Goal: Task Accomplishment & Management: Manage account settings

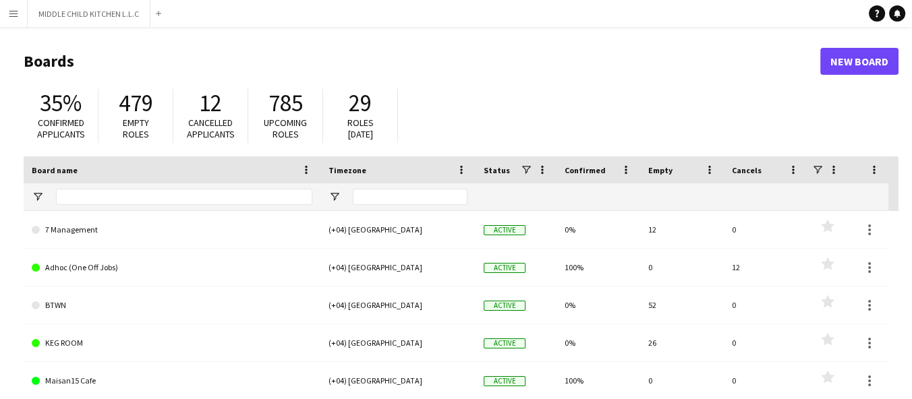
click at [13, 20] on button "Menu" at bounding box center [13, 13] width 27 height 27
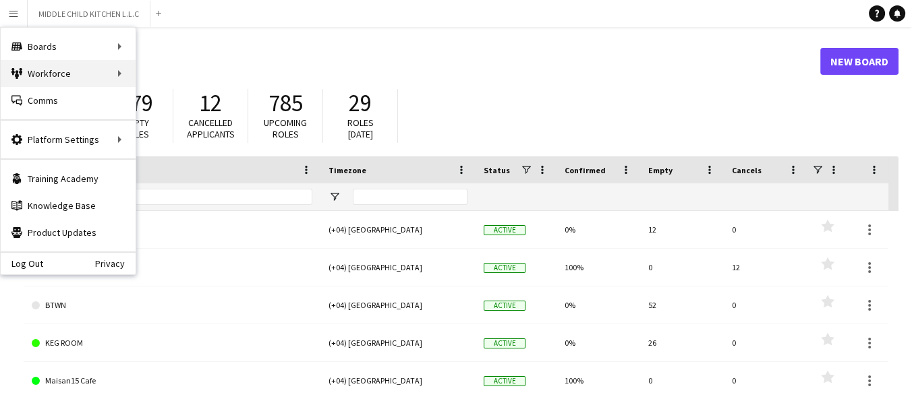
click at [84, 75] on div "Workforce Workforce" at bounding box center [68, 73] width 135 height 27
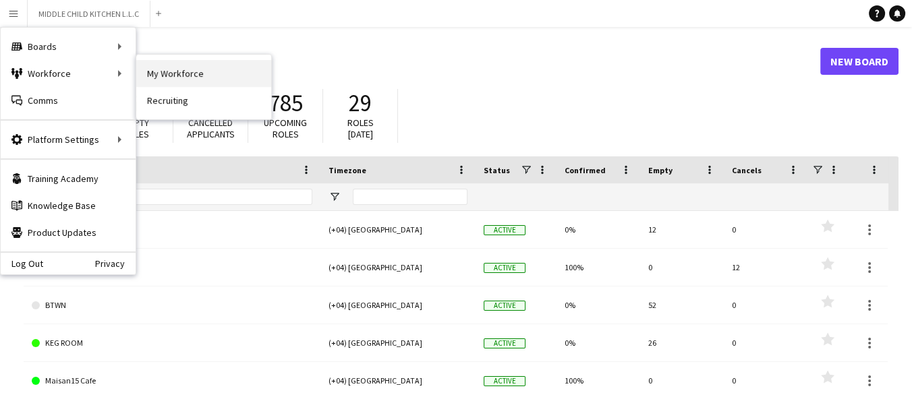
click at [186, 76] on link "My Workforce" at bounding box center [203, 73] width 135 height 27
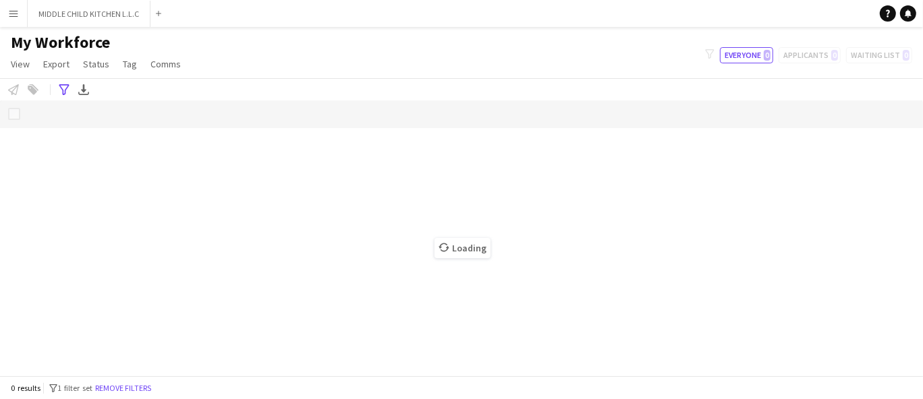
click at [16, 20] on button "Menu" at bounding box center [13, 13] width 27 height 27
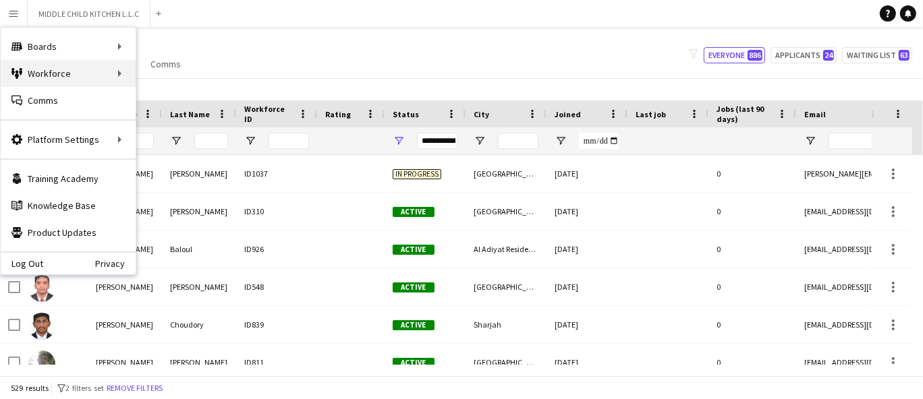
click at [80, 68] on div "Workforce Workforce" at bounding box center [68, 73] width 135 height 27
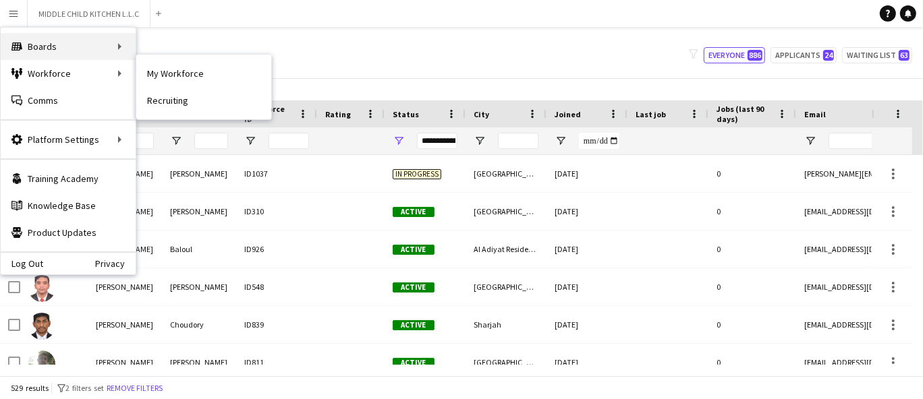
click at [111, 43] on div "Boards Boards" at bounding box center [68, 46] width 135 height 27
click at [192, 52] on link "Boards" at bounding box center [203, 46] width 135 height 27
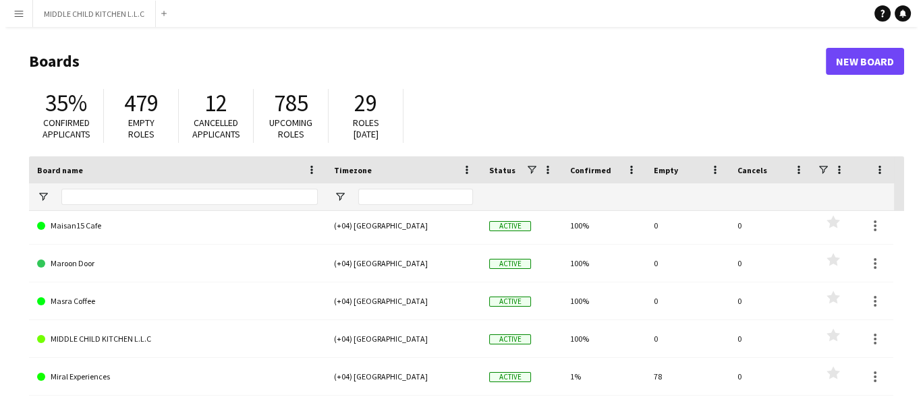
scroll to position [206, 0]
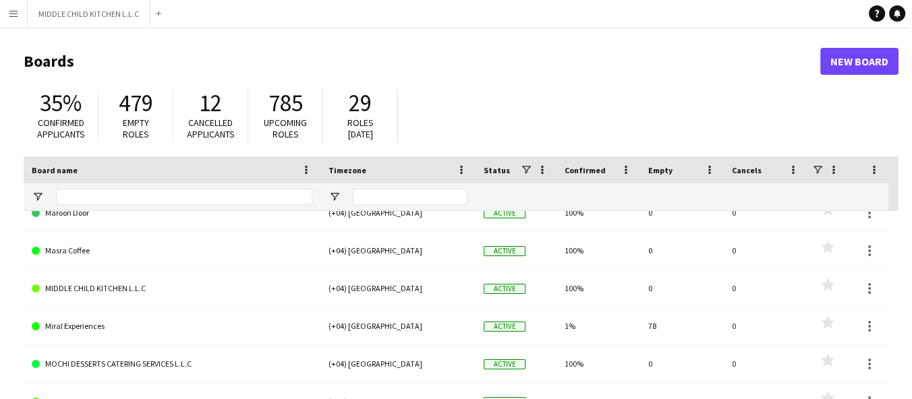
click at [123, 366] on link "MOCHI DESSERTS CATERING SERVICES L.L.C" at bounding box center [172, 364] width 281 height 38
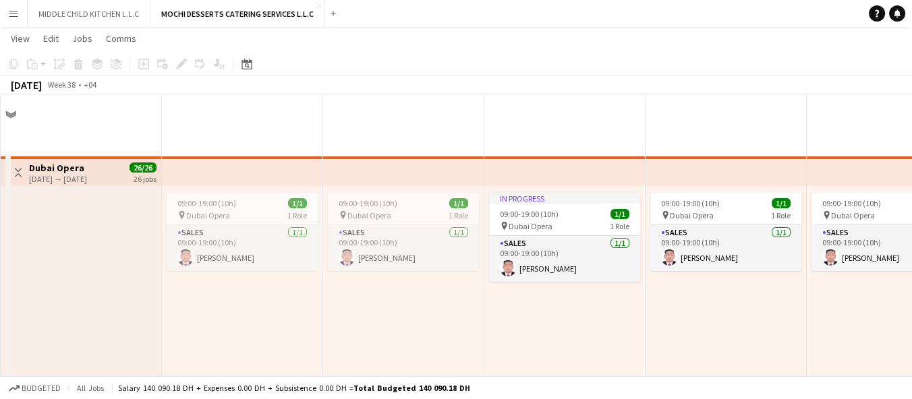
scroll to position [1280, 0]
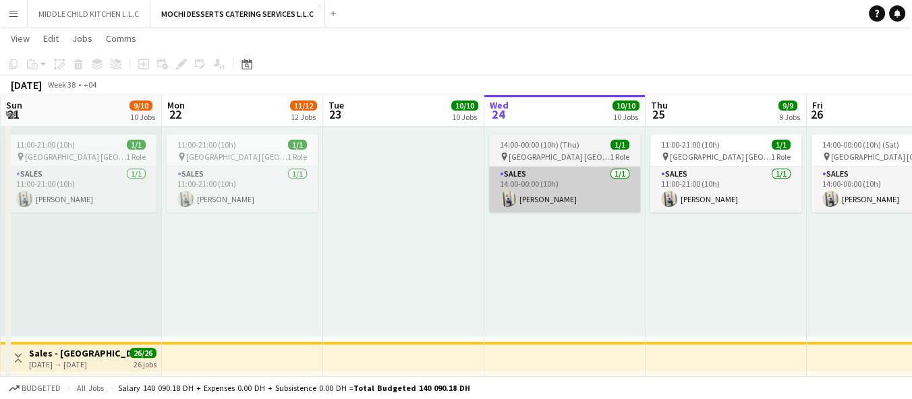
click at [555, 185] on app-card-role "Sales 1/1 14:00-00:00 (10h) jomel subido" at bounding box center [564, 190] width 151 height 46
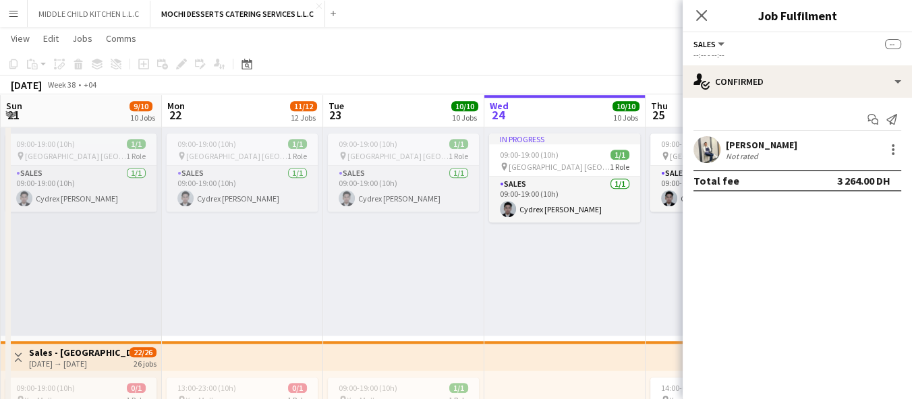
click at [757, 145] on div "jomel subido" at bounding box center [762, 145] width 72 height 12
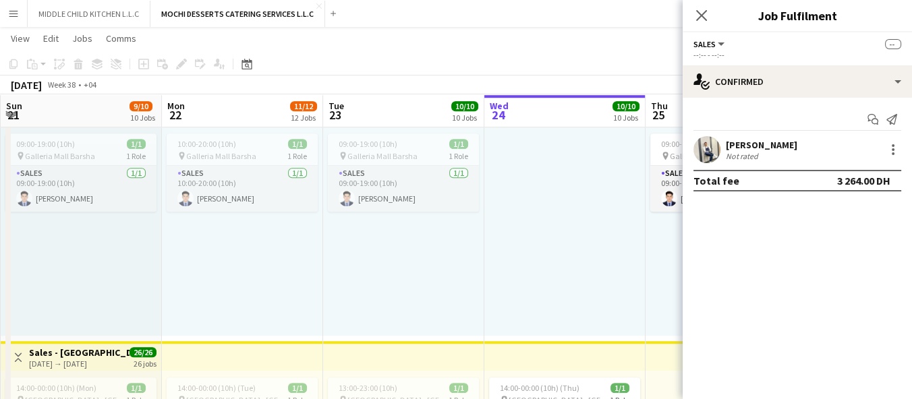
click at [754, 148] on div "jomel subido" at bounding box center [762, 145] width 72 height 12
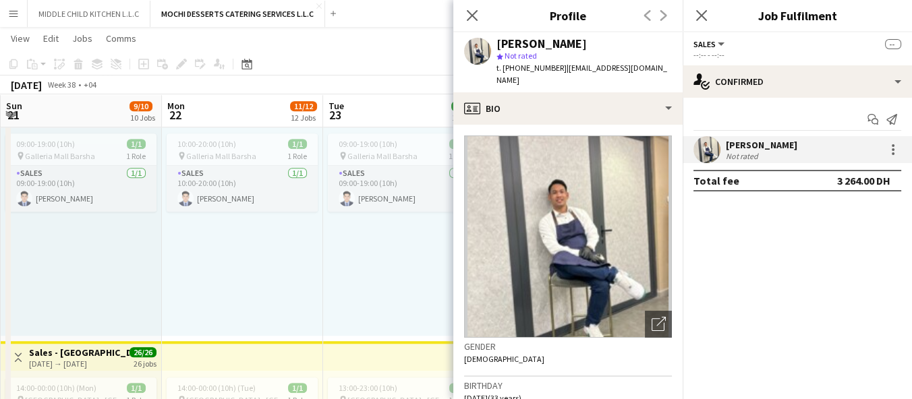
click at [21, 11] on button "Menu" at bounding box center [13, 13] width 27 height 27
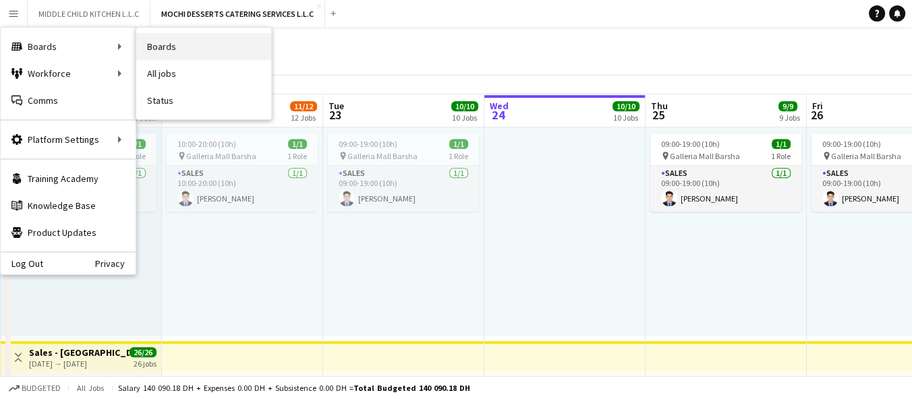
click at [194, 48] on link "Boards" at bounding box center [203, 46] width 135 height 27
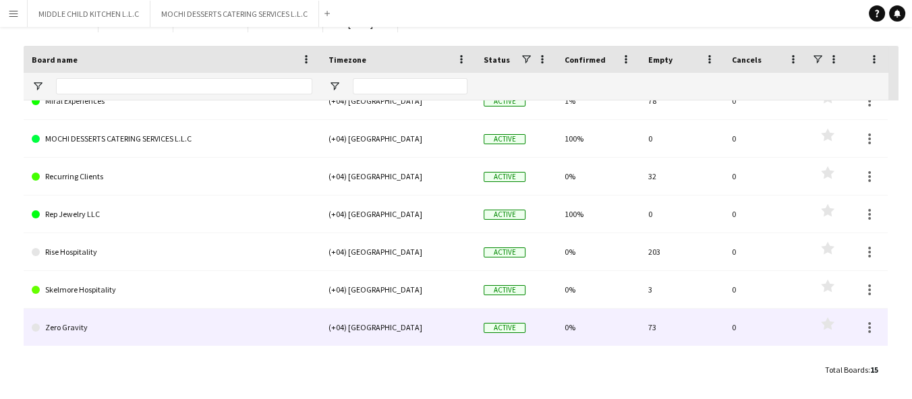
scroll to position [114, 0]
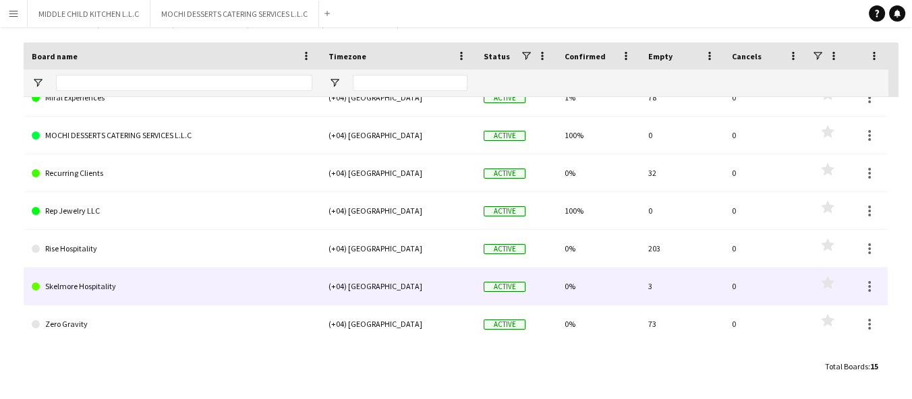
click at [80, 279] on link "Skelmore Hospitality" at bounding box center [172, 287] width 281 height 38
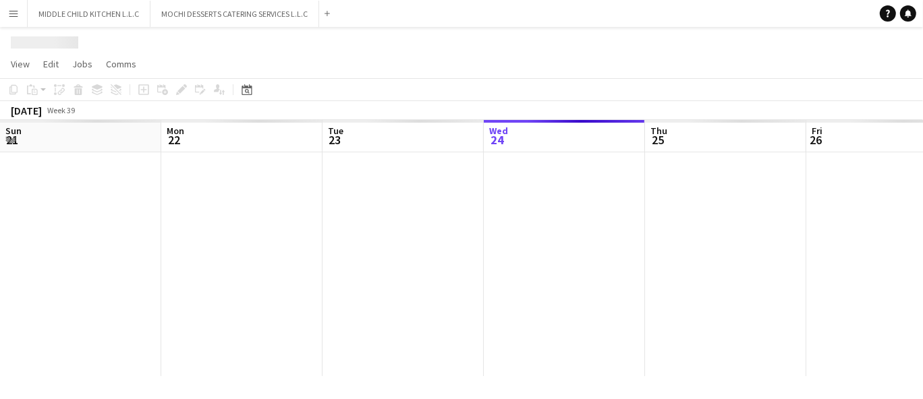
scroll to position [0, 322]
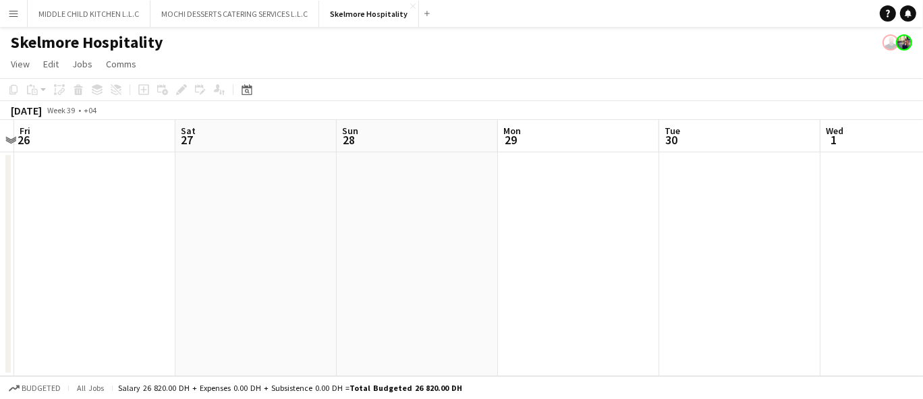
drag, startPoint x: 499, startPoint y: 280, endPoint x: 28, endPoint y: 283, distance: 470.2
click at [28, 283] on app-calendar-viewport "Tue 23 Wed 24 Thu 25 Fri 26 Sat 27 Sun 28 Mon 29 Tue 30 Wed 1 Thu 2 Fri 3" at bounding box center [461, 248] width 923 height 256
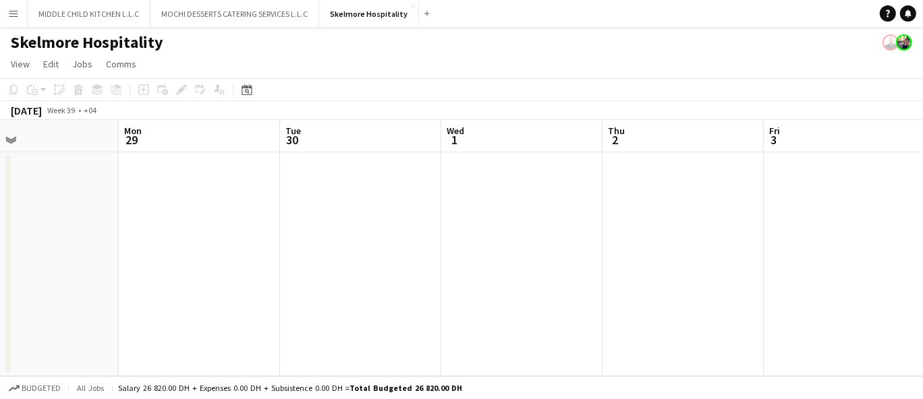
drag, startPoint x: 379, startPoint y: 254, endPoint x: 0, endPoint y: 287, distance: 380.6
click at [0, 287] on app-calendar-viewport "Thu 25 Fri 26 Sat 27 Sun 28 Mon 29 Tue 30 Wed 1 Thu 2 Fri 3 Sat 4 Sun 5" at bounding box center [461, 248] width 923 height 256
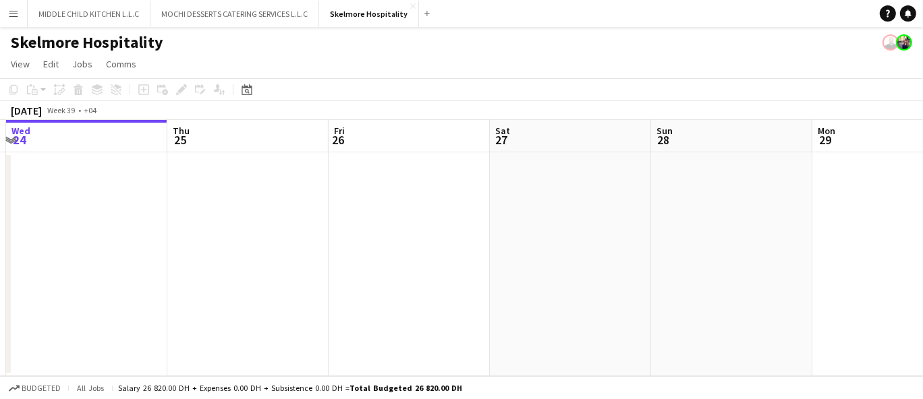
scroll to position [0, 293]
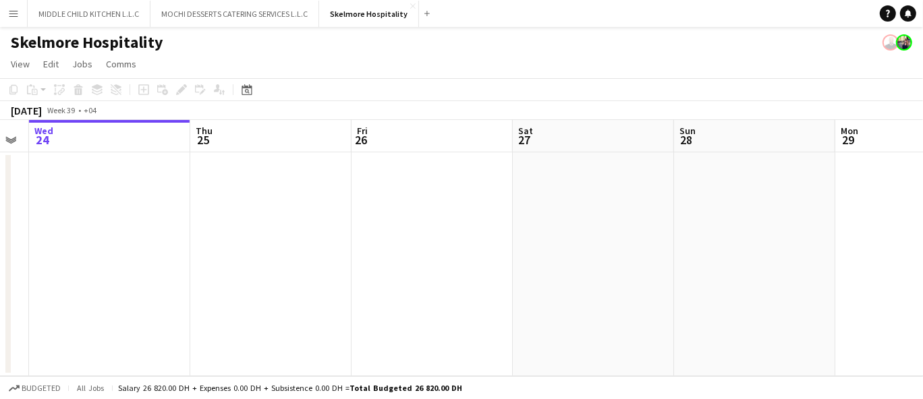
drag, startPoint x: 205, startPoint y: 283, endPoint x: 922, endPoint y: 193, distance: 722.1
click at [922, 193] on app-calendar-viewport "Mon 22 Tue 23 Wed 24 Thu 25 Fri 26 Sat 27 Sun 28 Mon 29 Tue 30 Wed 1 Thu 2" at bounding box center [461, 248] width 923 height 256
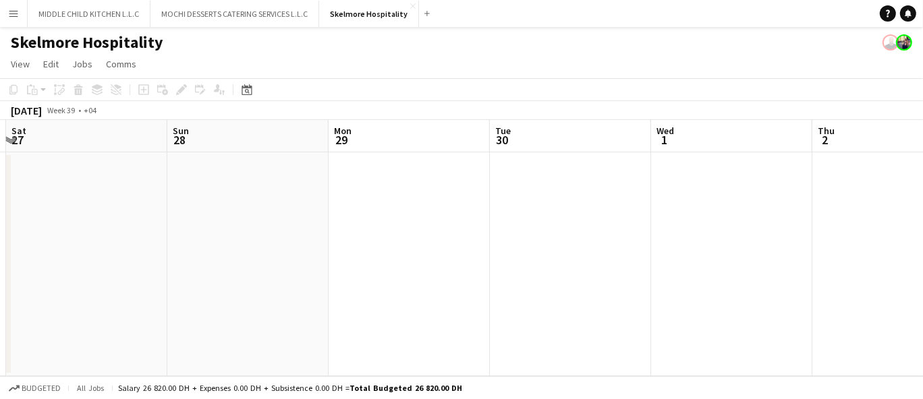
drag, startPoint x: 476, startPoint y: 249, endPoint x: 0, endPoint y: 309, distance: 479.4
click at [0, 309] on app-calendar-viewport "Wed 24 Thu 25 Fri 26 Sat 27 Sun 28 Mon 29 Tue 30 Wed 1 Thu 2 Fri 3 Sat 4" at bounding box center [461, 248] width 923 height 256
drag, startPoint x: 673, startPoint y: 272, endPoint x: 19, endPoint y: 314, distance: 655.1
click at [19, 314] on app-calendar-viewport "Thu 25 Fri 26 Sat 27 Sun 28 Mon 29 Tue 30 Wed 1 Thu 2 Fri 3 Sat 4 Sun 5" at bounding box center [461, 248] width 923 height 256
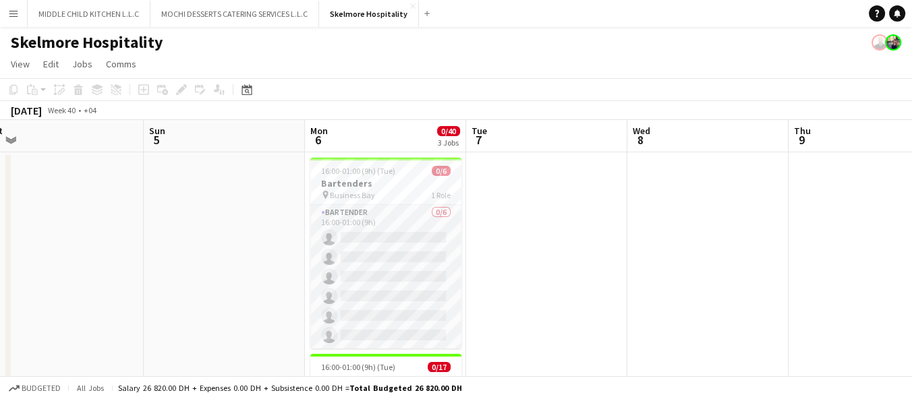
scroll to position [0, 505]
drag, startPoint x: 629, startPoint y: 229, endPoint x: 126, endPoint y: 255, distance: 503.3
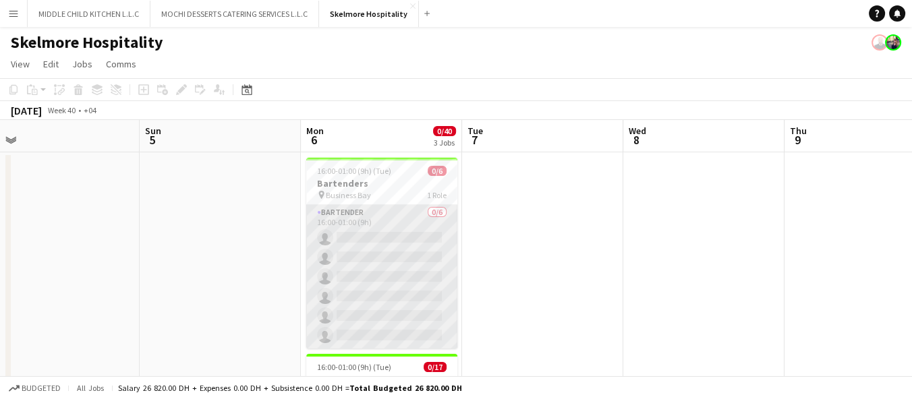
click at [393, 285] on app-card-role "Bartender 0/6 16:00-01:00 (9h) single-neutral-actions single-neutral-actions si…" at bounding box center [381, 277] width 151 height 144
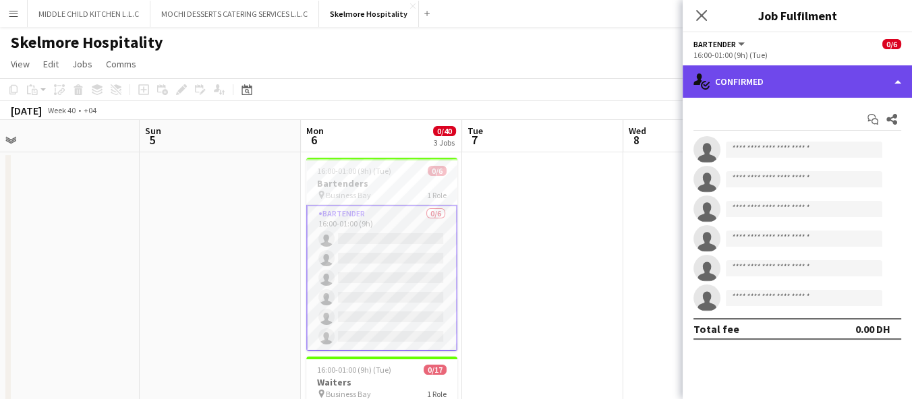
click at [839, 82] on div "single-neutral-actions-check-2 Confirmed" at bounding box center [797, 81] width 229 height 32
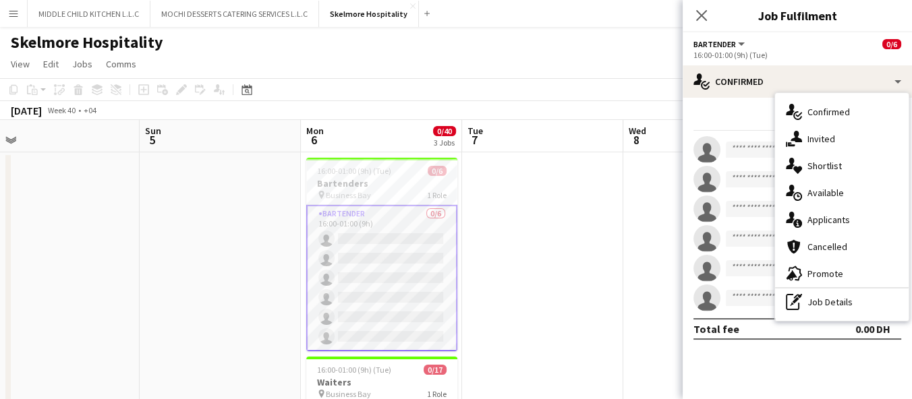
click at [397, 181] on h3 "Bartenders" at bounding box center [381, 183] width 151 height 12
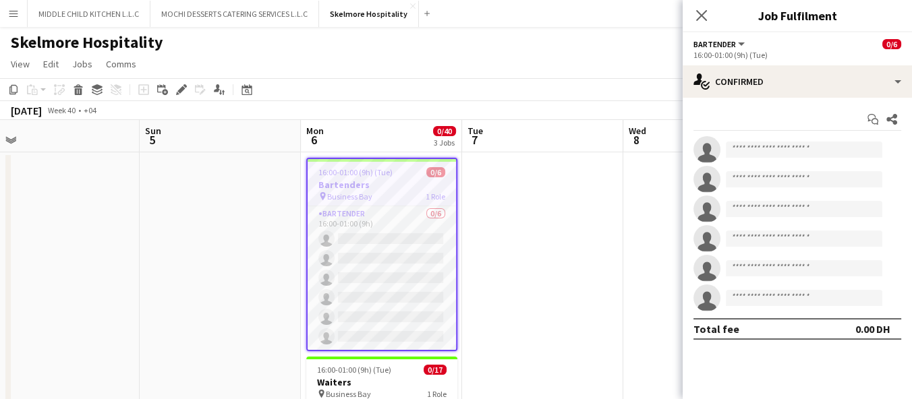
click at [397, 181] on h3 "Bartenders" at bounding box center [382, 185] width 148 height 12
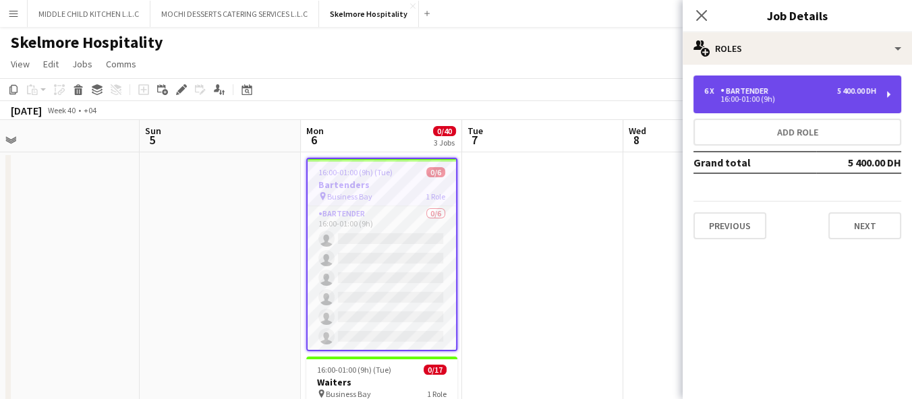
drag, startPoint x: 787, startPoint y: 92, endPoint x: 773, endPoint y: 76, distance: 21.0
click at [787, 92] on div "6 x Bartender 5 400.00 DH" at bounding box center [790, 90] width 172 height 9
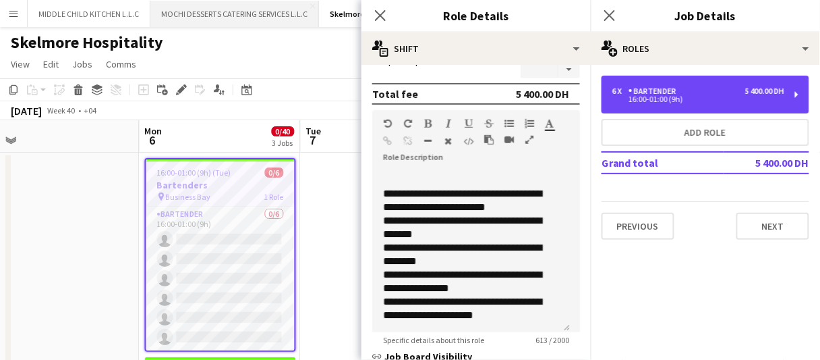
scroll to position [204, 0]
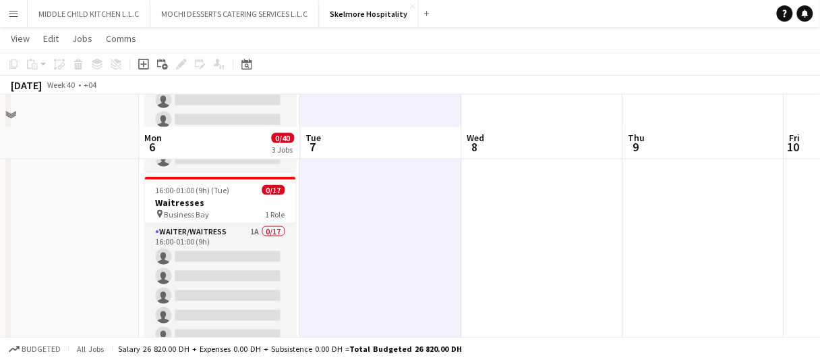
scroll to position [449, 0]
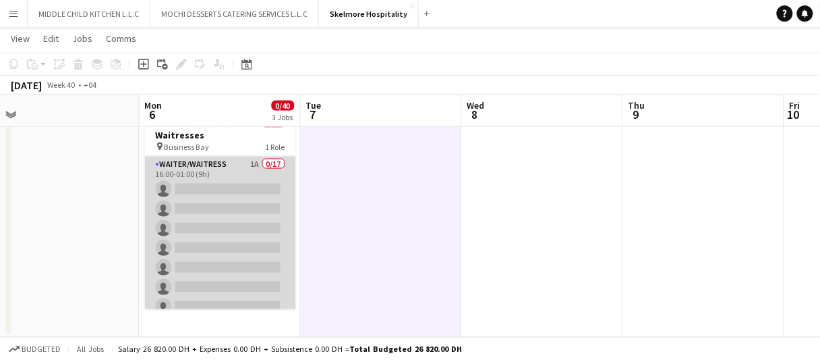
click at [249, 167] on app-card-role "Waiter/Waitress 1A 0/17 16:00-01:00 (9h) single-neutral-actions single-neutral-…" at bounding box center [220, 336] width 151 height 359
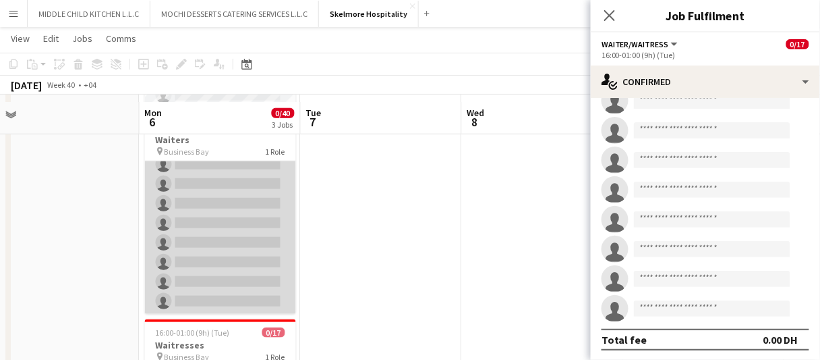
scroll to position [246, 0]
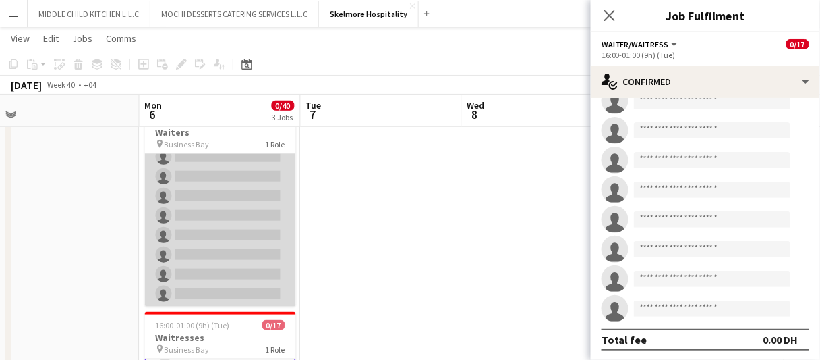
click at [208, 210] on app-card-role "Waiter/Waitress 1A 0/17 16:00-01:00 (9h) single-neutral-actions single-neutral-…" at bounding box center [220, 127] width 151 height 359
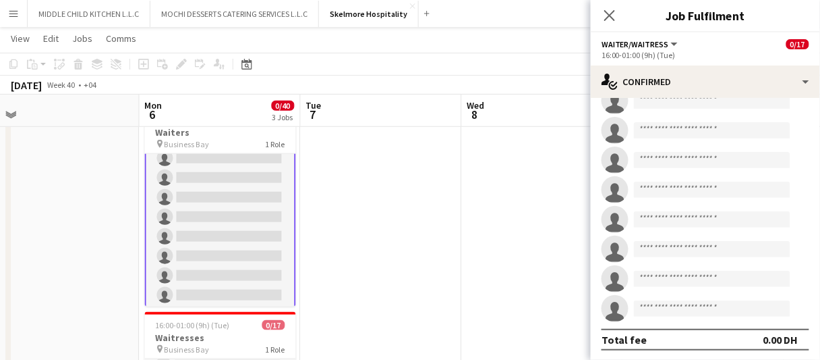
click at [208, 210] on app-card-role "Waiter/Waitress 1A 0/17 16:00-01:00 (9h) single-neutral-actions single-neutral-…" at bounding box center [220, 129] width 151 height 362
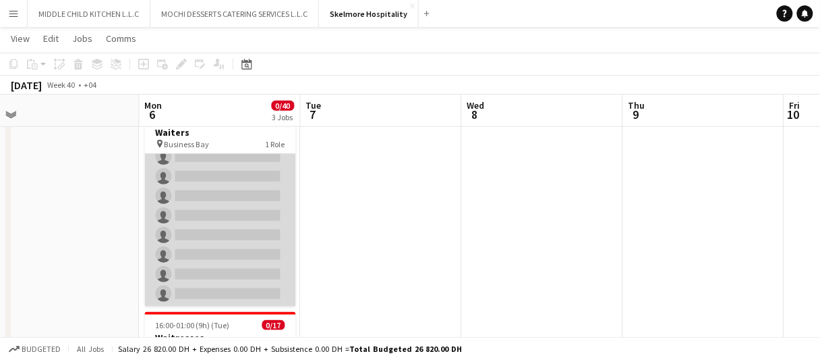
click at [238, 219] on app-card-role "Waiter/Waitress 1A 0/17 16:00-01:00 (9h) single-neutral-actions single-neutral-…" at bounding box center [220, 127] width 151 height 359
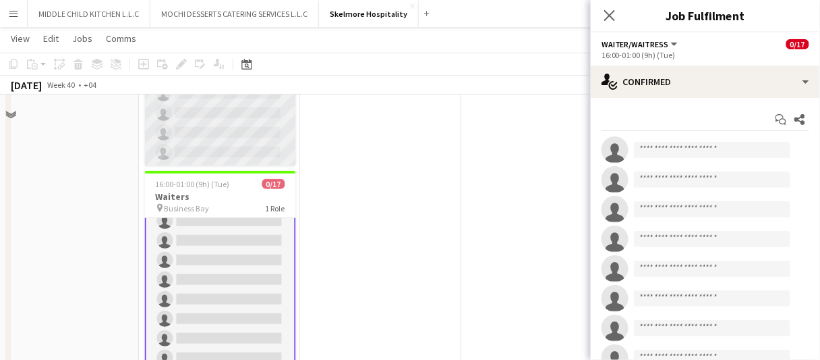
scroll to position [111, 0]
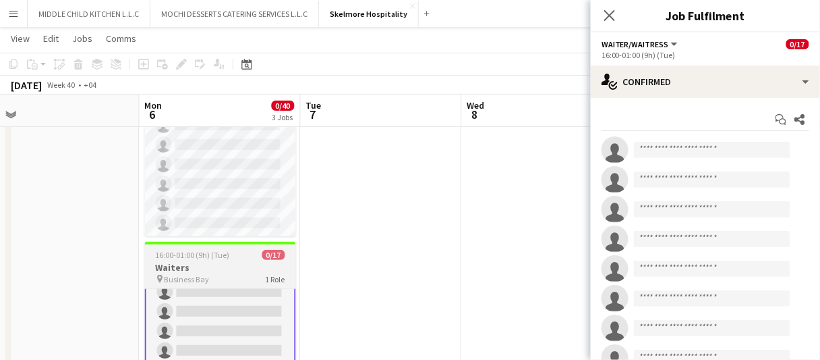
click at [242, 256] on div "16:00-01:00 (9h) (Tue) 0/17" at bounding box center [220, 255] width 151 height 10
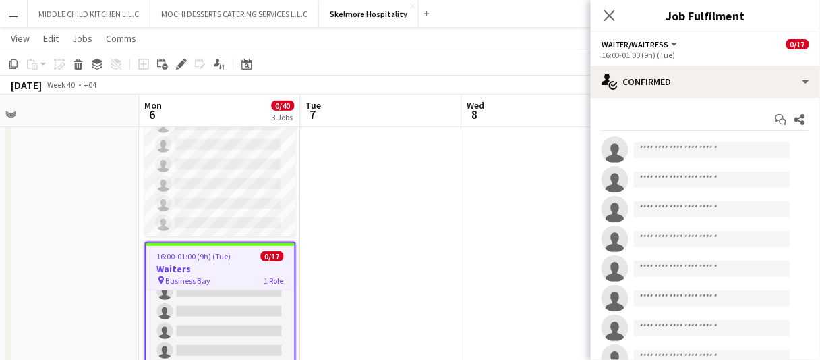
scroll to position [206, 0]
click at [183, 63] on icon at bounding box center [180, 64] width 7 height 7
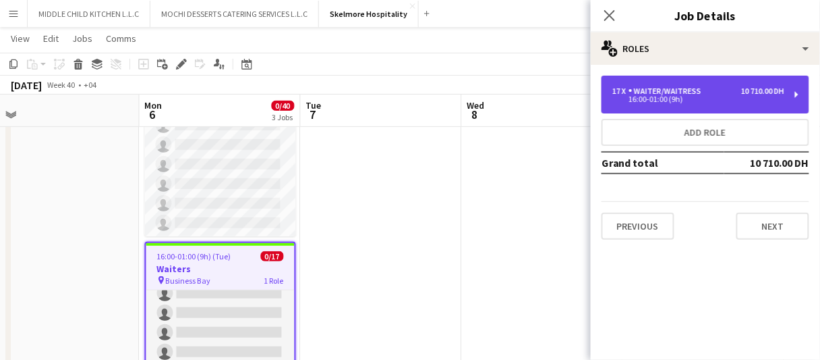
click at [675, 106] on div "17 x Waiter/Waitress 10 710.00 DH 16:00-01:00 (9h)" at bounding box center [706, 95] width 208 height 38
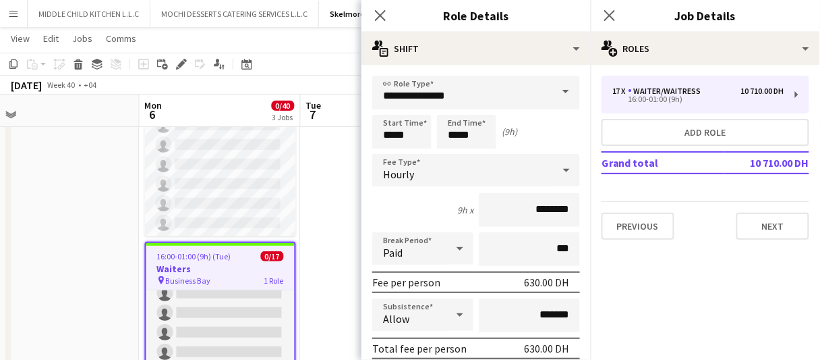
click at [223, 273] on h3 "Waiters" at bounding box center [220, 268] width 148 height 12
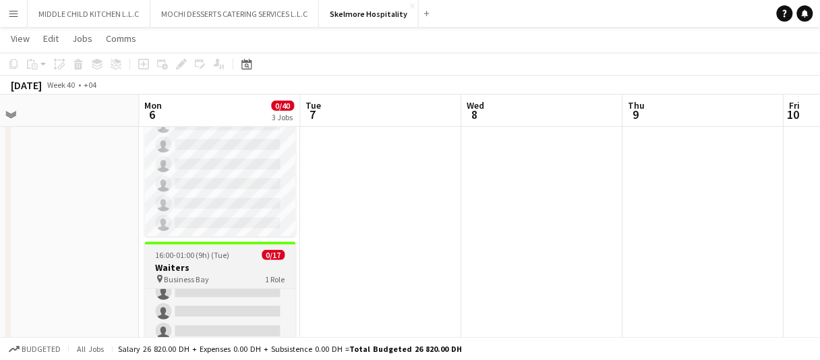
click at [223, 273] on div "pin Business Bay 1 Role" at bounding box center [220, 278] width 151 height 11
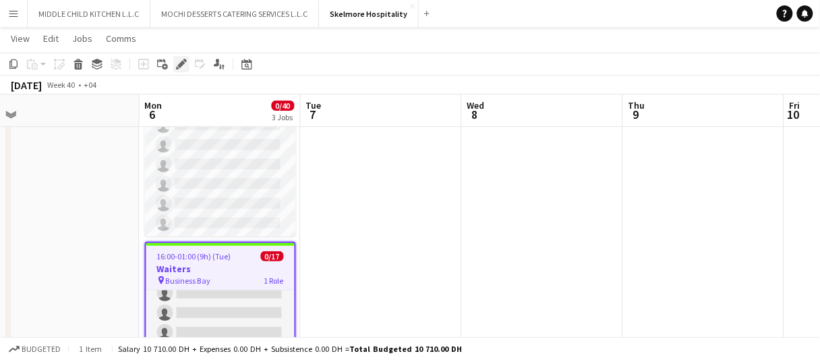
click at [176, 62] on icon "Edit" at bounding box center [181, 64] width 11 height 11
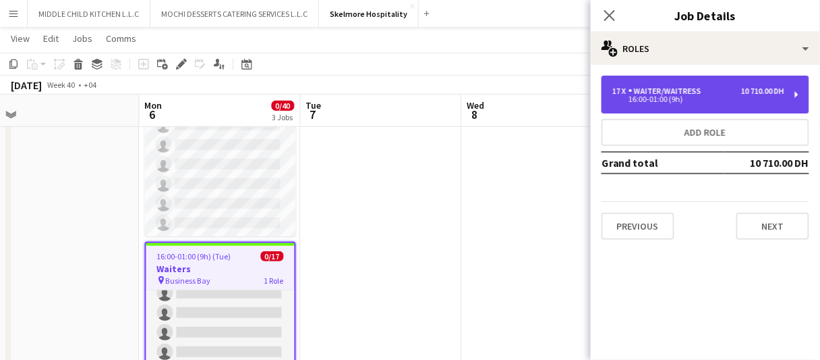
click at [658, 100] on div "16:00-01:00 (9h)" at bounding box center [699, 99] width 172 height 7
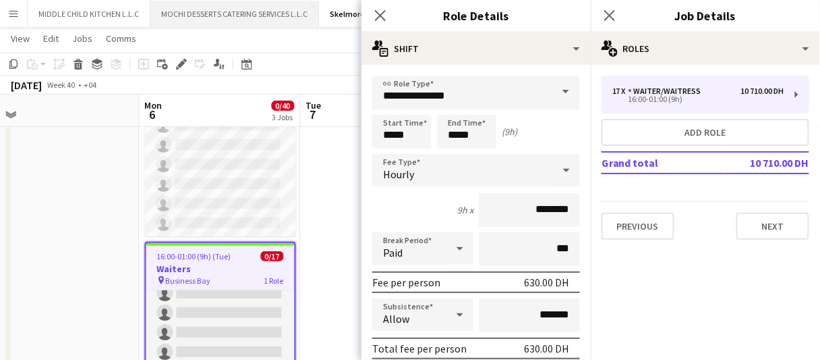
click at [205, 8] on button "MOCHI DESSERTS CATERING SERVICES L.L.C Close" at bounding box center [234, 14] width 169 height 26
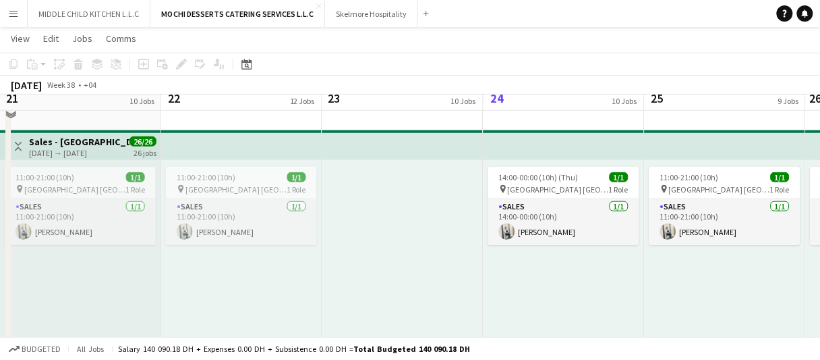
scroll to position [2696, 0]
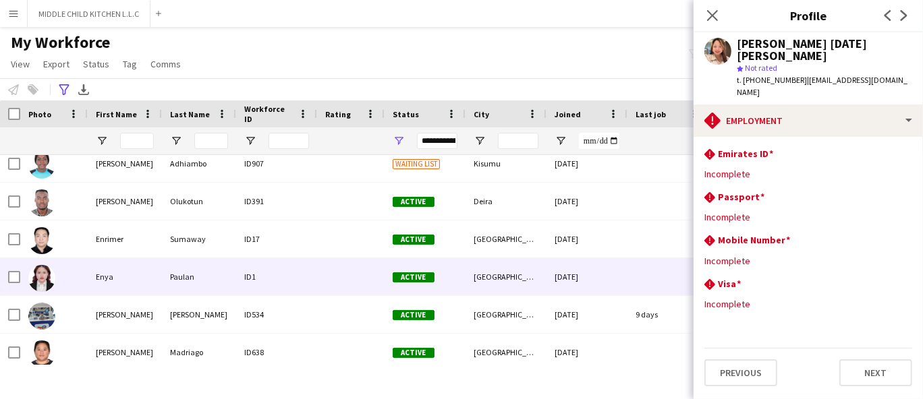
scroll to position [5622, 0]
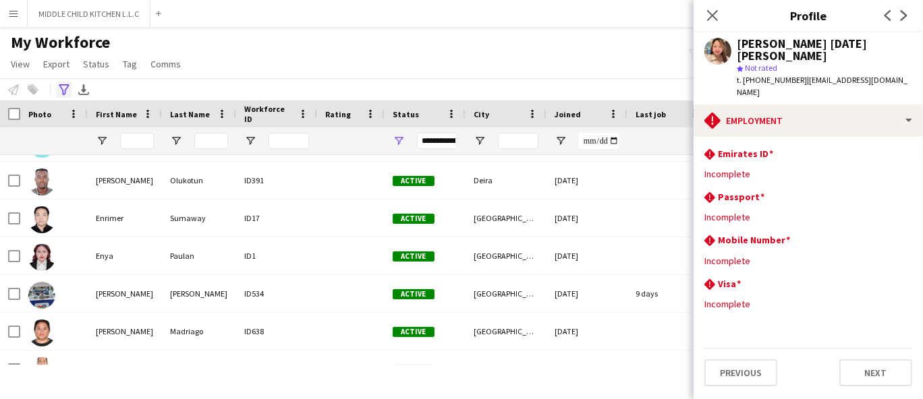
click at [65, 90] on icon at bounding box center [64, 89] width 10 height 11
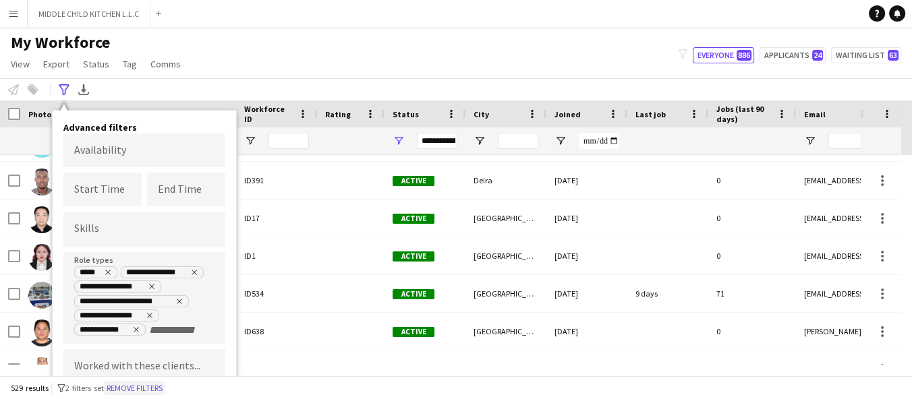
click at [165, 388] on button "Remove filters" at bounding box center [134, 388] width 61 height 15
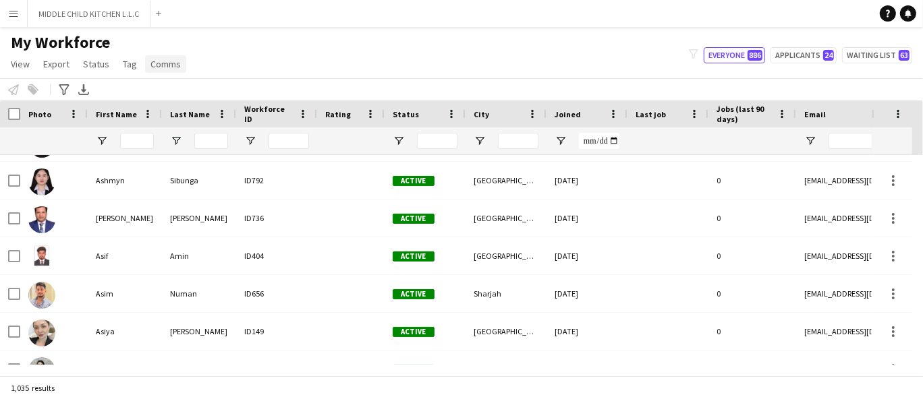
click at [157, 72] on link "Comms" at bounding box center [165, 64] width 41 height 18
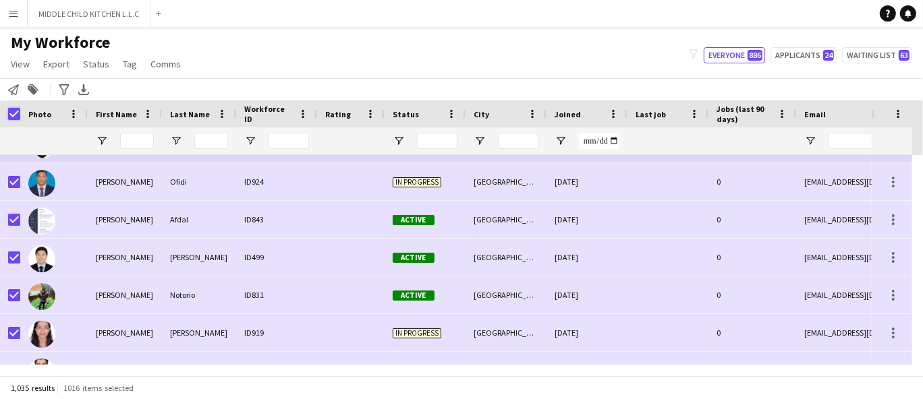
scroll to position [0, 0]
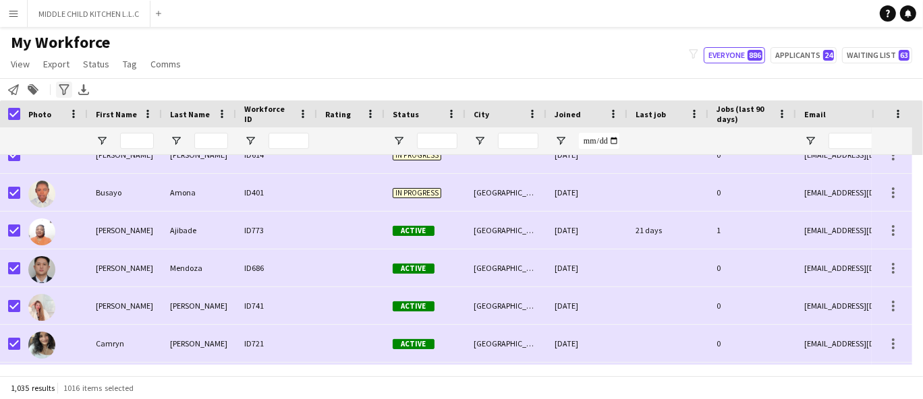
click at [60, 87] on icon at bounding box center [64, 89] width 10 height 11
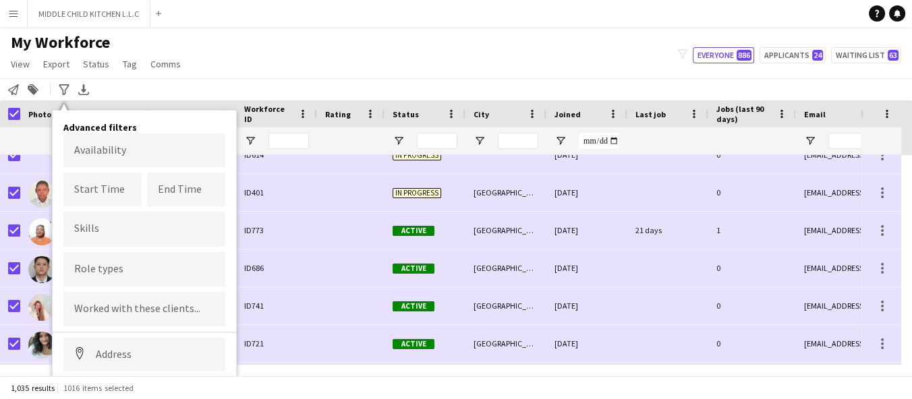
click at [101, 267] on input "Type to search role types..." at bounding box center [144, 269] width 140 height 12
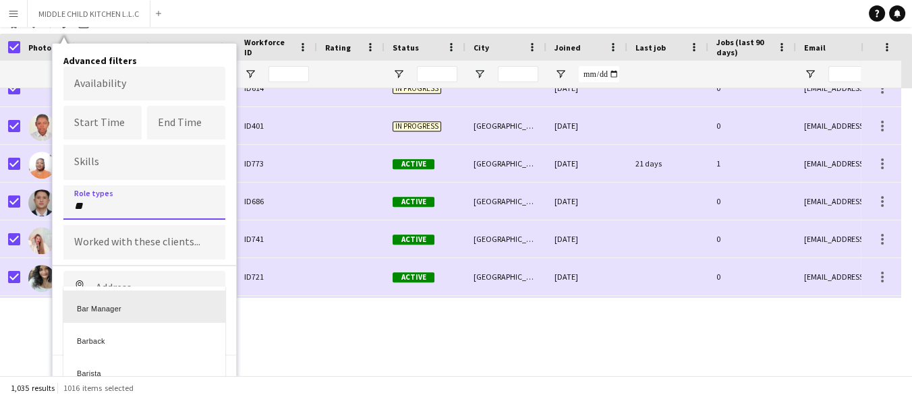
click at [121, 200] on div at bounding box center [456, 199] width 912 height 399
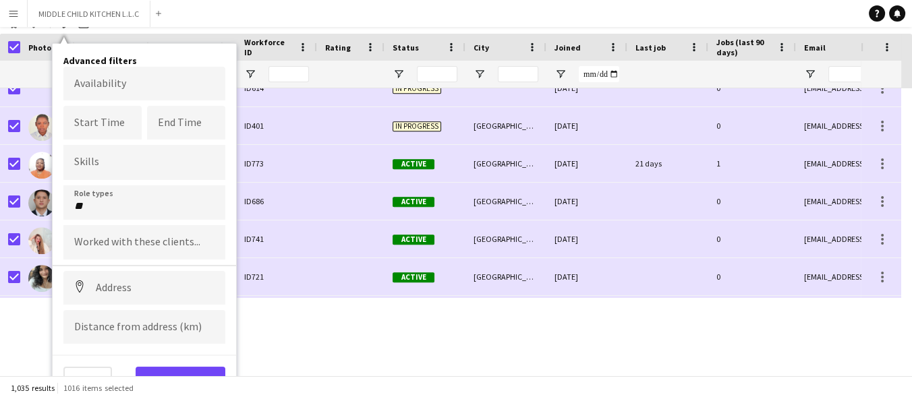
click at [118, 210] on input "**" at bounding box center [144, 206] width 140 height 12
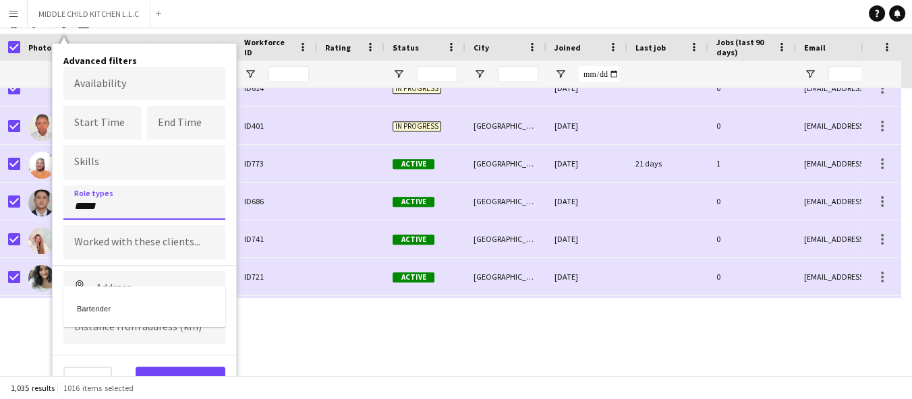
type input "*****"
click at [99, 304] on div "Bartender" at bounding box center [144, 307] width 162 height 32
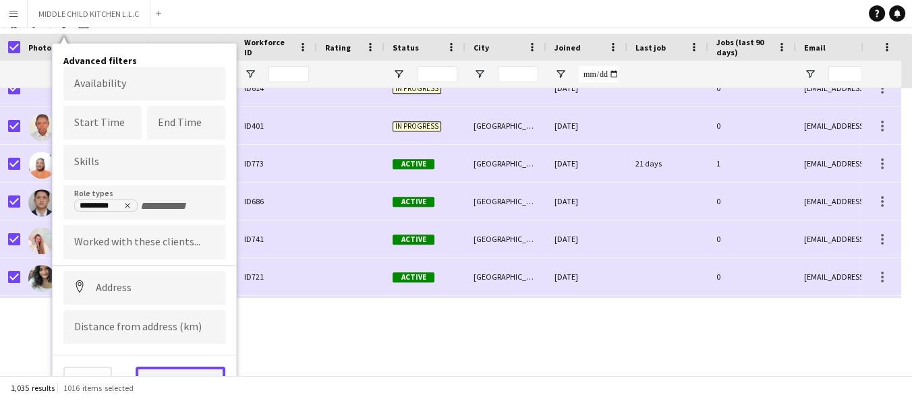
click at [192, 374] on button "View results" at bounding box center [181, 380] width 90 height 27
type input "**********"
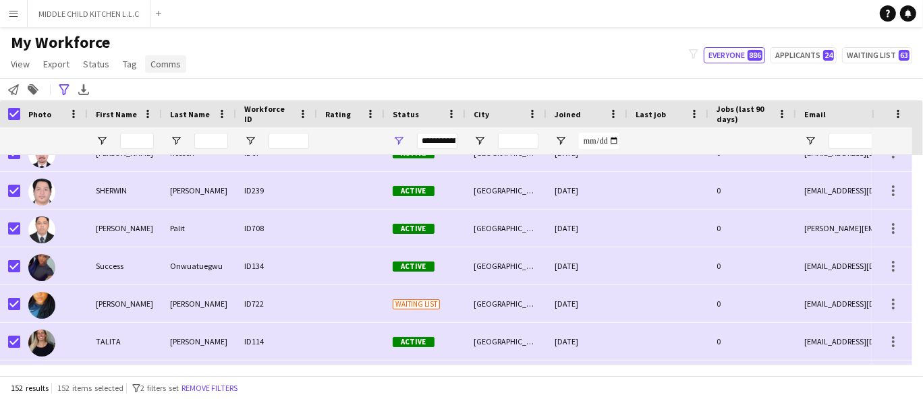
click at [169, 61] on span "Comms" at bounding box center [165, 64] width 30 height 12
click at [181, 97] on span "Send notification" at bounding box center [188, 93] width 69 height 12
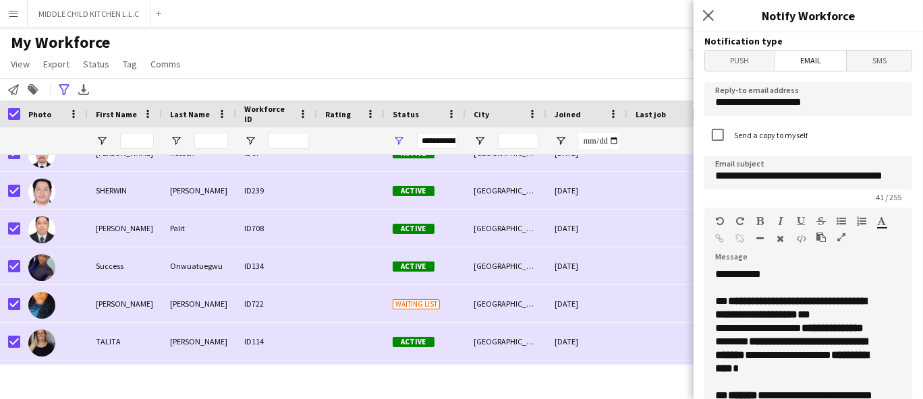
click at [747, 61] on span "Push" at bounding box center [739, 61] width 69 height 20
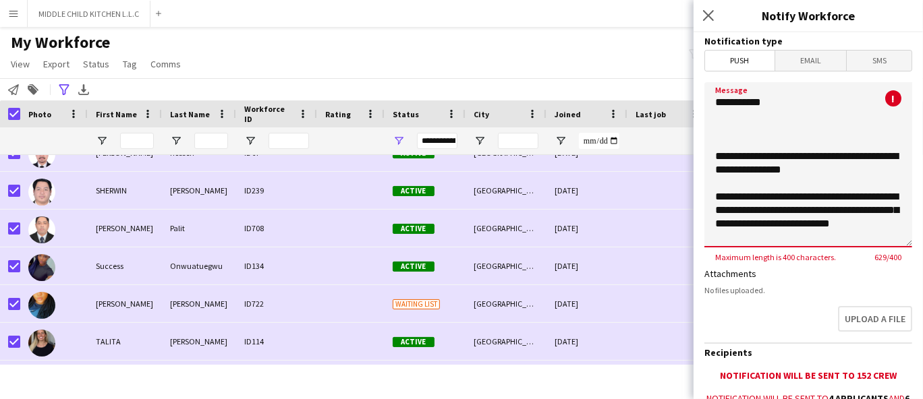
click at [775, 212] on textarea "**********" at bounding box center [808, 164] width 208 height 165
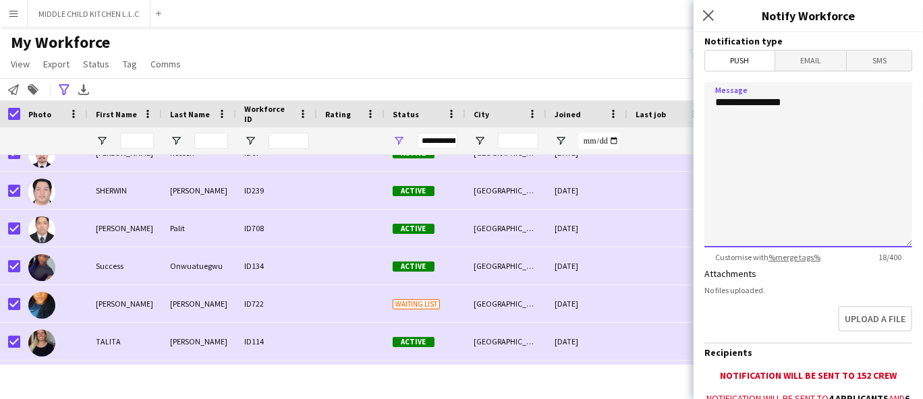
paste textarea "**********"
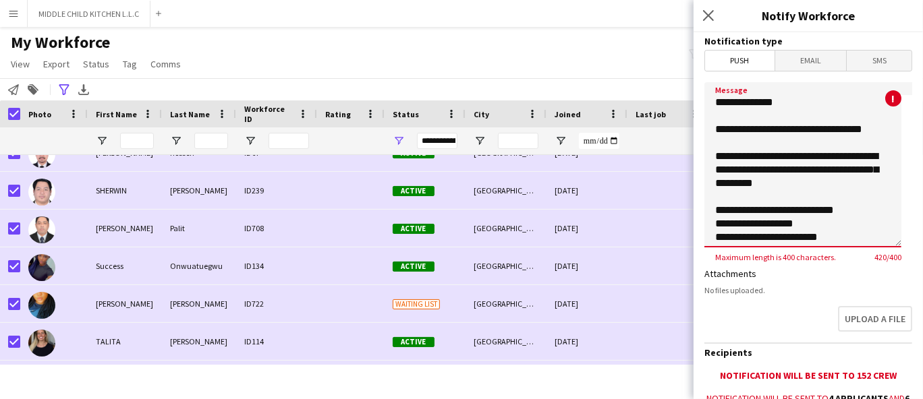
drag, startPoint x: 754, startPoint y: 196, endPoint x: 922, endPoint y: 231, distance: 171.1
click at [834, 186] on textarea "**********" at bounding box center [802, 164] width 197 height 165
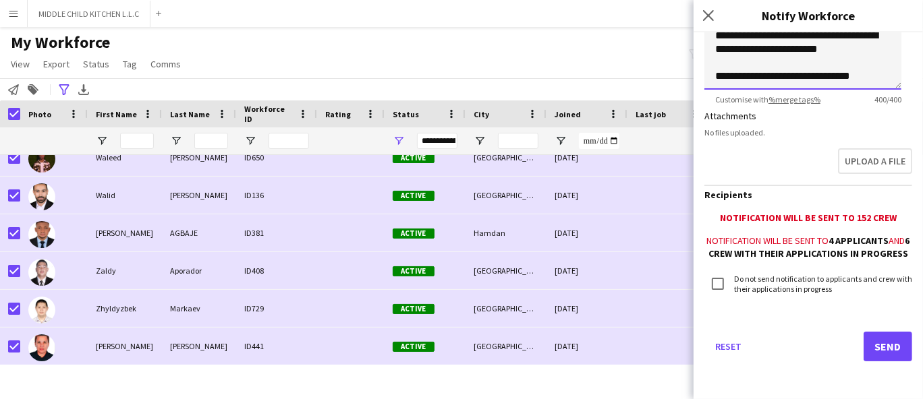
type textarea "**********"
click at [131, 138] on input "First Name Filter Input" at bounding box center [137, 141] width 34 height 16
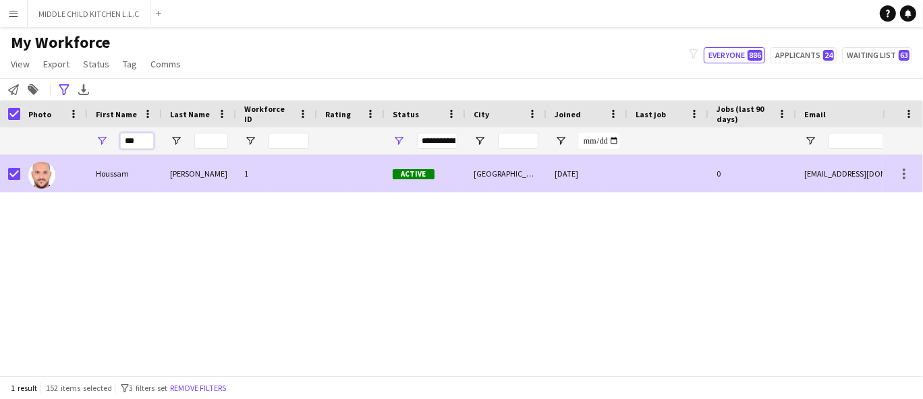
type input "***"
click at [5, 173] on div at bounding box center [10, 173] width 20 height 37
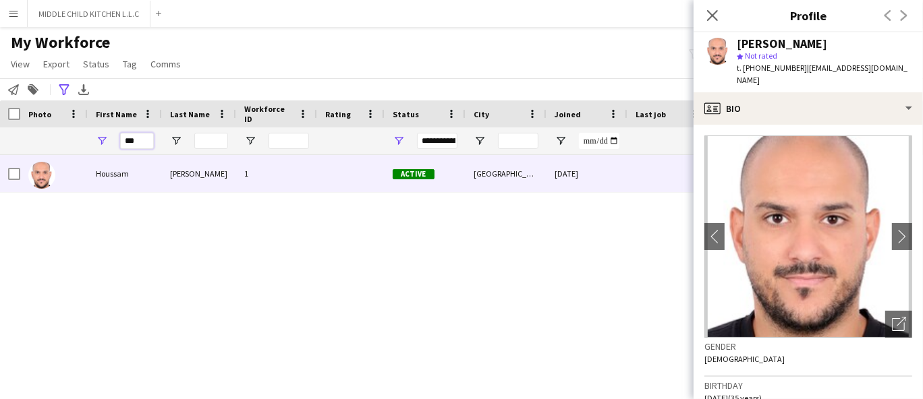
click at [134, 143] on input "***" at bounding box center [137, 141] width 34 height 16
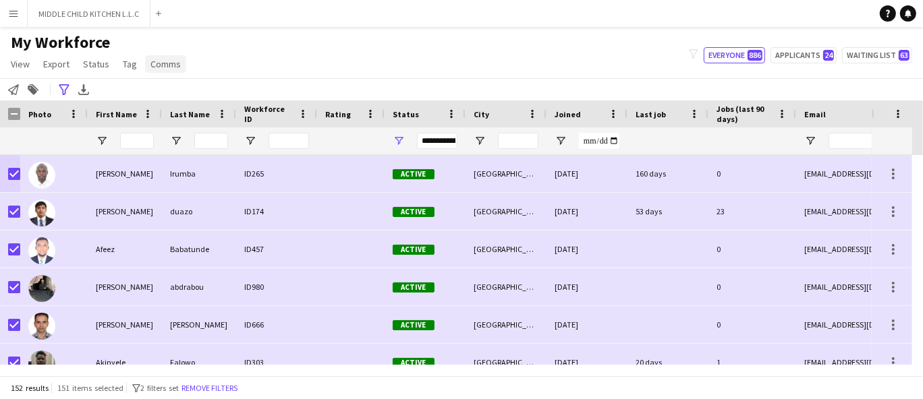
click at [170, 59] on span "Comms" at bounding box center [165, 64] width 30 height 12
click at [171, 85] on link "Send notification" at bounding box center [190, 93] width 94 height 28
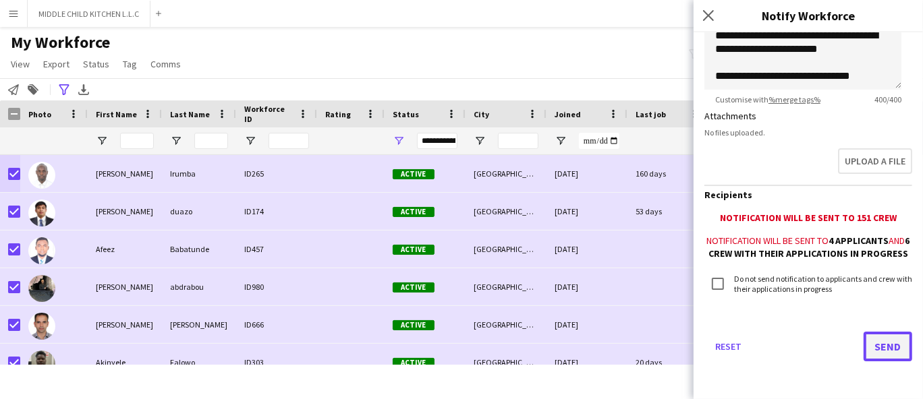
click at [868, 347] on button "Send" at bounding box center [888, 347] width 49 height 30
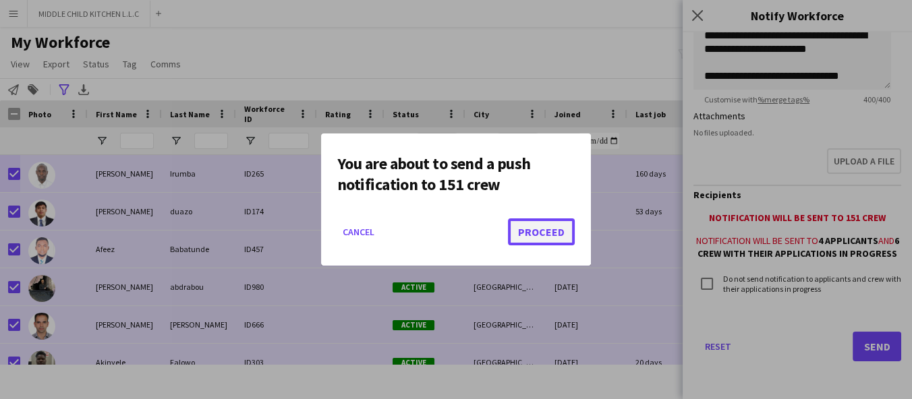
click at [540, 237] on button "Proceed" at bounding box center [541, 232] width 67 height 27
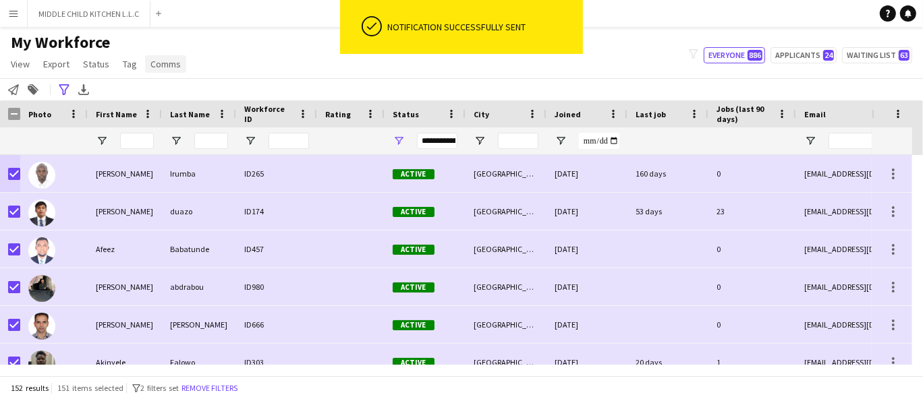
click at [158, 63] on span "Comms" at bounding box center [165, 64] width 30 height 12
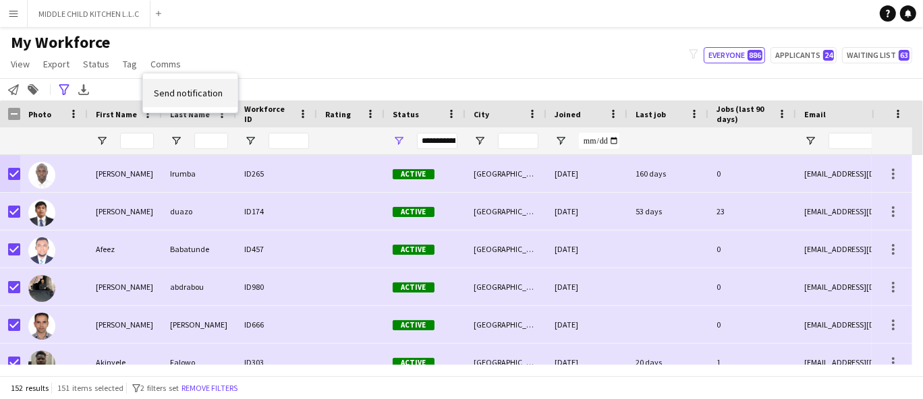
click at [167, 94] on span "Send notification" at bounding box center [188, 93] width 69 height 12
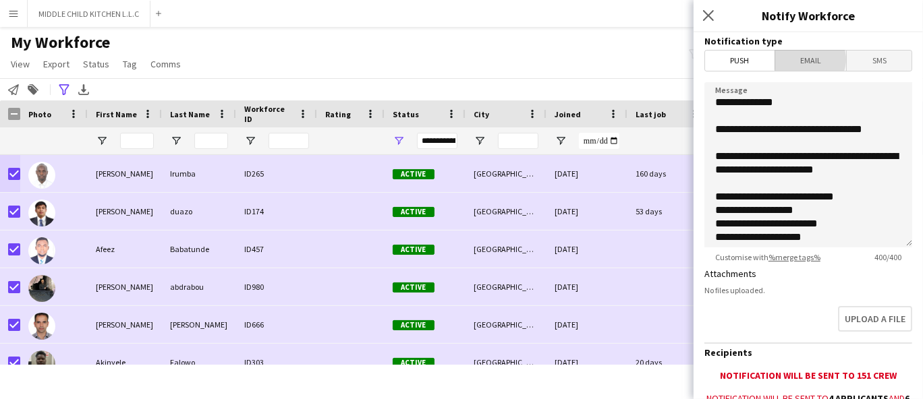
click at [806, 59] on span "Email" at bounding box center [811, 61] width 72 height 20
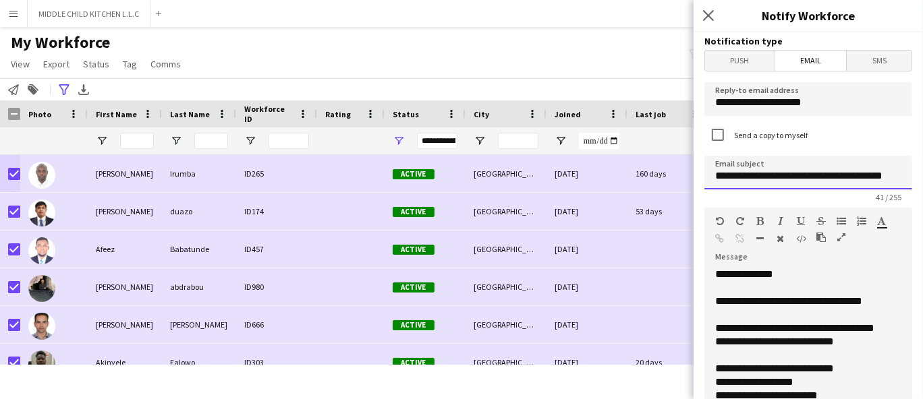
click at [779, 178] on input "**********" at bounding box center [808, 173] width 208 height 34
drag, startPoint x: 759, startPoint y: 317, endPoint x: 733, endPoint y: 302, distance: 30.2
click at [733, 302] on div "**********" at bounding box center [802, 349] width 197 height 162
click at [739, 302] on div "**********" at bounding box center [802, 349] width 197 height 162
drag, startPoint x: 734, startPoint y: 299, endPoint x: 884, endPoint y: 308, distance: 150.0
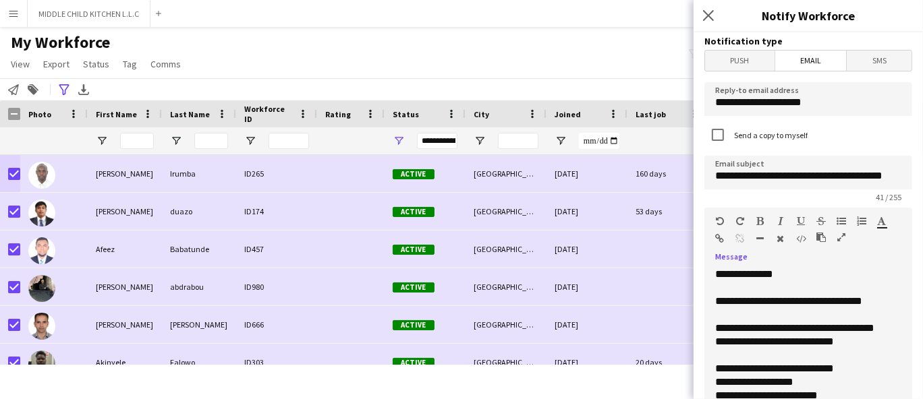
click at [884, 308] on div "**********" at bounding box center [802, 349] width 197 height 162
copy div "**********"
click at [799, 182] on input "**********" at bounding box center [808, 173] width 208 height 34
paste input
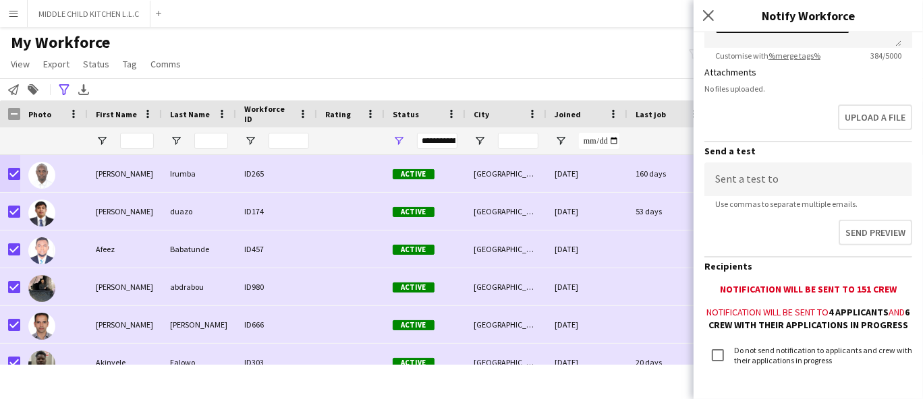
scroll to position [461, 0]
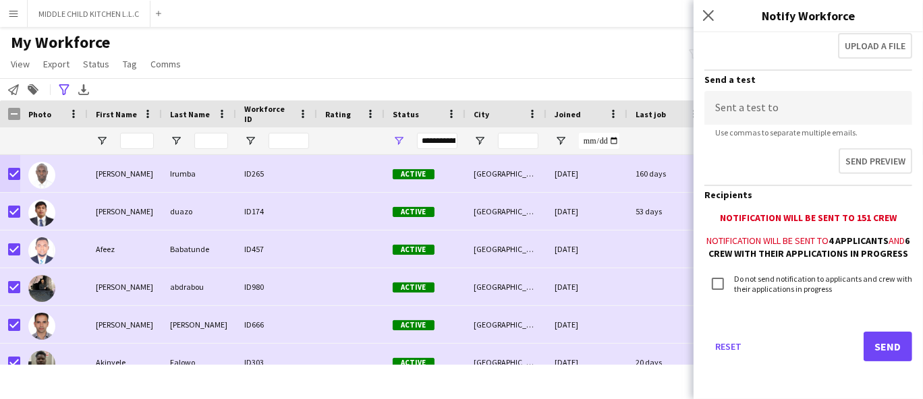
type input "**********"
click at [875, 351] on button "Send" at bounding box center [888, 347] width 49 height 30
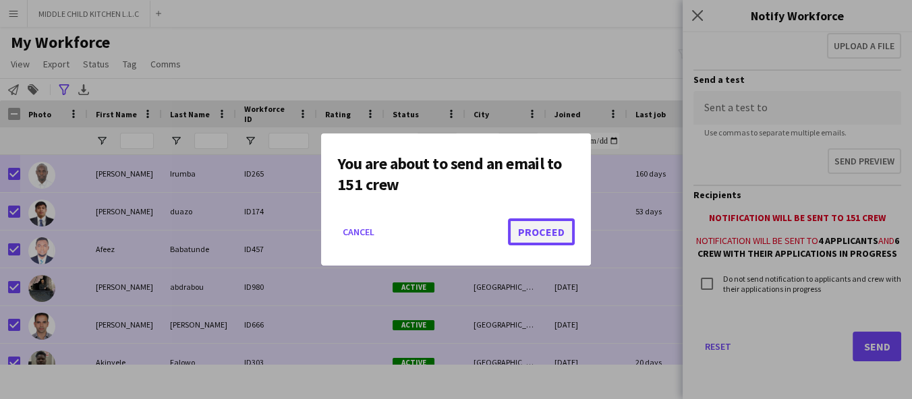
click at [540, 240] on button "Proceed" at bounding box center [541, 232] width 67 height 27
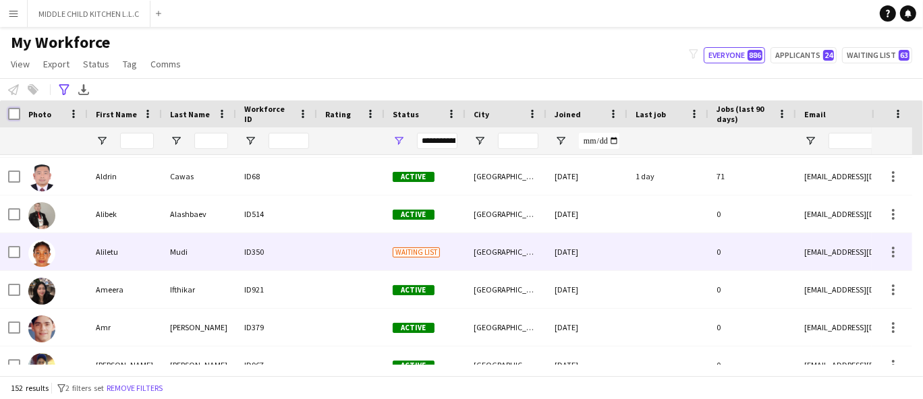
scroll to position [356, 0]
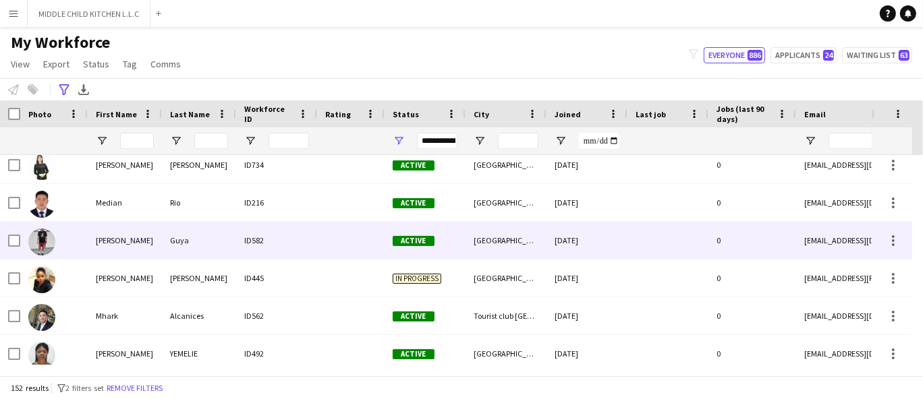
click at [187, 242] on div "Guya" at bounding box center [199, 240] width 74 height 37
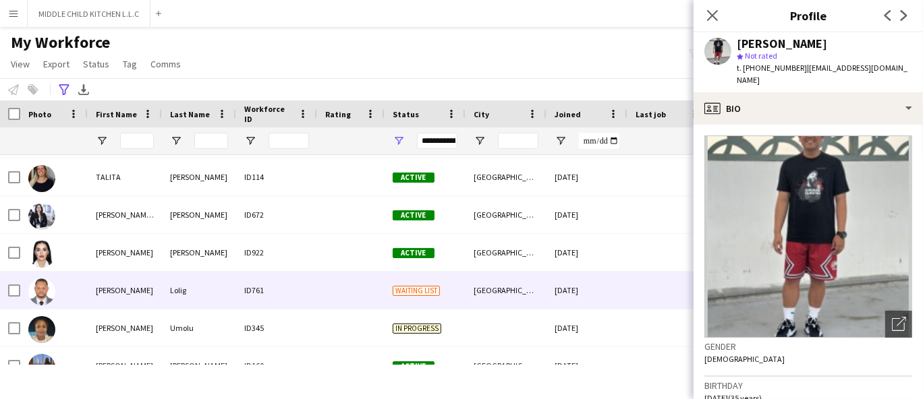
click at [162, 274] on div "Lolig" at bounding box center [199, 290] width 74 height 37
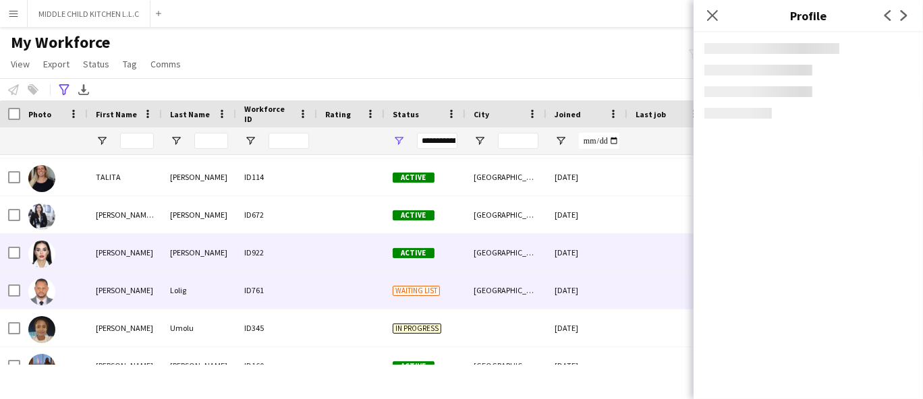
click at [170, 254] on div "Dmitrieva" at bounding box center [199, 252] width 74 height 37
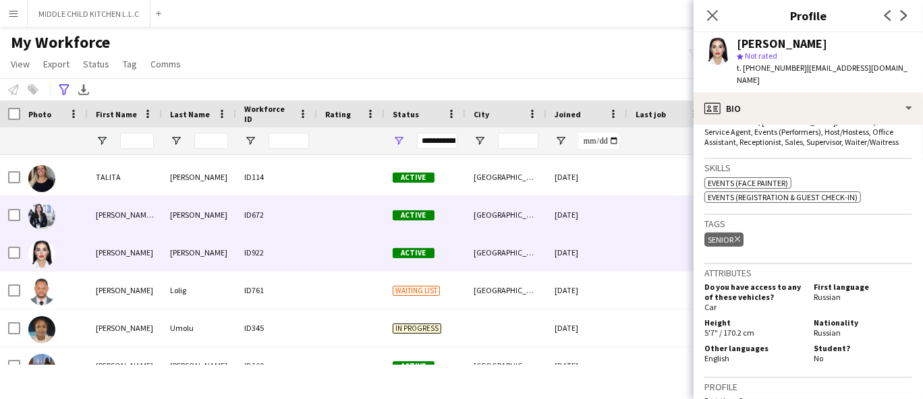
click at [150, 215] on div "Tara Mae" at bounding box center [125, 214] width 74 height 37
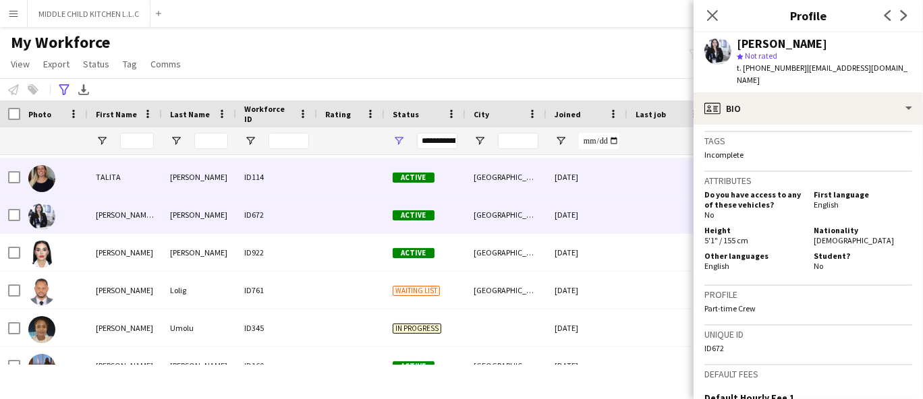
click at [394, 187] on div "Active" at bounding box center [425, 177] width 81 height 37
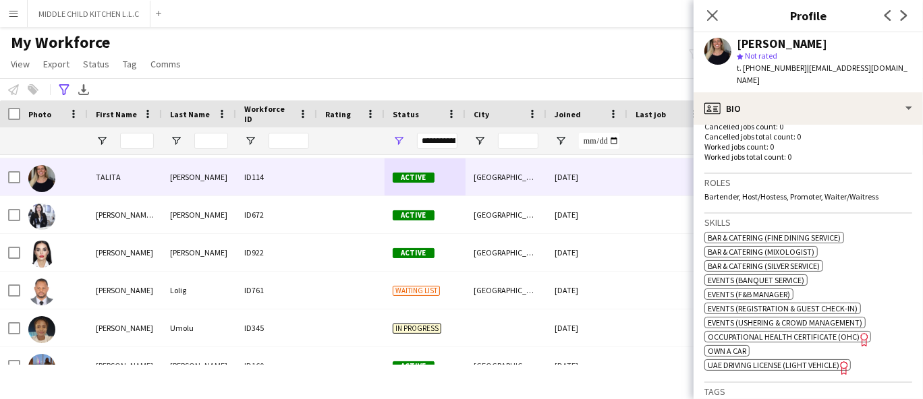
click at [754, 66] on span "t. [PHONE_NUMBER]" at bounding box center [772, 68] width 70 height 10
click at [754, 66] on span "t. +971561603895" at bounding box center [772, 68] width 70 height 10
copy span "971561603895"
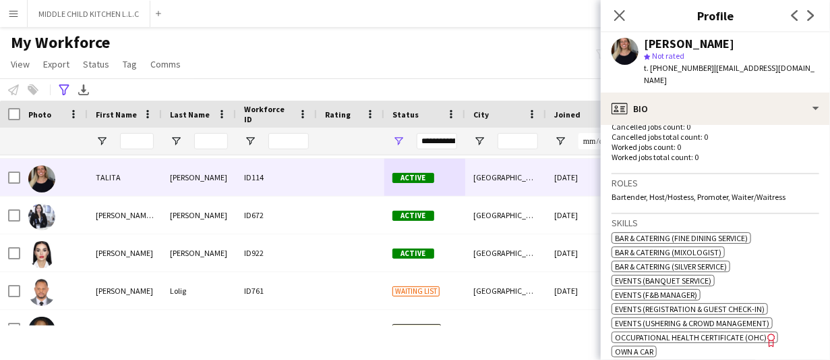
click at [684, 67] on span "t. +971561603895" at bounding box center [679, 68] width 70 height 10
click at [60, 87] on icon at bounding box center [64, 89] width 10 height 11
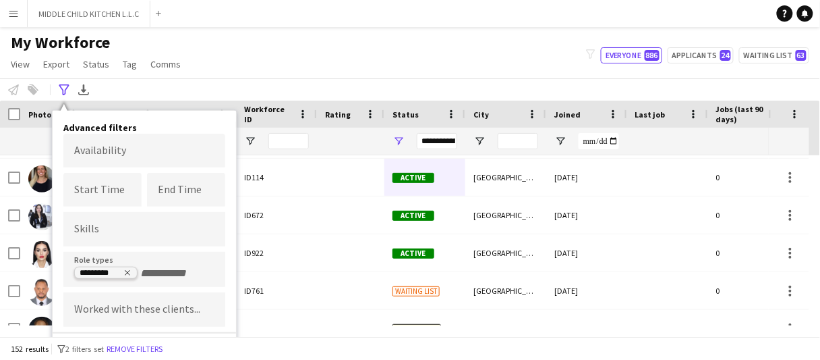
click at [130, 273] on icon "Remove tag" at bounding box center [127, 273] width 8 height 8
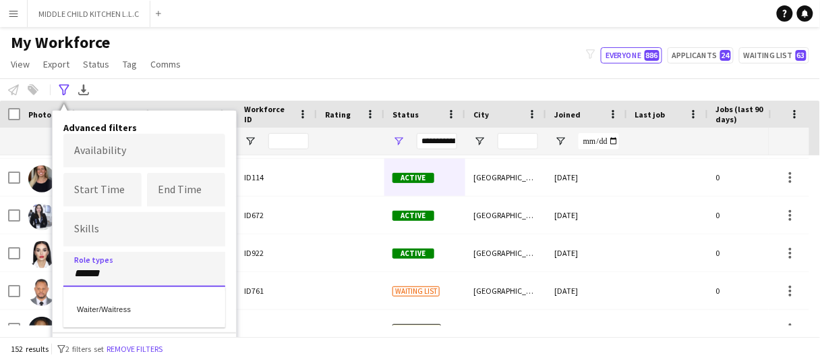
type input "******"
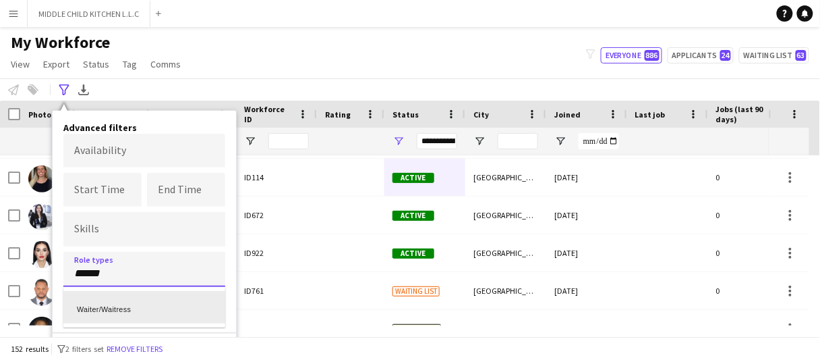
click at [123, 301] on div "Waiter/Waitress" at bounding box center [144, 307] width 162 height 32
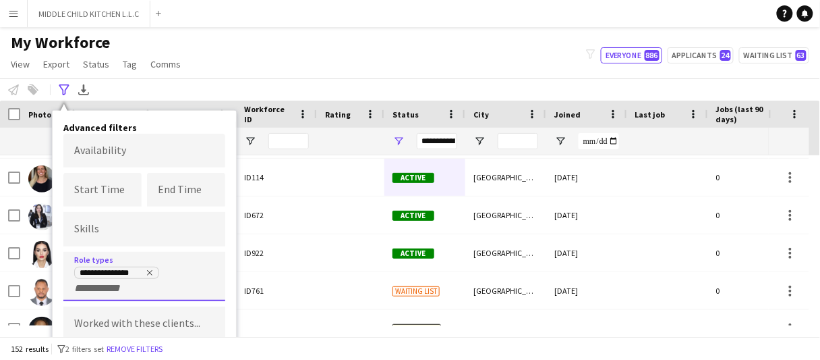
click at [195, 86] on div "**********" at bounding box center [410, 89] width 820 height 22
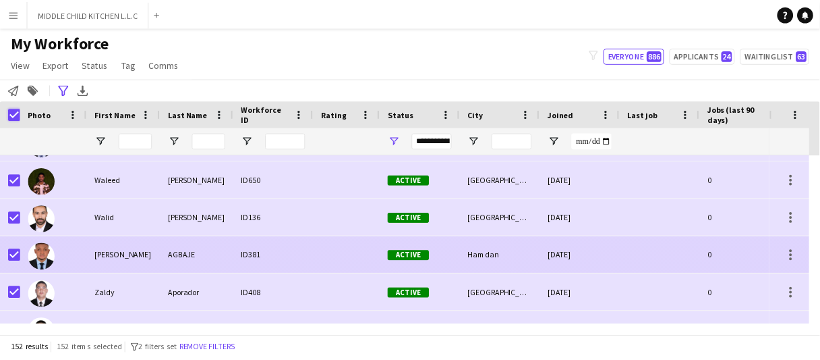
scroll to position [5504, 0]
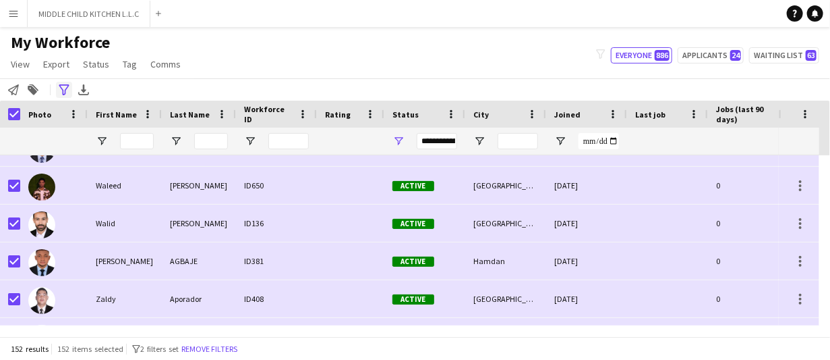
click at [63, 86] on icon "Advanced filters" at bounding box center [64, 89] width 11 height 11
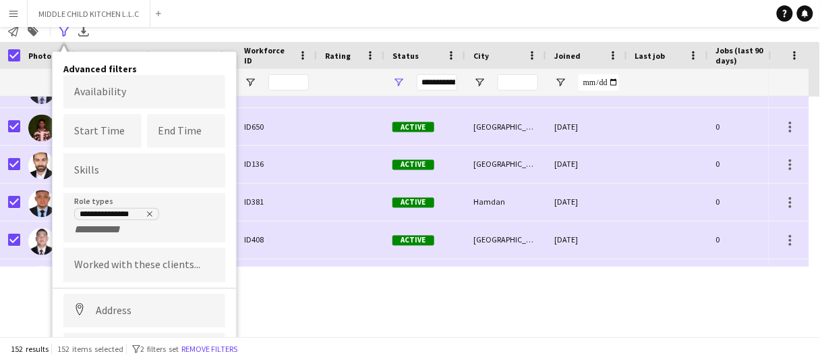
scroll to position [123, 0]
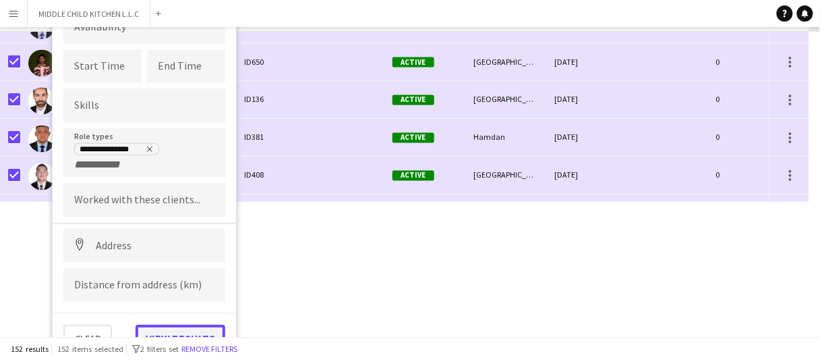
click at [169, 333] on button "View results" at bounding box center [181, 337] width 90 height 27
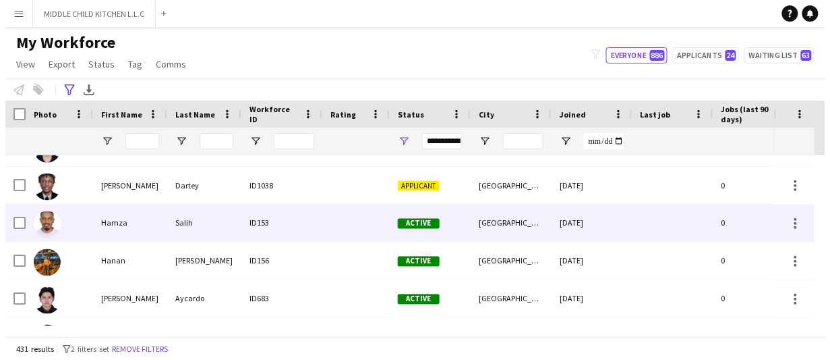
scroll to position [0, 0]
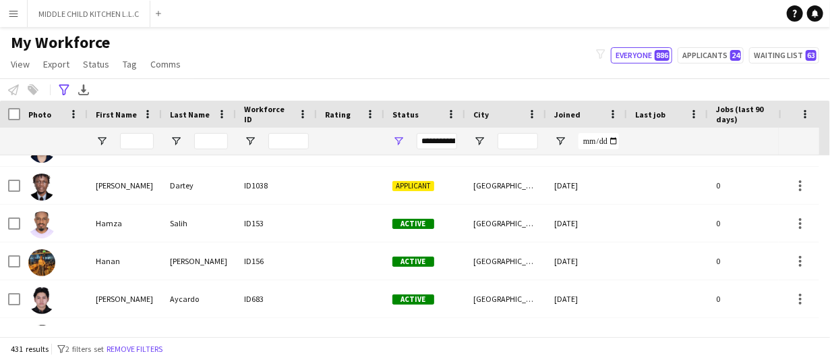
click at [7, 117] on div at bounding box center [10, 114] width 20 height 27
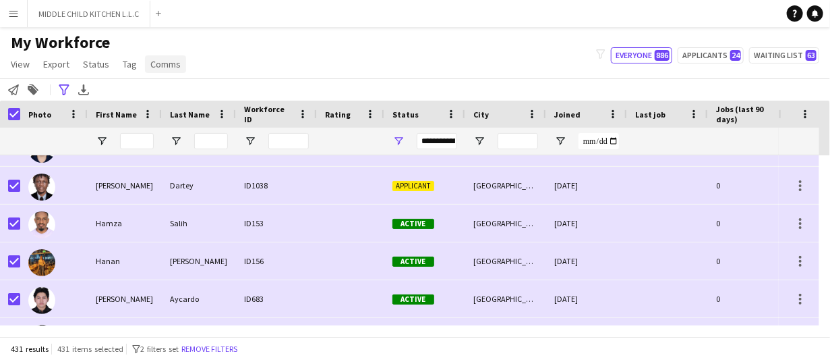
click at [160, 60] on span "Comms" at bounding box center [165, 64] width 30 height 12
click at [165, 98] on span "Send notification" at bounding box center [188, 93] width 69 height 12
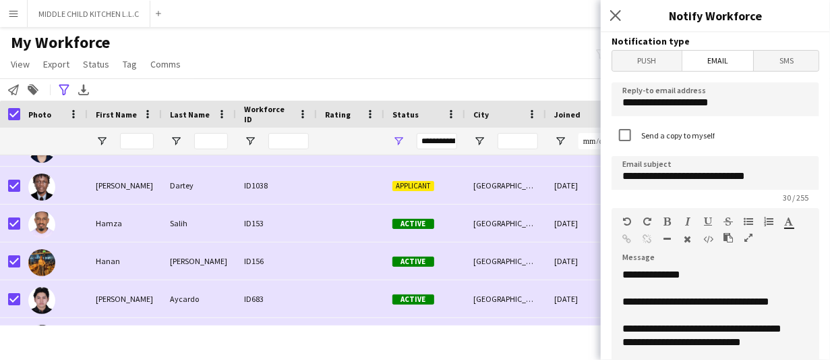
click at [650, 59] on span "Push" at bounding box center [647, 61] width 69 height 20
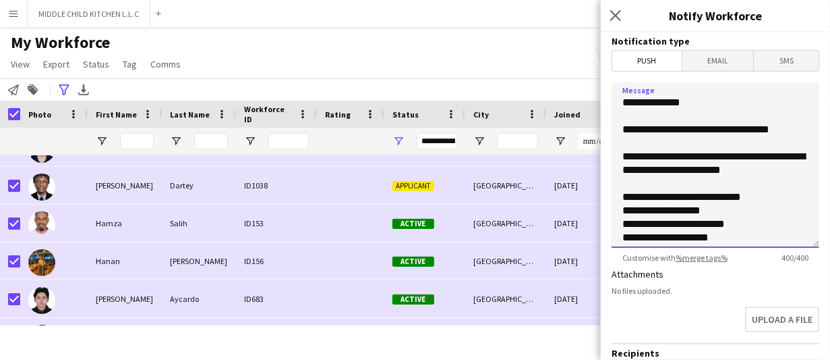
click at [706, 188] on textarea "**********" at bounding box center [716, 164] width 208 height 165
click at [779, 140] on textarea "**********" at bounding box center [716, 164] width 208 height 165
paste textarea "**********"
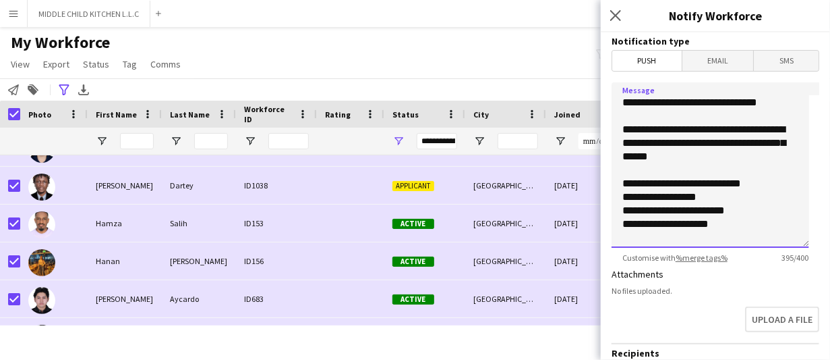
click at [769, 102] on textarea "**********" at bounding box center [711, 164] width 198 height 165
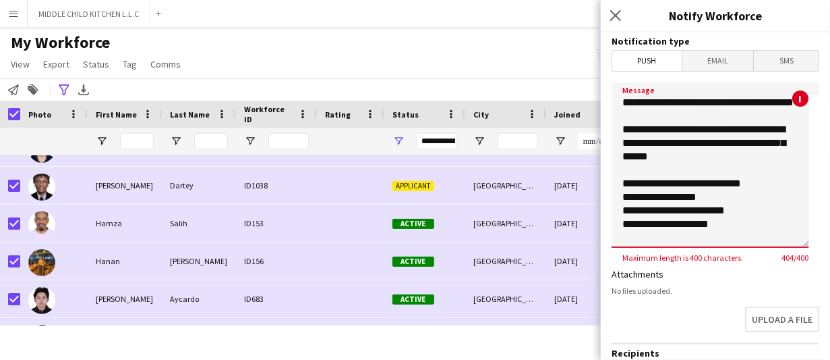
drag, startPoint x: 663, startPoint y: 167, endPoint x: 699, endPoint y: 152, distance: 39.0
click at [699, 152] on textarea "**********" at bounding box center [711, 164] width 198 height 165
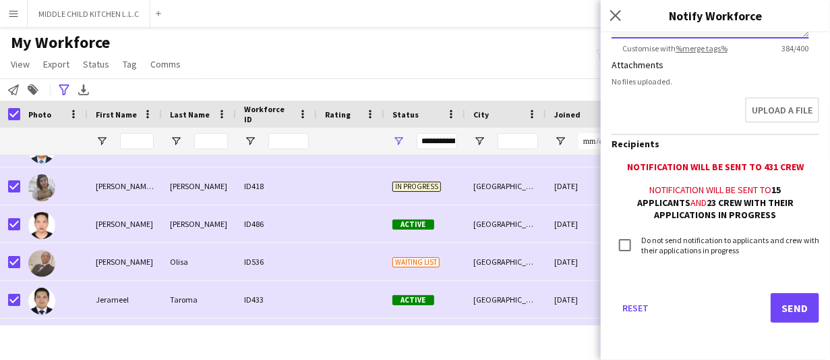
scroll to position [6719, 0]
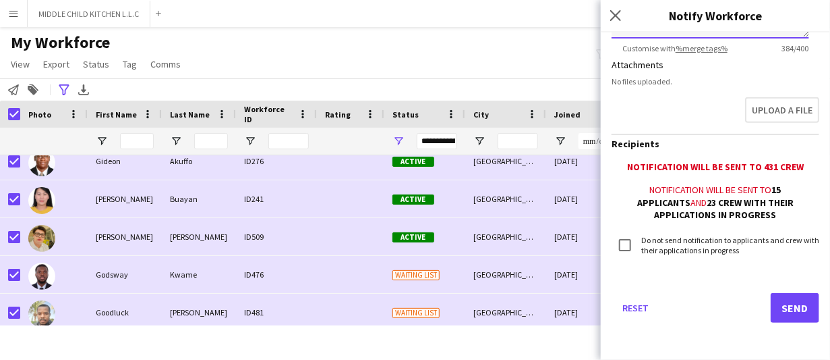
type textarea "**********"
click at [138, 138] on input "First Name Filter Input" at bounding box center [137, 141] width 34 height 16
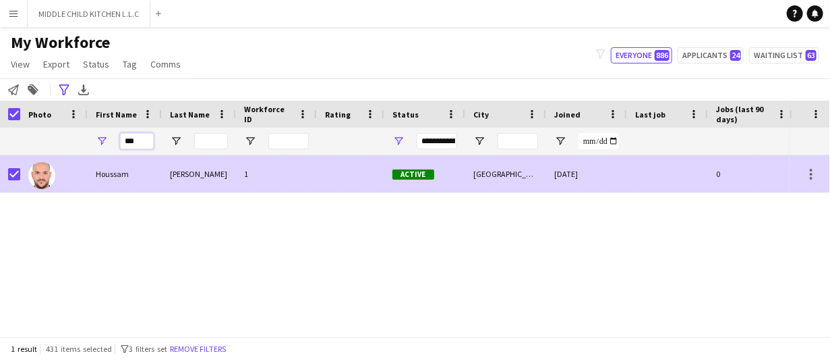
type input "***"
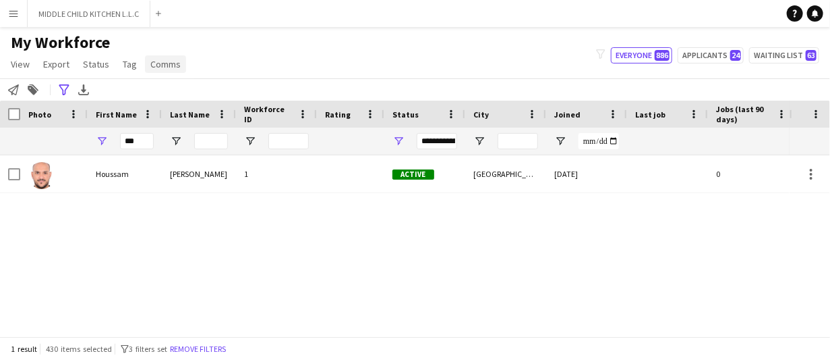
click at [165, 58] on span "Comms" at bounding box center [165, 64] width 30 height 12
click at [165, 84] on link "Send notification" at bounding box center [190, 93] width 94 height 28
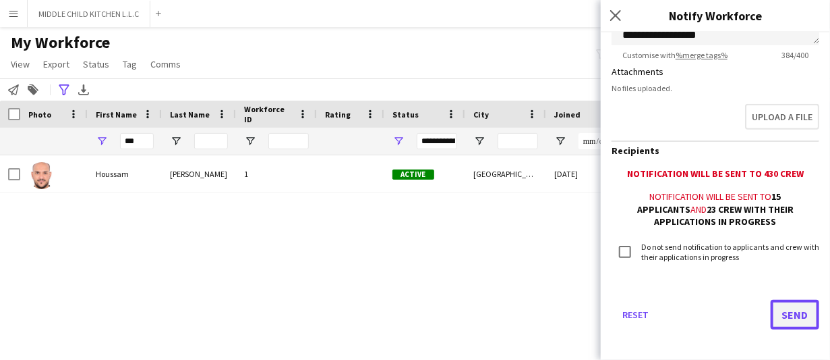
click at [781, 314] on button "Send" at bounding box center [795, 315] width 49 height 30
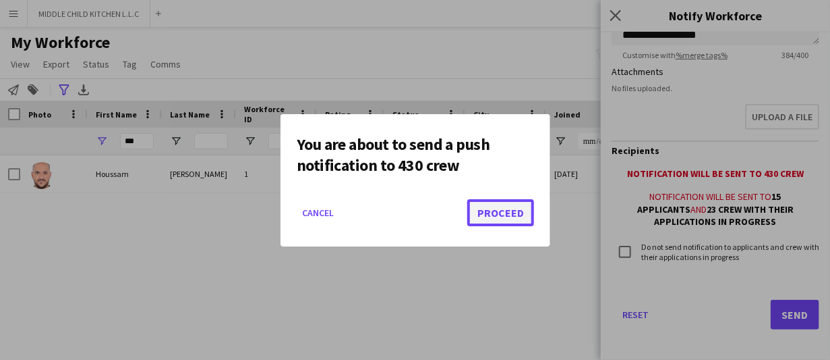
click at [497, 218] on button "Proceed" at bounding box center [501, 212] width 67 height 27
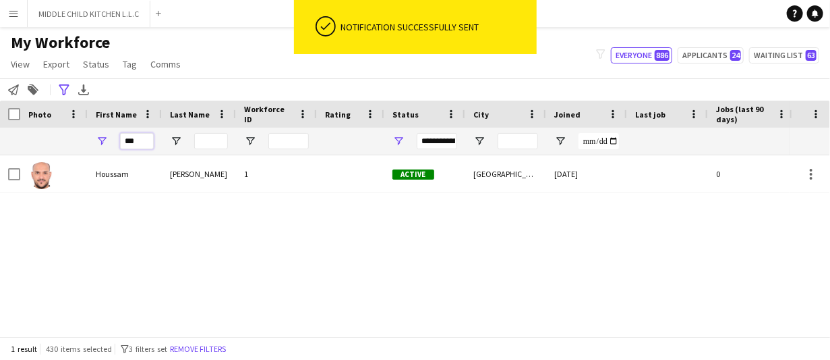
click at [144, 148] on input "***" at bounding box center [137, 141] width 34 height 16
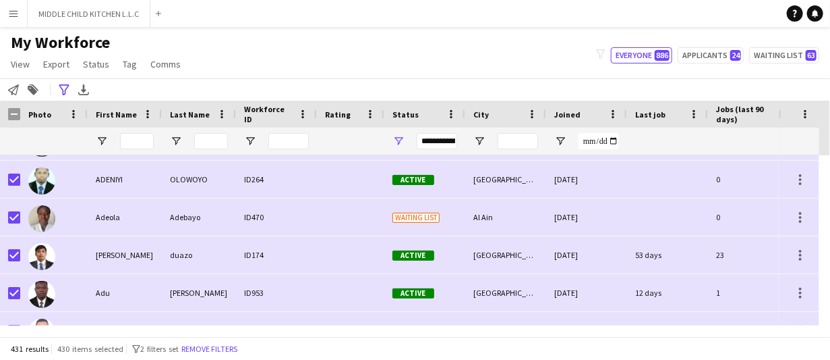
click at [22, 11] on button "Menu" at bounding box center [13, 13] width 27 height 27
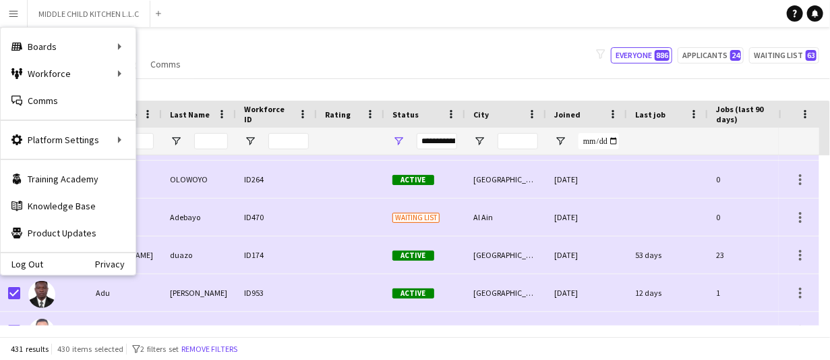
click at [292, 35] on div "My Workforce View Views Default view New view Update view Delete view Edit name…" at bounding box center [415, 55] width 830 height 46
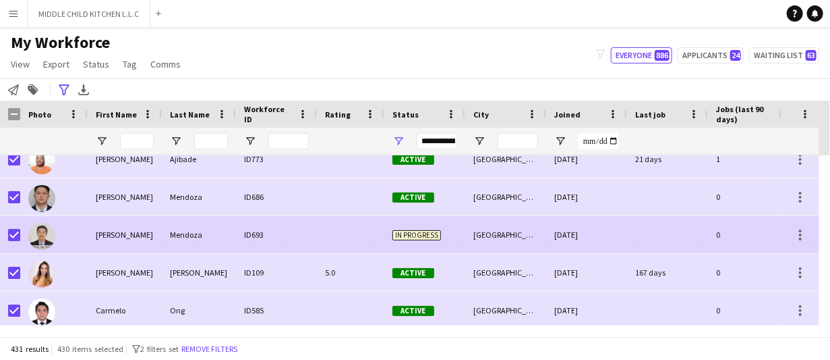
scroll to position [2833, 0]
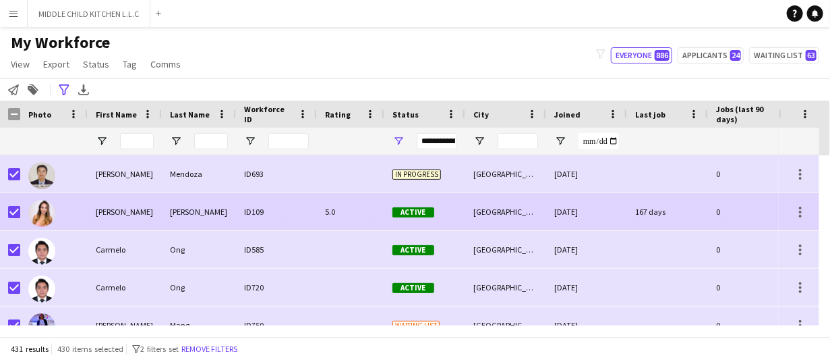
click at [178, 200] on div "[PERSON_NAME]" at bounding box center [199, 211] width 74 height 37
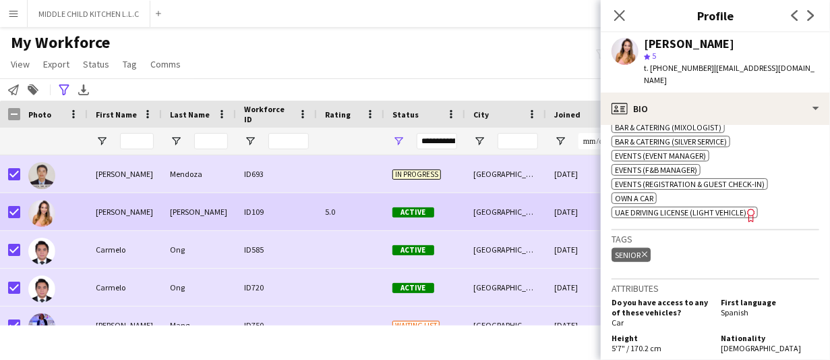
scroll to position [472, 0]
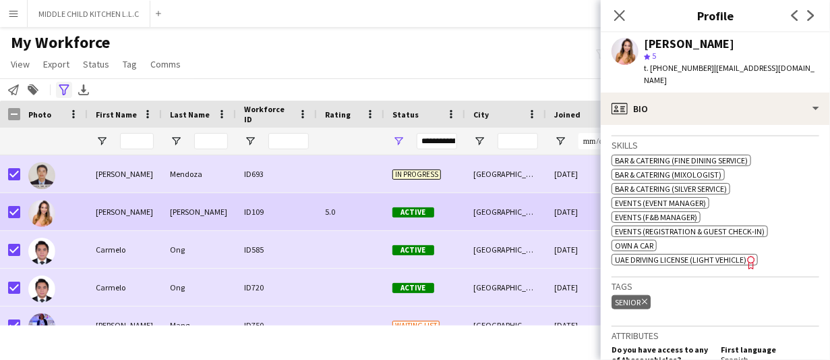
click at [59, 87] on icon "Advanced filters" at bounding box center [64, 89] width 11 height 11
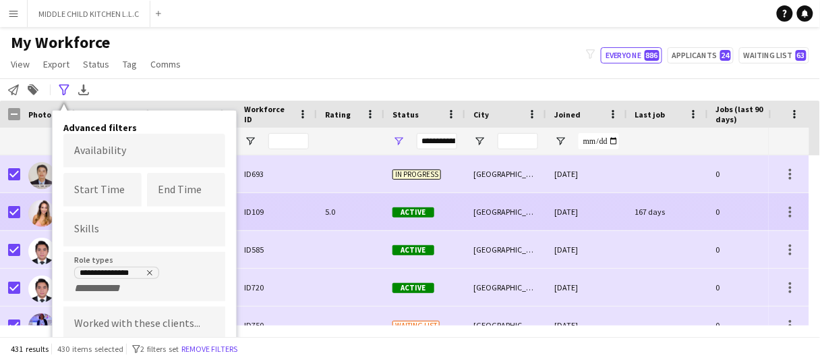
click at [41, 215] on img at bounding box center [41, 213] width 27 height 27
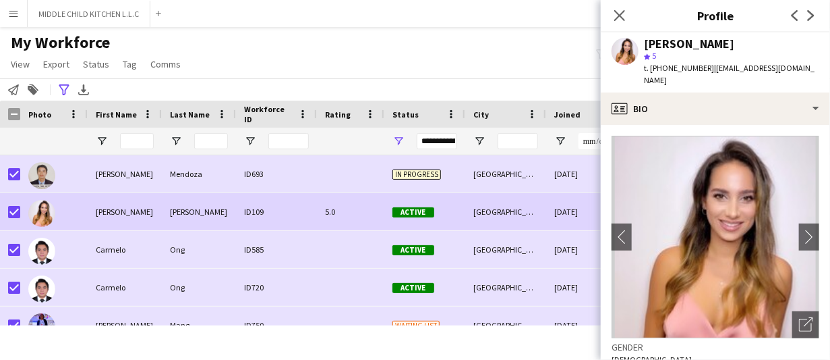
click at [681, 69] on span "t. +971568825868" at bounding box center [679, 68] width 70 height 10
copy span "971568825868"
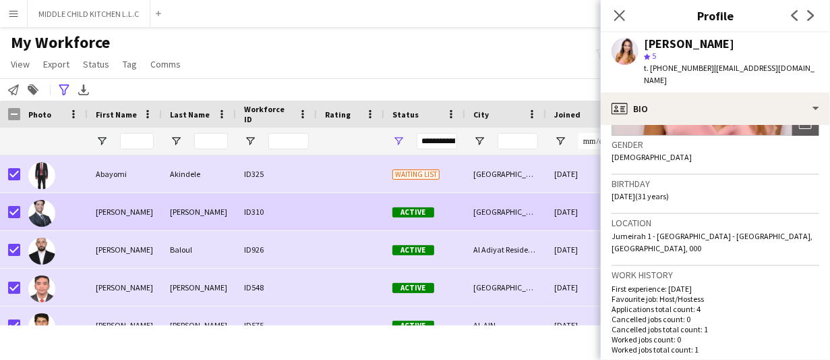
click at [157, 198] on div "[PERSON_NAME]" at bounding box center [125, 211] width 74 height 37
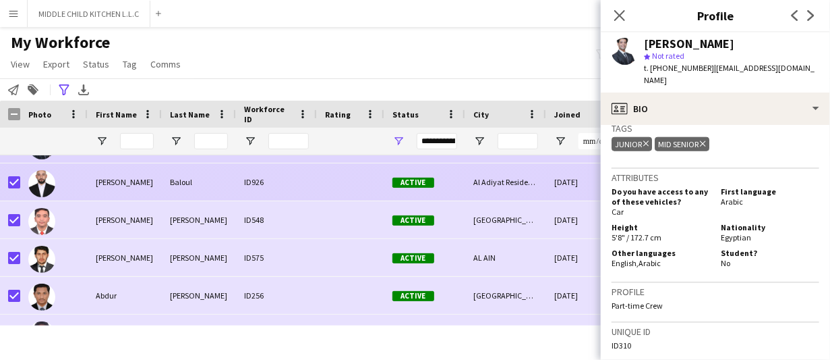
click at [154, 188] on div "[PERSON_NAME]" at bounding box center [125, 181] width 74 height 37
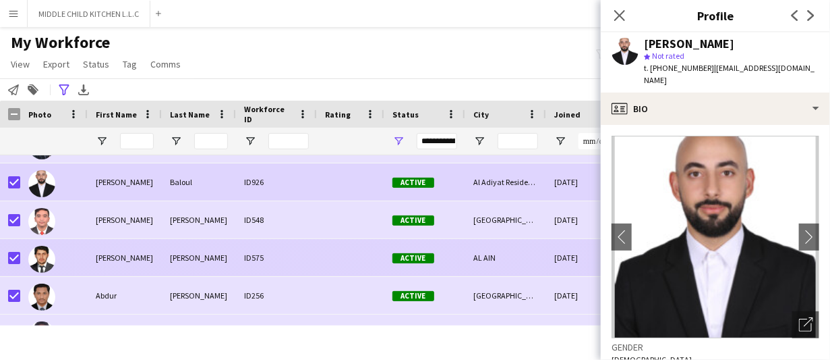
click at [213, 264] on div "[PERSON_NAME]" at bounding box center [199, 257] width 74 height 37
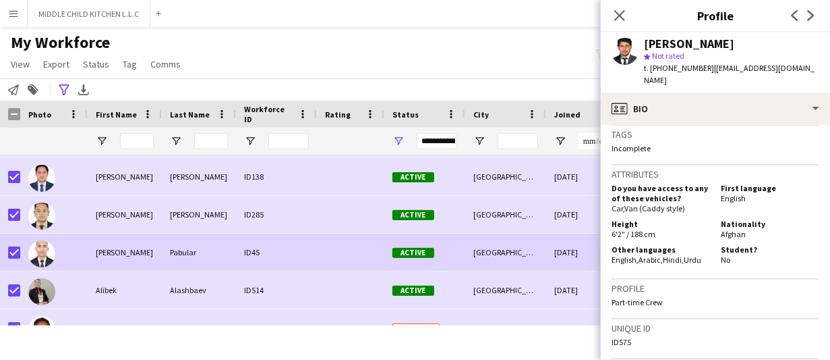
click at [139, 258] on div "[PERSON_NAME]" at bounding box center [125, 251] width 74 height 37
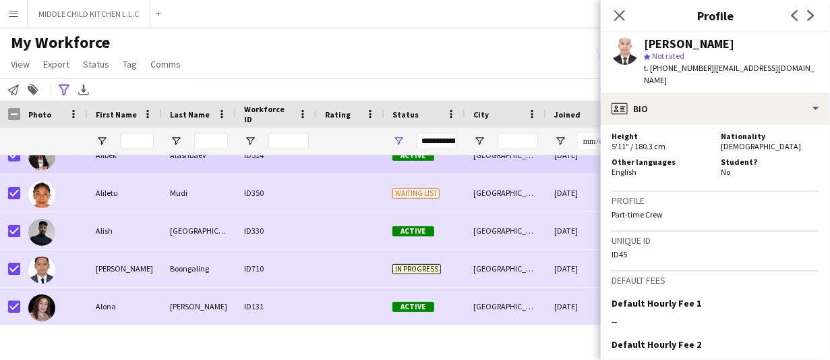
click at [121, 165] on div "Alibek" at bounding box center [125, 154] width 74 height 37
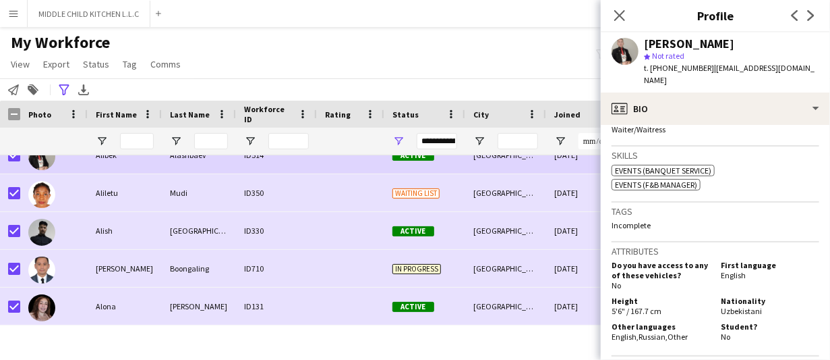
click at [727, 306] on span "Uzbekistani" at bounding box center [741, 311] width 41 height 10
copy span "Uzbekistani"
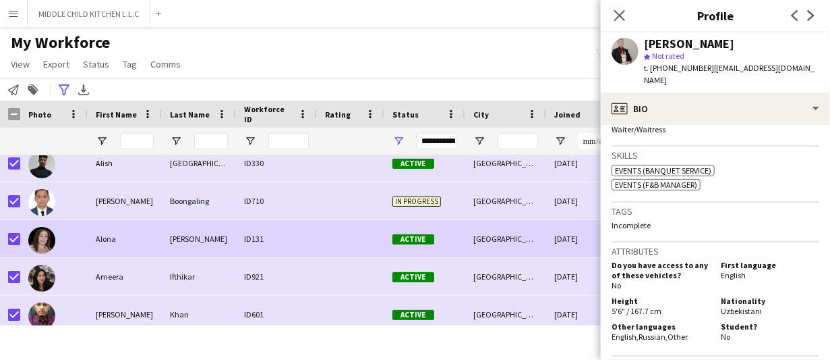
click at [186, 248] on div "[PERSON_NAME]" at bounding box center [199, 238] width 74 height 37
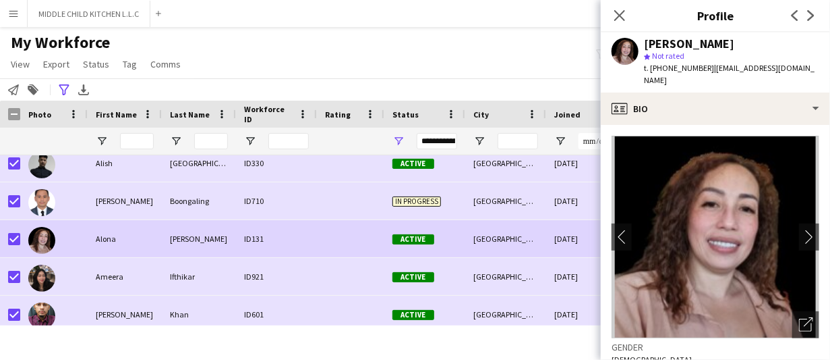
click at [683, 67] on span "t. +971551439337" at bounding box center [679, 68] width 70 height 10
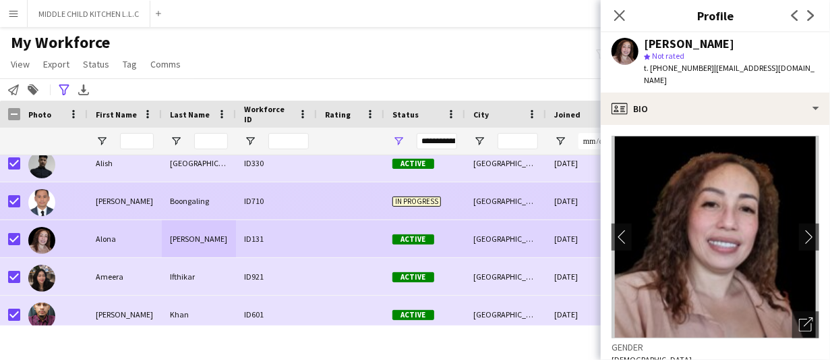
copy span "971551439337"
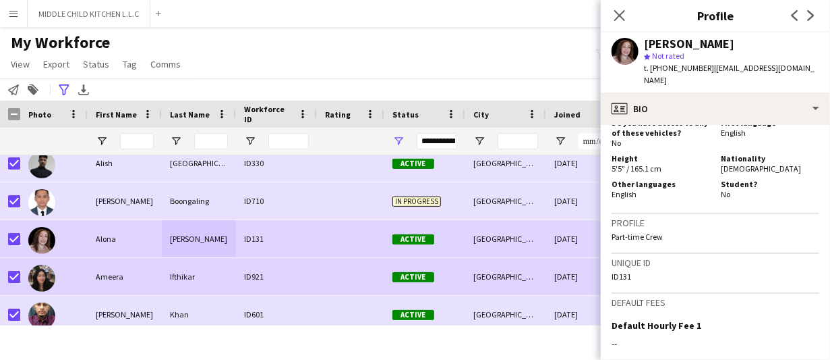
click at [105, 281] on div "Ameera" at bounding box center [125, 276] width 74 height 37
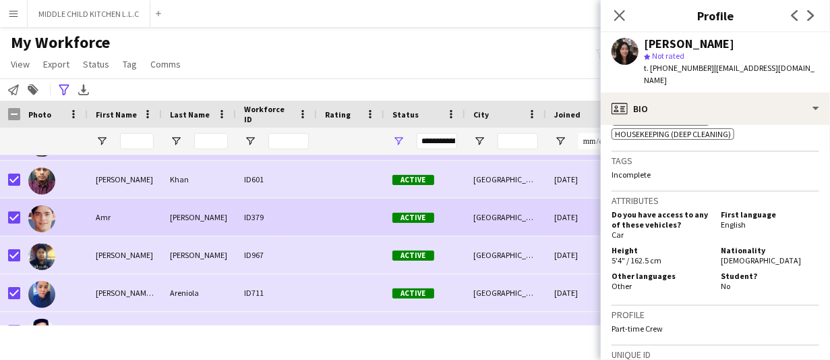
click at [215, 221] on div "[PERSON_NAME]" at bounding box center [199, 216] width 74 height 37
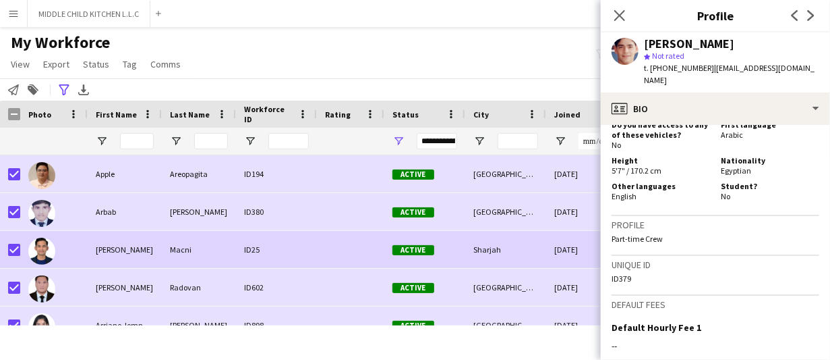
scroll to position [1942, 0]
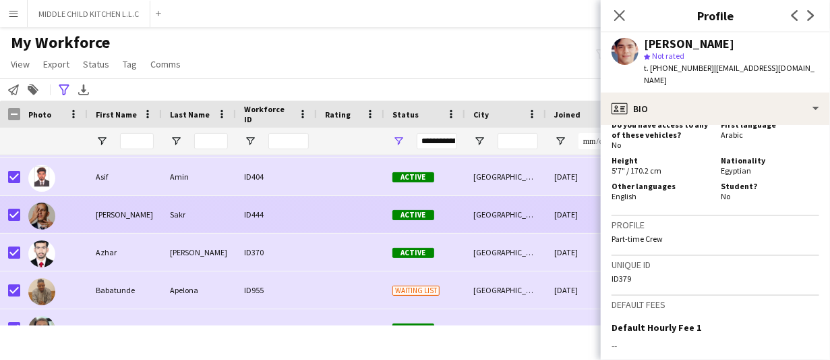
click at [183, 224] on div "Sakr" at bounding box center [199, 214] width 74 height 37
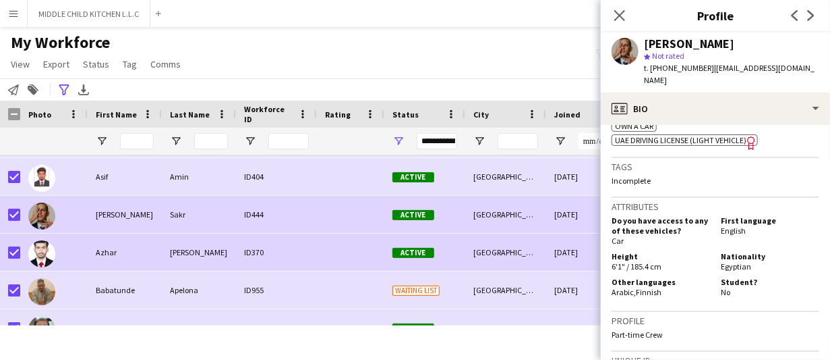
click at [121, 247] on div "Azhar" at bounding box center [125, 251] width 74 height 37
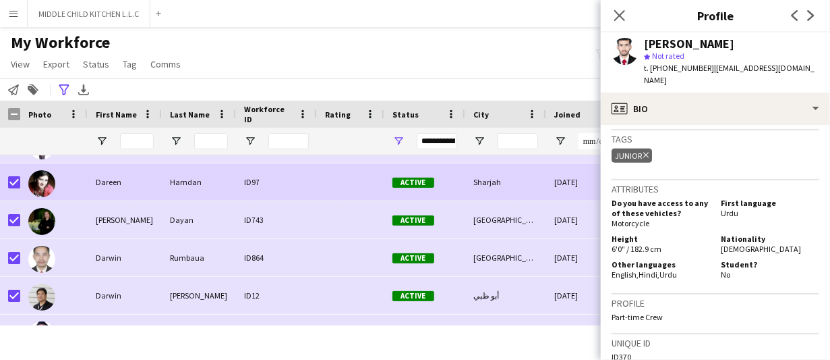
click at [152, 184] on div "Dareen" at bounding box center [125, 181] width 74 height 37
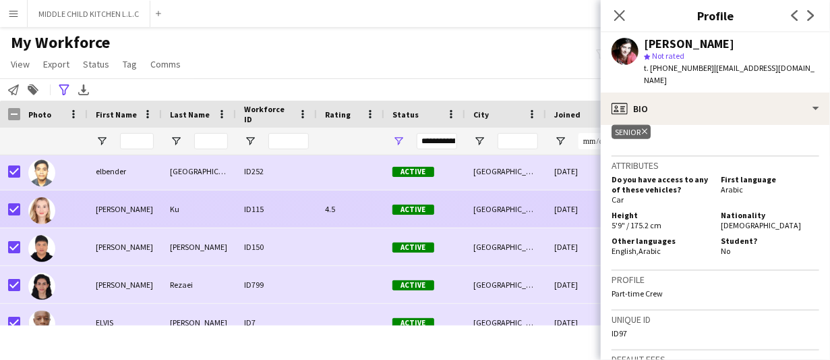
click at [115, 215] on div "[PERSON_NAME]" at bounding box center [125, 208] width 74 height 37
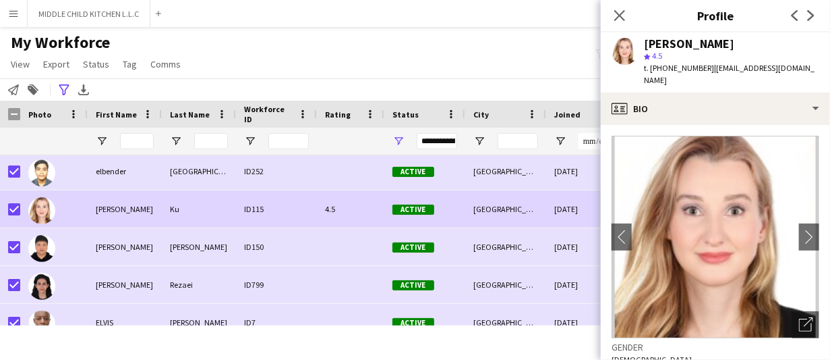
click at [678, 64] on span "t. +971508168789" at bounding box center [679, 68] width 70 height 10
copy span "971508168789"
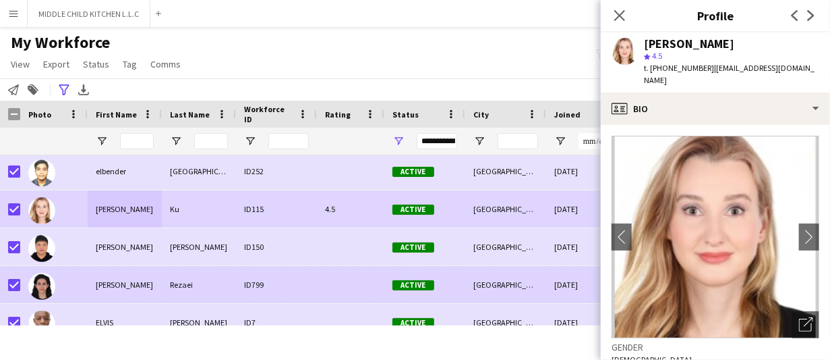
click at [115, 285] on div "[PERSON_NAME]" at bounding box center [125, 284] width 74 height 37
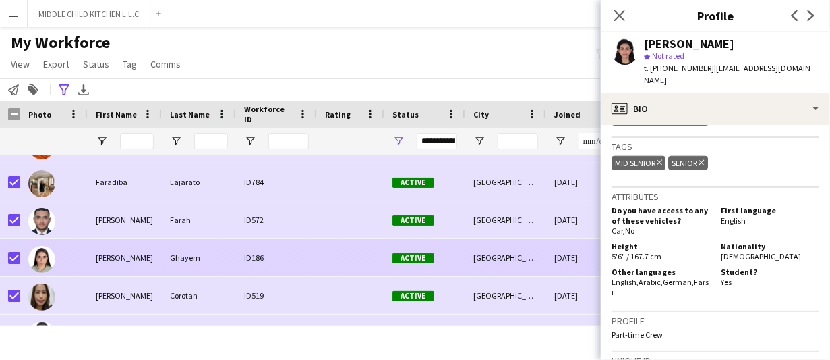
click at [126, 261] on div "[PERSON_NAME]" at bounding box center [125, 257] width 74 height 37
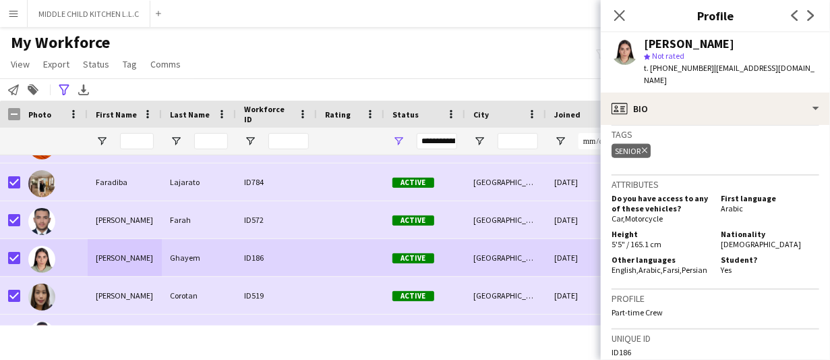
click at [658, 71] on span "t. +971558833742" at bounding box center [679, 68] width 70 height 10
click at [658, 70] on span "t. +971558833742" at bounding box center [679, 68] width 70 height 10
copy span "971558833742"
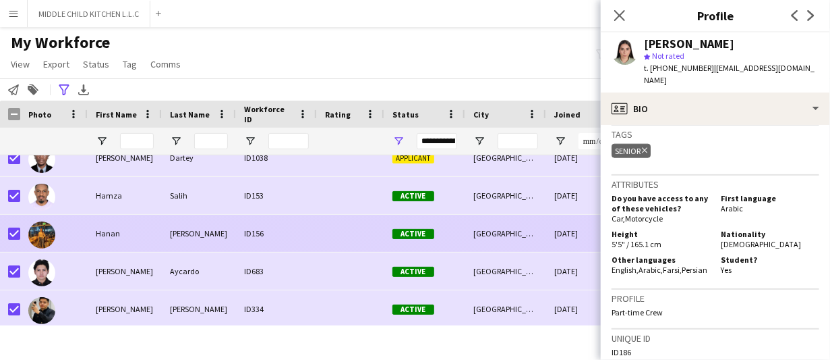
click at [197, 227] on div "[PERSON_NAME]" at bounding box center [199, 233] width 74 height 37
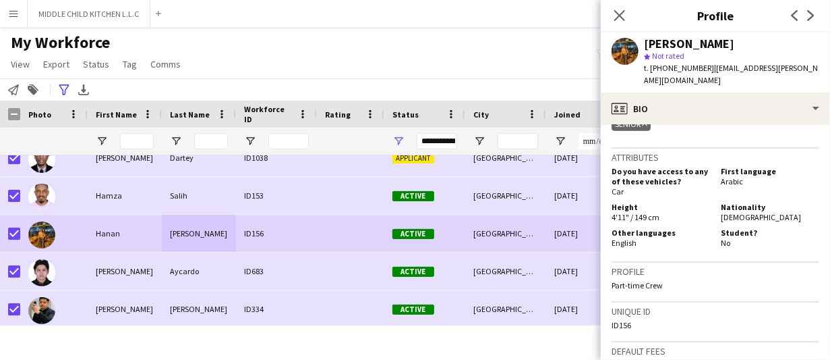
click at [745, 212] on span "Palestinian" at bounding box center [761, 217] width 80 height 10
copy span "Palestinian"
click at [678, 69] on span "t. +971506850603" at bounding box center [679, 68] width 70 height 10
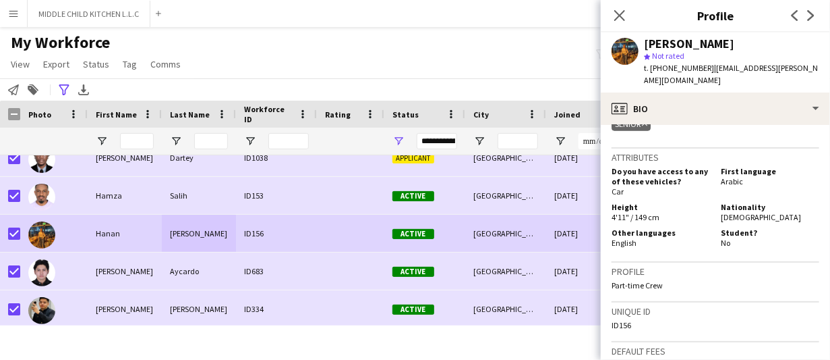
copy span "971506850603"
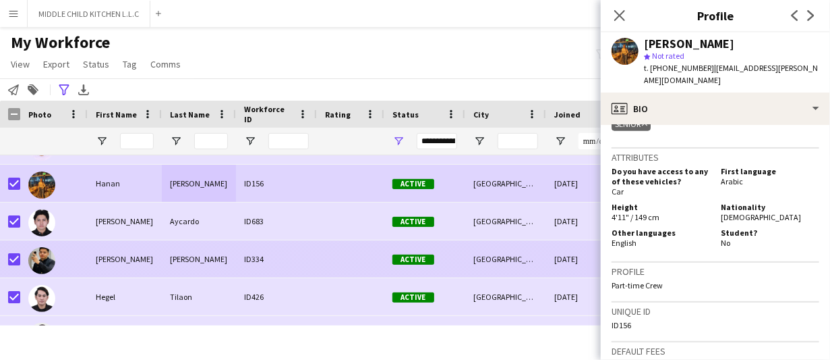
scroll to position [5599, 0]
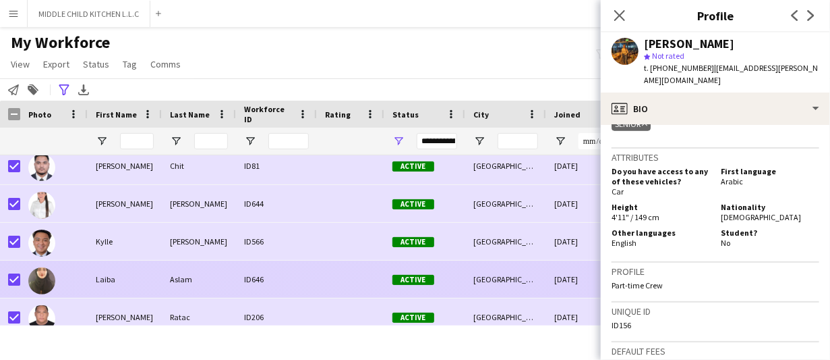
click at [155, 262] on div "Laiba" at bounding box center [125, 278] width 74 height 37
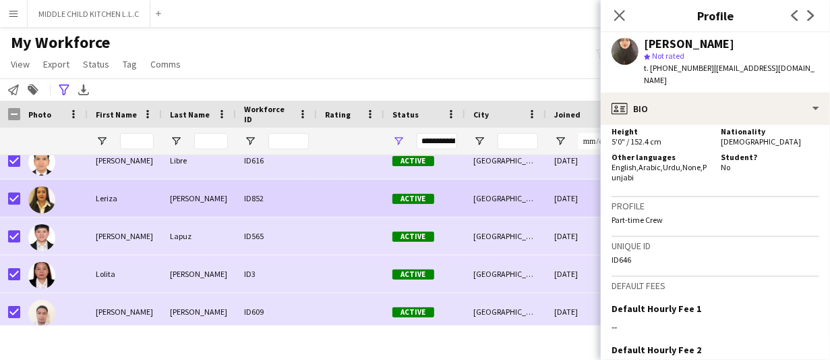
click at [134, 206] on div "Leriza" at bounding box center [125, 197] width 74 height 37
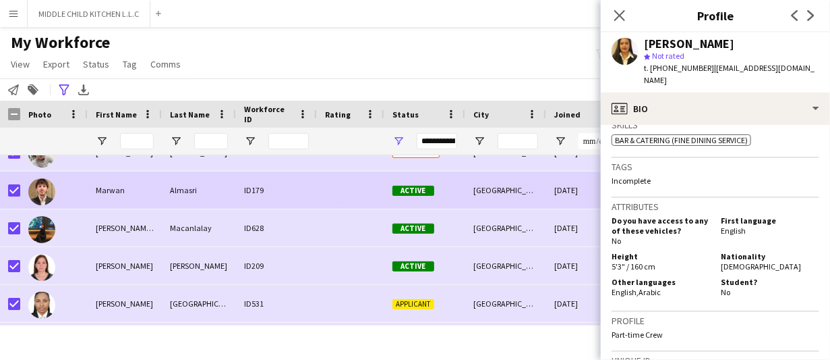
click at [128, 202] on div "Marwan" at bounding box center [125, 189] width 74 height 37
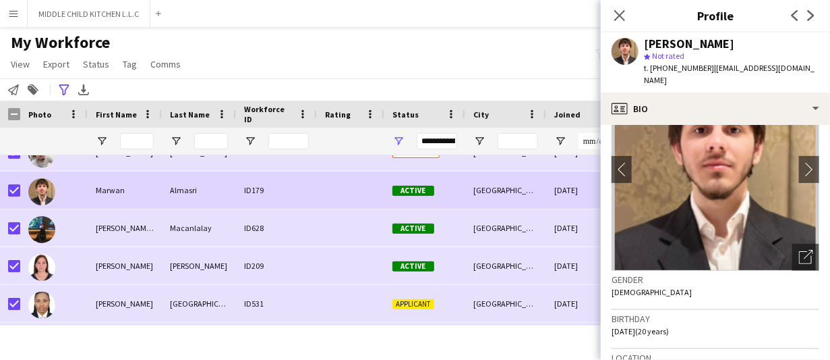
click at [683, 69] on span "t. +971545429449" at bounding box center [679, 68] width 70 height 10
copy span "971545429449"
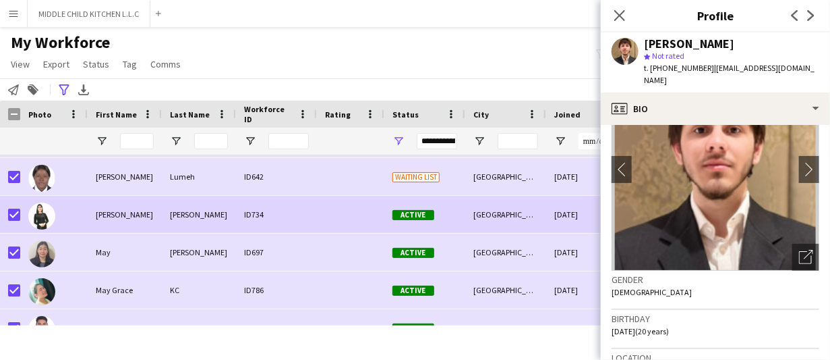
click at [165, 221] on div "[PERSON_NAME]" at bounding box center [199, 214] width 74 height 37
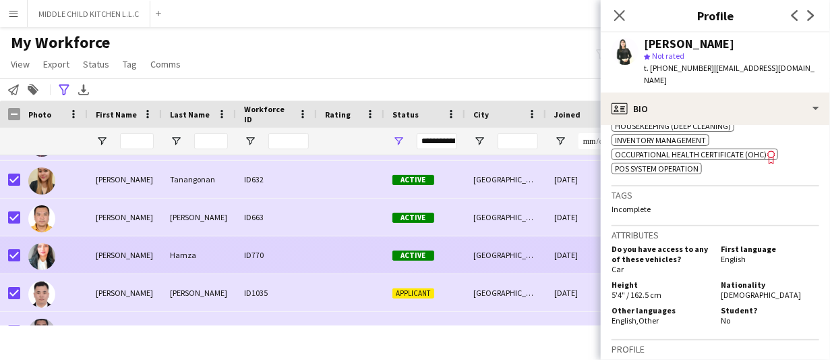
click at [102, 250] on div "[PERSON_NAME]" at bounding box center [125, 254] width 74 height 37
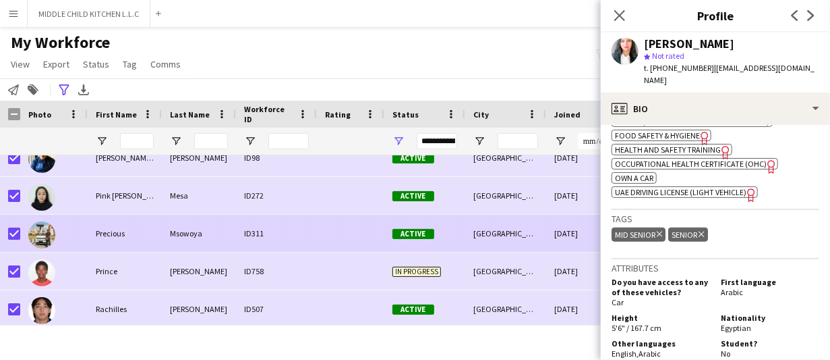
click at [152, 235] on div "Precious" at bounding box center [125, 233] width 74 height 37
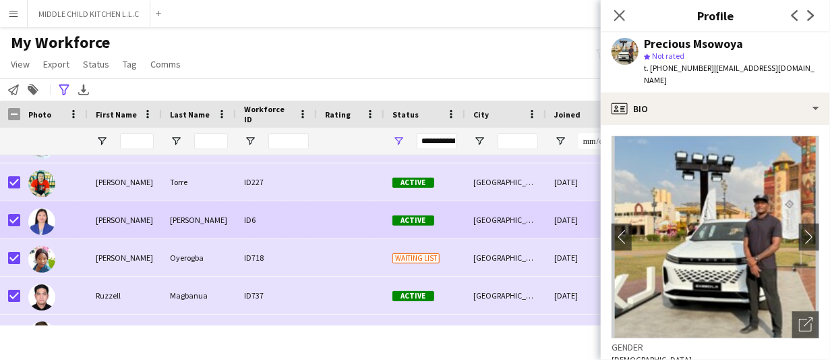
click at [152, 235] on div "[PERSON_NAME]" at bounding box center [125, 219] width 74 height 37
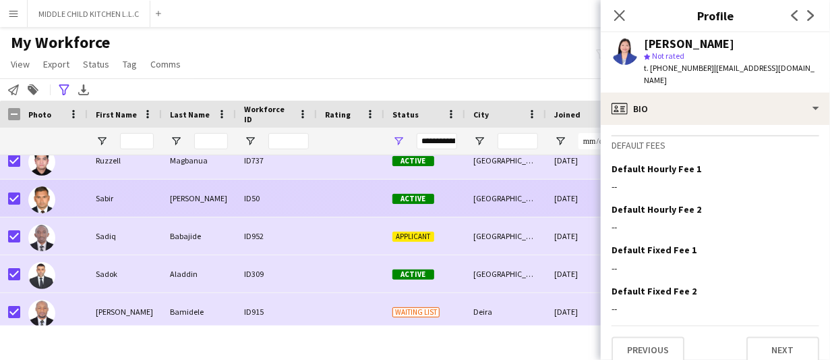
click at [180, 190] on div "[PERSON_NAME]" at bounding box center [199, 197] width 74 height 37
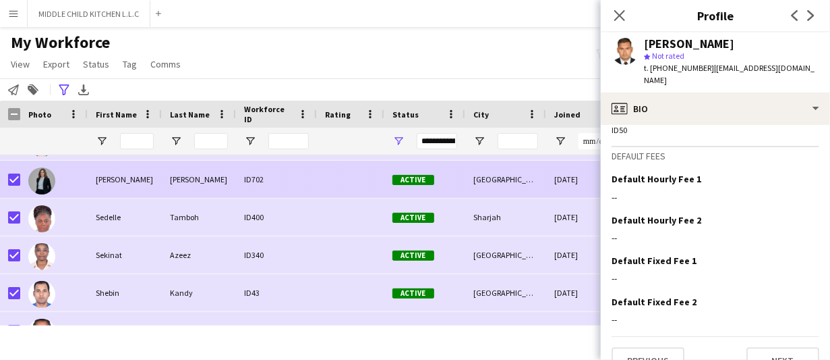
click at [133, 181] on div "[PERSON_NAME]" at bounding box center [125, 179] width 74 height 37
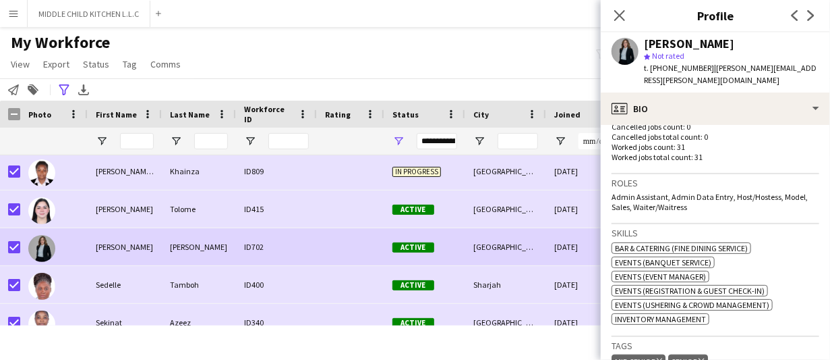
click at [671, 65] on span "t. +971585833963" at bounding box center [679, 68] width 70 height 10
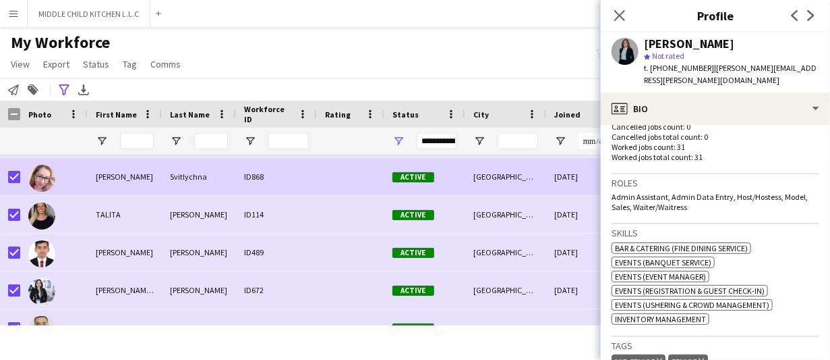
click at [157, 182] on div "[PERSON_NAME]" at bounding box center [125, 176] width 74 height 37
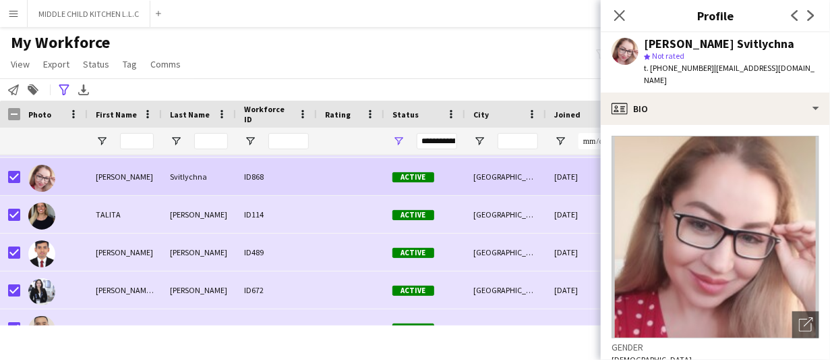
click at [664, 68] on span "t. [PHONE_NUMBER]" at bounding box center [679, 68] width 70 height 10
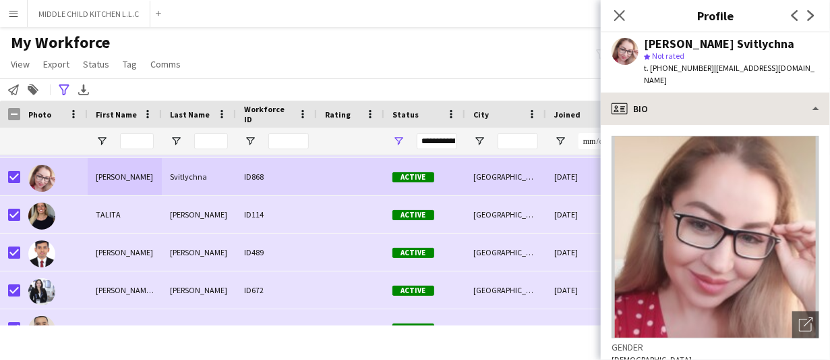
drag, startPoint x: 664, startPoint y: 68, endPoint x: 639, endPoint y: 104, distance: 43.6
click at [664, 67] on span "t. [PHONE_NUMBER]" at bounding box center [679, 68] width 70 height 10
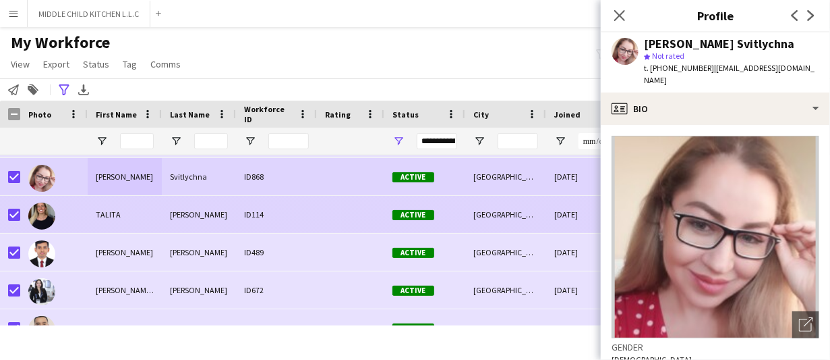
click at [133, 221] on div "TALITA" at bounding box center [125, 214] width 74 height 37
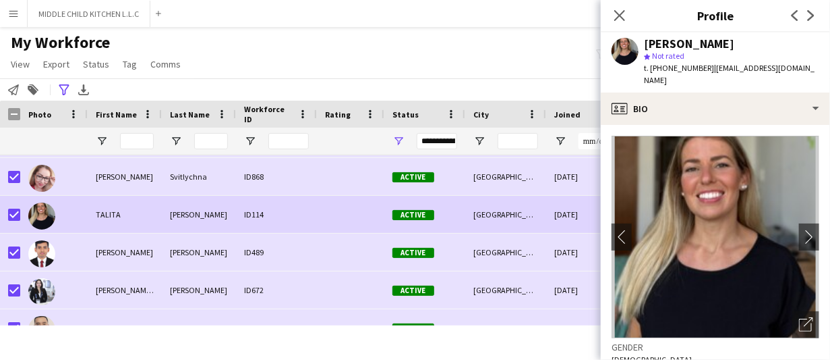
click at [678, 69] on span "t. +971561603895" at bounding box center [679, 68] width 70 height 10
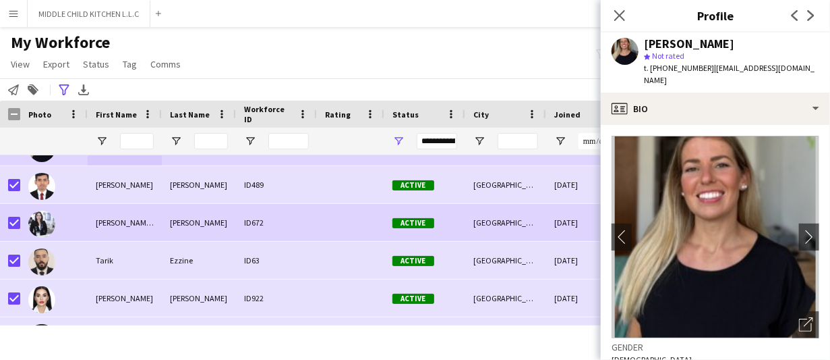
click at [101, 213] on div "[PERSON_NAME] [PERSON_NAME]" at bounding box center [125, 222] width 74 height 37
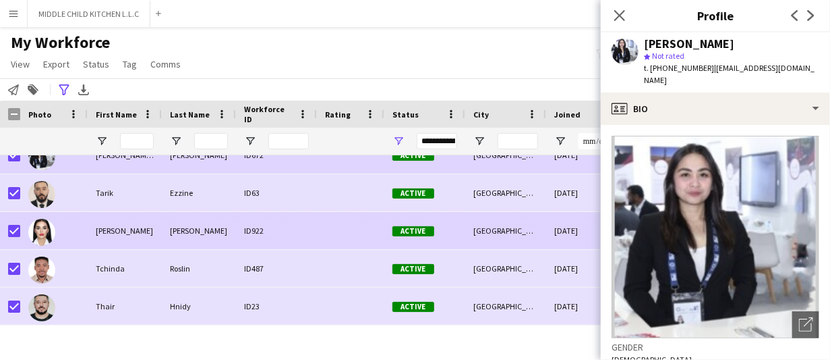
click at [144, 233] on div "[PERSON_NAME]" at bounding box center [125, 230] width 74 height 37
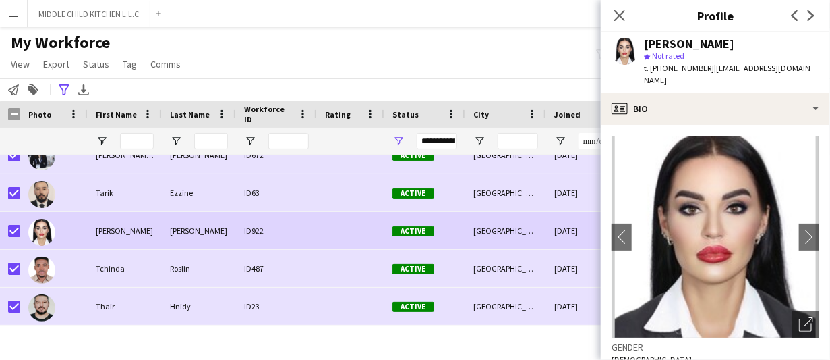
click at [670, 71] on span "t. [PHONE_NUMBER]" at bounding box center [679, 68] width 70 height 10
click at [670, 70] on span "t. [PHONE_NUMBER]" at bounding box center [679, 68] width 70 height 10
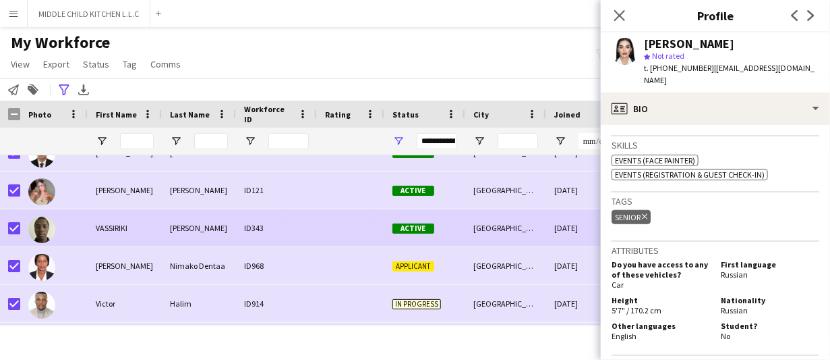
drag, startPoint x: 154, startPoint y: 210, endPoint x: 164, endPoint y: 201, distance: 13.8
click at [154, 210] on div "VASSIRIKI" at bounding box center [125, 227] width 74 height 37
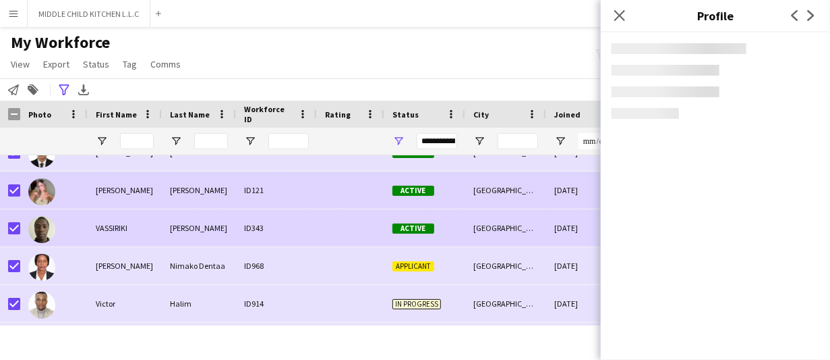
click at [174, 189] on div "[PERSON_NAME]" at bounding box center [199, 189] width 74 height 37
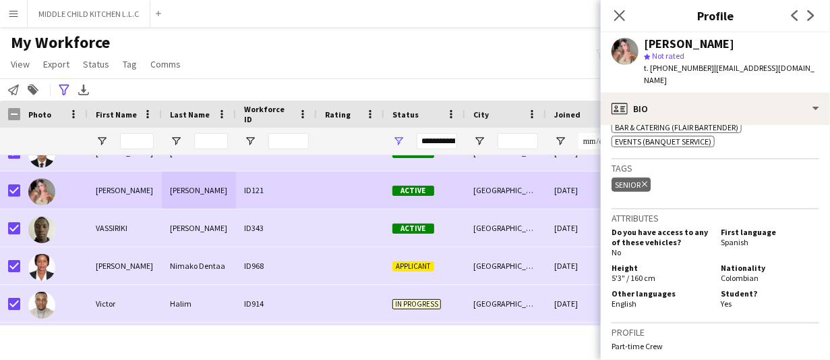
click at [671, 67] on span "t. [PHONE_NUMBER]" at bounding box center [679, 68] width 70 height 10
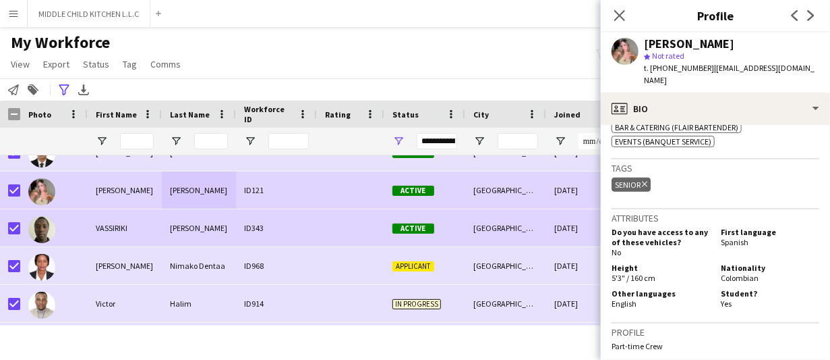
scroll to position [15303, 0]
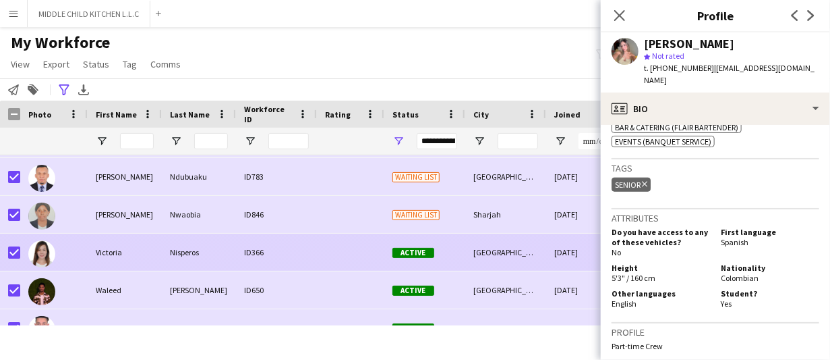
click at [150, 262] on div "Victoria" at bounding box center [125, 251] width 74 height 37
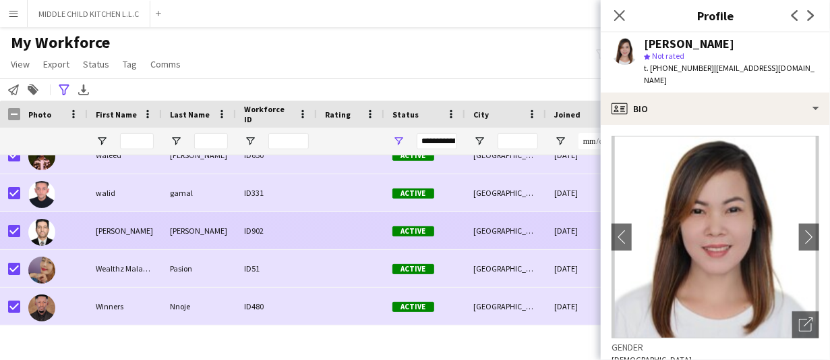
click at [151, 239] on div "[PERSON_NAME]" at bounding box center [125, 230] width 74 height 37
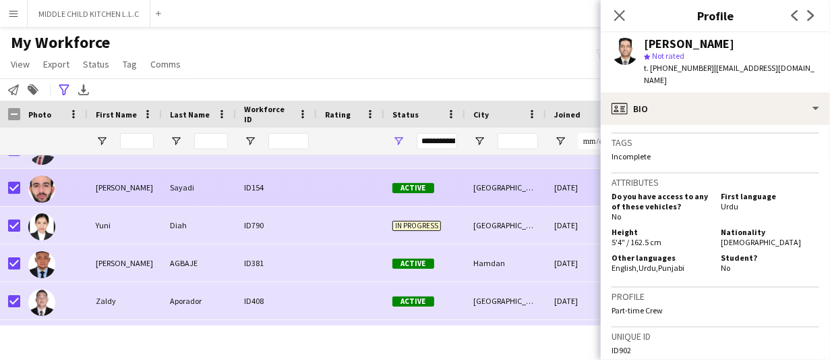
click at [183, 205] on div "Sayadi" at bounding box center [199, 187] width 74 height 37
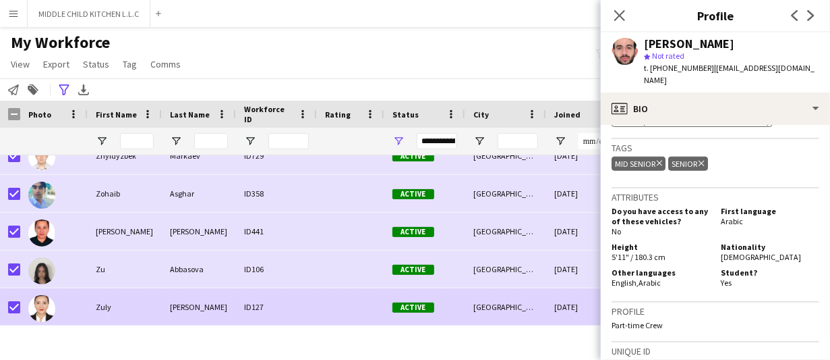
click at [109, 305] on div "Zuly" at bounding box center [125, 306] width 74 height 37
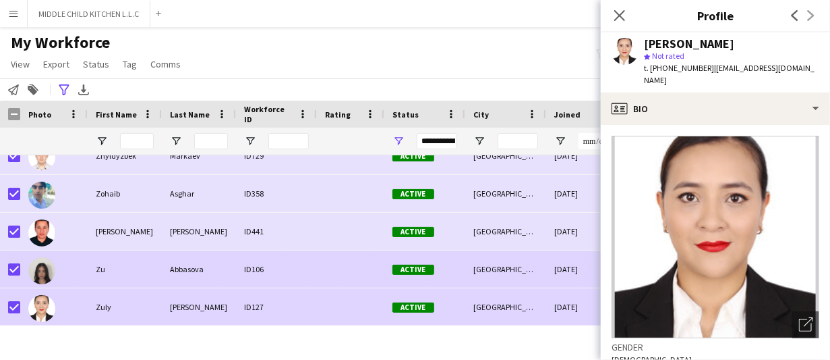
click at [130, 271] on div "Zu" at bounding box center [125, 268] width 74 height 37
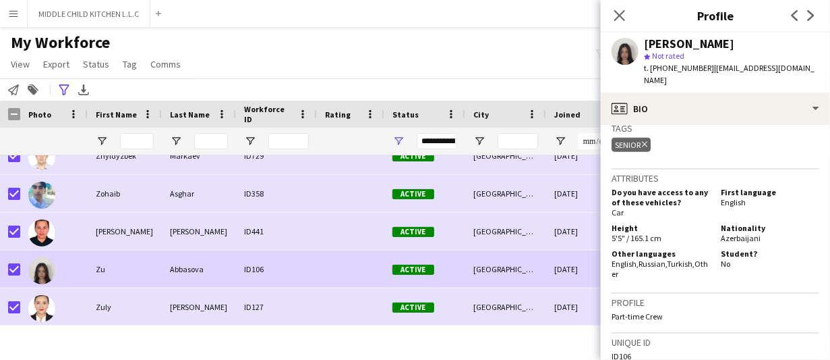
click at [663, 64] on span "t. +971501057887" at bounding box center [679, 68] width 70 height 10
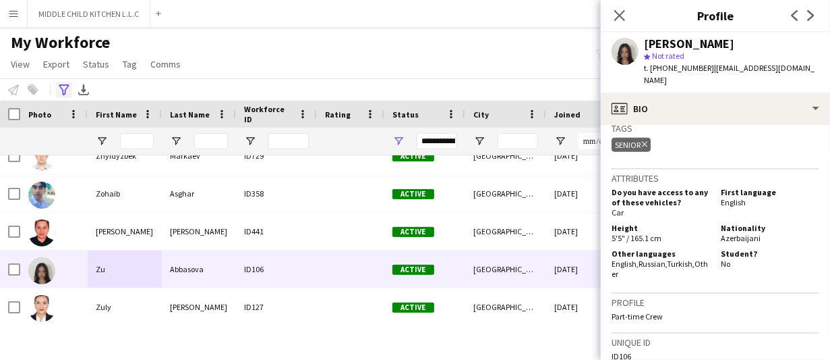
click at [63, 84] on icon "Advanced filters" at bounding box center [64, 89] width 11 height 11
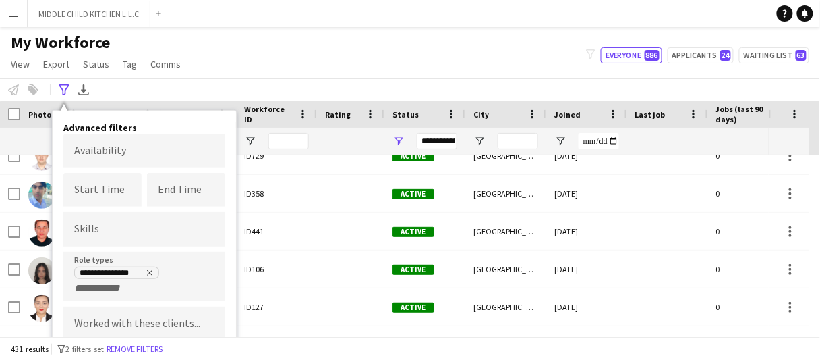
click at [146, 271] on icon "Remove tag" at bounding box center [150, 273] width 8 height 8
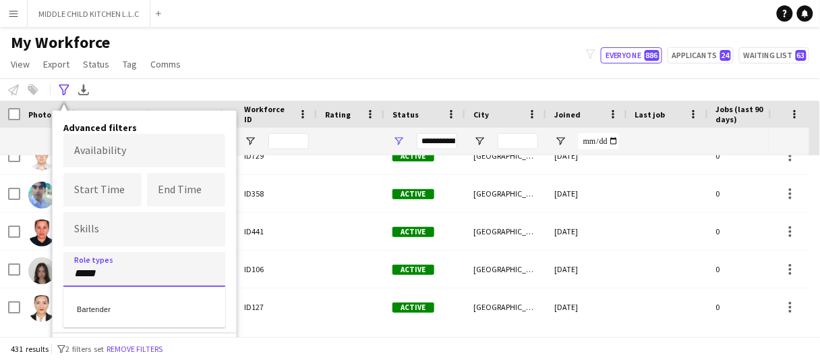
type input "*****"
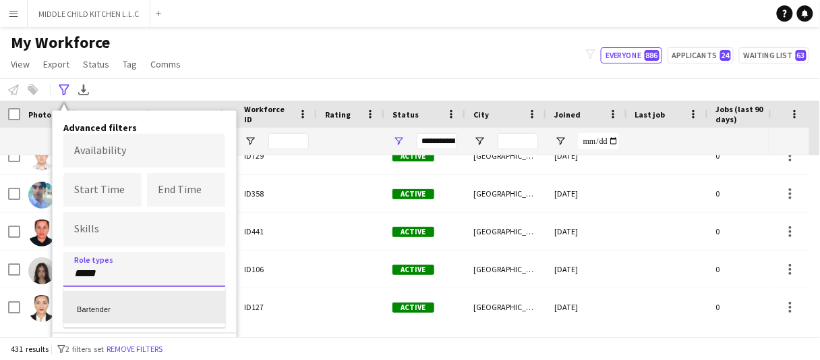
click at [153, 320] on div "Bartender" at bounding box center [144, 307] width 162 height 32
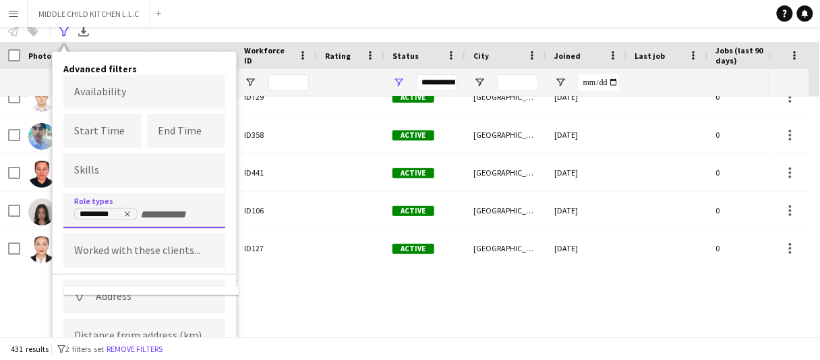
scroll to position [109, 0]
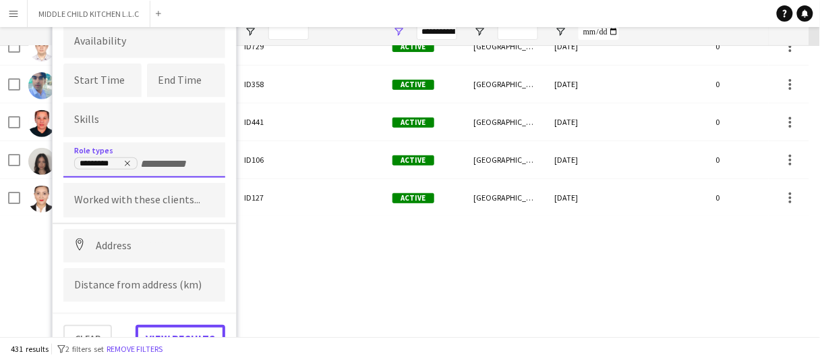
click at [190, 331] on button "View results" at bounding box center [181, 337] width 90 height 27
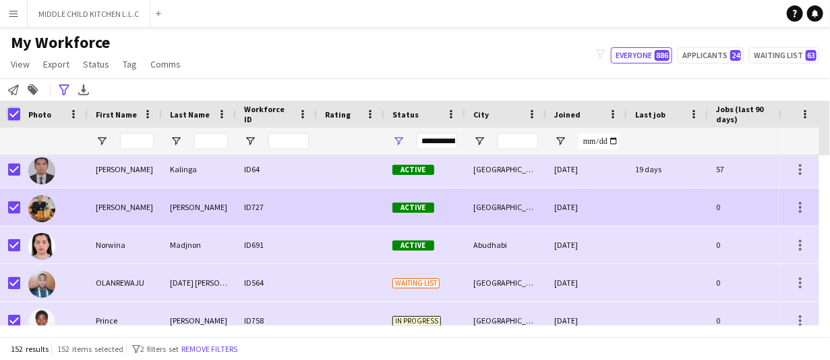
scroll to position [4088, 0]
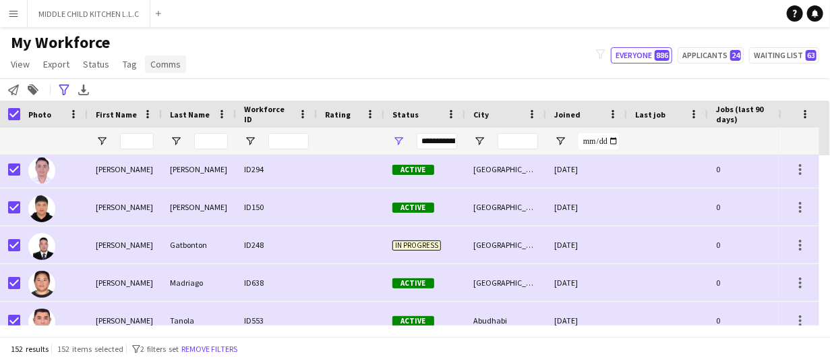
click at [175, 67] on span "Comms" at bounding box center [165, 64] width 30 height 12
click at [177, 88] on span "Send notification" at bounding box center [188, 93] width 69 height 12
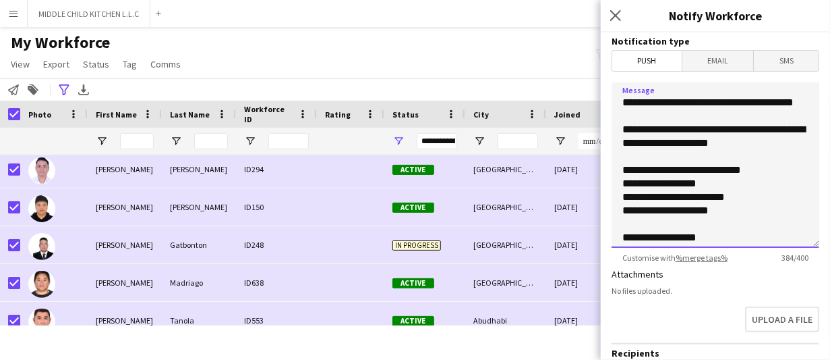
click at [738, 143] on textarea "**********" at bounding box center [716, 164] width 208 height 165
paste textarea "**********"
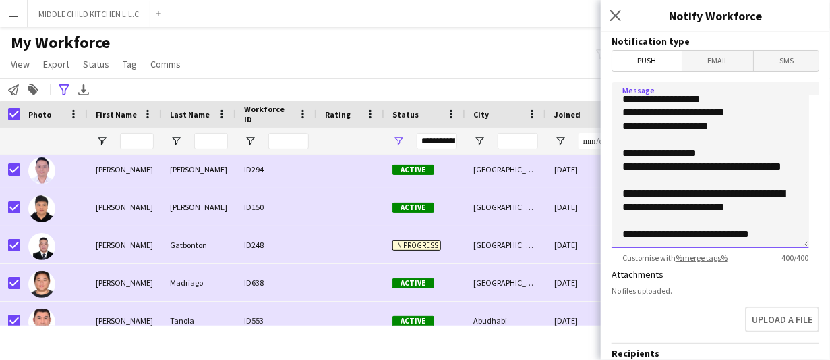
drag, startPoint x: 774, startPoint y: 240, endPoint x: 700, endPoint y: 241, distance: 74.9
click at [700, 241] on textarea "**********" at bounding box center [711, 164] width 198 height 165
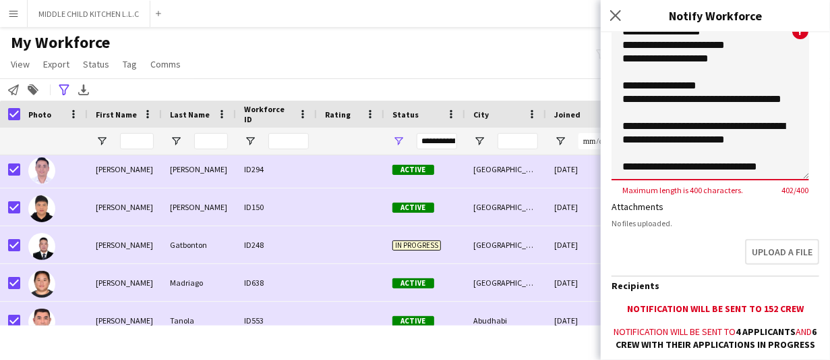
click at [711, 163] on textarea "**********" at bounding box center [711, 97] width 198 height 165
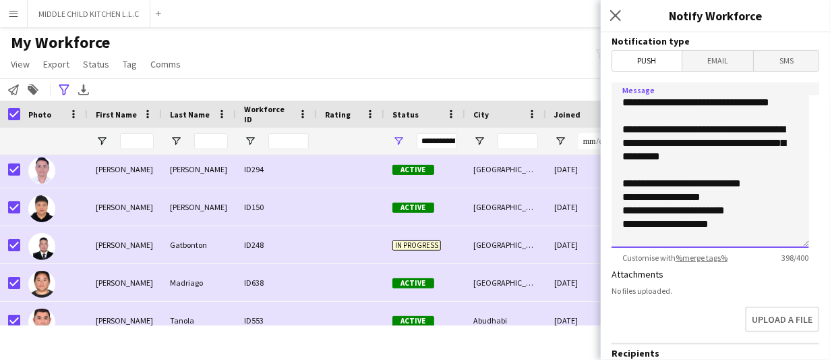
drag, startPoint x: 623, startPoint y: 96, endPoint x: 758, endPoint y: 138, distance: 140.6
click at [624, 96] on textarea "**********" at bounding box center [711, 164] width 198 height 165
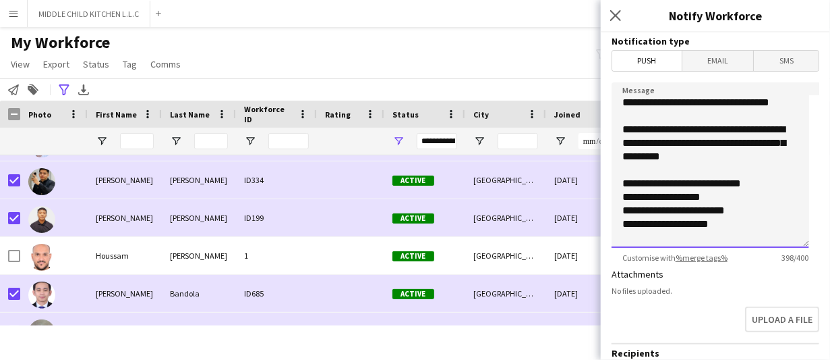
click at [691, 207] on textarea "**********" at bounding box center [711, 164] width 198 height 165
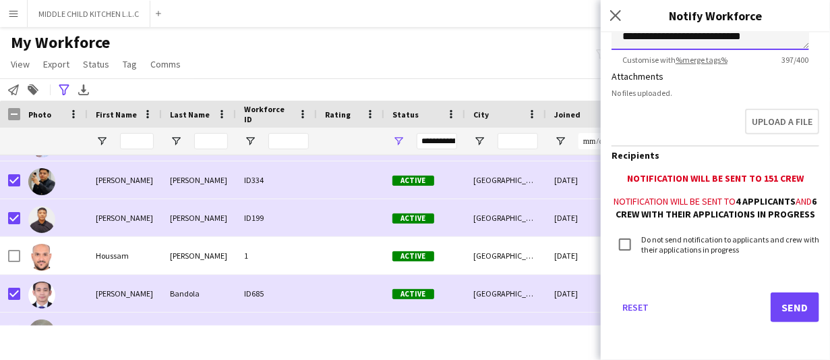
type textarea "**********"
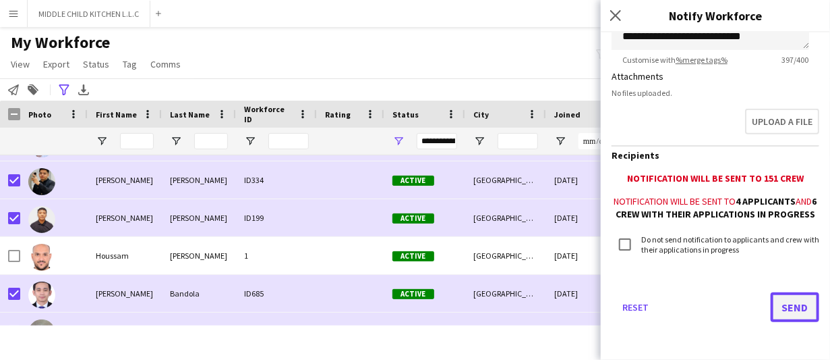
click at [776, 306] on button "Send" at bounding box center [795, 307] width 49 height 30
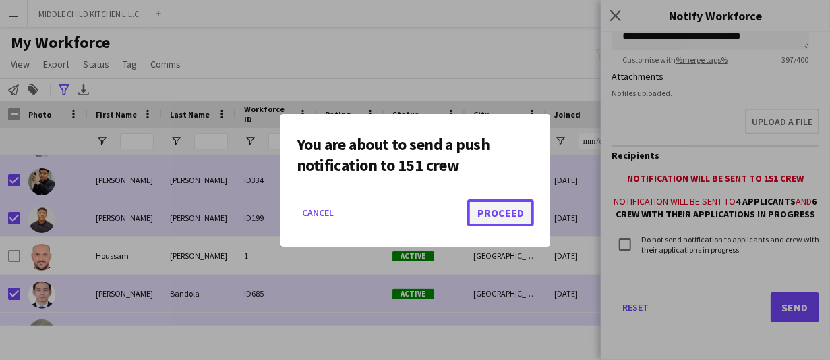
click at [504, 207] on button "Proceed" at bounding box center [501, 212] width 67 height 27
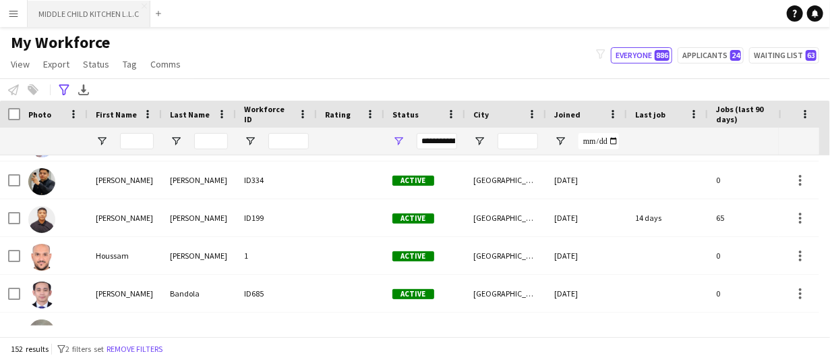
click at [28, 15] on button "MIDDLE CHILD KITCHEN L.L.C Close" at bounding box center [89, 14] width 123 height 26
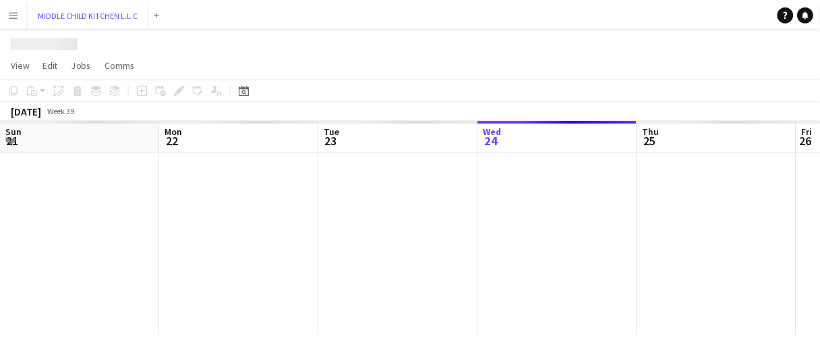
scroll to position [0, 322]
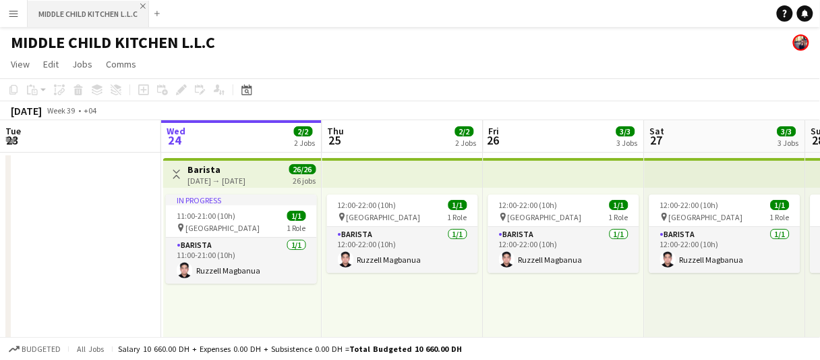
click at [144, 4] on app-icon "Close" at bounding box center [142, 5] width 5 height 5
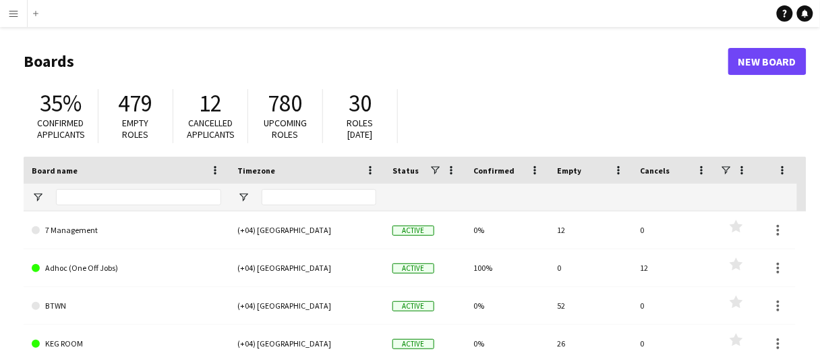
click at [5, 14] on button "Menu" at bounding box center [13, 13] width 27 height 27
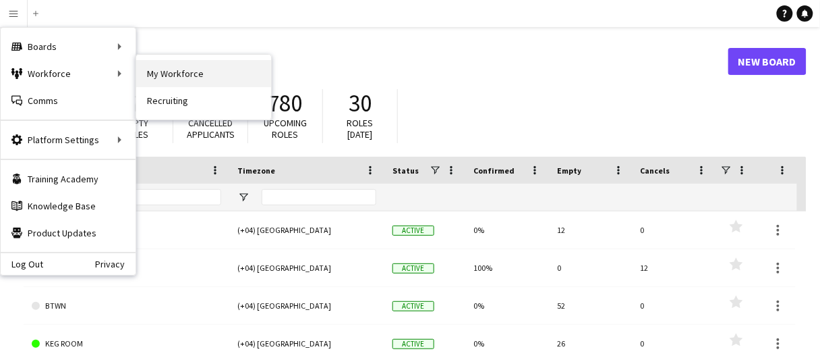
click at [184, 79] on link "My Workforce" at bounding box center [203, 73] width 135 height 27
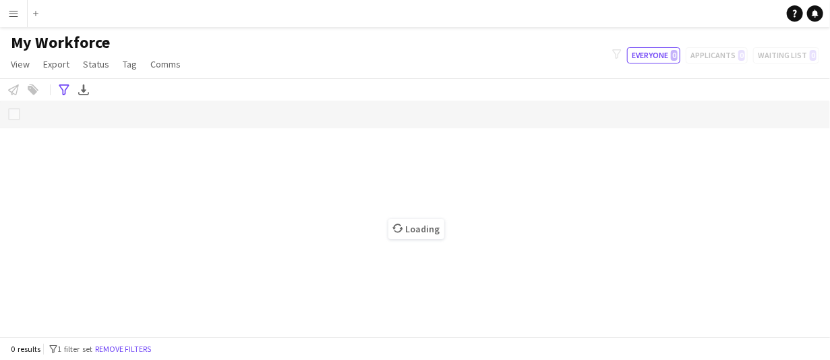
click at [17, 11] on app-icon "Menu" at bounding box center [13, 13] width 11 height 11
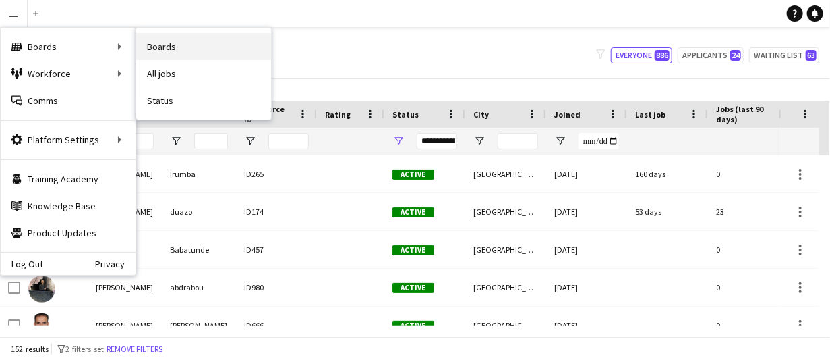
click at [167, 45] on link "Boards" at bounding box center [203, 46] width 135 height 27
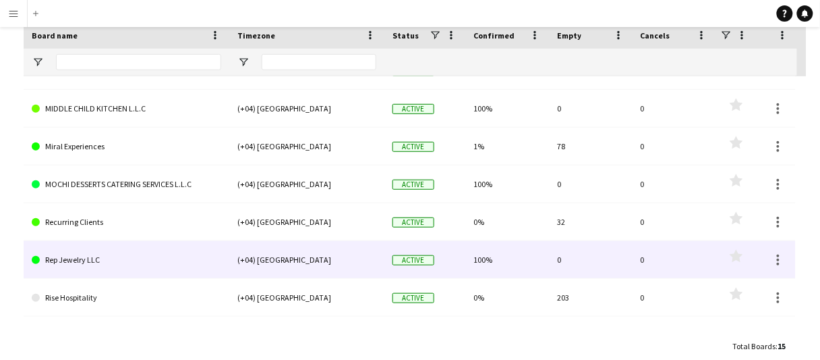
scroll to position [320, 0]
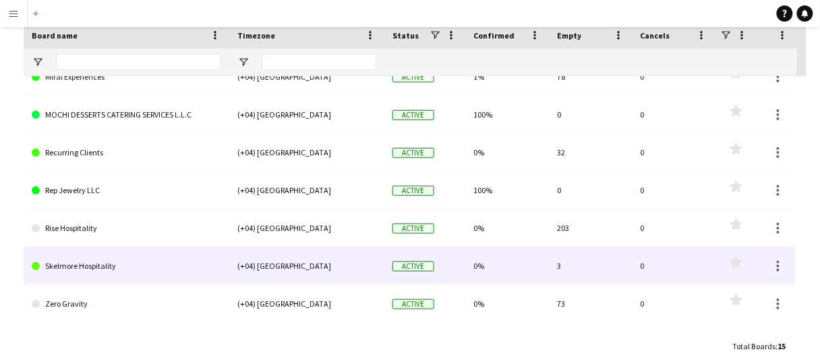
click at [74, 269] on link "Skelmore Hospitality" at bounding box center [127, 266] width 190 height 38
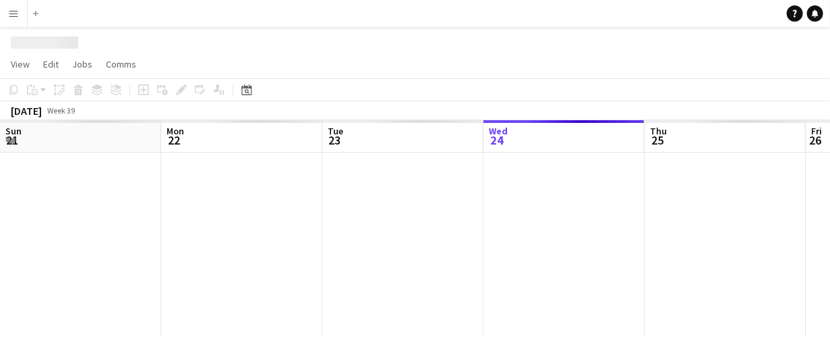
scroll to position [0, 322]
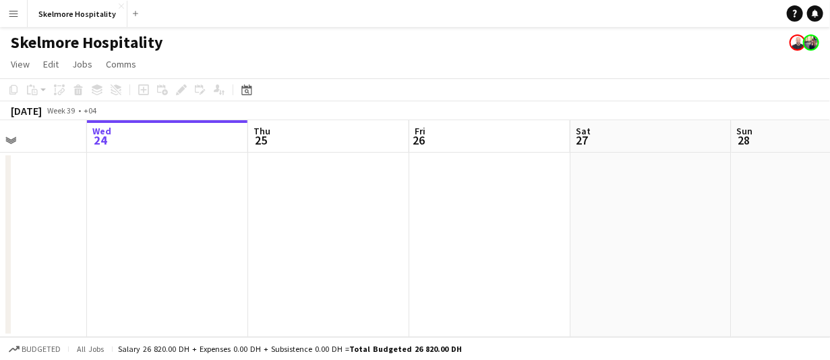
drag, startPoint x: 557, startPoint y: 244, endPoint x: 172, endPoint y: 242, distance: 385.2
click at [172, 242] on app-calendar-viewport "Sun 21 Mon 22 Tue 23 Wed 24 Thu 25 Fri 26 Sat 27 Sun 28 Mon 29 Tue 30 Wed 1" at bounding box center [415, 228] width 830 height 217
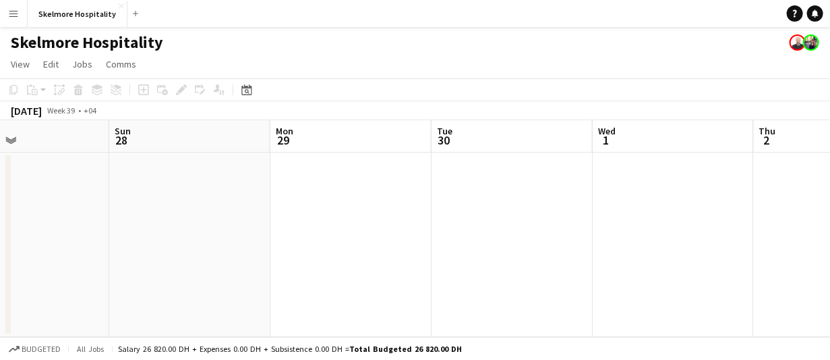
drag, startPoint x: 642, startPoint y: 220, endPoint x: 20, endPoint y: 239, distance: 621.6
click at [20, 239] on app-calendar-viewport "Thu 25 Fri 26 Sat 27 Sun 28 Mon 29 Tue 30 Wed 1 Thu 2 Fri 3 Sat 4 Sun 5" at bounding box center [415, 228] width 830 height 217
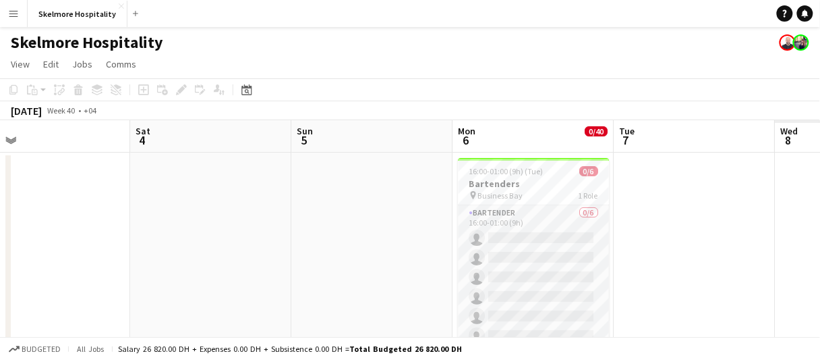
drag, startPoint x: 624, startPoint y: 206, endPoint x: 0, endPoint y: 239, distance: 624.9
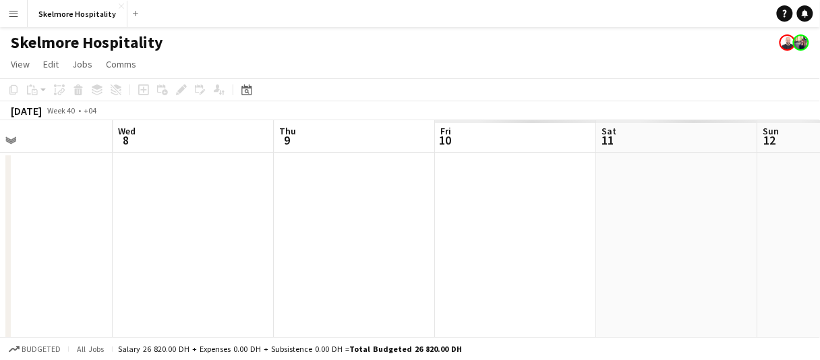
scroll to position [0, 387]
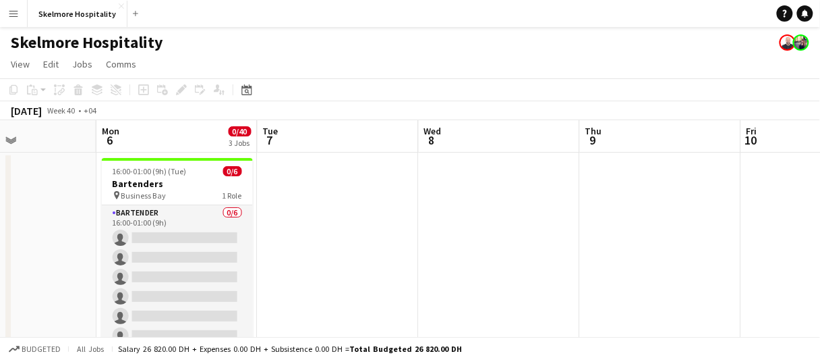
drag, startPoint x: 739, startPoint y: 215, endPoint x: 383, endPoint y: 213, distance: 356.2
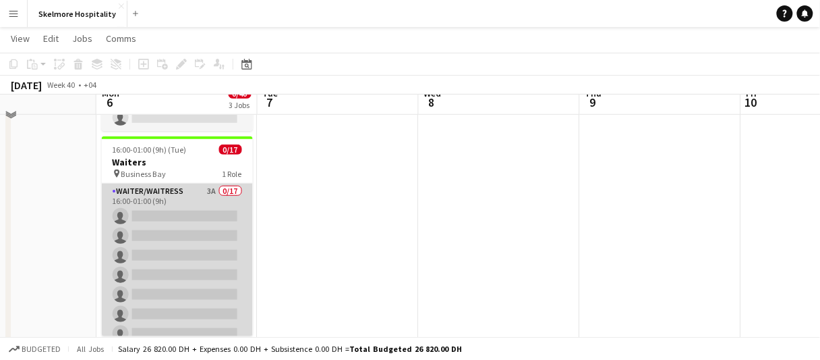
scroll to position [202, 0]
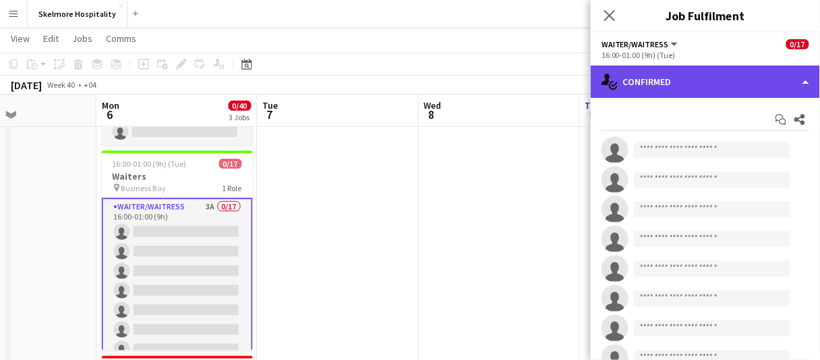
click at [694, 88] on div "single-neutral-actions-check-2 Confirmed" at bounding box center [705, 81] width 229 height 32
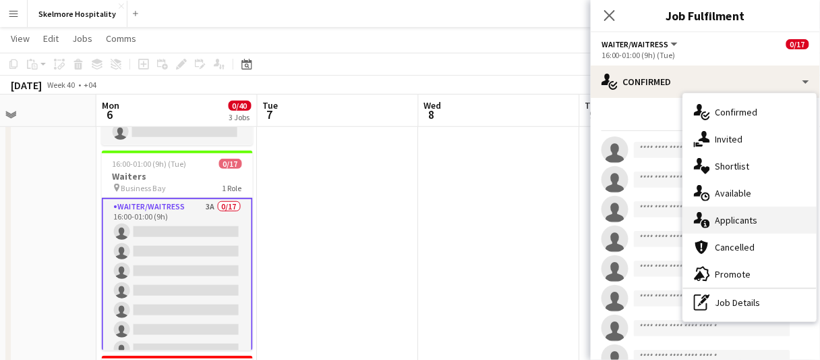
click at [766, 219] on div "single-neutral-actions-information Applicants" at bounding box center [750, 219] width 134 height 27
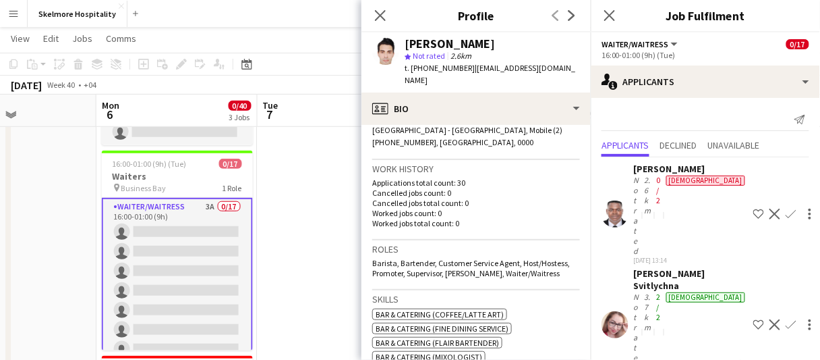
scroll to position [270, 0]
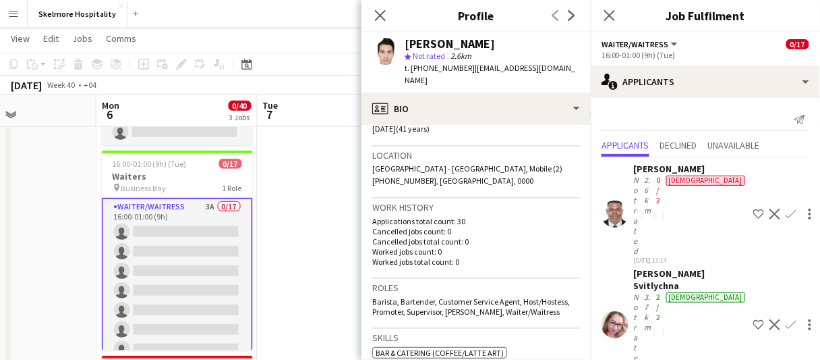
click at [414, 64] on span "t. [PHONE_NUMBER]" at bounding box center [440, 68] width 70 height 10
click at [315, 265] on app-date-cell at bounding box center [338, 266] width 161 height 635
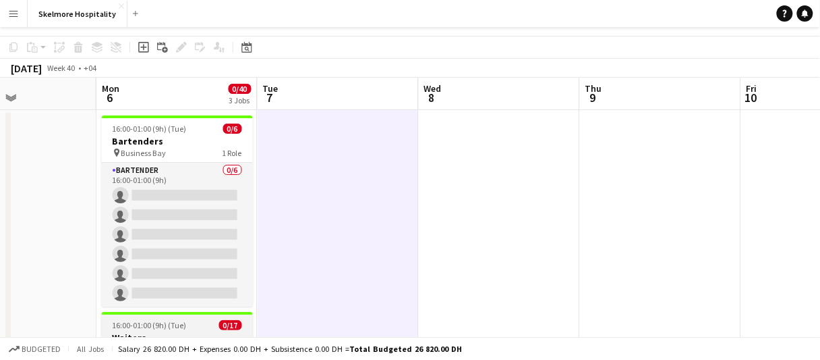
scroll to position [0, 0]
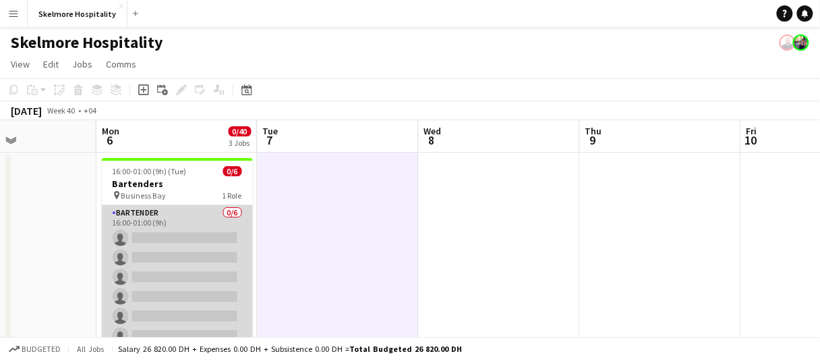
click at [172, 205] on app-card-role "Bartender 0/6 16:00-01:00 (9h) single-neutral-actions single-neutral-actions si…" at bounding box center [177, 277] width 151 height 144
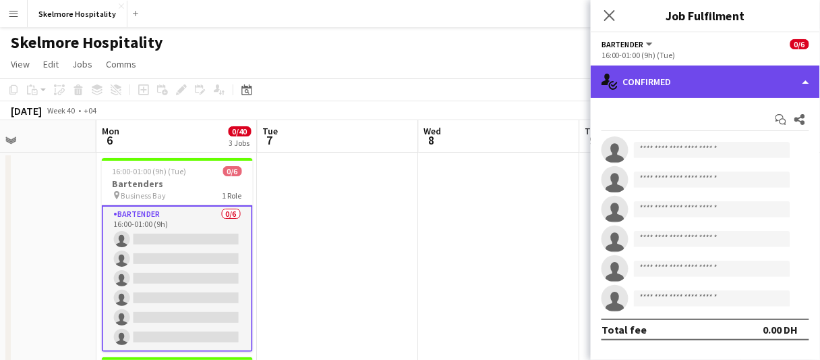
click at [655, 75] on div "single-neutral-actions-check-2 Confirmed" at bounding box center [705, 81] width 229 height 32
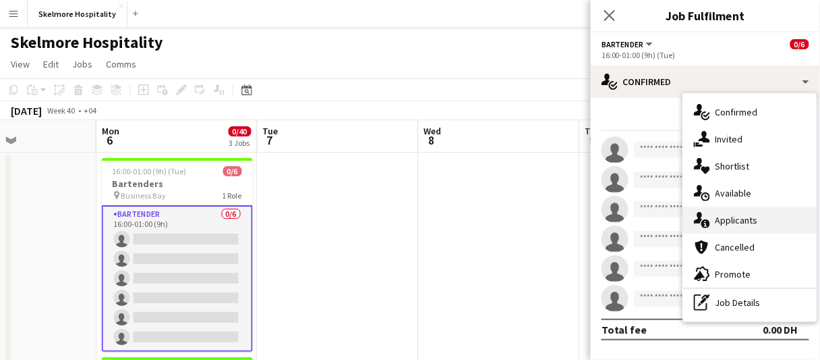
click at [736, 214] on span "Applicants" at bounding box center [737, 220] width 43 height 12
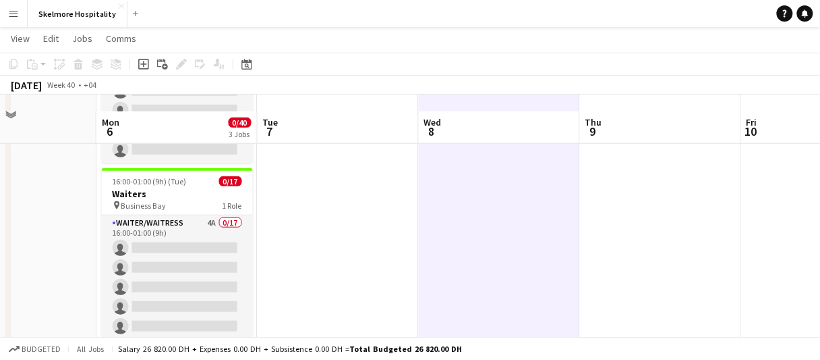
scroll to position [202, 0]
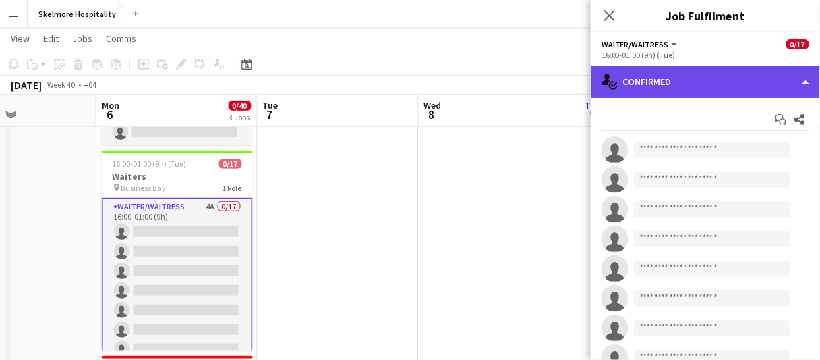
click at [687, 86] on div "single-neutral-actions-check-2 Confirmed" at bounding box center [705, 81] width 229 height 32
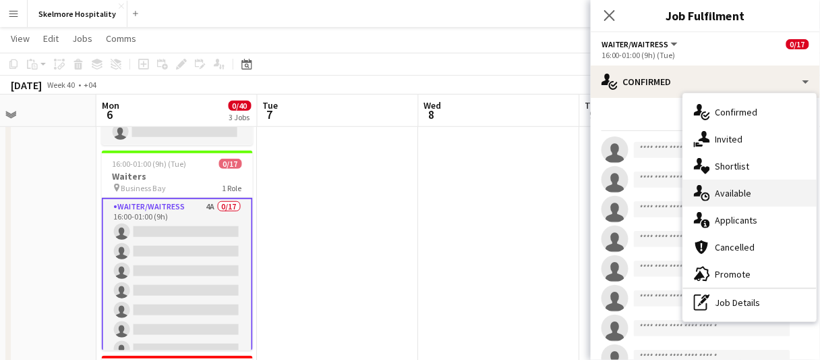
click at [747, 201] on div "single-neutral-actions-upload Available" at bounding box center [750, 192] width 134 height 27
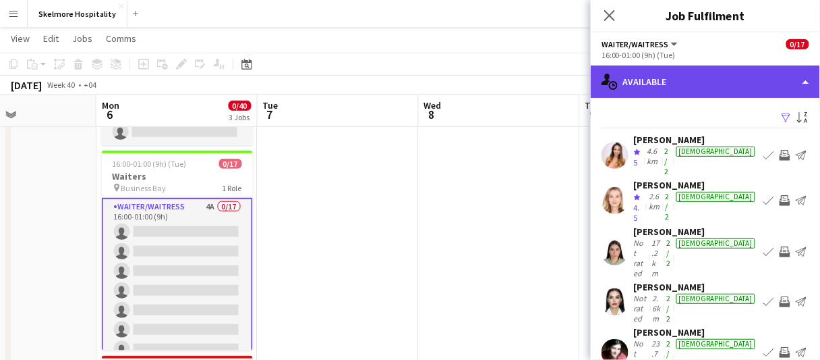
click at [677, 84] on div "single-neutral-actions-upload Available" at bounding box center [705, 81] width 229 height 32
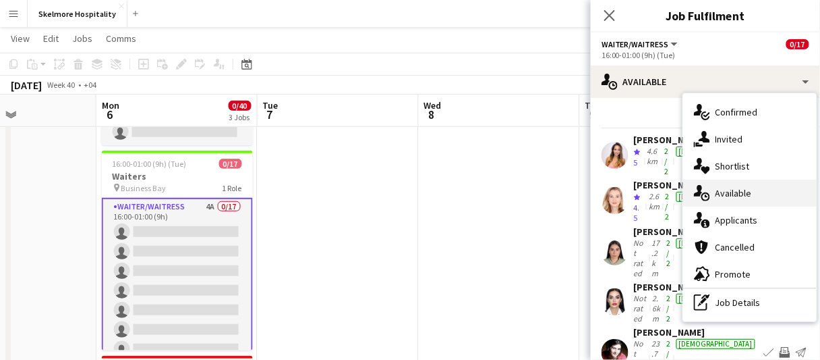
click at [732, 190] on span "Available" at bounding box center [734, 193] width 36 height 12
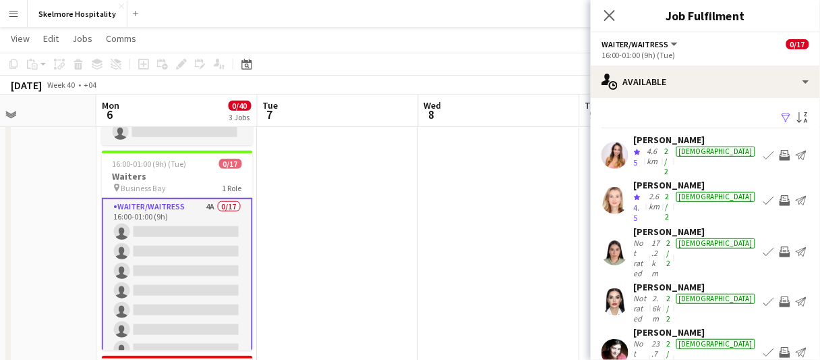
click at [654, 179] on div "Elizaveta Ku" at bounding box center [696, 185] width 124 height 12
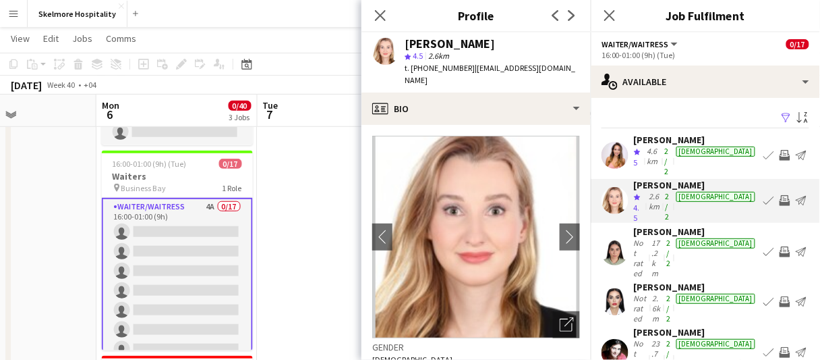
click at [422, 66] on span "t. +971508168789" at bounding box center [440, 68] width 70 height 10
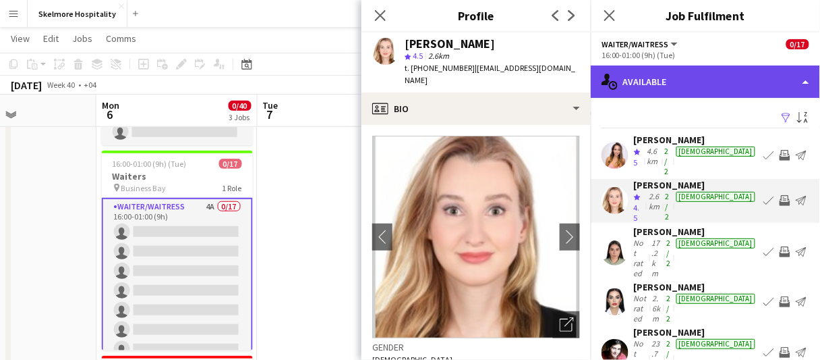
click at [752, 86] on div "single-neutral-actions-upload Available" at bounding box center [705, 81] width 229 height 32
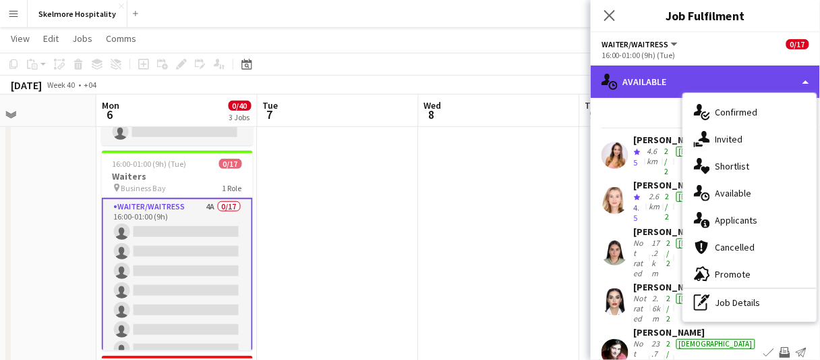
click at [752, 86] on div "single-neutral-actions-upload Available" at bounding box center [705, 81] width 229 height 32
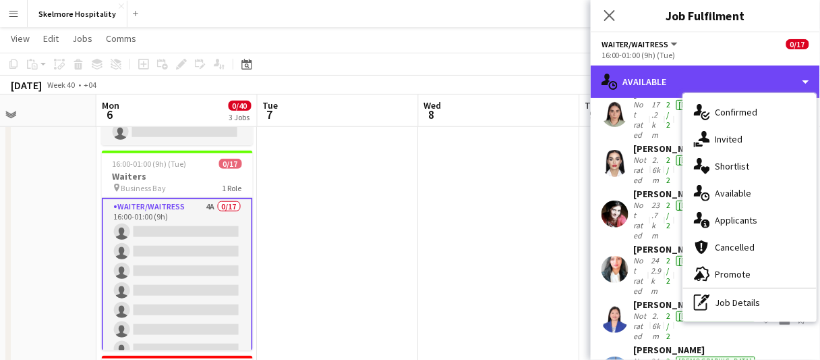
scroll to position [3, 0]
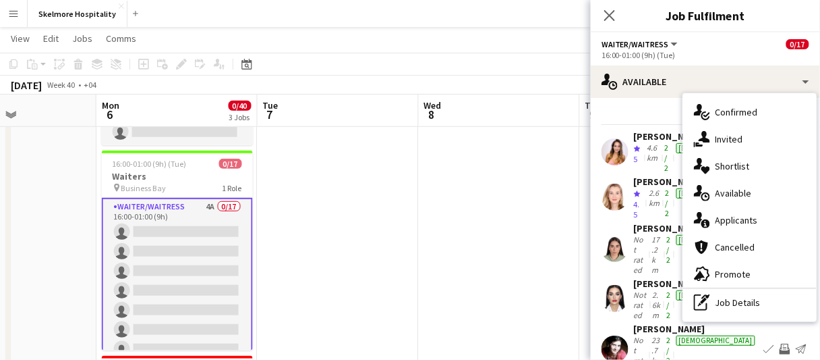
click at [642, 277] on div "[PERSON_NAME]" at bounding box center [696, 283] width 124 height 12
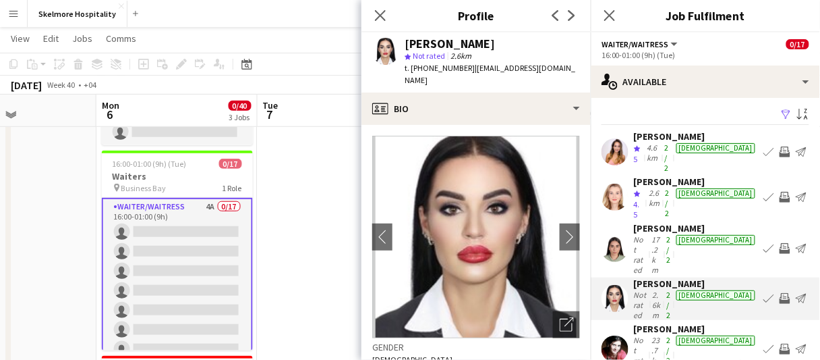
click at [306, 282] on app-date-cell at bounding box center [338, 266] width 161 height 635
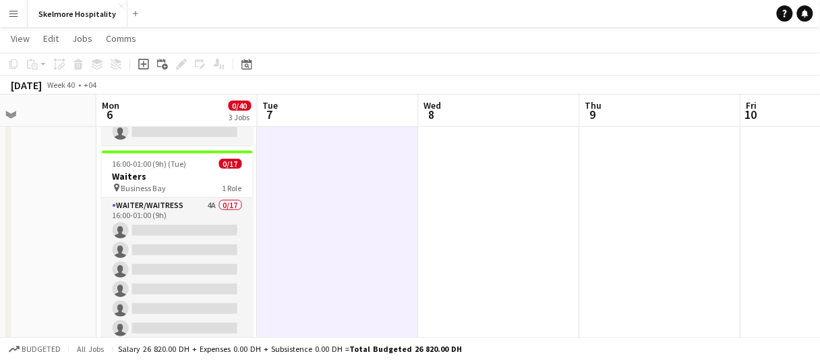
click at [501, 317] on app-date-cell at bounding box center [499, 266] width 161 height 635
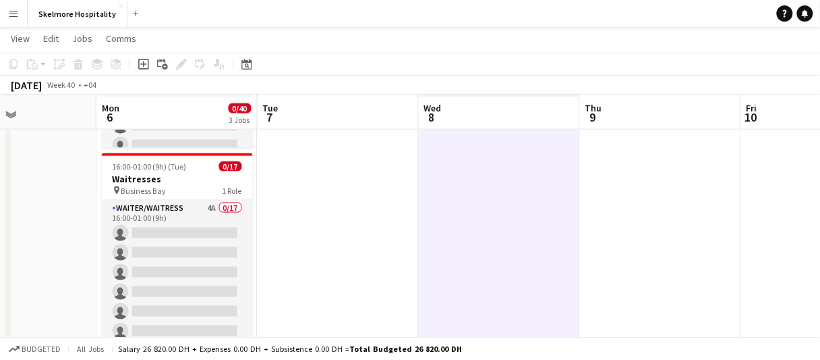
scroll to position [449, 0]
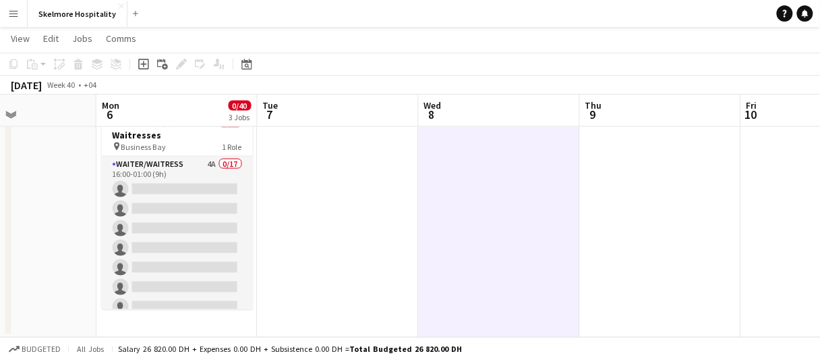
click at [34, 241] on app-date-cell at bounding box center [15, 19] width 161 height 635
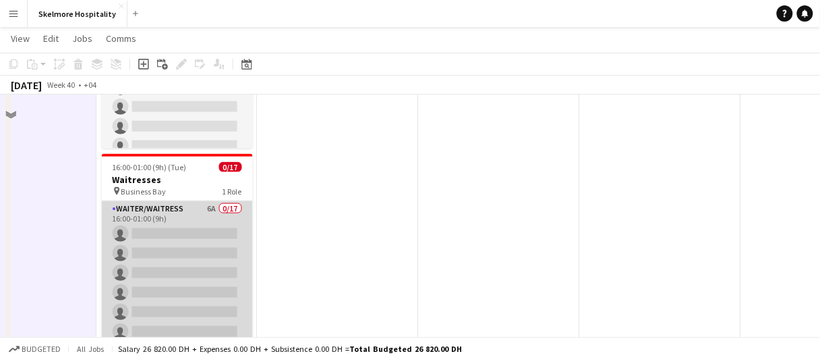
scroll to position [405, 0]
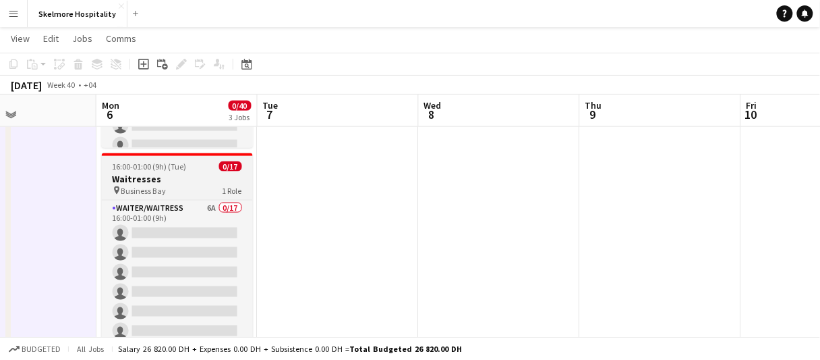
click at [184, 187] on div "pin Business Bay 1 Role" at bounding box center [177, 190] width 151 height 11
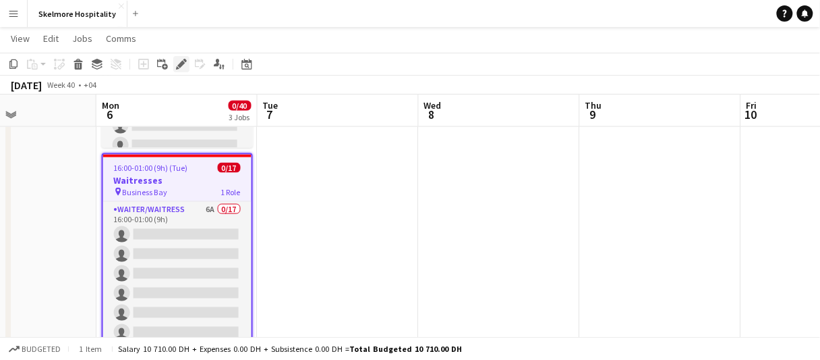
click at [184, 67] on icon "Edit" at bounding box center [181, 64] width 11 height 11
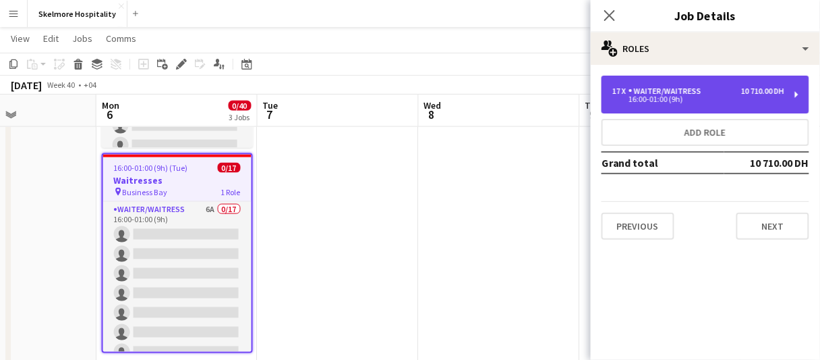
click at [724, 105] on div "17 x Waiter/Waitress 10 710.00 DH 16:00-01:00 (9h)" at bounding box center [706, 95] width 208 height 38
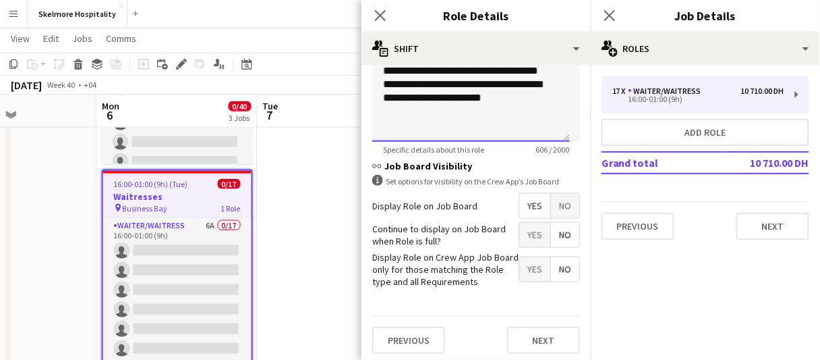
scroll to position [513, 0]
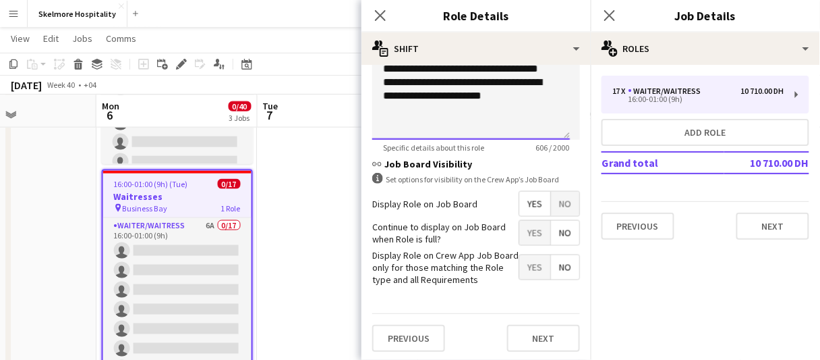
drag, startPoint x: 382, startPoint y: 110, endPoint x: 541, endPoint y: 128, distance: 160.3
click at [541, 128] on div "**********" at bounding box center [471, 59] width 198 height 162
drag, startPoint x: 291, startPoint y: 219, endPoint x: 157, endPoint y: 2, distance: 255.0
click at [291, 218] on app-date-cell at bounding box center [338, 80] width 161 height 635
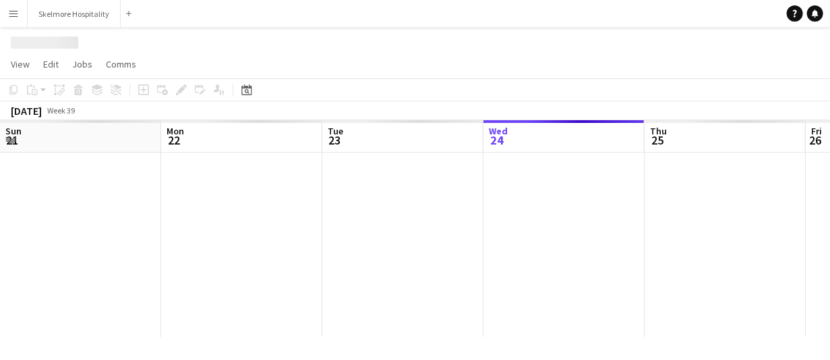
scroll to position [0, 322]
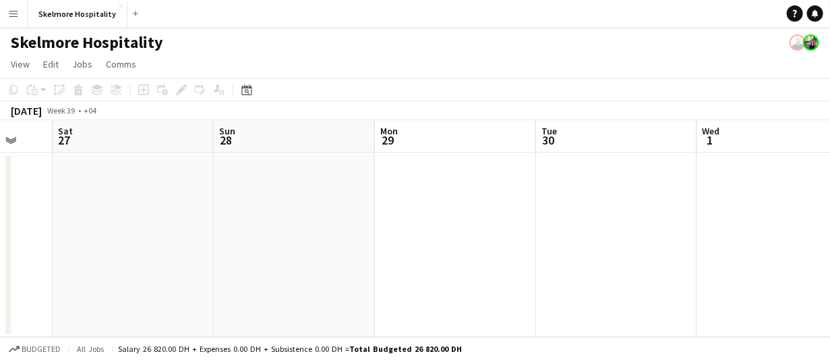
drag, startPoint x: 680, startPoint y: 236, endPoint x: 320, endPoint y: 230, distance: 360.3
click at [115, 233] on app-calendar-viewport "Wed 24 Thu 25 Fri 26 Sat 27 Sun 28 Mon 29 Tue 30 Wed 1 Thu 2 Fri 3 Sat 4" at bounding box center [415, 228] width 830 height 217
drag, startPoint x: 591, startPoint y: 230, endPoint x: 101, endPoint y: 227, distance: 490.5
click at [101, 229] on app-calendar-viewport "Wed 24 Thu 25 Fri 26 Sat 27 Sun 28 Mon 29 Tue 30 Wed 1 Thu 2 Fri 3 Sat 4" at bounding box center [415, 228] width 830 height 217
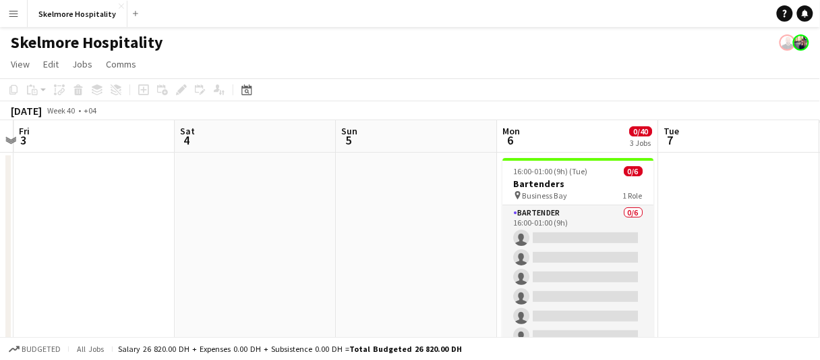
drag, startPoint x: 516, startPoint y: 226, endPoint x: 110, endPoint y: 222, distance: 406.2
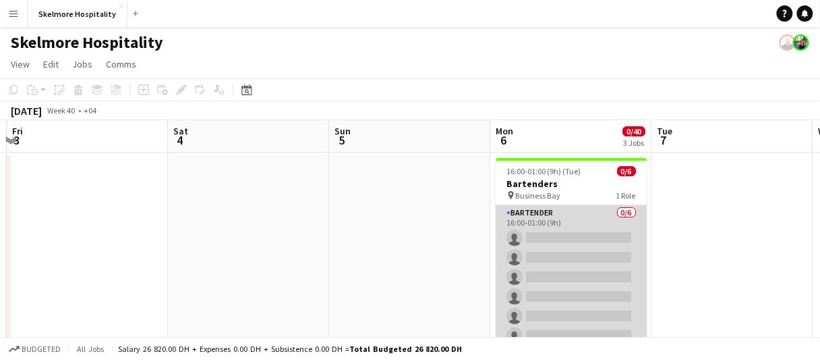
click at [584, 210] on app-card-role "Bartender 0/6 16:00-01:00 (9h) single-neutral-actions single-neutral-actions si…" at bounding box center [571, 277] width 151 height 144
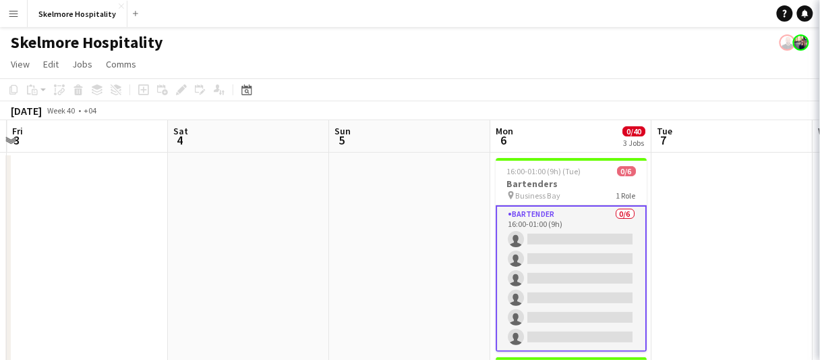
scroll to position [0, 640]
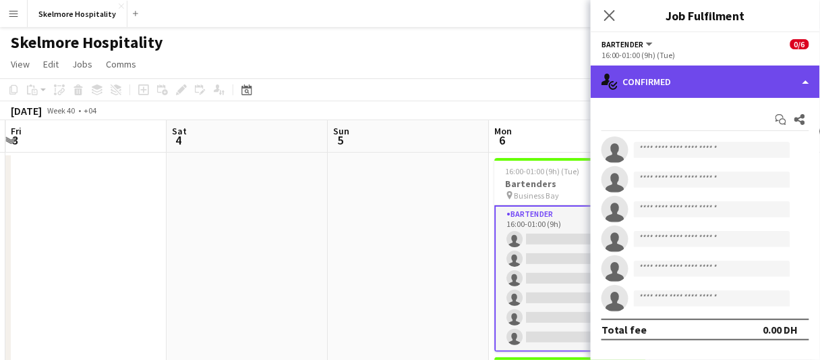
click at [681, 80] on div "single-neutral-actions-check-2 Confirmed" at bounding box center [705, 81] width 229 height 32
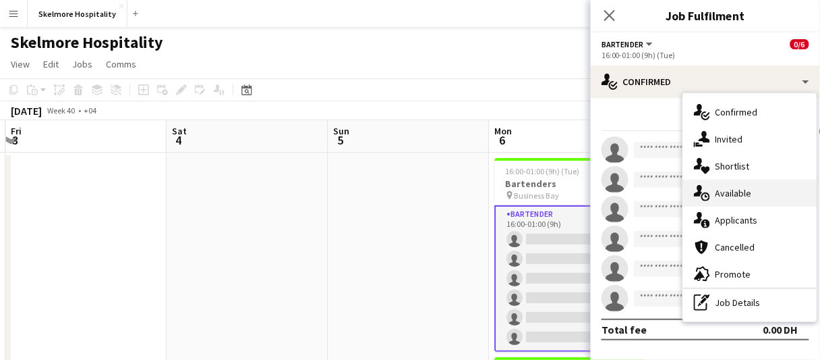
click at [714, 189] on div "single-neutral-actions-upload Available" at bounding box center [750, 192] width 134 height 27
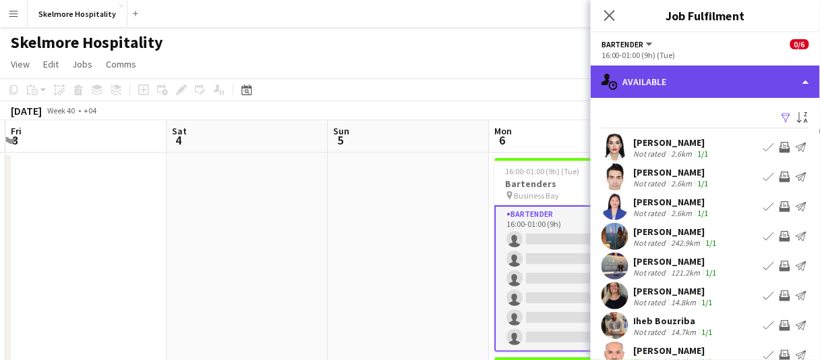
click at [689, 90] on div "single-neutral-actions-upload Available" at bounding box center [705, 81] width 229 height 32
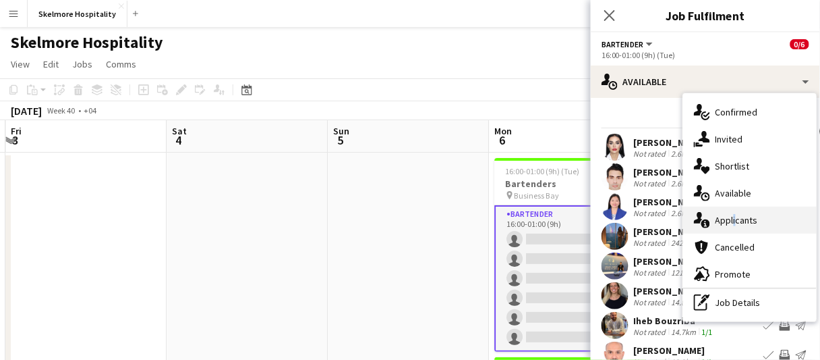
click at [733, 210] on div "single-neutral-actions-information Applicants" at bounding box center [750, 219] width 134 height 27
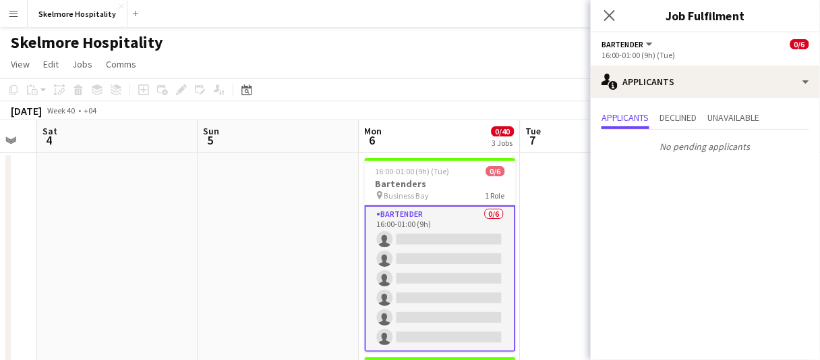
scroll to position [0, 514]
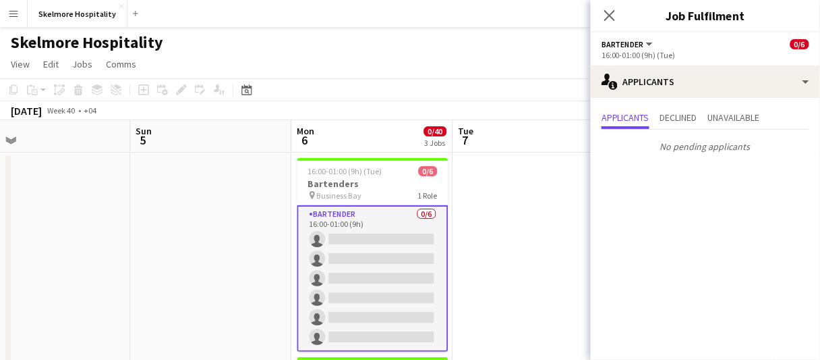
drag, startPoint x: 382, startPoint y: 276, endPoint x: 184, endPoint y: 231, distance: 202.6
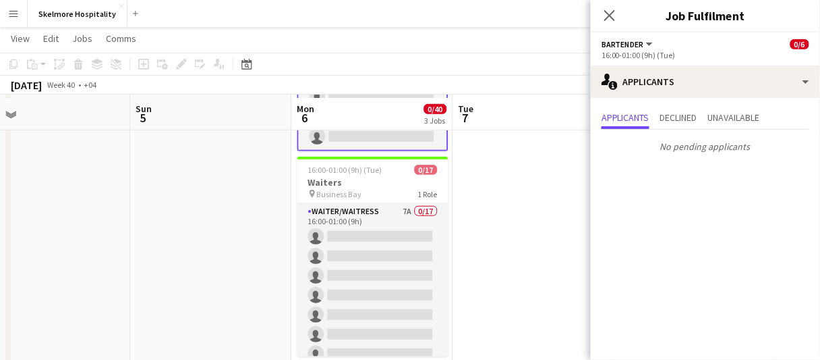
scroll to position [202, 0]
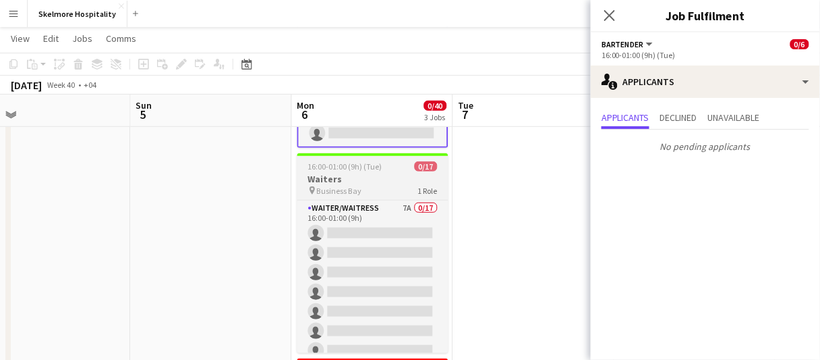
click at [354, 188] on span "Business Bay" at bounding box center [339, 191] width 45 height 10
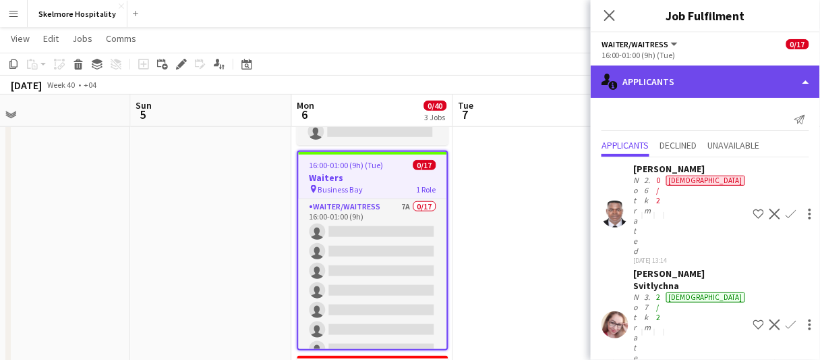
click at [665, 74] on div "single-neutral-actions-information Applicants" at bounding box center [705, 81] width 229 height 32
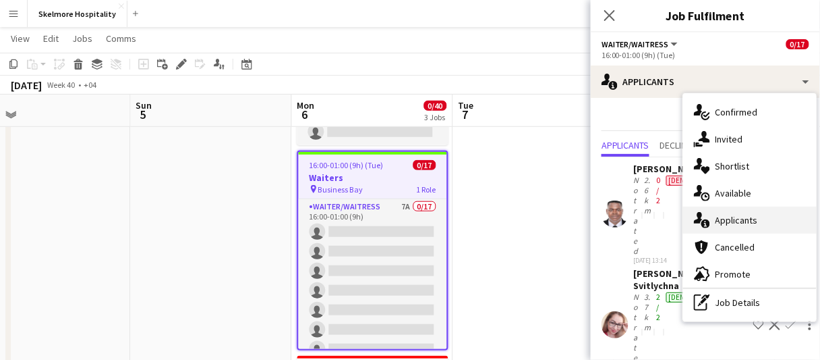
click at [714, 221] on div "single-neutral-actions-information Applicants" at bounding box center [750, 219] width 134 height 27
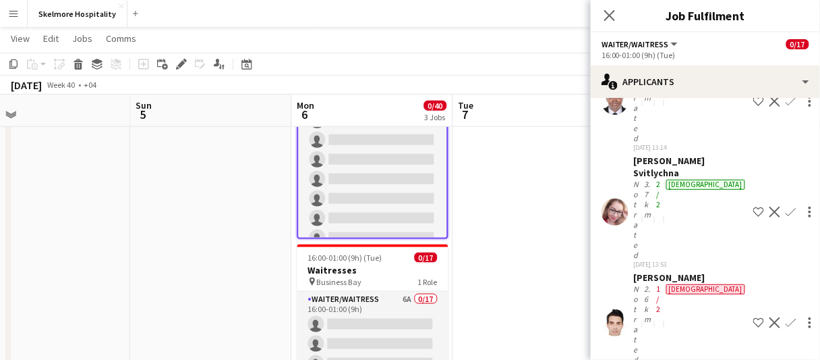
scroll to position [119, 0]
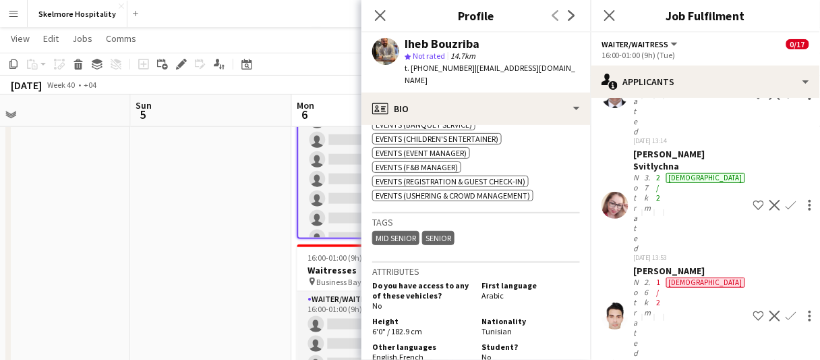
scroll to position [607, 0]
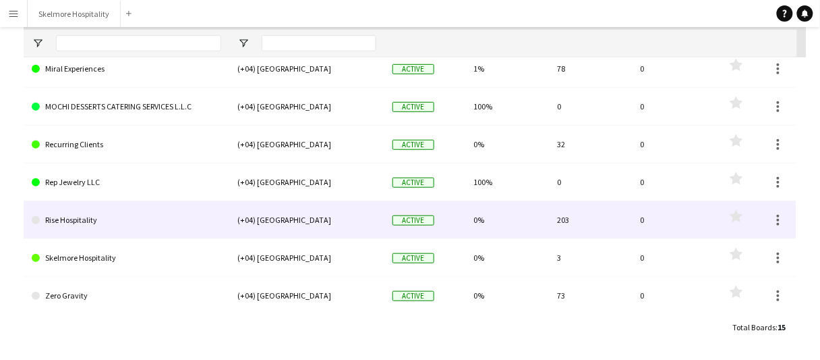
scroll to position [154, 0]
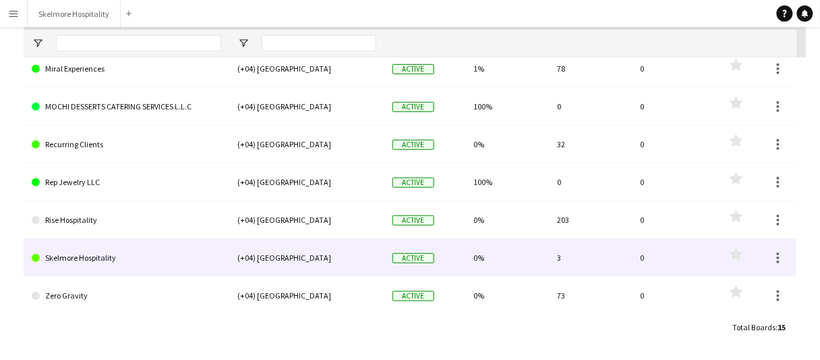
click at [69, 261] on link "Skelmore Hospitality" at bounding box center [127, 258] width 190 height 38
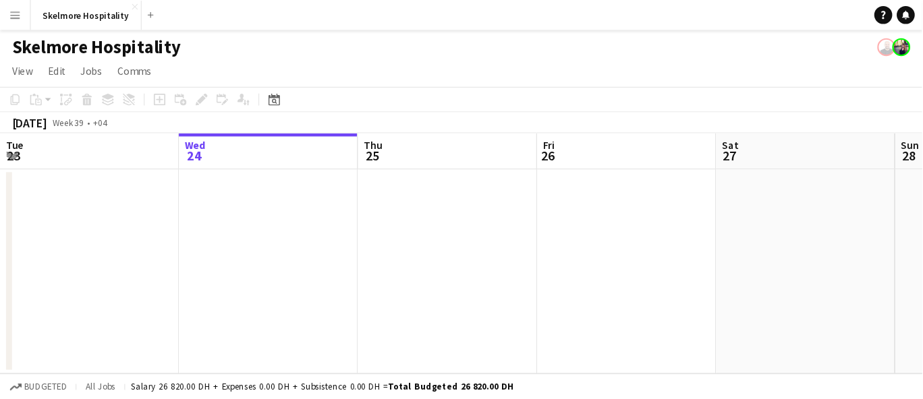
scroll to position [0, 320]
click at [310, 254] on app-date-cell at bounding box center [243, 244] width 161 height 184
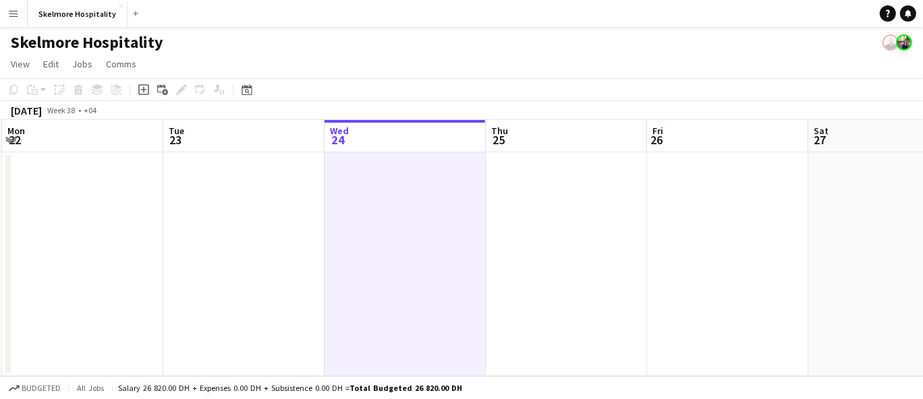
click at [267, 250] on app-date-cell at bounding box center [243, 264] width 161 height 224
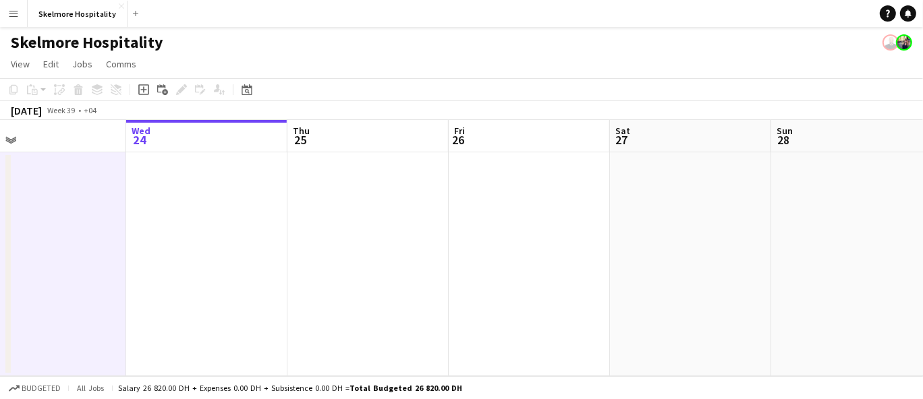
drag, startPoint x: 697, startPoint y: 298, endPoint x: 5, endPoint y: 276, distance: 691.8
click at [5, 276] on div "Sat 20 Sun 21 Mon 22 Tue 23 Wed 24 Thu 25 Fri 26 Sat 27 Sun 28 Mon 29 Tue 30" at bounding box center [461, 248] width 923 height 256
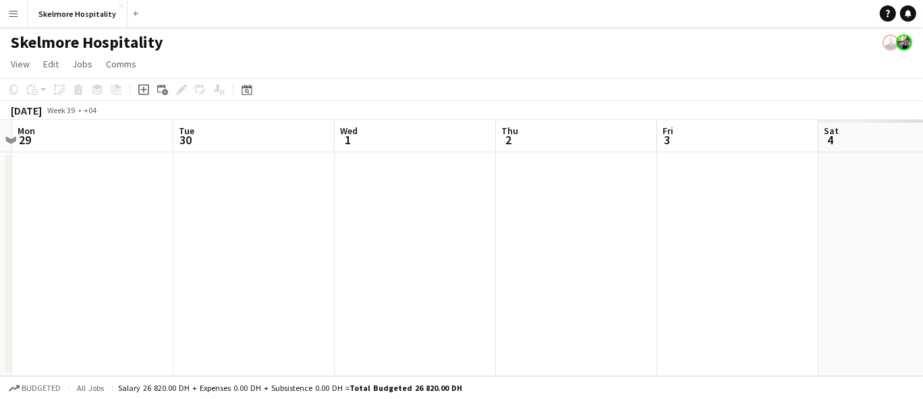
drag, startPoint x: 533, startPoint y: 271, endPoint x: 299, endPoint y: 270, distance: 234.1
click at [98, 276] on app-calendar-viewport "Fri 26 Sat 27 Sun 28 Mon 29 Tue 30 Wed 1 Thu 2 Fri 3 Sat 4 Sun 5 Mon 6" at bounding box center [461, 248] width 923 height 256
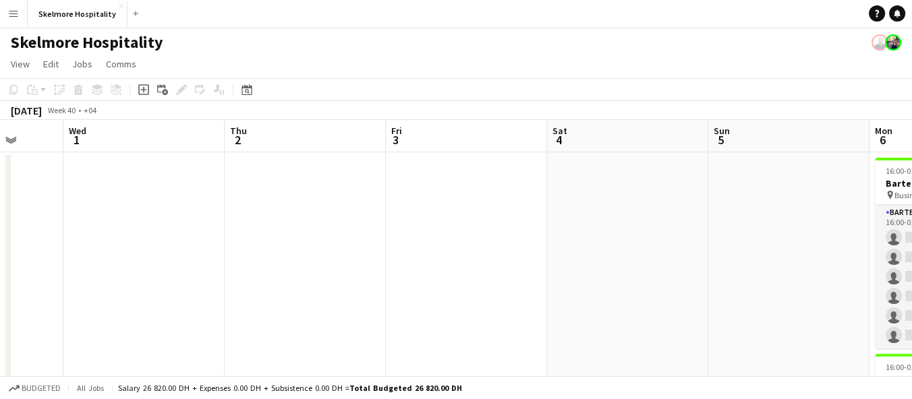
drag, startPoint x: 558, startPoint y: 270, endPoint x: 200, endPoint y: 275, distance: 357.6
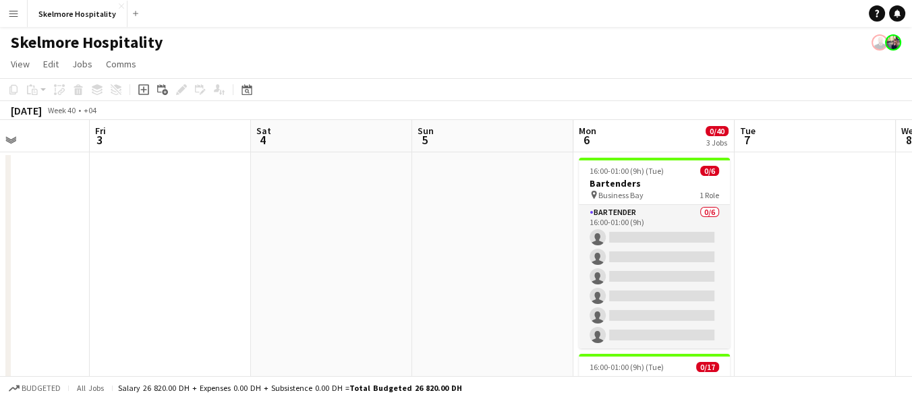
scroll to position [0, 441]
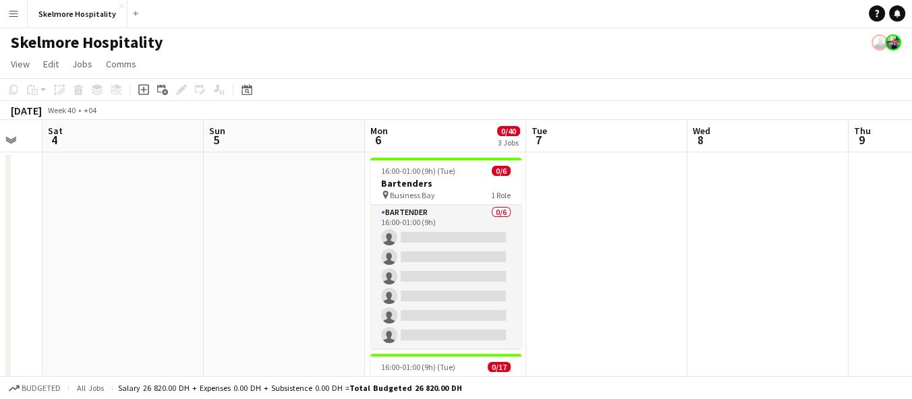
drag, startPoint x: 467, startPoint y: 276, endPoint x: 184, endPoint y: 277, distance: 283.4
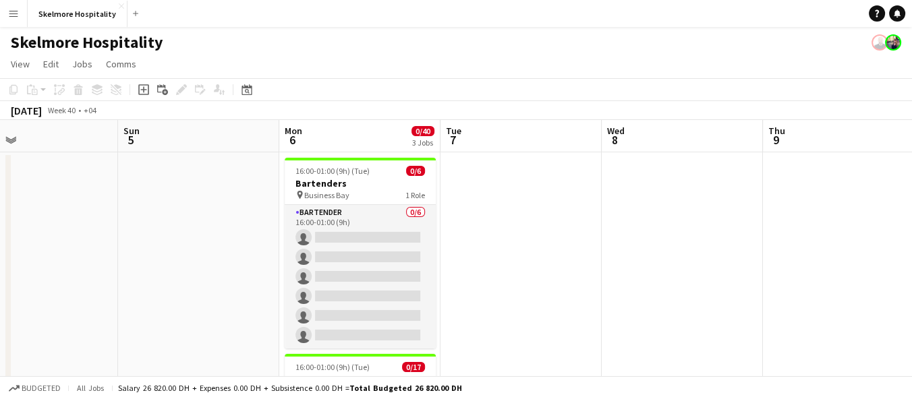
scroll to position [0, 487]
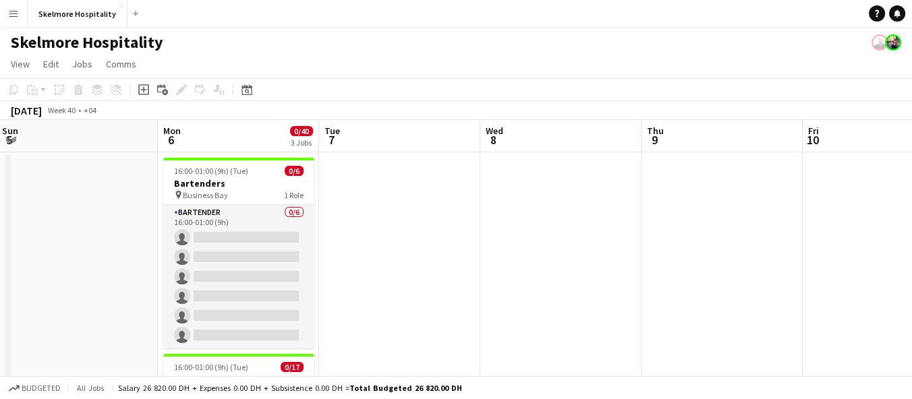
drag, startPoint x: 309, startPoint y: 273, endPoint x: 102, endPoint y: 263, distance: 207.4
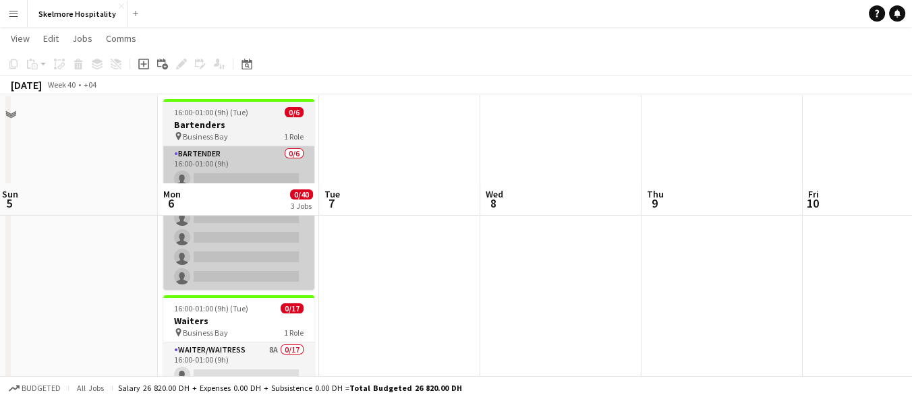
scroll to position [150, 0]
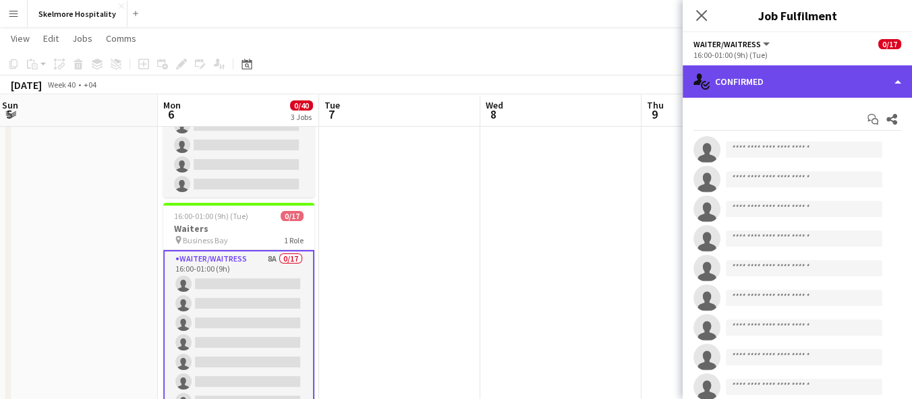
click at [793, 82] on div "single-neutral-actions-check-2 Confirmed" at bounding box center [797, 81] width 229 height 32
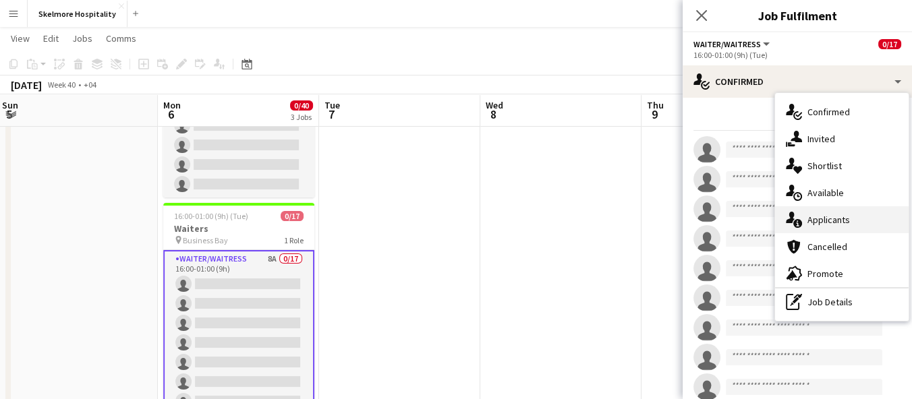
click at [810, 215] on span "Applicants" at bounding box center [829, 220] width 43 height 12
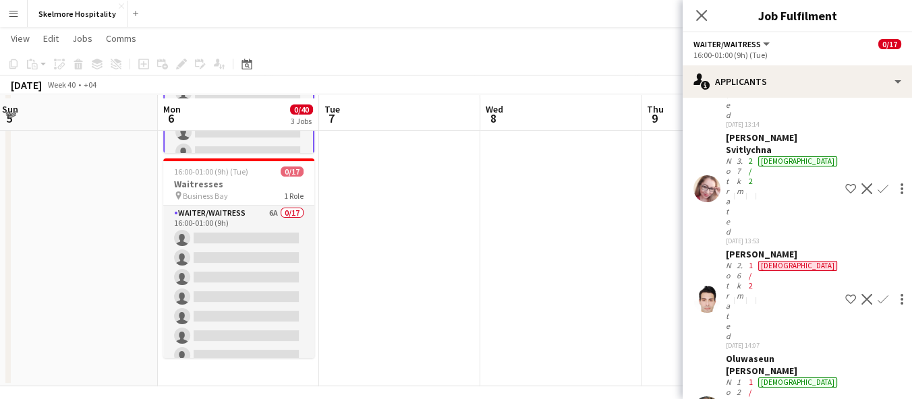
scroll to position [409, 0]
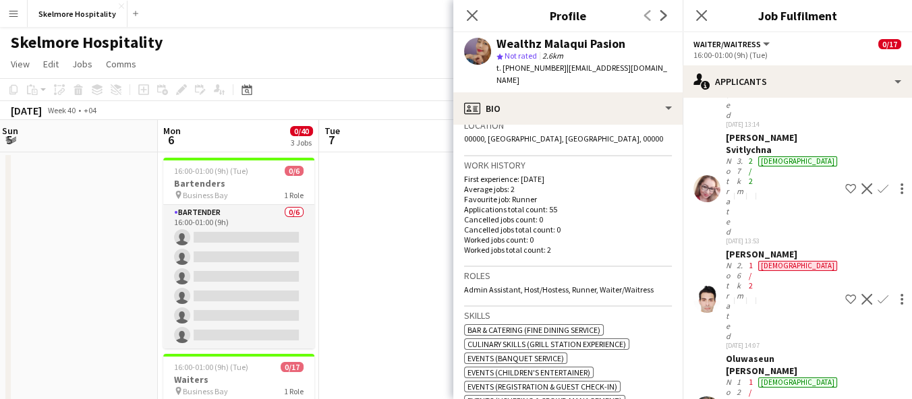
scroll to position [0, 0]
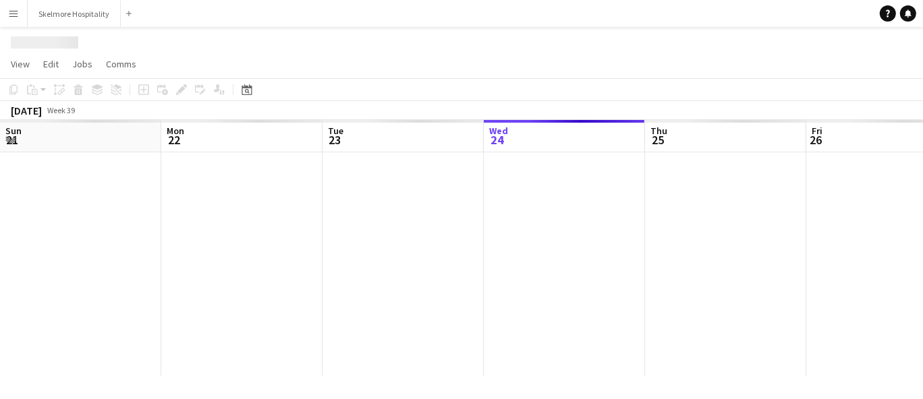
scroll to position [0, 322]
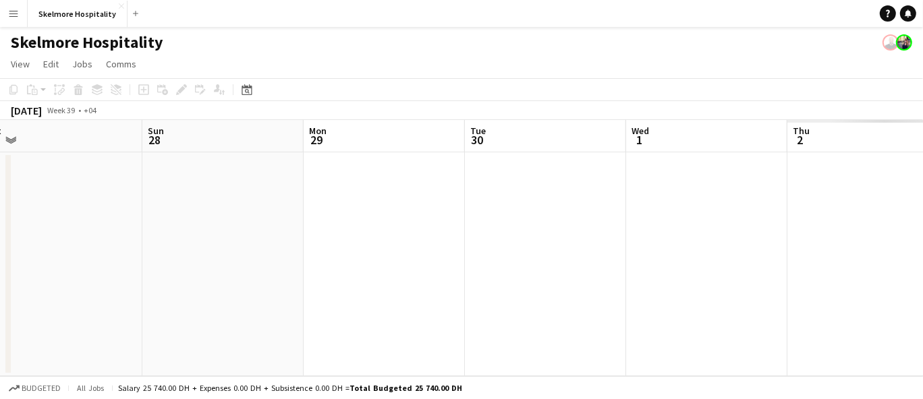
drag, startPoint x: 665, startPoint y: 206, endPoint x: 3, endPoint y: 204, distance: 661.1
click at [0, 206] on app-calendar-viewport "Wed 24 Thu 25 Fri 26 Sat 27 Sun 28 Mon 29 Tue 30 Wed 1 Thu 2 Fri 3 Sat 4" at bounding box center [461, 248] width 923 height 256
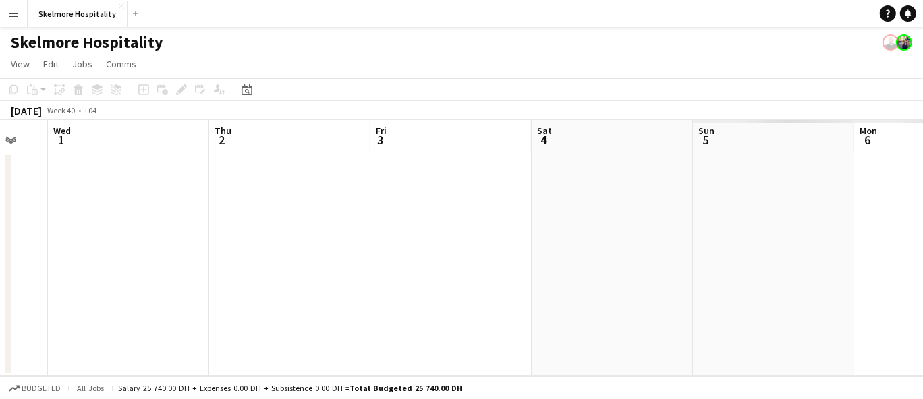
drag, startPoint x: 459, startPoint y: 257, endPoint x: 0, endPoint y: 291, distance: 460.0
click at [0, 291] on app-calendar-viewport "Sun 28 Mon 29 Tue 30 Wed 1 Thu 2 Fri 3 Sat 4 Sun 5 Mon 6 Tue 7 Wed 8" at bounding box center [461, 248] width 923 height 256
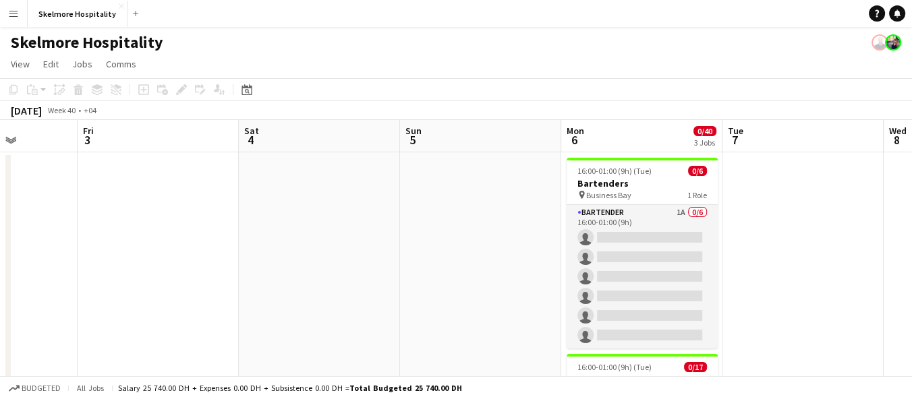
scroll to position [0, 372]
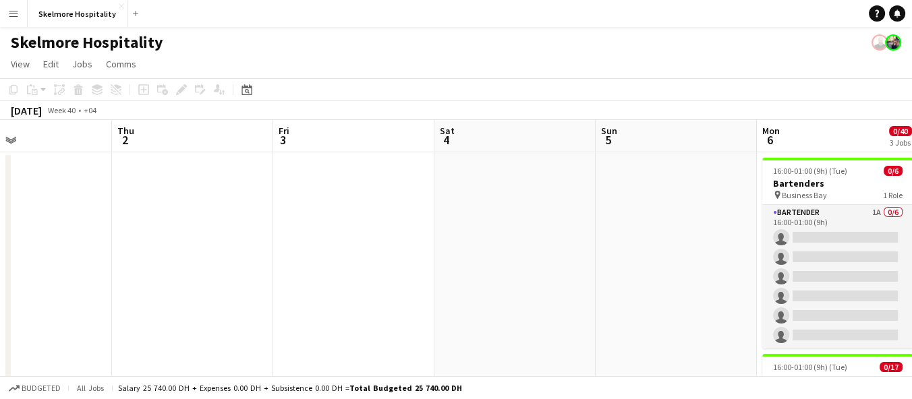
drag, startPoint x: 628, startPoint y: 268, endPoint x: 208, endPoint y: 290, distance: 420.2
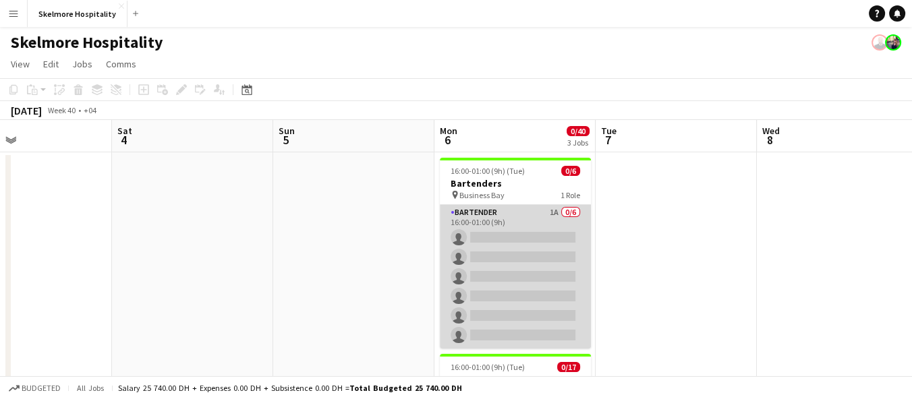
click at [457, 276] on app-card-role "Bartender 1A 0/6 16:00-01:00 (9h) single-neutral-actions single-neutral-actions…" at bounding box center [515, 277] width 151 height 144
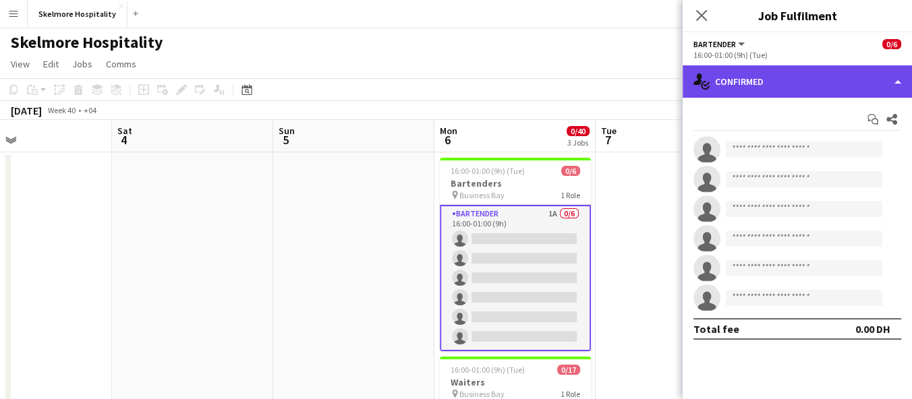
click at [725, 83] on div "single-neutral-actions-check-2 Confirmed" at bounding box center [797, 81] width 229 height 32
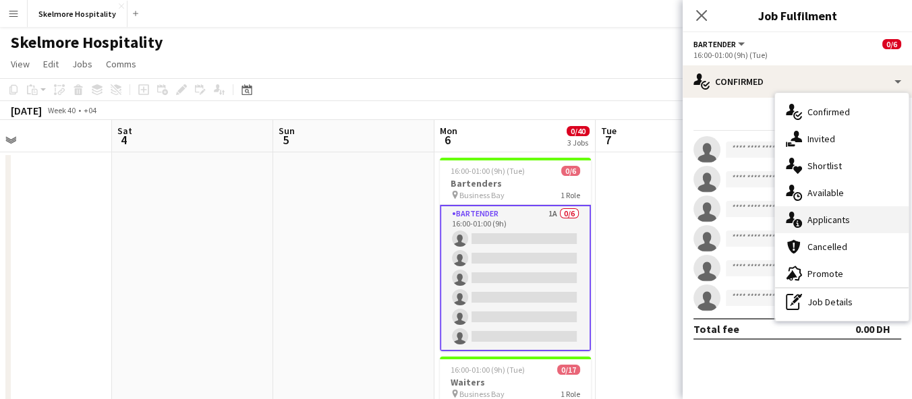
click at [830, 223] on span "Applicants" at bounding box center [829, 220] width 43 height 12
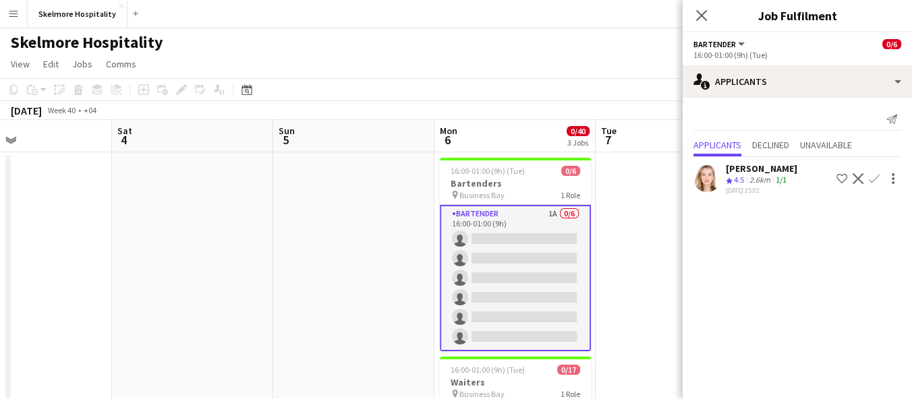
click at [779, 184] on app-skills-label "1/1" at bounding box center [781, 180] width 11 height 10
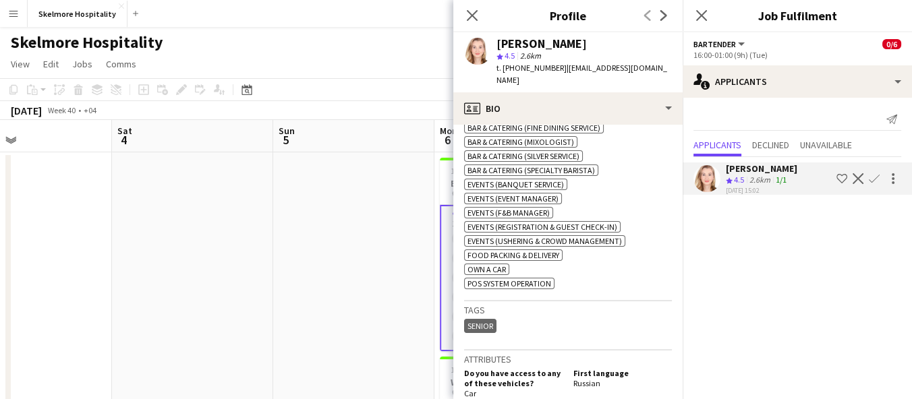
scroll to position [521, 0]
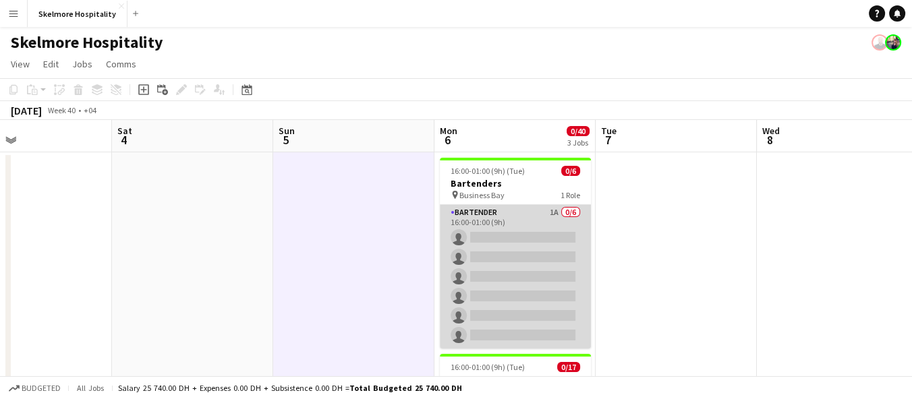
drag, startPoint x: 519, startPoint y: 223, endPoint x: 490, endPoint y: 221, distance: 28.5
click at [490, 221] on app-card-role "Bartender 1A 0/6 16:00-01:00 (9h) single-neutral-actions single-neutral-actions…" at bounding box center [515, 277] width 151 height 144
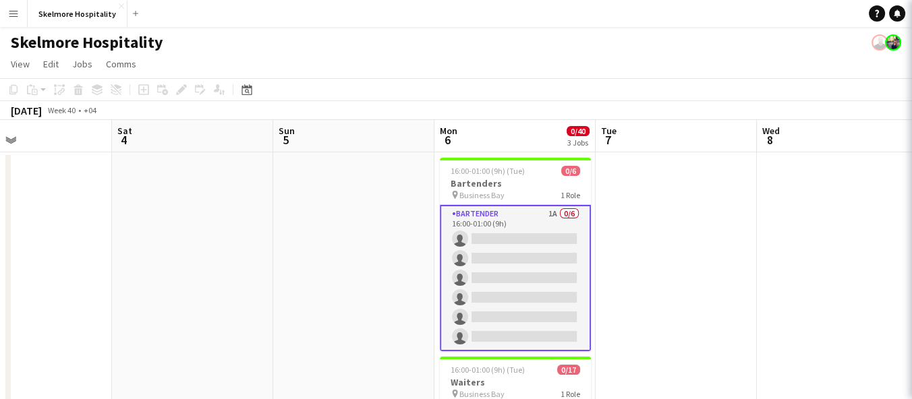
scroll to position [0, 370]
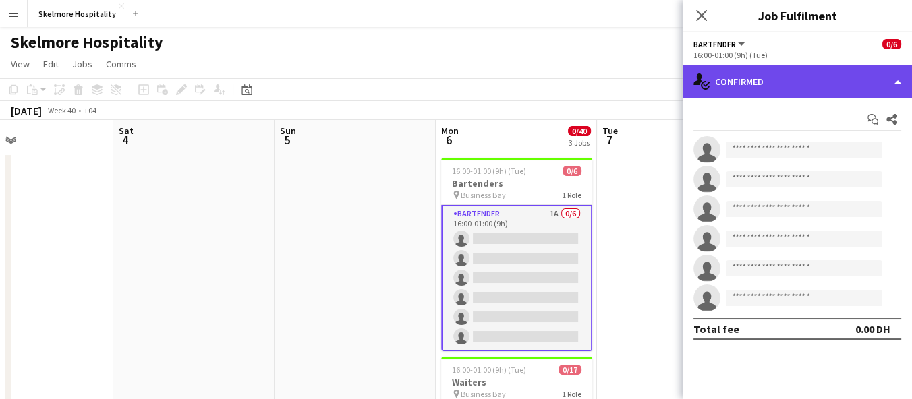
click at [840, 72] on div "single-neutral-actions-check-2 Confirmed" at bounding box center [797, 81] width 229 height 32
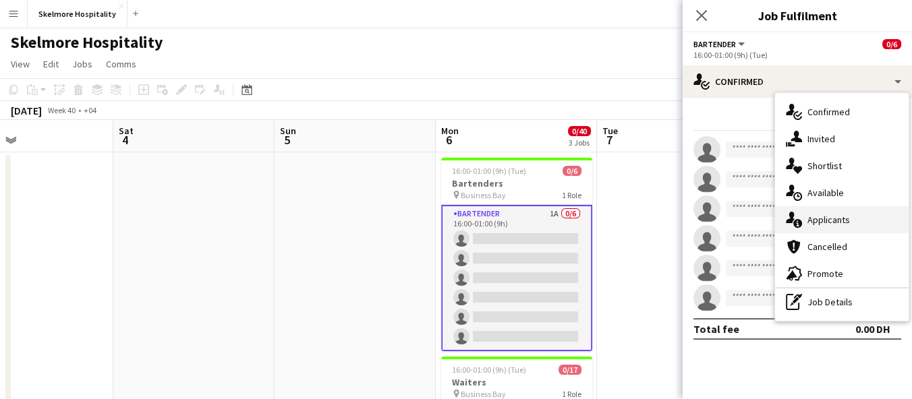
click at [832, 215] on span "Applicants" at bounding box center [829, 220] width 43 height 12
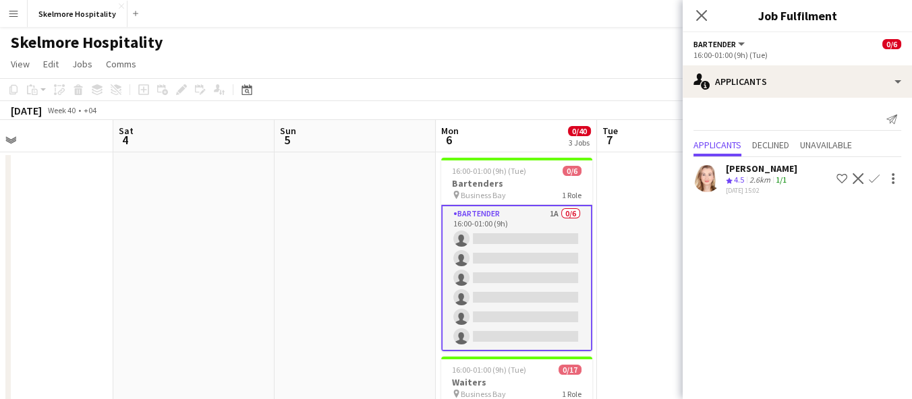
click at [744, 175] on span "4.5" at bounding box center [739, 180] width 10 height 10
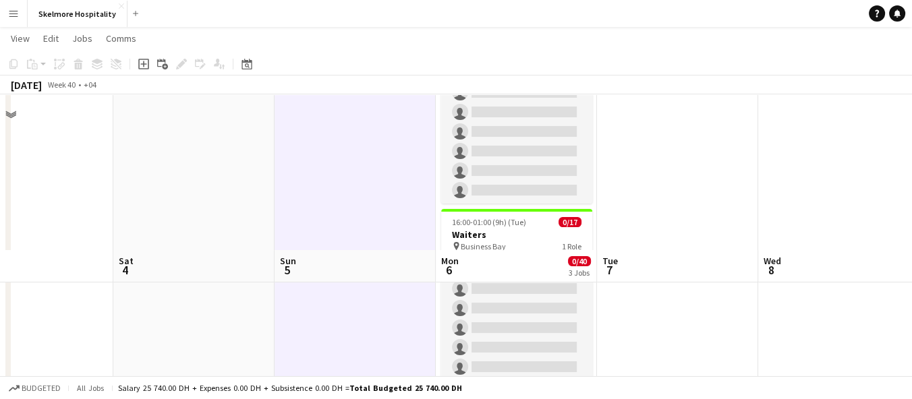
scroll to position [300, 0]
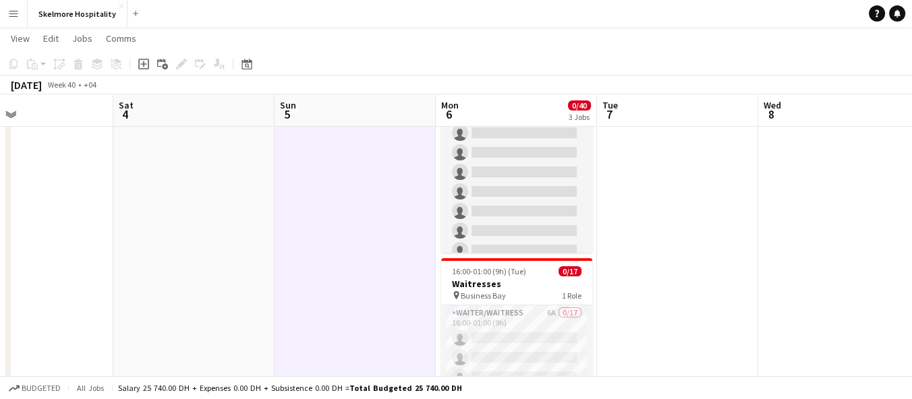
click at [517, 285] on h3 "Waitresses" at bounding box center [516, 284] width 151 height 12
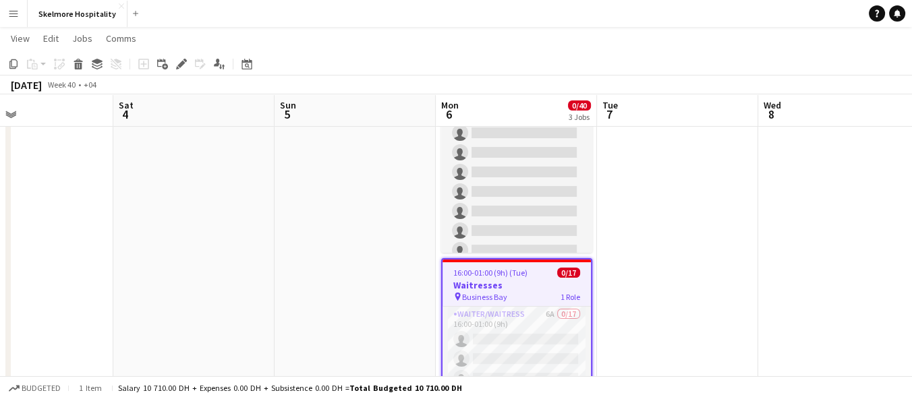
drag, startPoint x: 534, startPoint y: 281, endPoint x: 524, endPoint y: 298, distance: 19.3
click at [524, 298] on div "pin Business Bay 1 Role" at bounding box center [517, 296] width 148 height 11
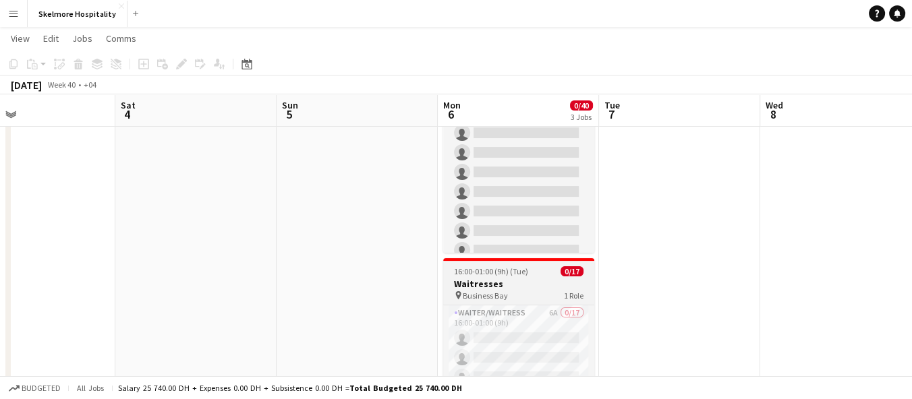
click at [524, 298] on div "pin Business Bay 1 Role" at bounding box center [518, 295] width 151 height 11
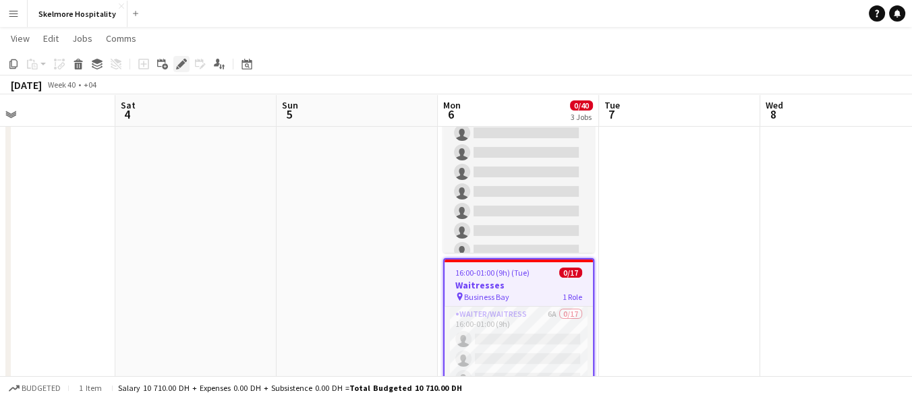
click at [182, 61] on icon at bounding box center [180, 64] width 7 height 7
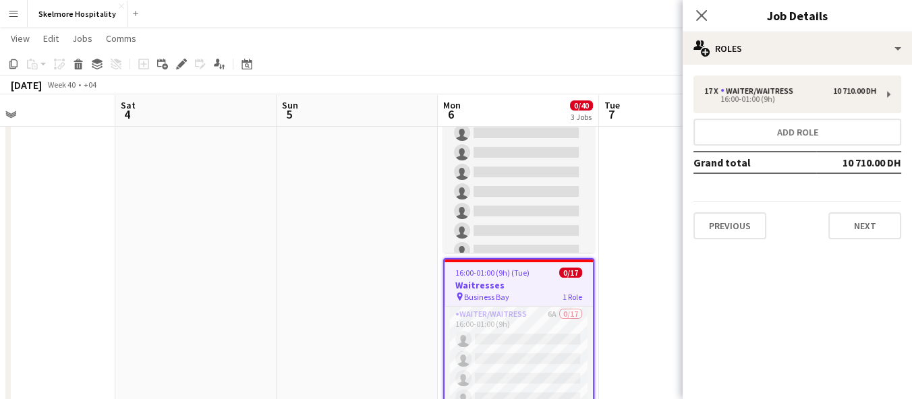
click at [636, 227] on app-date-cell at bounding box center [679, 169] width 161 height 635
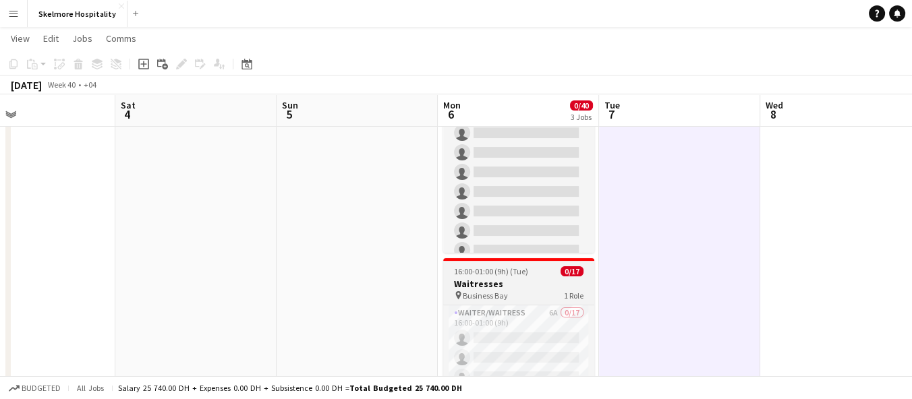
click at [543, 279] on h3 "Waitresses" at bounding box center [518, 284] width 151 height 12
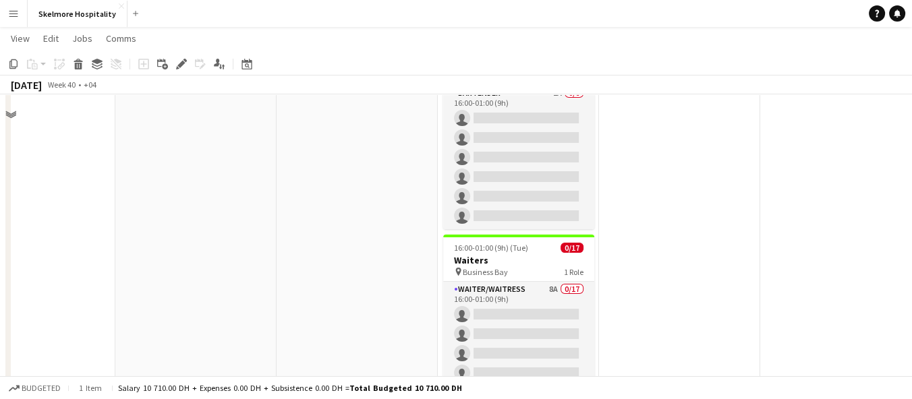
scroll to position [75, 0]
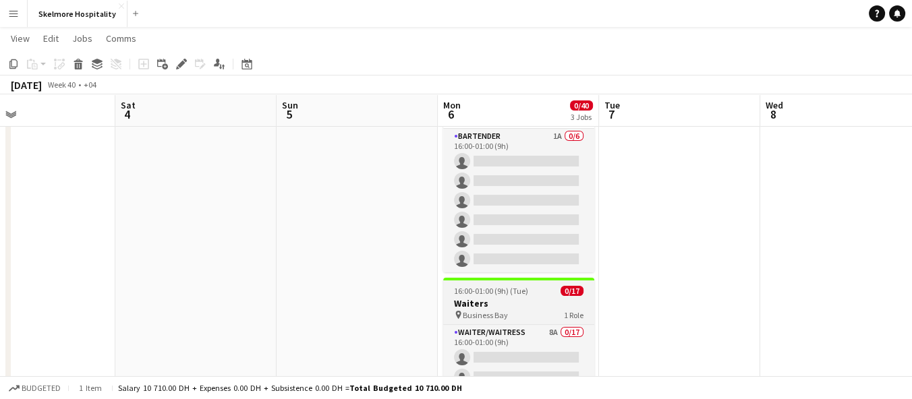
click at [535, 291] on div "16:00-01:00 (9h) (Tue) 0/17" at bounding box center [518, 291] width 151 height 10
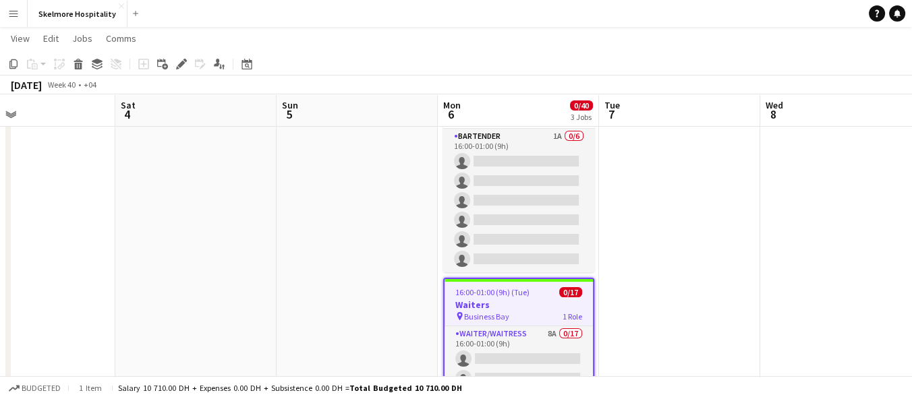
click at [535, 291] on div "16:00-01:00 (9h) (Tue) 0/17" at bounding box center [519, 292] width 148 height 10
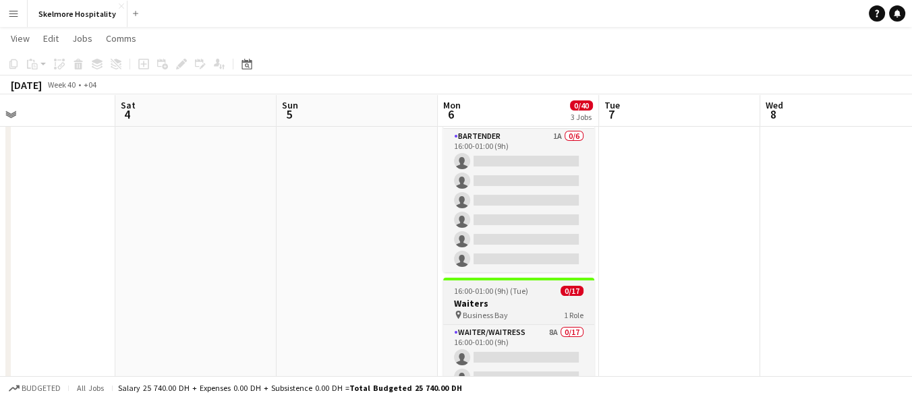
click at [535, 291] on div "16:00-01:00 (9h) (Tue) 0/17" at bounding box center [518, 291] width 151 height 10
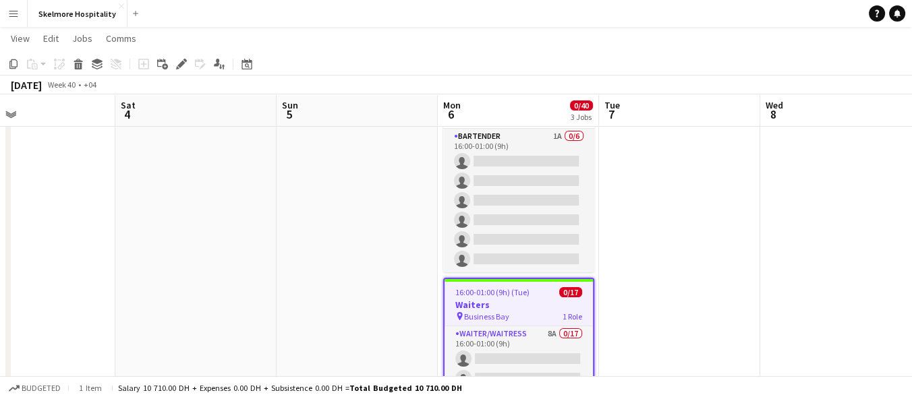
click at [535, 291] on div "16:00-01:00 (9h) (Tue) 0/17" at bounding box center [519, 292] width 148 height 10
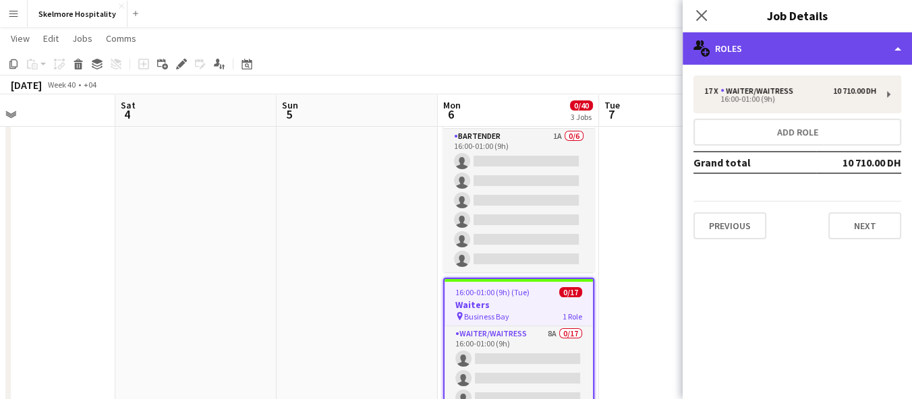
click at [823, 54] on div "multiple-users-add Roles" at bounding box center [797, 48] width 229 height 32
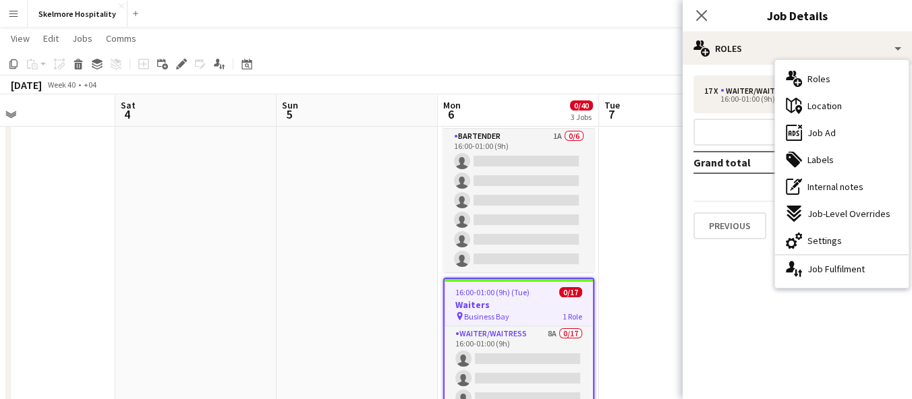
click at [553, 291] on div "16:00-01:00 (9h) (Tue) 0/17" at bounding box center [519, 292] width 148 height 10
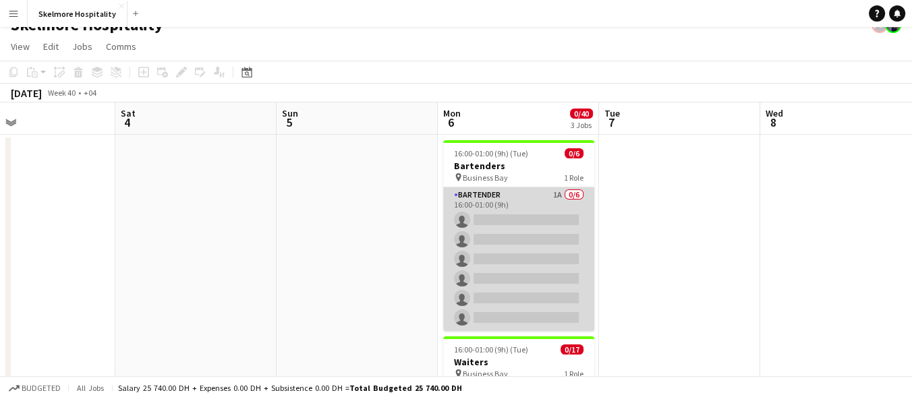
scroll to position [0, 0]
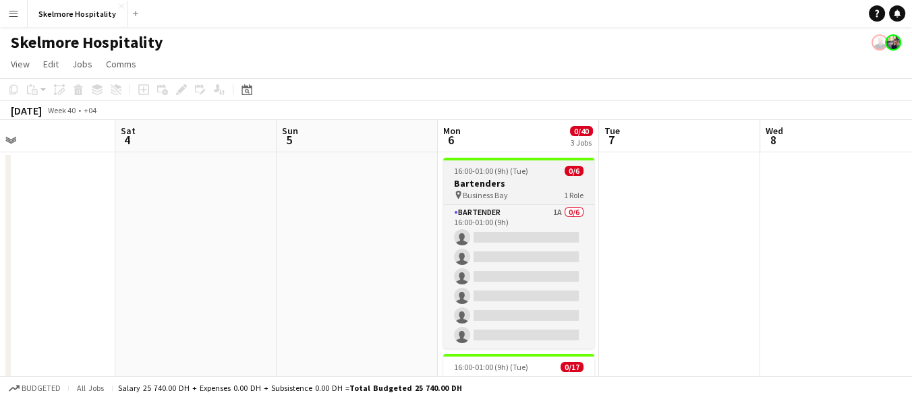
click at [530, 179] on h3 "Bartenders" at bounding box center [518, 183] width 151 height 12
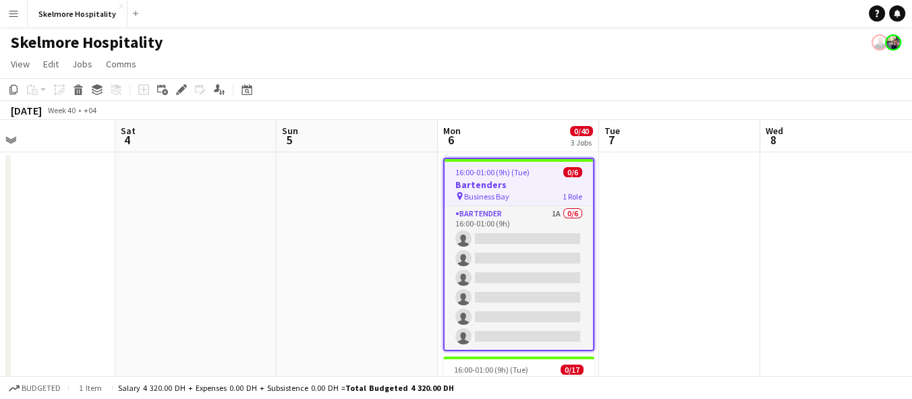
drag, startPoint x: 517, startPoint y: 186, endPoint x: 401, endPoint y: 222, distance: 122.3
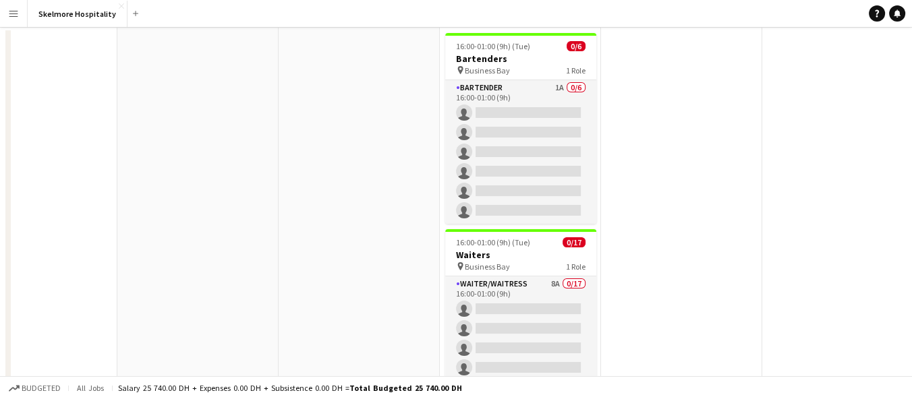
scroll to position [225, 0]
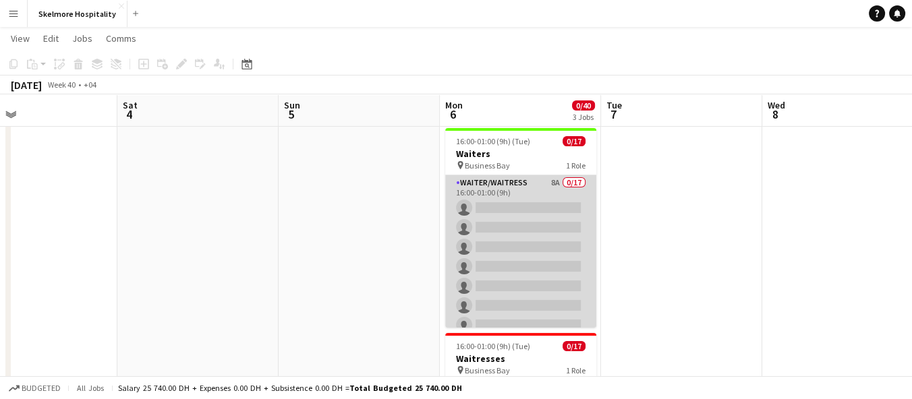
click at [522, 184] on app-card-role "Waiter/Waitress 8A 0/17 16:00-01:00 (9h) single-neutral-actions single-neutral-…" at bounding box center [520, 354] width 151 height 359
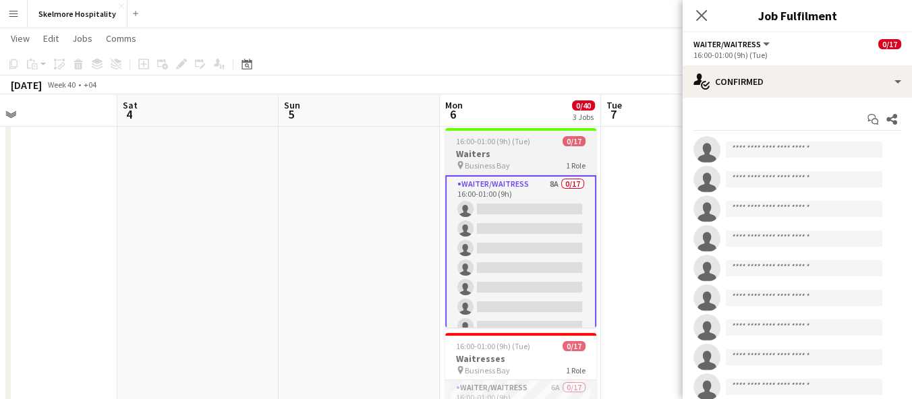
click at [515, 157] on h3 "Waiters" at bounding box center [520, 154] width 151 height 12
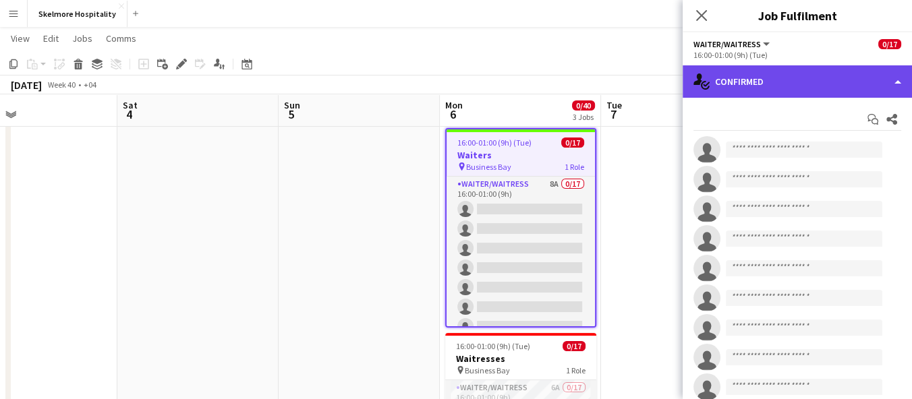
click at [785, 86] on div "single-neutral-actions-check-2 Confirmed" at bounding box center [797, 81] width 229 height 32
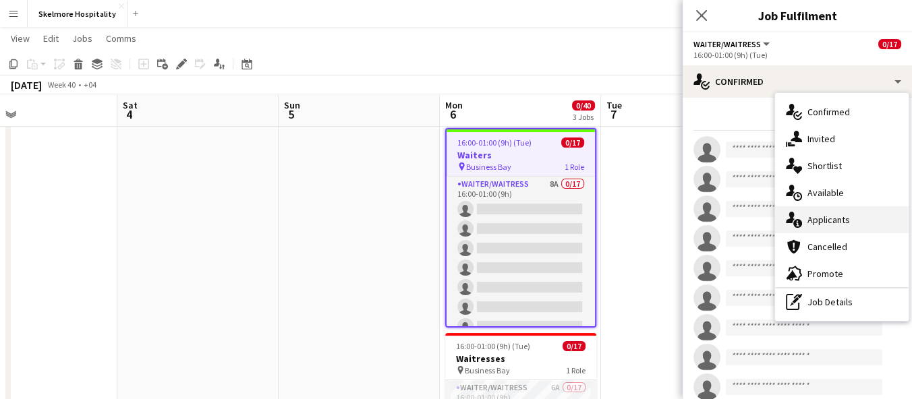
click at [833, 221] on span "Applicants" at bounding box center [829, 220] width 43 height 12
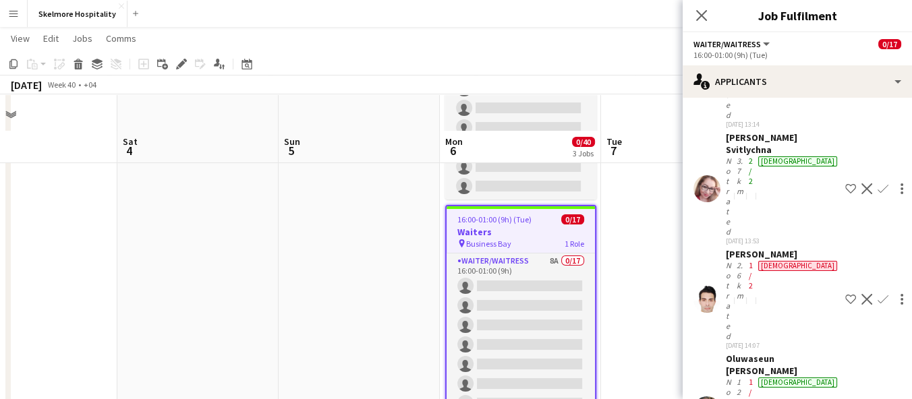
scroll to position [0, 0]
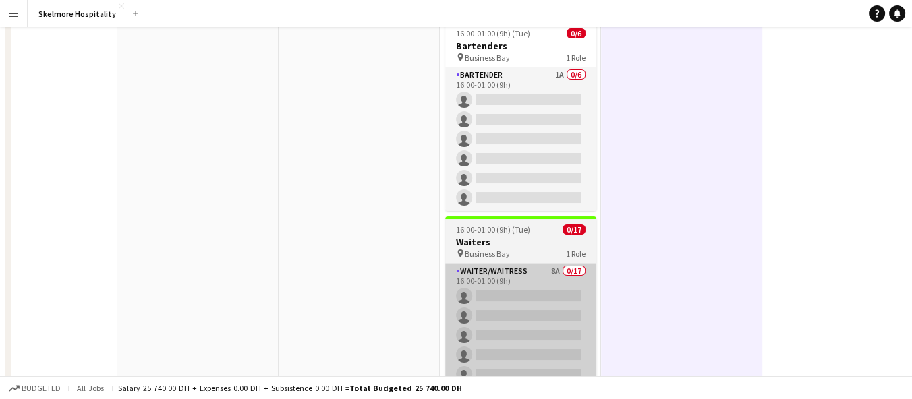
scroll to position [225, 0]
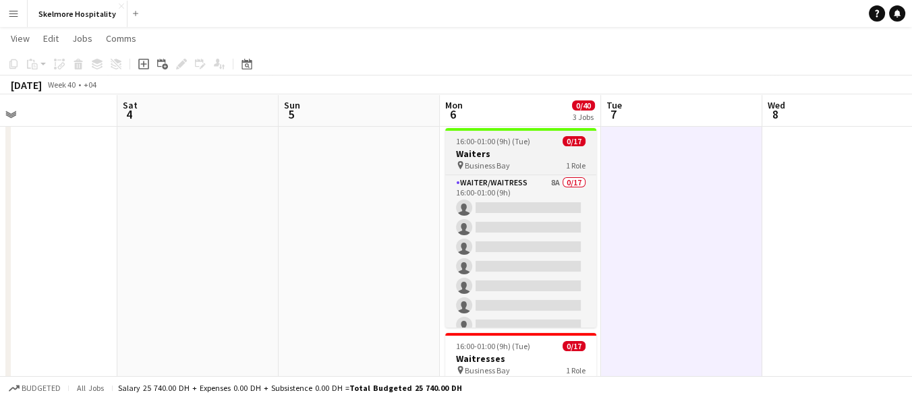
click at [532, 135] on app-job-card "16:00-01:00 (9h) (Tue) 0/17 Waiters pin Business Bay 1 Role Waiter/Waitress 8A …" at bounding box center [520, 228] width 151 height 200
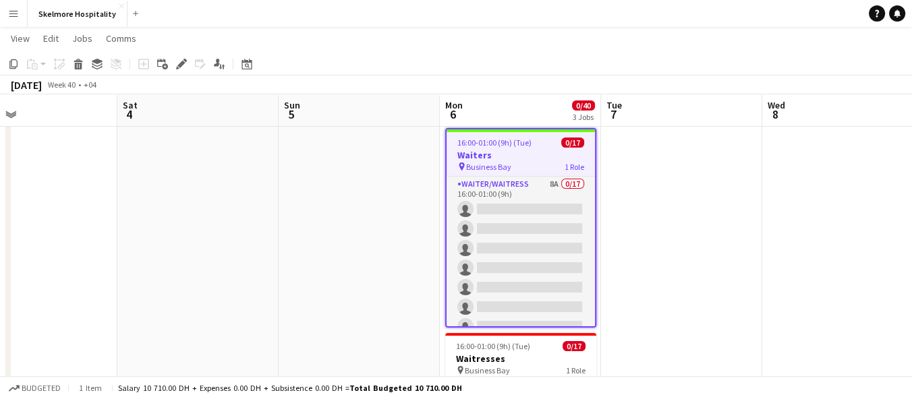
click at [531, 159] on h3 "Waiters" at bounding box center [521, 155] width 148 height 12
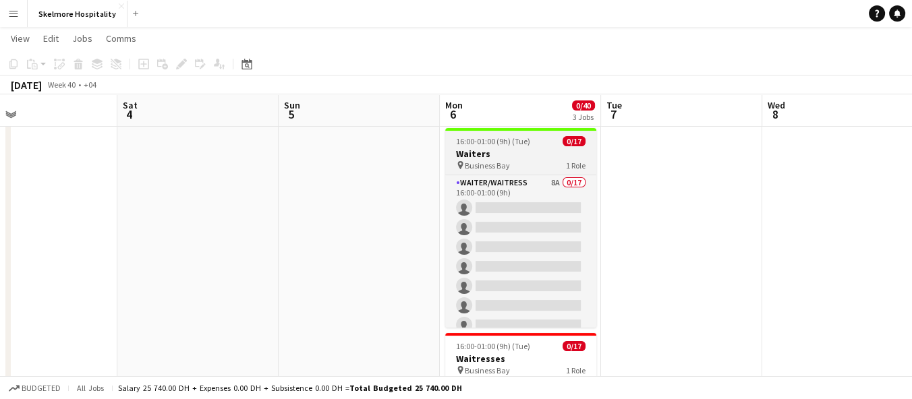
click at [531, 158] on h3 "Waiters" at bounding box center [520, 154] width 151 height 12
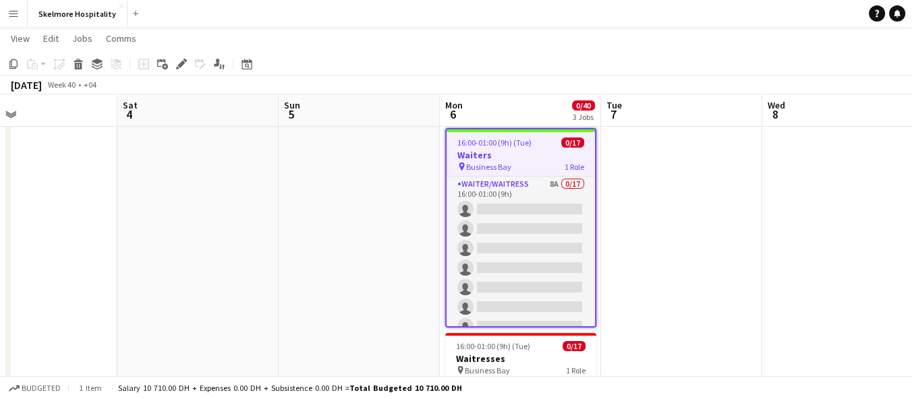
click at [531, 158] on h3 "Waiters" at bounding box center [521, 155] width 148 height 12
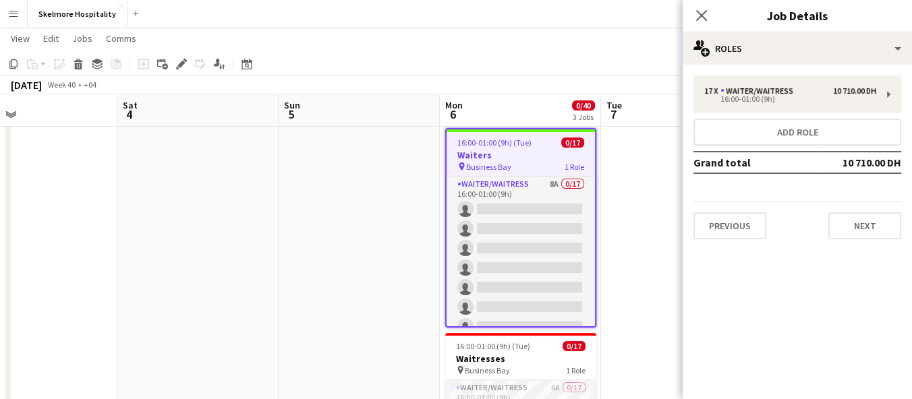
click at [562, 161] on div "pin Business Bay 1 Role" at bounding box center [521, 166] width 148 height 11
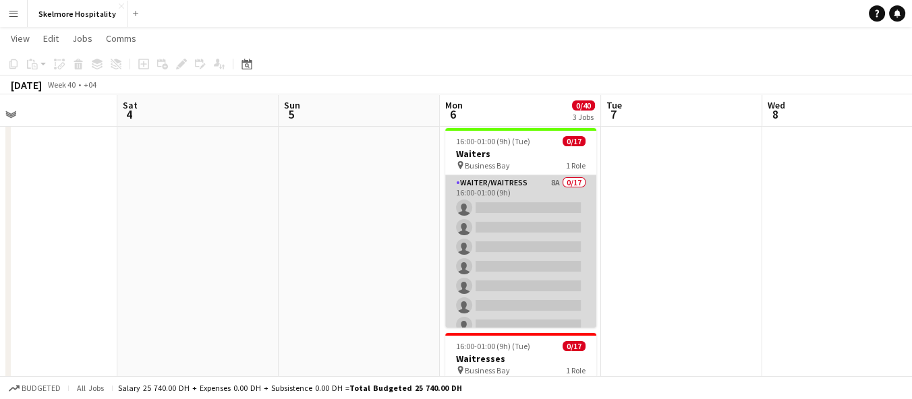
click at [548, 201] on app-card-role "Waiter/Waitress 8A 0/17 16:00-01:00 (9h) single-neutral-actions single-neutral-…" at bounding box center [520, 354] width 151 height 359
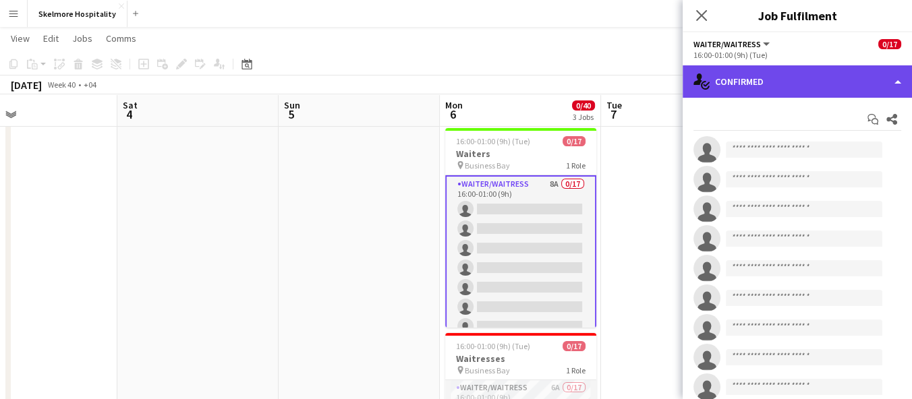
click at [763, 81] on div "single-neutral-actions-check-2 Confirmed" at bounding box center [797, 81] width 229 height 32
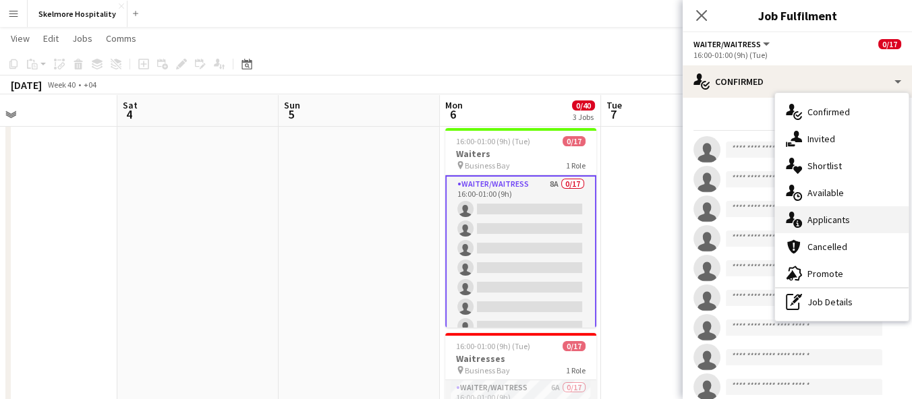
click at [798, 214] on icon "single-neutral-actions-information" at bounding box center [794, 220] width 16 height 16
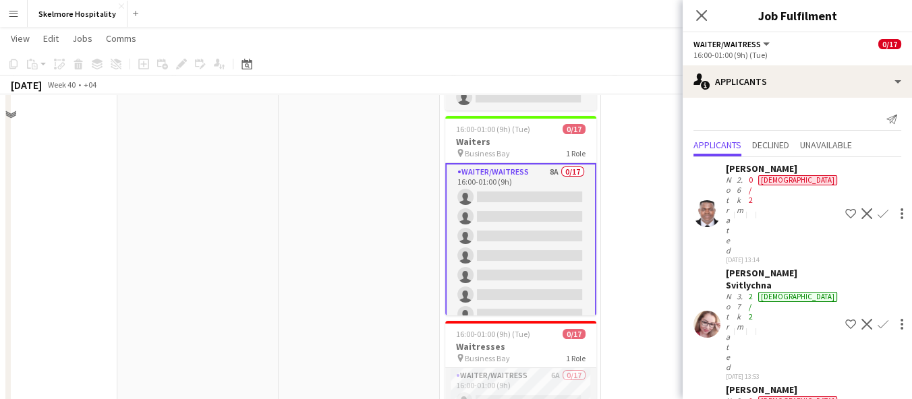
scroll to position [184, 0]
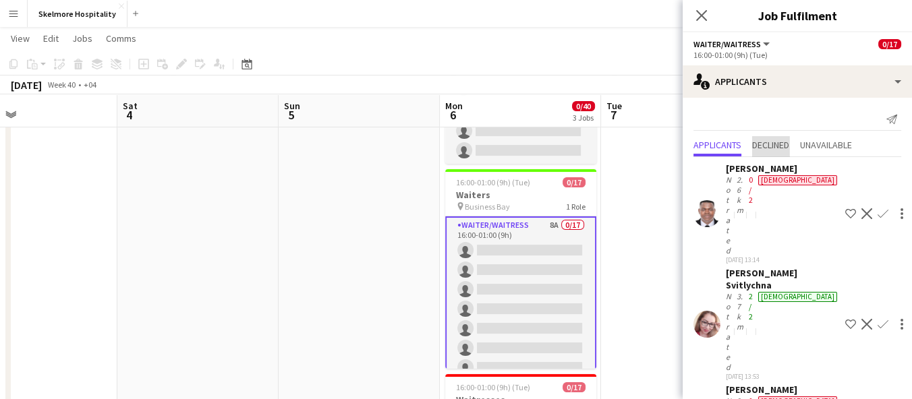
click at [771, 140] on span "Declined" at bounding box center [770, 144] width 37 height 9
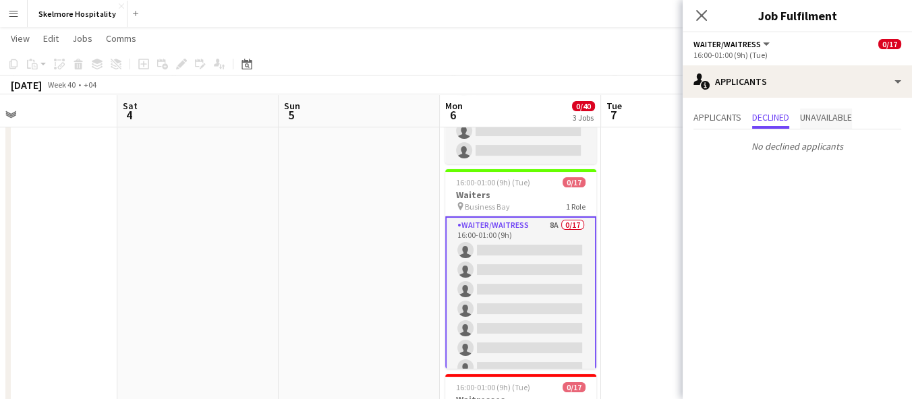
click at [820, 118] on span "Unavailable" at bounding box center [826, 117] width 52 height 9
click at [701, 114] on span "Applicants" at bounding box center [718, 117] width 48 height 9
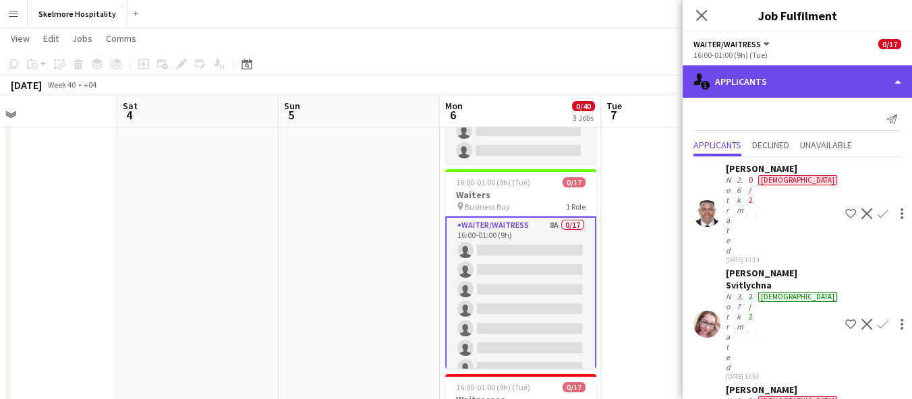
click at [743, 67] on div "single-neutral-actions-information Applicants" at bounding box center [797, 81] width 229 height 32
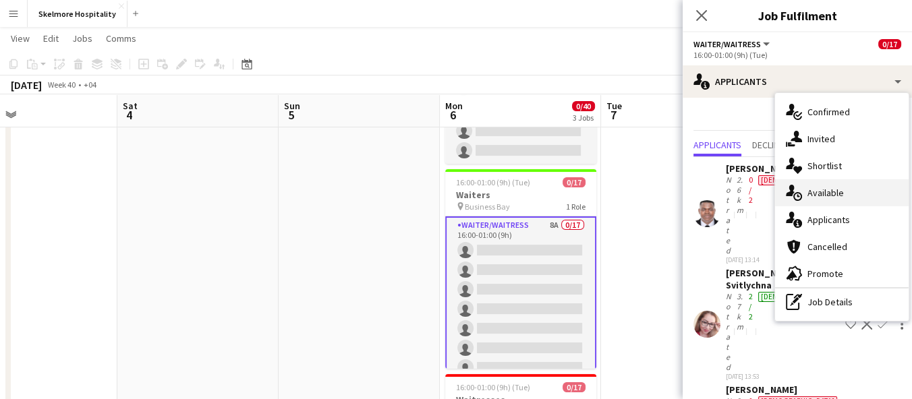
click at [837, 198] on span "Available" at bounding box center [826, 193] width 36 height 12
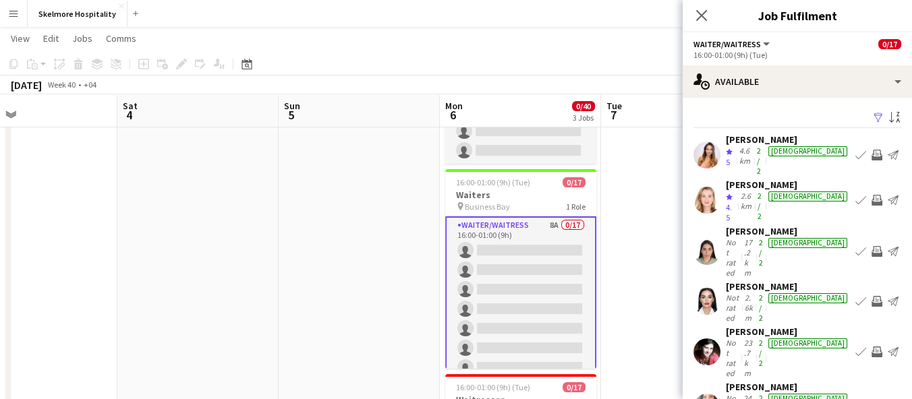
click at [720, 148] on app-user-avatar at bounding box center [707, 155] width 27 height 27
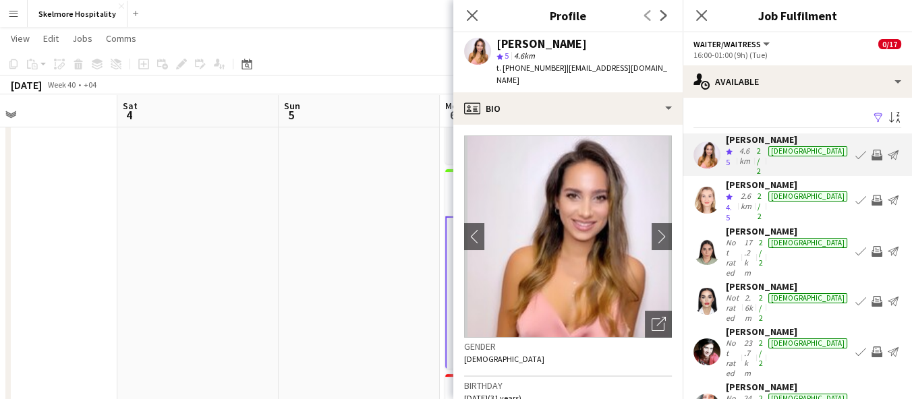
click at [512, 66] on span "t. +971568825868" at bounding box center [532, 68] width 70 height 10
copy span "971568825868"
click at [817, 107] on div "Filter Sort asc Carla Guerra Crew rating 5 4.6km 2/2 female Book crew Invite cr…" at bounding box center [797, 389] width 229 height 582
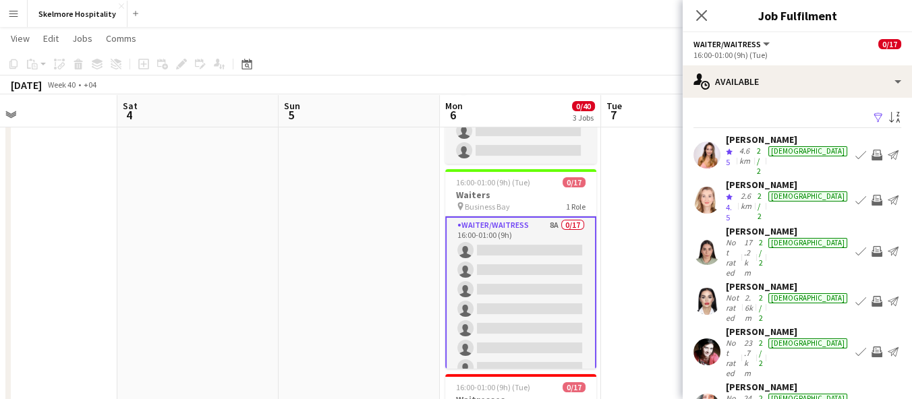
click at [765, 381] on div "Nehal Hamza" at bounding box center [788, 387] width 124 height 12
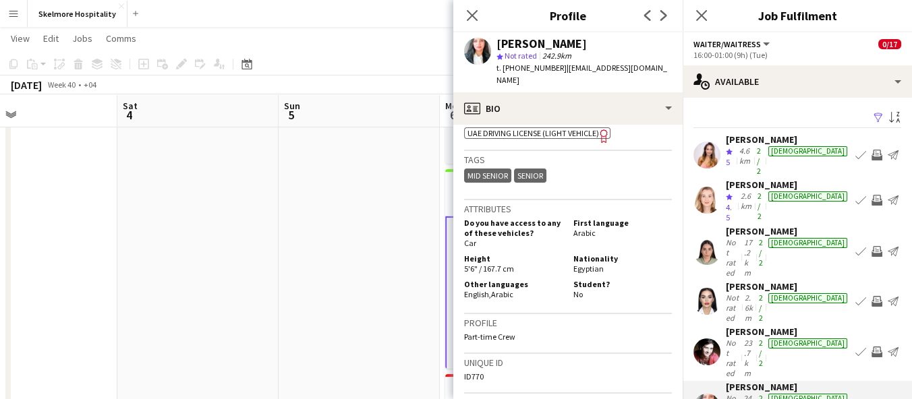
scroll to position [599, 0]
click at [766, 281] on div "Tatiana Dmitrieva" at bounding box center [788, 287] width 124 height 12
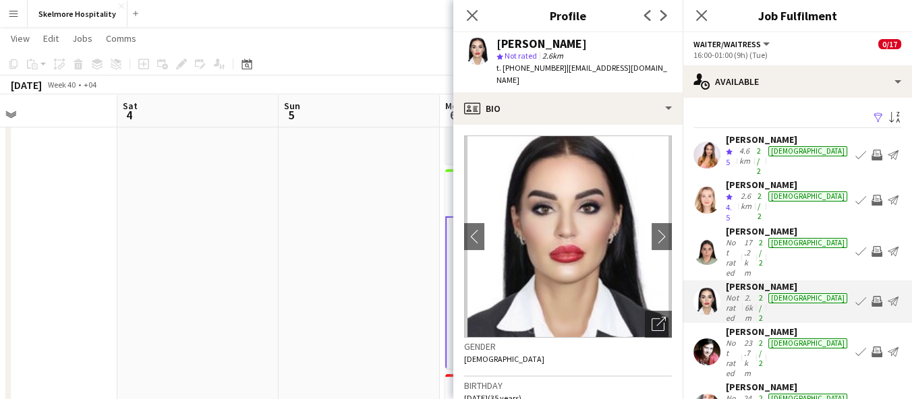
click at [541, 63] on span "t. +971528869626" at bounding box center [532, 68] width 70 height 10
copy span "971528869626"
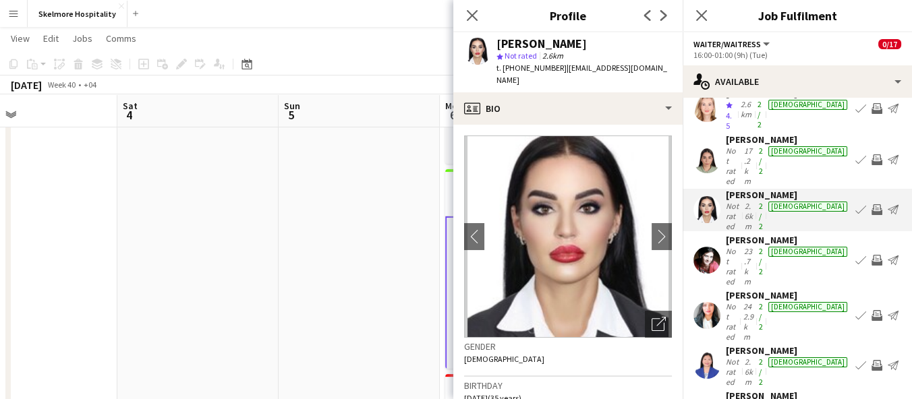
scroll to position [98, 0]
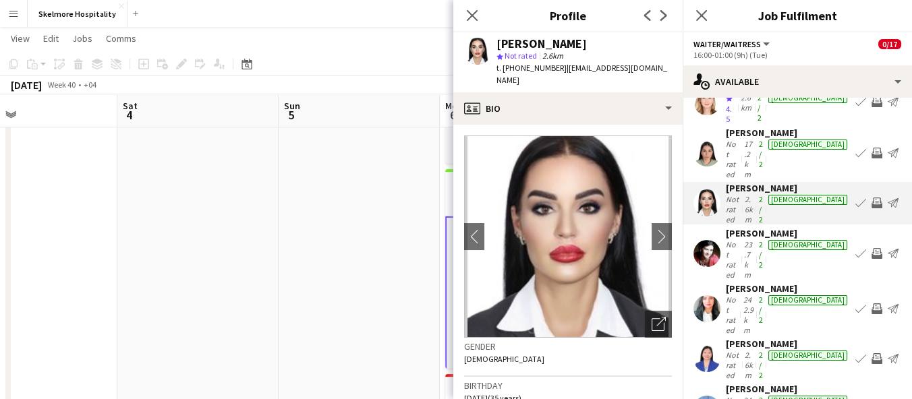
click at [745, 383] on div "Tracy Wang" at bounding box center [788, 389] width 124 height 12
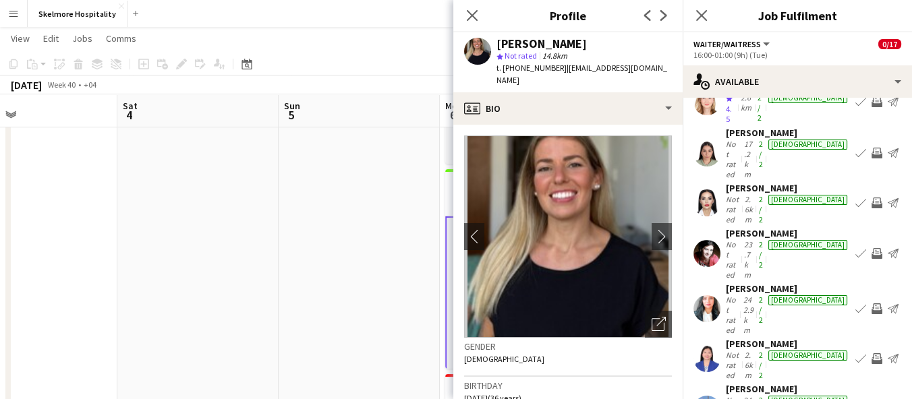
click at [524, 69] on span "t. [PHONE_NUMBER]" at bounding box center [532, 68] width 70 height 10
copy span "971561603895"
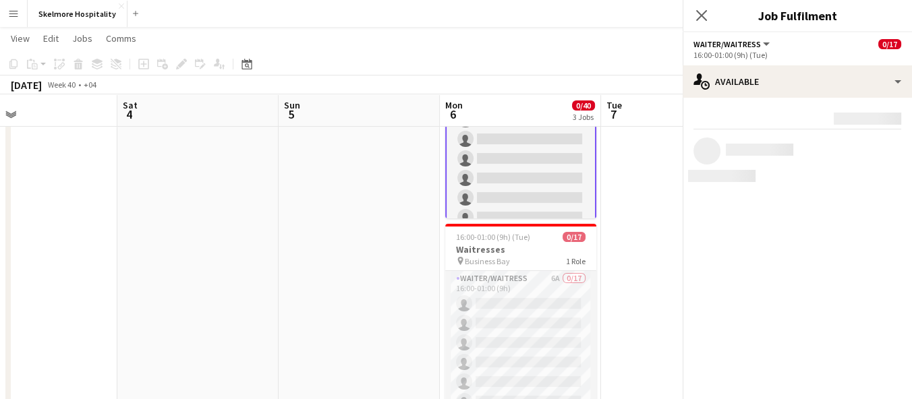
scroll to position [0, 0]
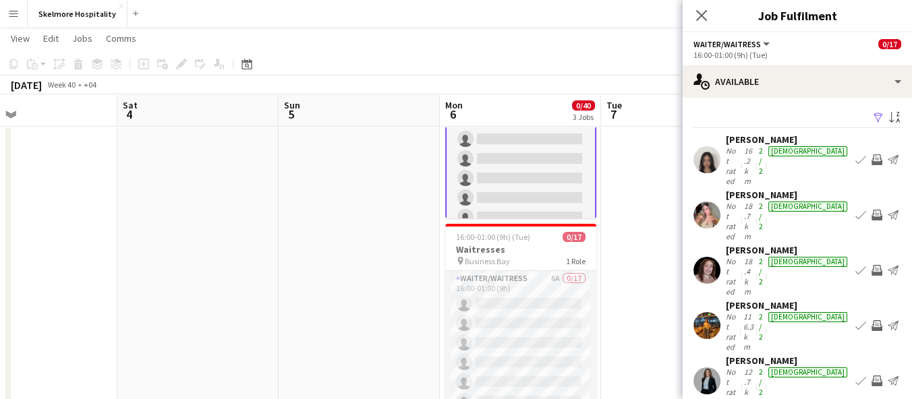
click at [733, 146] on div "Not rated" at bounding box center [734, 166] width 16 height 40
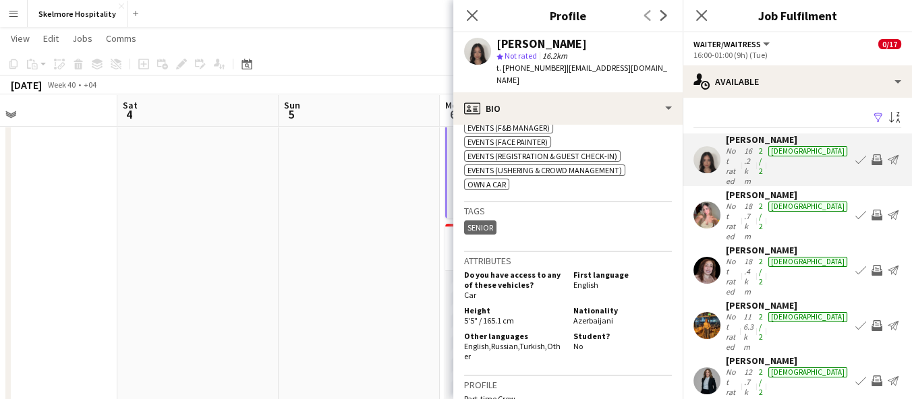
scroll to position [524, 0]
click at [513, 63] on span "t. +971501057887" at bounding box center [532, 68] width 70 height 10
copy span "971501057887"
click at [826, 115] on div "Filter Sort asc" at bounding box center [798, 119] width 208 height 20
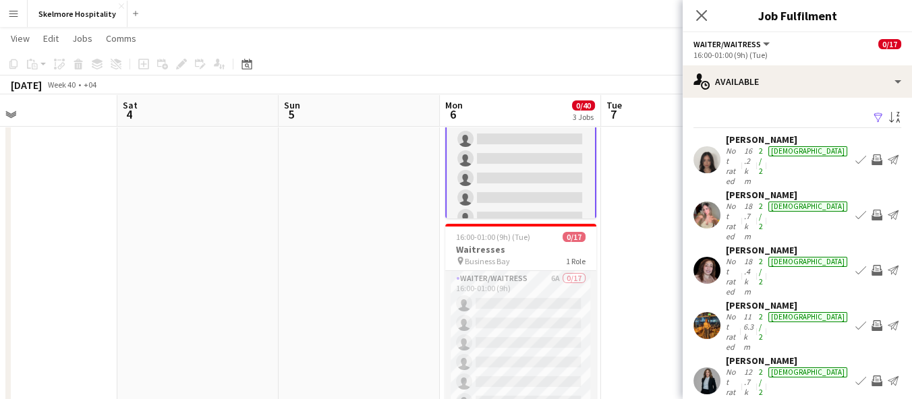
click at [741, 201] on div "Not rated" at bounding box center [734, 221] width 16 height 40
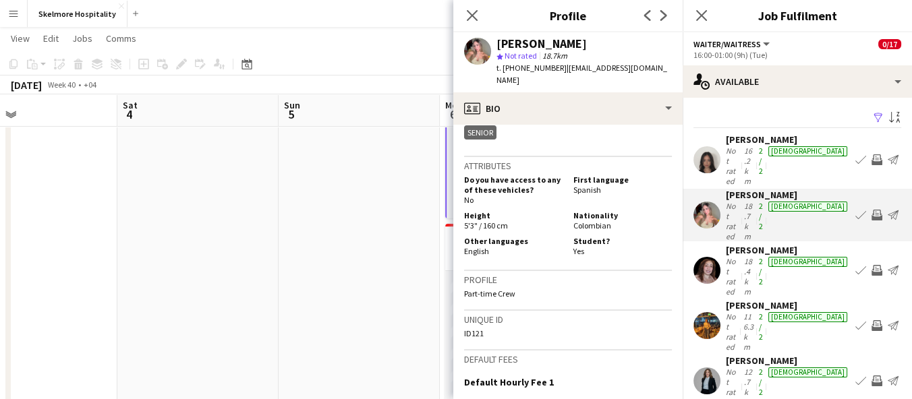
click at [524, 68] on span "t. [PHONE_NUMBER]" at bounding box center [532, 68] width 70 height 10
copy span "9710552769611"
click at [762, 244] on div "Alona Lopez" at bounding box center [788, 250] width 124 height 12
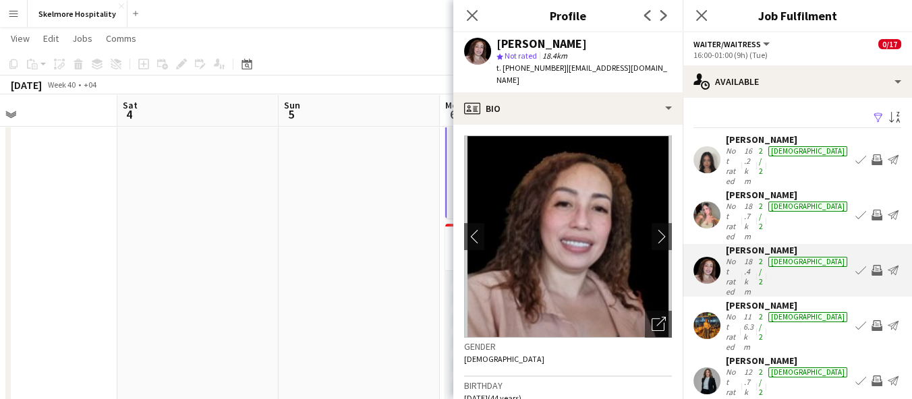
scroll to position [75, 0]
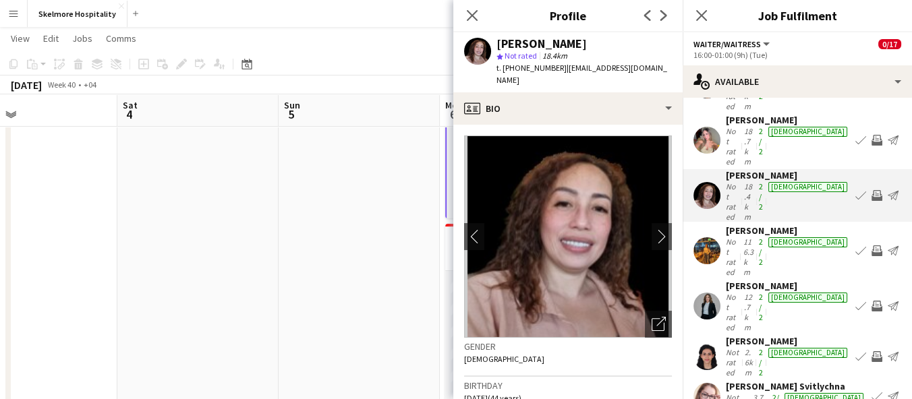
click at [756, 347] on div "2.6km" at bounding box center [749, 362] width 14 height 30
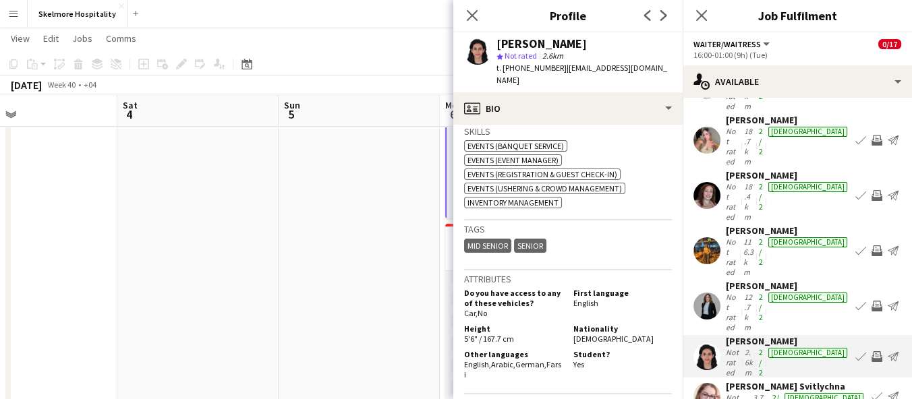
scroll to position [104, 0]
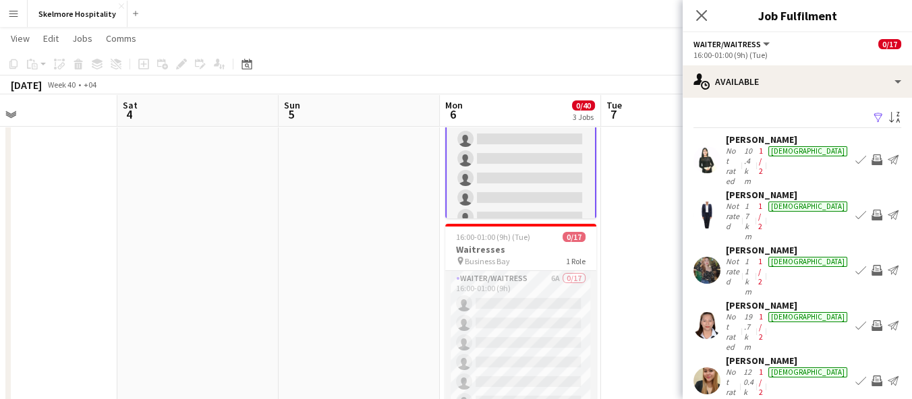
scroll to position [75, 0]
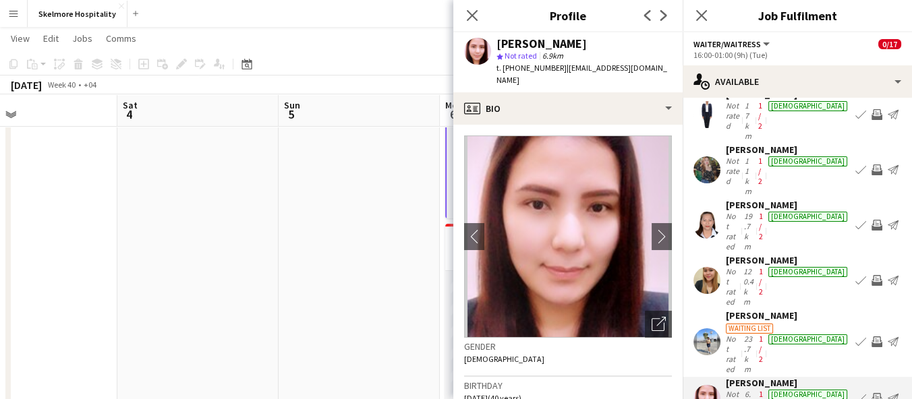
scroll to position [111, 0]
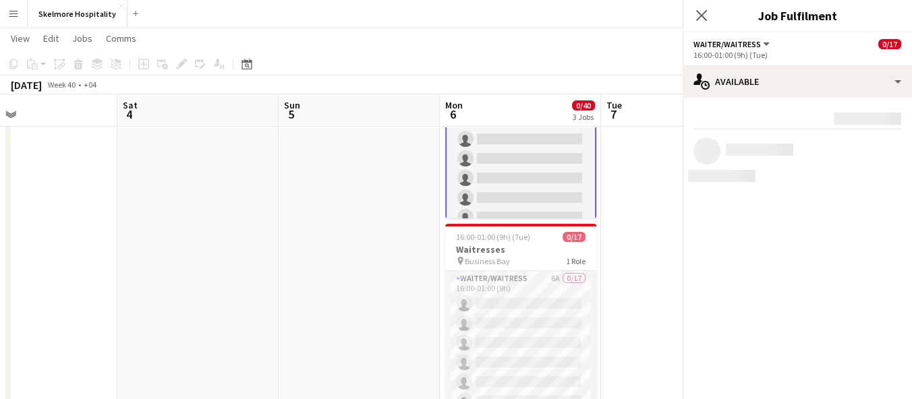
scroll to position [0, 0]
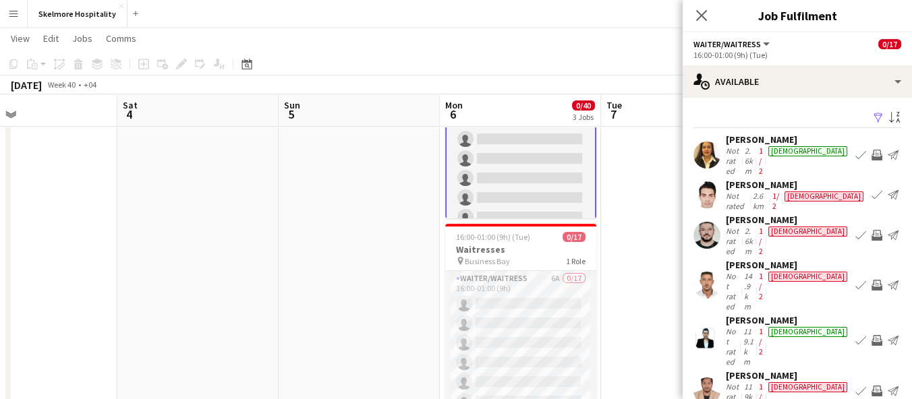
click at [736, 136] on div "Leriza Esberto" at bounding box center [788, 140] width 124 height 12
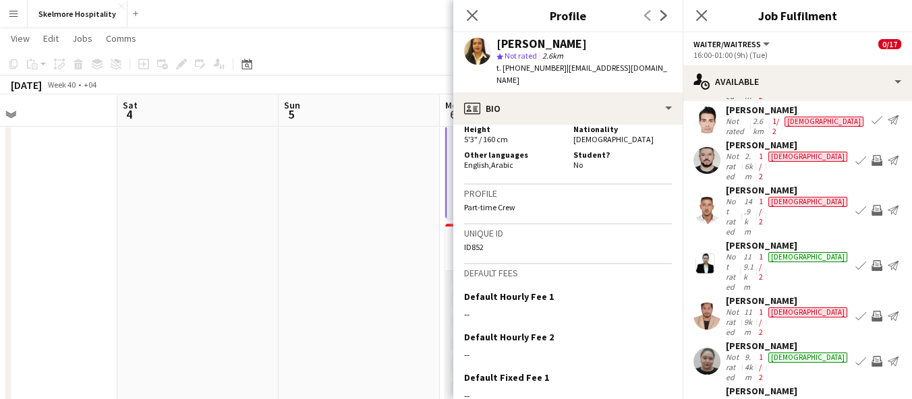
scroll to position [95, 0]
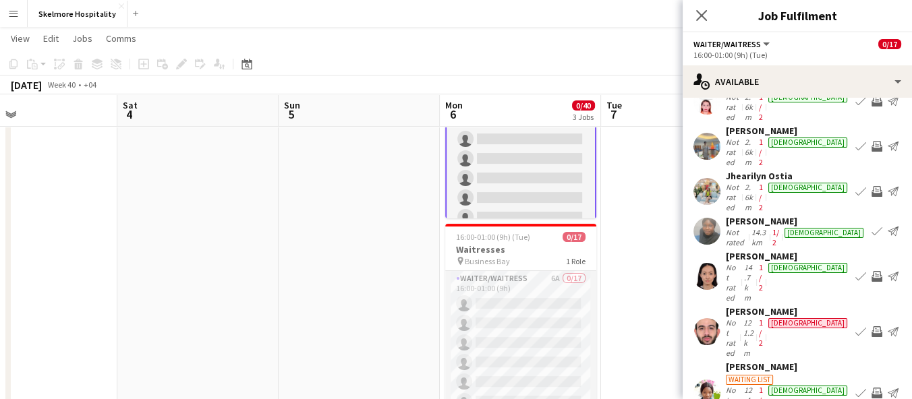
scroll to position [75, 0]
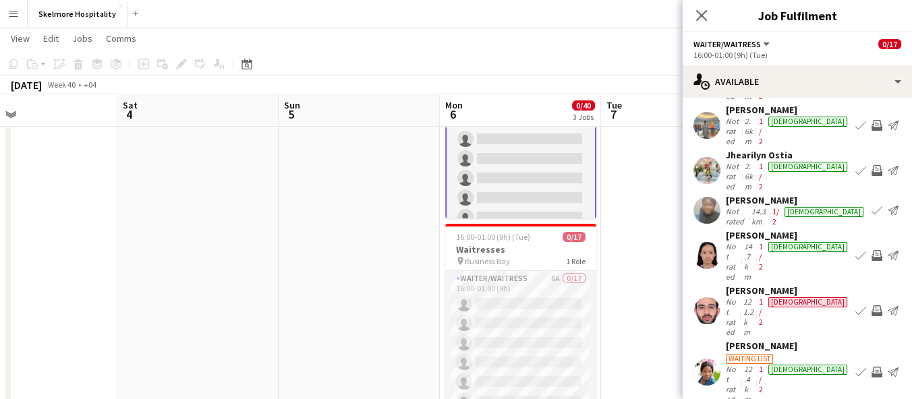
click at [741, 242] on div "Not rated" at bounding box center [734, 262] width 16 height 40
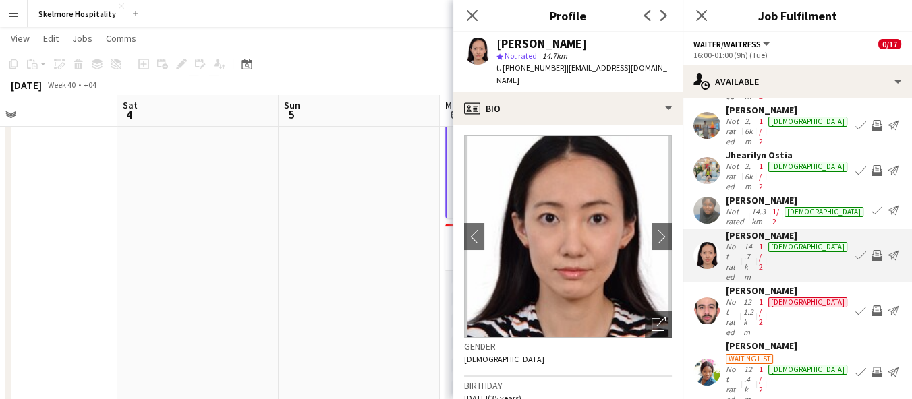
scroll to position [102, 0]
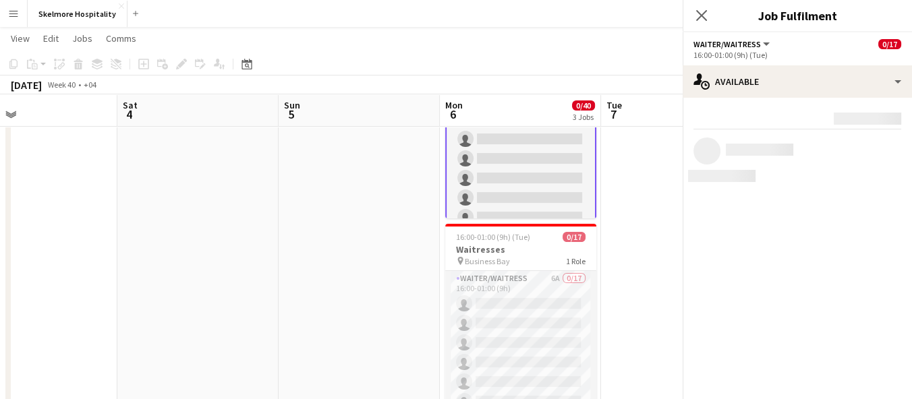
scroll to position [0, 0]
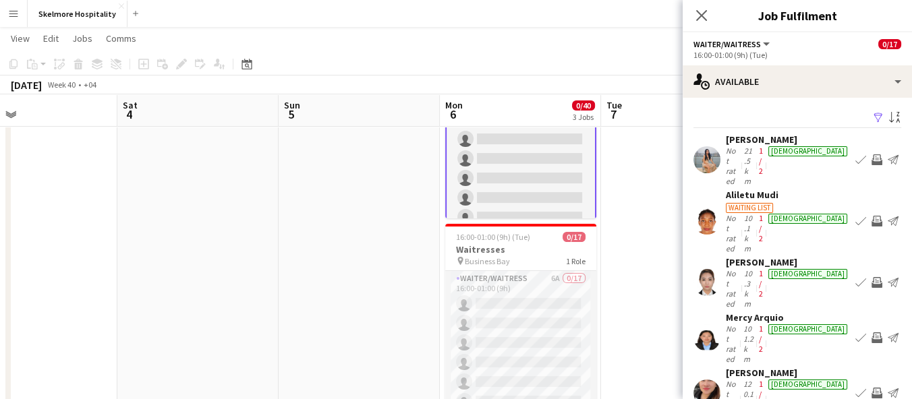
click at [729, 164] on div "Not rated" at bounding box center [734, 166] width 16 height 40
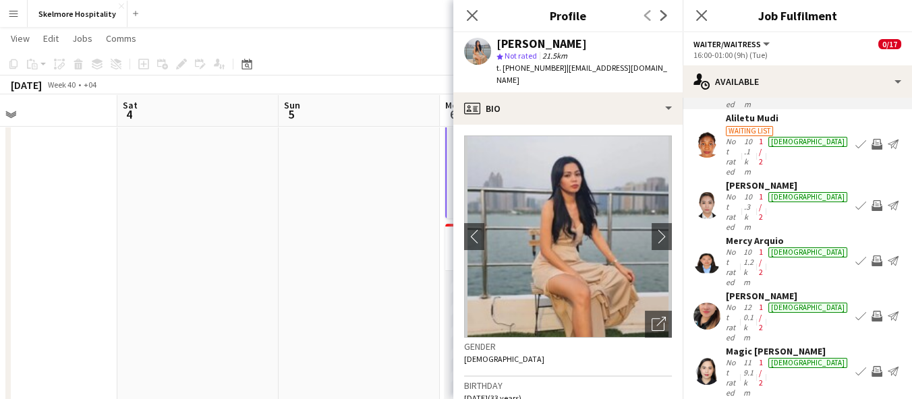
scroll to position [145, 0]
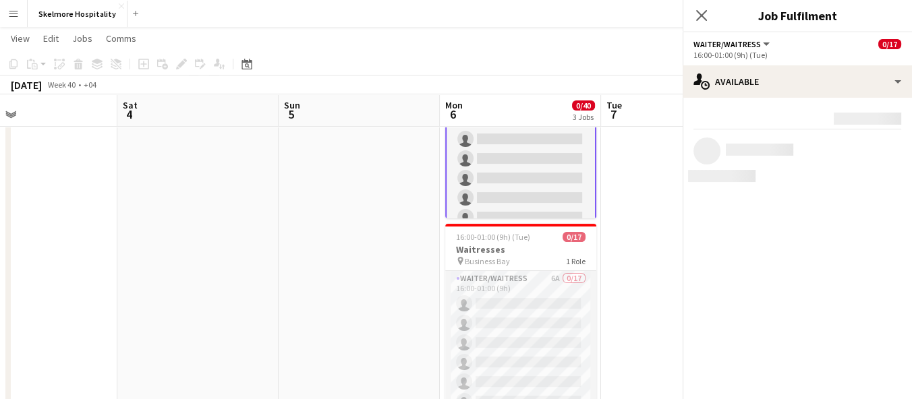
scroll to position [0, 0]
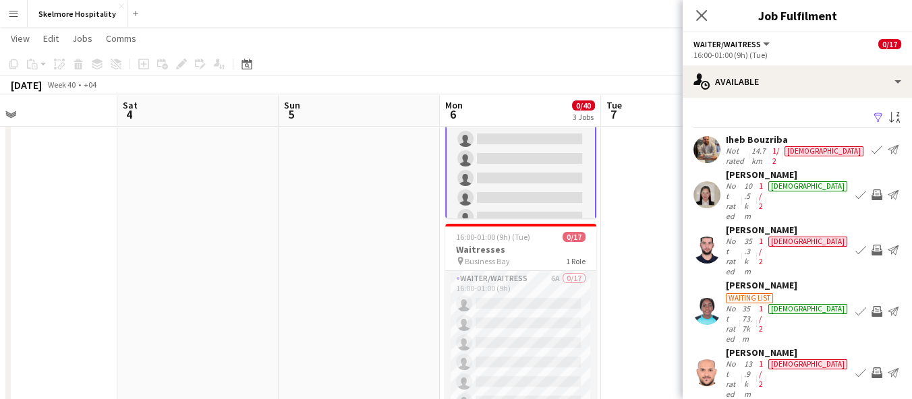
click at [372, 266] on app-date-cell at bounding box center [359, 134] width 161 height 635
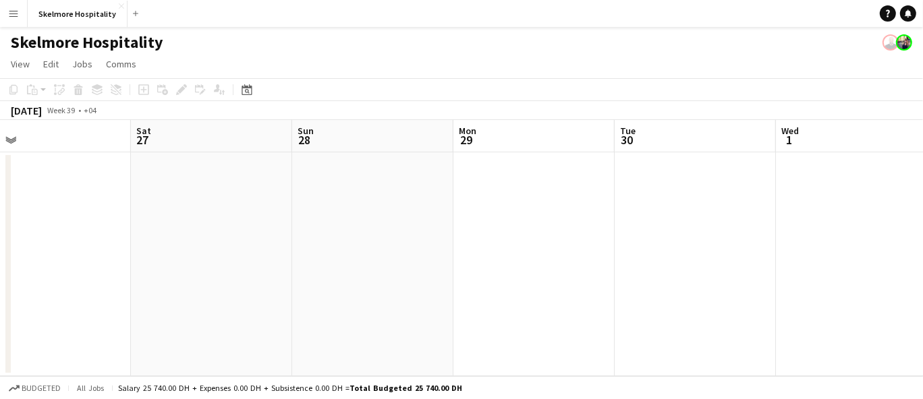
drag, startPoint x: 720, startPoint y: 267, endPoint x: 238, endPoint y: 276, distance: 481.8
click at [208, 285] on app-calendar-viewport "Tue 23 Wed 24 Thu 25 Fri 26 Sat 27 Sun 28 Mon 29 Tue 30 Wed 1 Thu 2 Fri 3" at bounding box center [461, 248] width 923 height 256
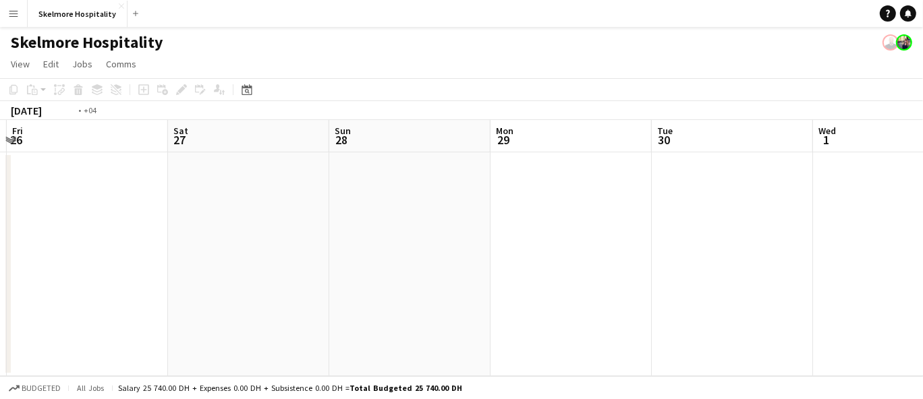
drag, startPoint x: 806, startPoint y: 242, endPoint x: 198, endPoint y: 281, distance: 609.1
click at [198, 280] on app-calendar-viewport "Tue 23 Wed 24 Thu 25 Fri 26 Sat 27 Sun 28 Mon 29 Tue 30 Wed 1 Thu 2 Fri 3" at bounding box center [461, 248] width 923 height 256
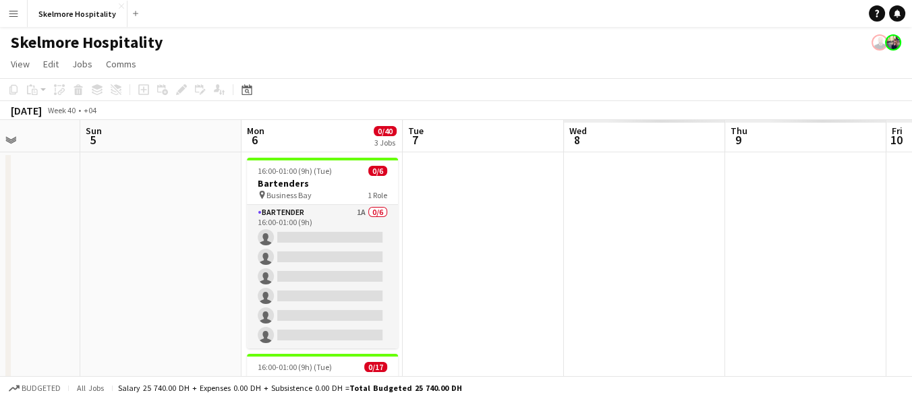
scroll to position [0, 389]
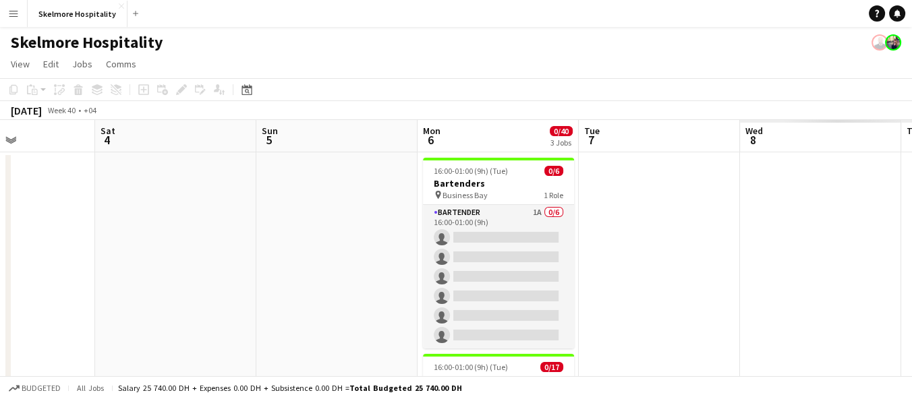
drag, startPoint x: 731, startPoint y: 252, endPoint x: 188, endPoint y: 291, distance: 545.2
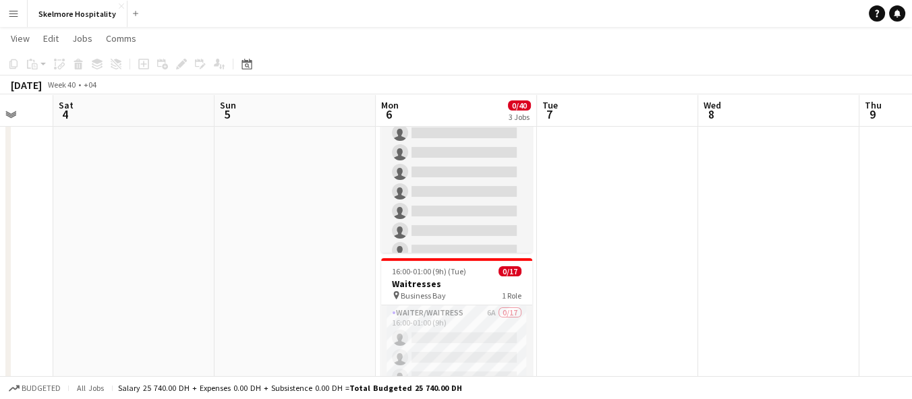
scroll to position [0, 455]
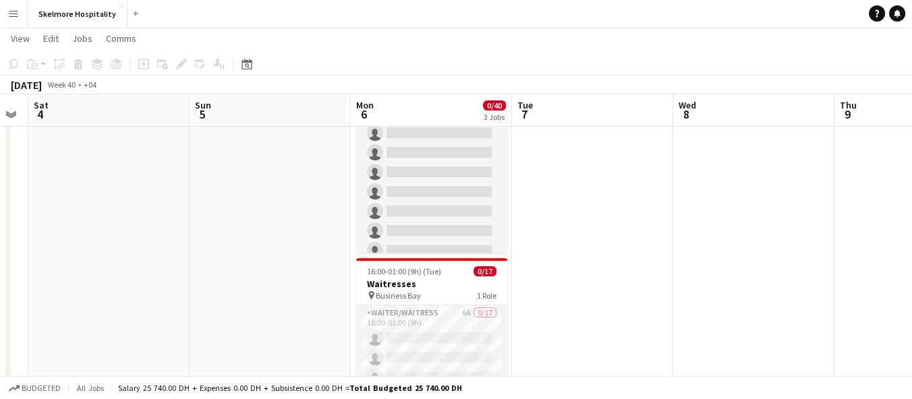
drag, startPoint x: 683, startPoint y: 276, endPoint x: 616, endPoint y: 277, distance: 66.8
click at [616, 277] on app-calendar-viewport "Wed 1 Thu 2 Fri 3 Sat 4 Sun 5 Mon 6 0/40 3 Jobs Tue 7 Wed 8 Thu 9 Fri 10 Sat 11…" at bounding box center [456, 119] width 912 height 733
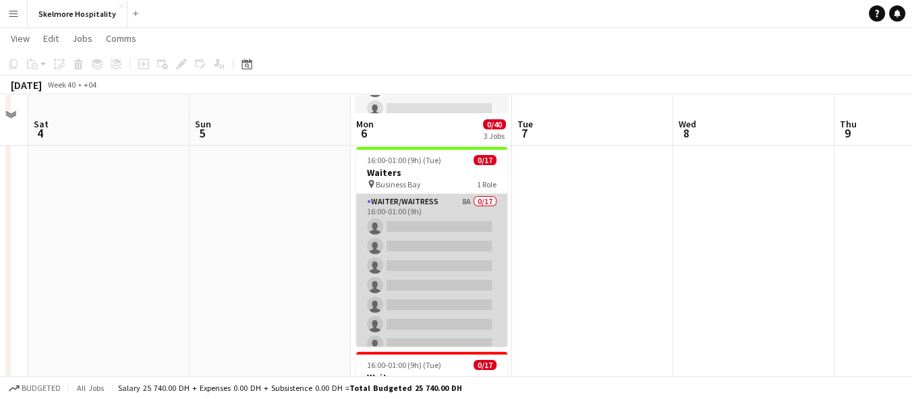
scroll to position [225, 0]
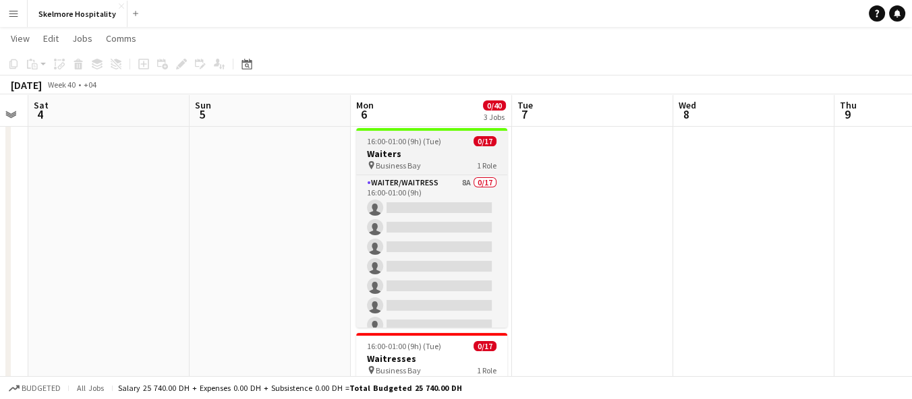
click at [447, 168] on div "pin Business Bay 1 Role" at bounding box center [431, 165] width 151 height 11
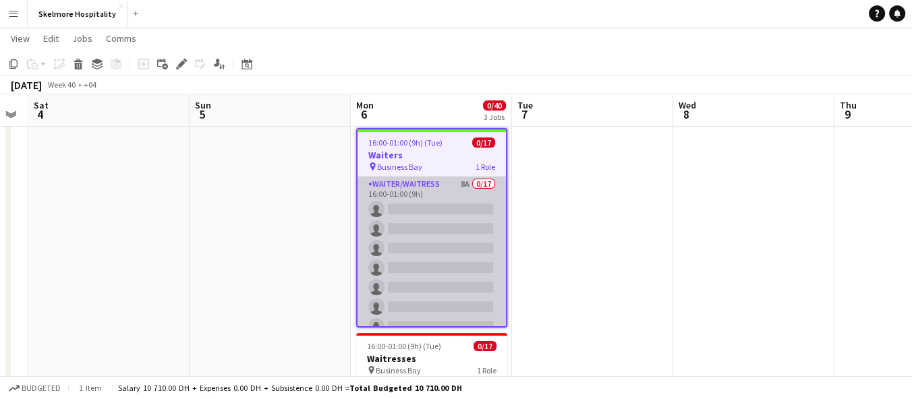
click at [405, 195] on app-card-role "Waiter/Waitress 8A 0/17 16:00-01:00 (9h) single-neutral-actions single-neutral-…" at bounding box center [432, 356] width 148 height 359
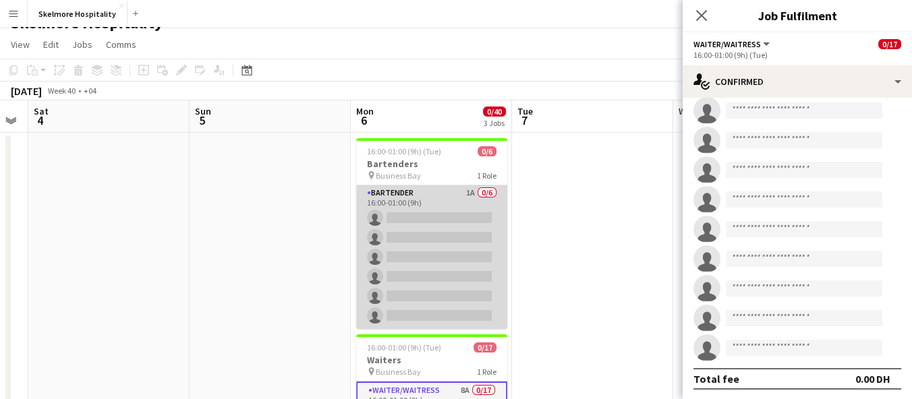
scroll to position [0, 0]
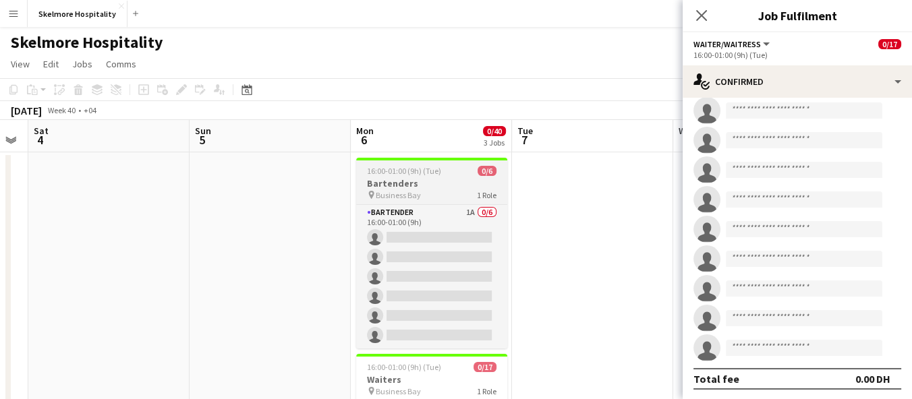
click at [430, 184] on h3 "Bartenders" at bounding box center [431, 183] width 151 height 12
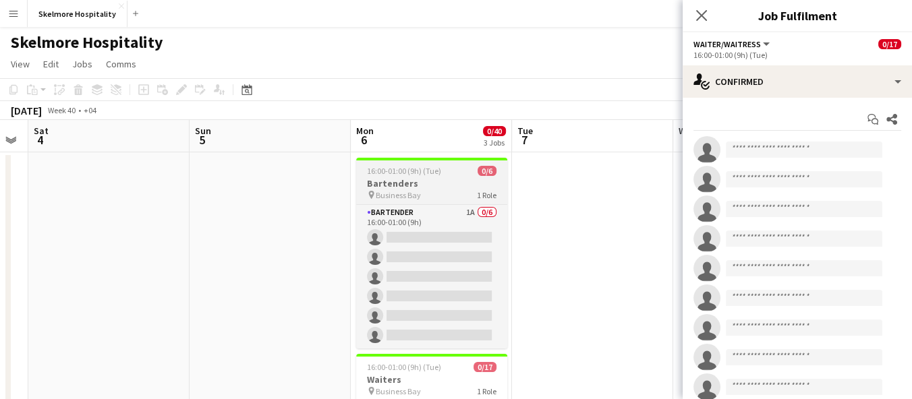
click at [430, 184] on h3 "Bartenders" at bounding box center [431, 183] width 151 height 12
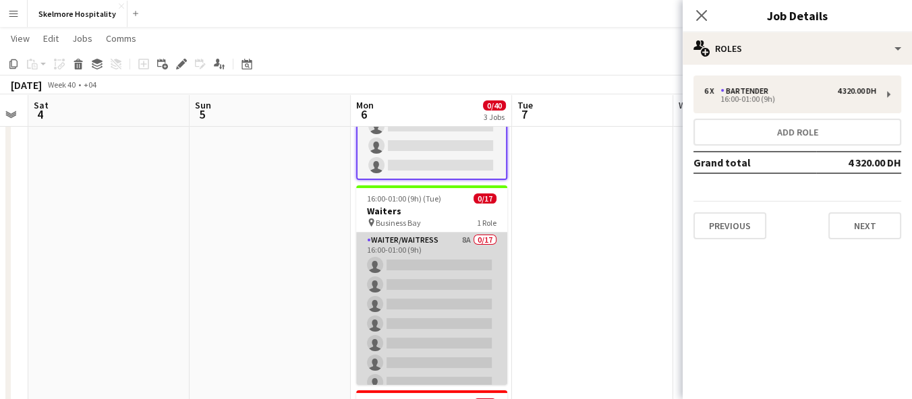
scroll to position [225, 0]
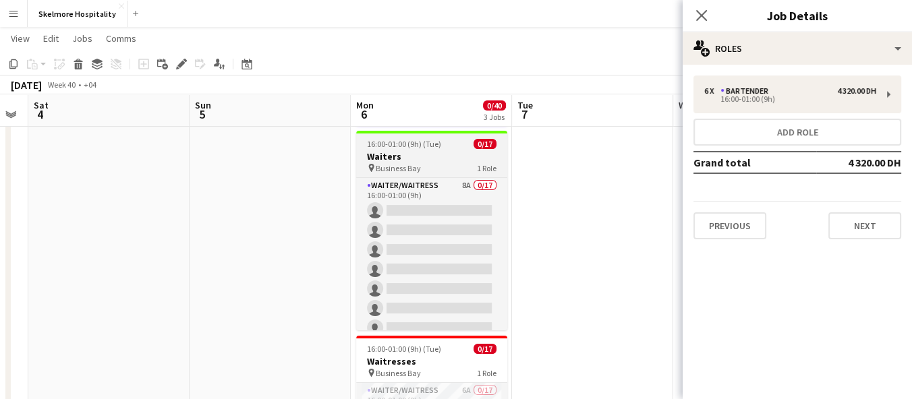
click at [443, 148] on app-job-card "16:00-01:00 (9h) (Tue) 0/17 Waiters pin Business Bay 1 Role Waiter/Waitress 8A …" at bounding box center [431, 231] width 151 height 200
click at [443, 150] on h3 "Waiters" at bounding box center [431, 156] width 151 height 12
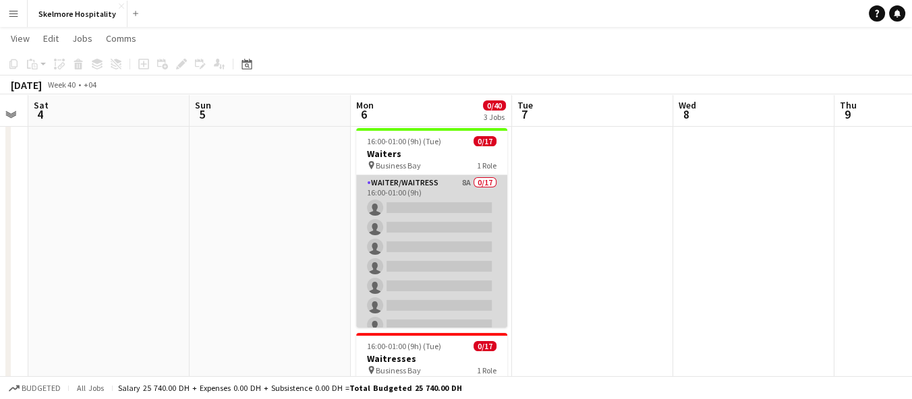
click at [399, 175] on app-card-role "Waiter/Waitress 8A 0/17 16:00-01:00 (9h) single-neutral-actions single-neutral-…" at bounding box center [431, 354] width 151 height 359
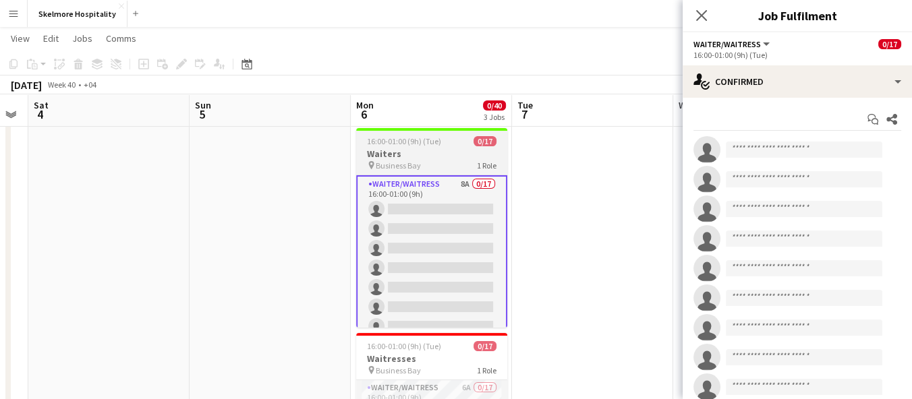
click at [409, 159] on h3 "Waiters" at bounding box center [431, 154] width 151 height 12
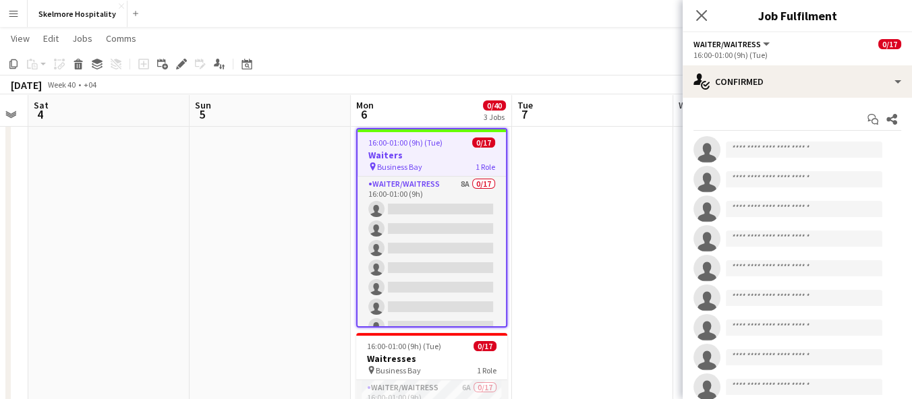
click at [485, 140] on span "0/17" at bounding box center [483, 143] width 23 height 10
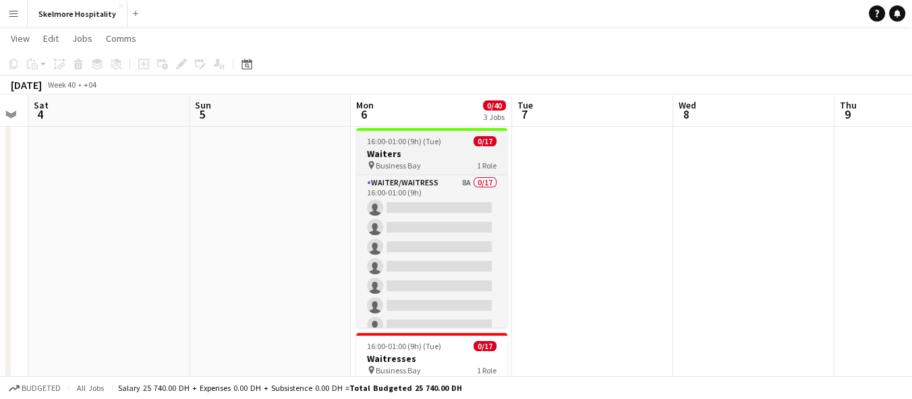
click at [485, 141] on span "0/17" at bounding box center [485, 141] width 23 height 10
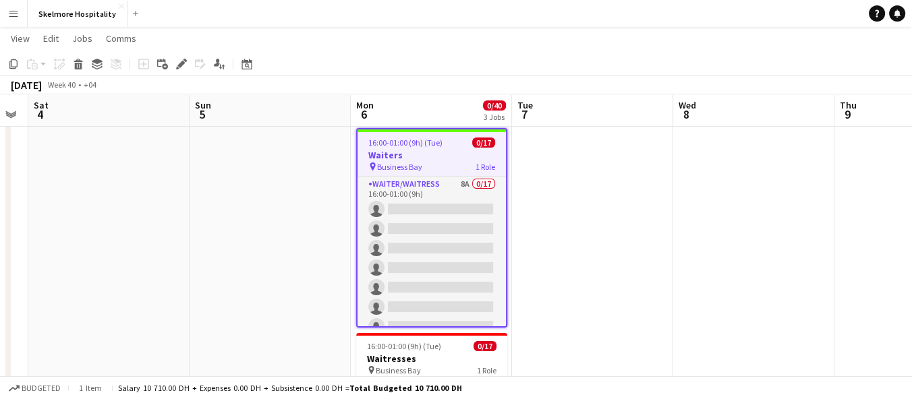
click at [485, 141] on span "0/17" at bounding box center [483, 143] width 23 height 10
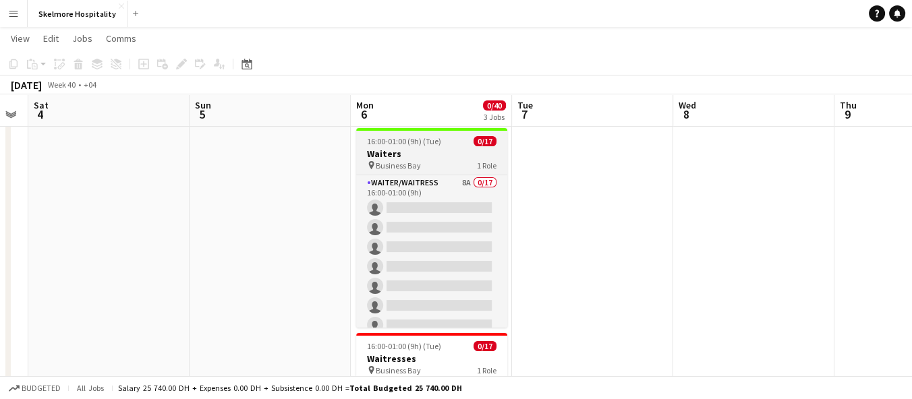
click at [426, 155] on h3 "Waiters" at bounding box center [431, 154] width 151 height 12
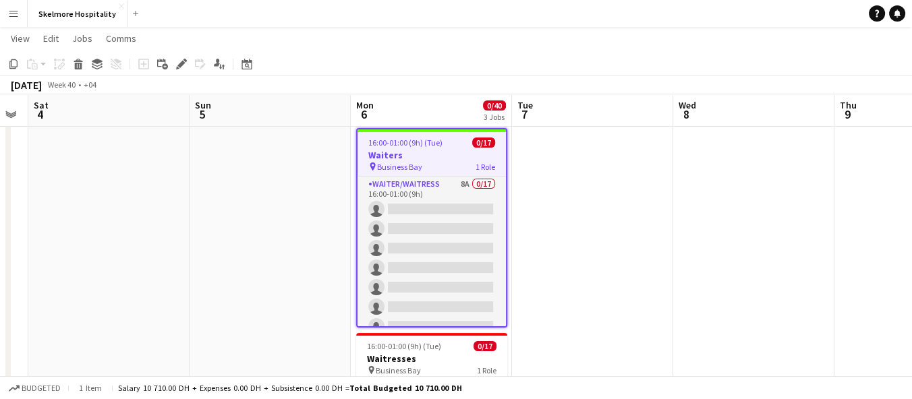
drag, startPoint x: 181, startPoint y: 62, endPoint x: 281, endPoint y: 80, distance: 101.5
click at [181, 62] on icon at bounding box center [180, 64] width 7 height 7
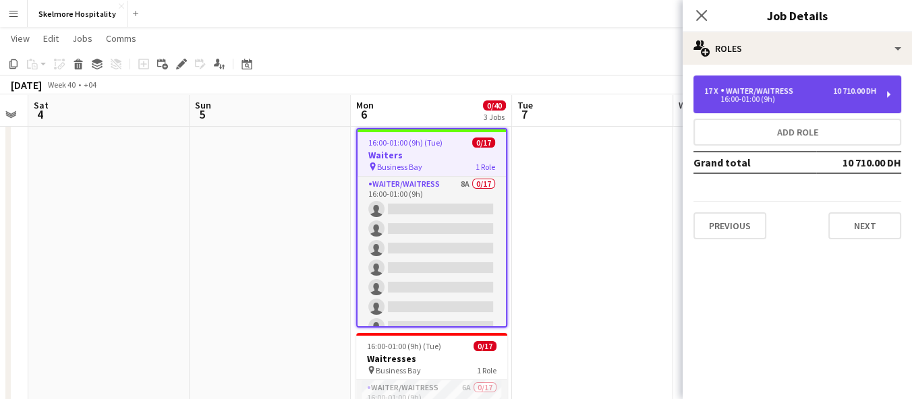
click at [793, 96] on div "16:00-01:00 (9h)" at bounding box center [790, 99] width 172 height 7
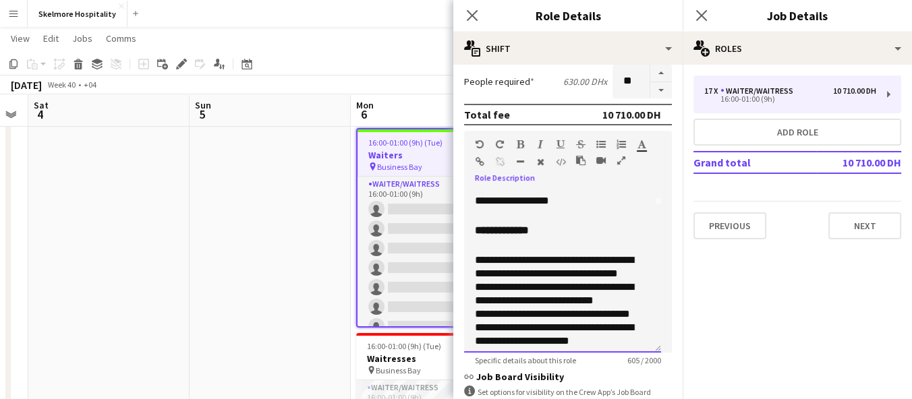
scroll to position [105, 0]
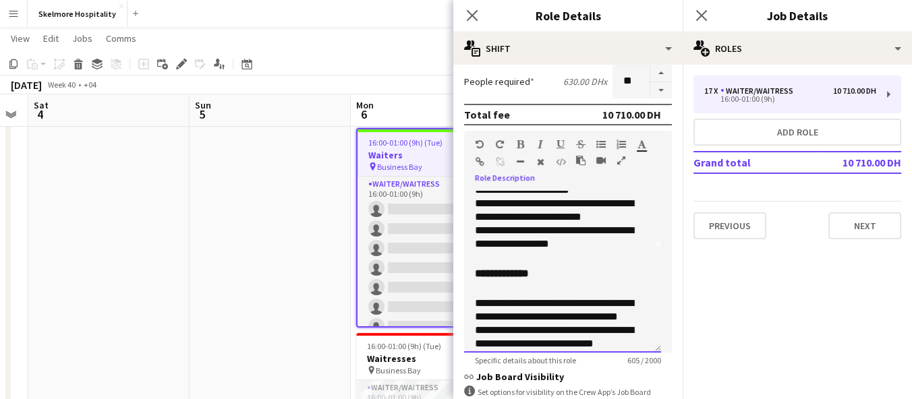
drag, startPoint x: 474, startPoint y: 192, endPoint x: 606, endPoint y: 249, distance: 143.9
click at [606, 249] on div "**********" at bounding box center [562, 272] width 197 height 162
copy div "**********"
click at [331, 285] on app-date-cell at bounding box center [270, 243] width 161 height 635
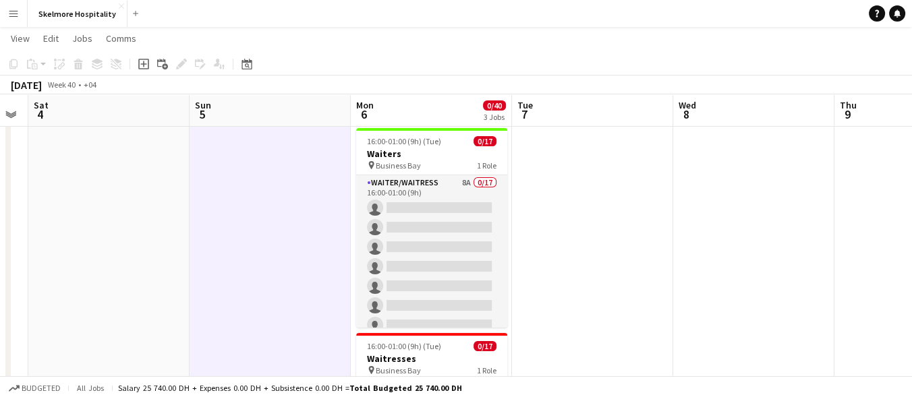
click at [67, 300] on app-date-cell at bounding box center [108, 243] width 161 height 635
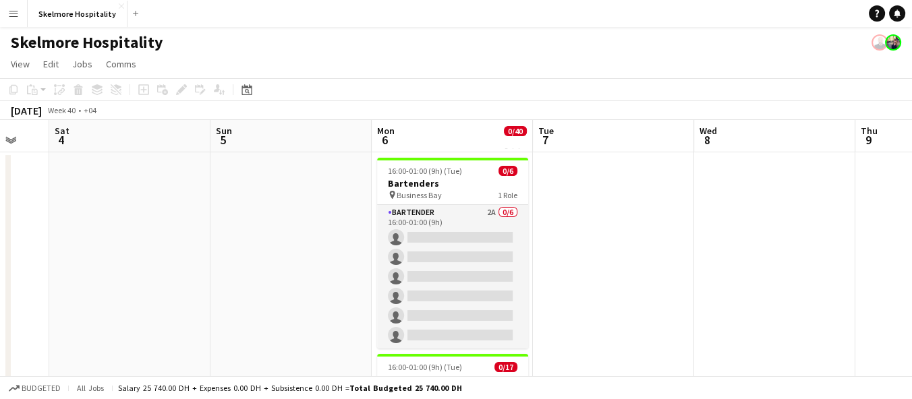
scroll to position [0, 453]
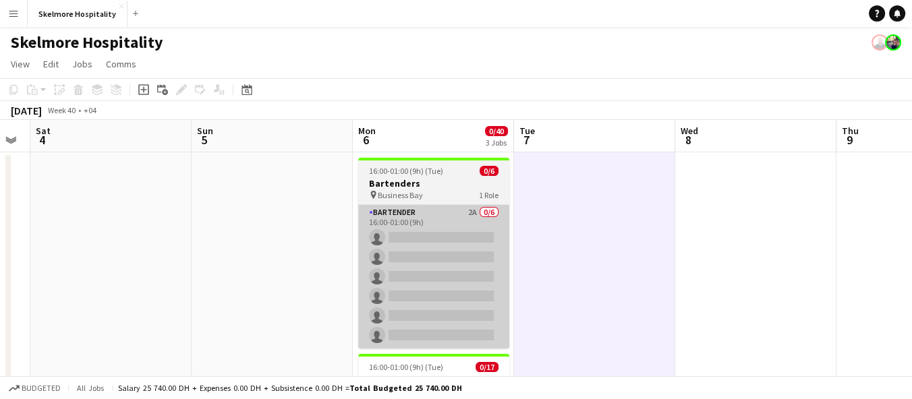
click at [457, 226] on app-card-role "Bartender 2A 0/6 16:00-01:00 (9h) single-neutral-actions single-neutral-actions…" at bounding box center [433, 277] width 151 height 144
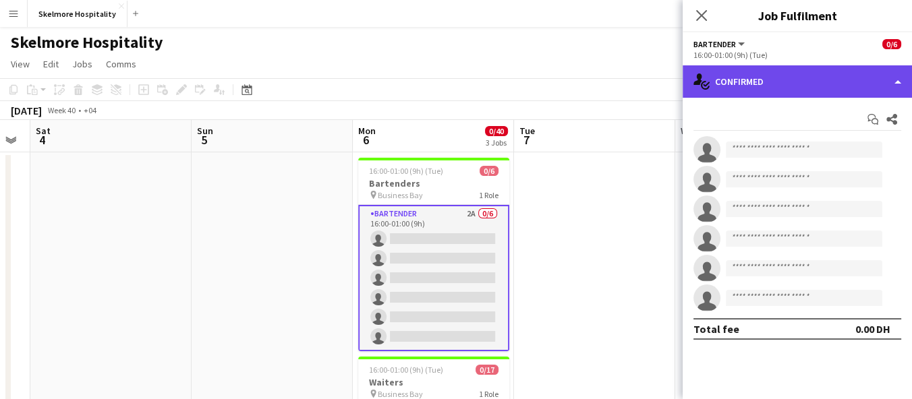
click at [774, 82] on div "single-neutral-actions-check-2 Confirmed" at bounding box center [797, 81] width 229 height 32
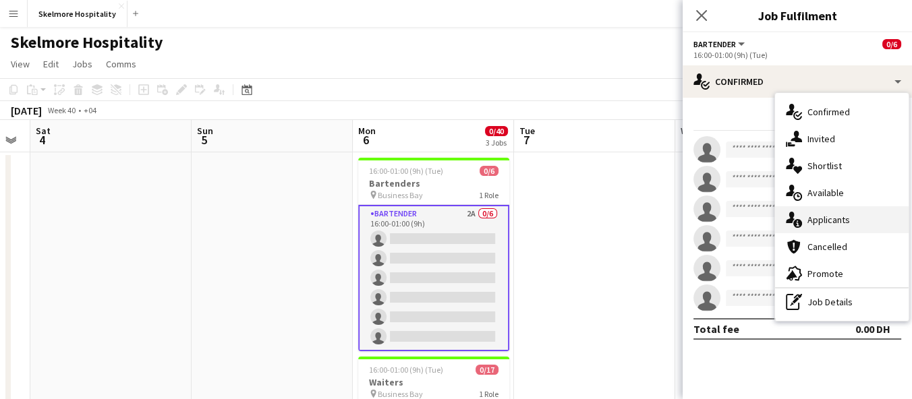
click at [845, 222] on span "Applicants" at bounding box center [829, 220] width 43 height 12
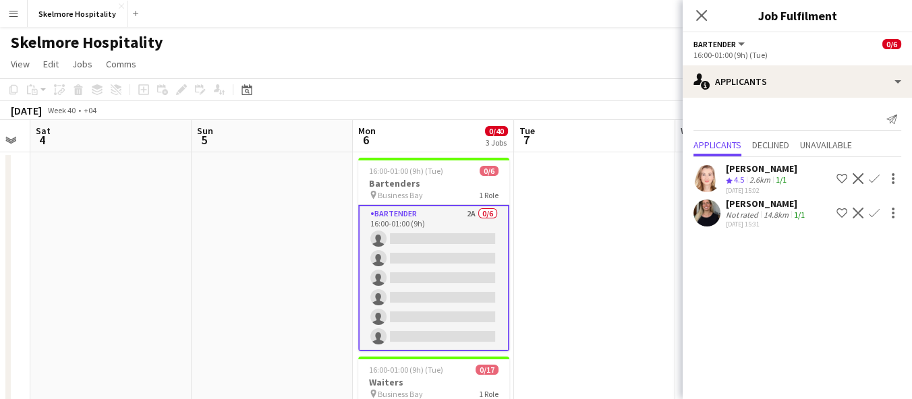
click at [762, 204] on div "[PERSON_NAME]" at bounding box center [767, 204] width 82 height 12
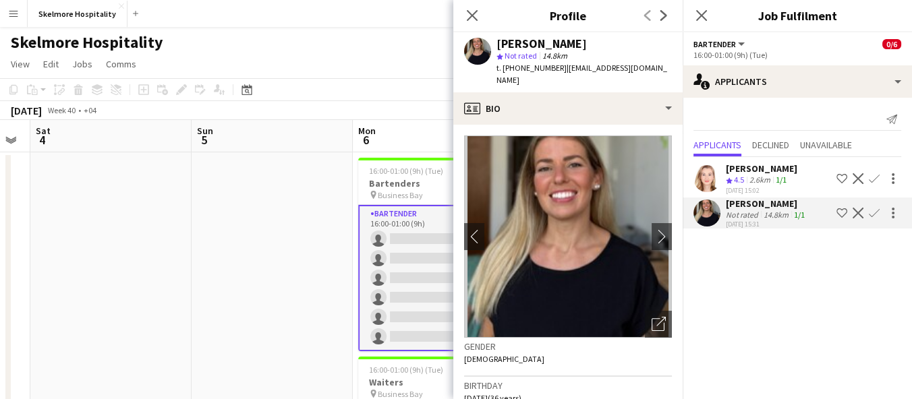
click at [827, 318] on mat-expansion-panel "users2 Applicants Send notification Applicants Declined Unavailable [PERSON_NAM…" at bounding box center [797, 249] width 229 height 302
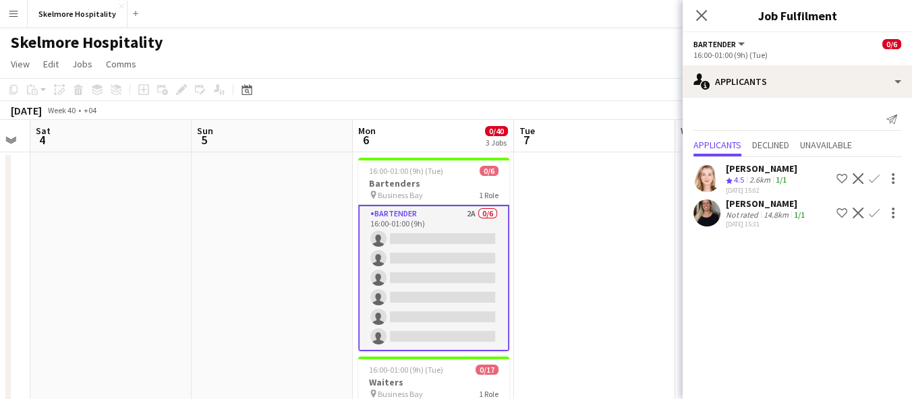
click at [767, 204] on div "[PERSON_NAME]" at bounding box center [767, 204] width 82 height 12
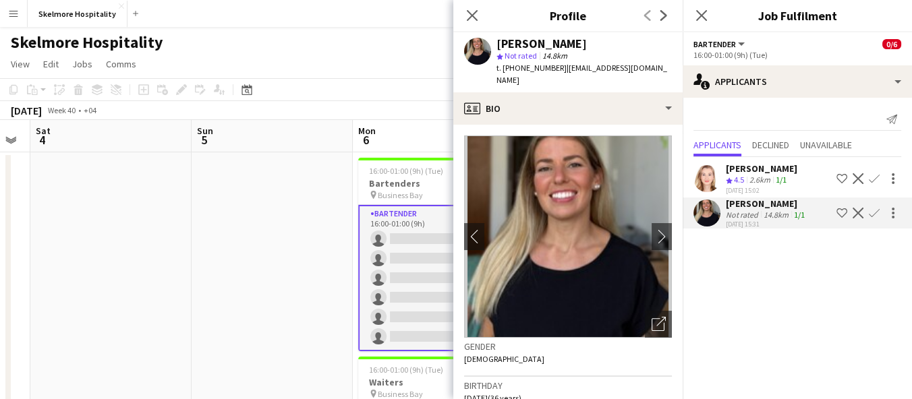
click at [520, 69] on span "t. [PHONE_NUMBER]" at bounding box center [532, 68] width 70 height 10
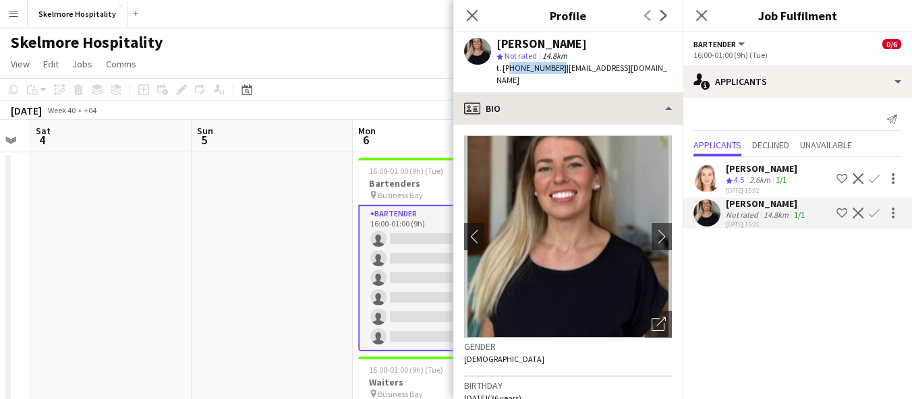
drag, startPoint x: 520, startPoint y: 69, endPoint x: 517, endPoint y: 86, distance: 17.2
click at [520, 69] on span "t. [PHONE_NUMBER]" at bounding box center [532, 68] width 70 height 10
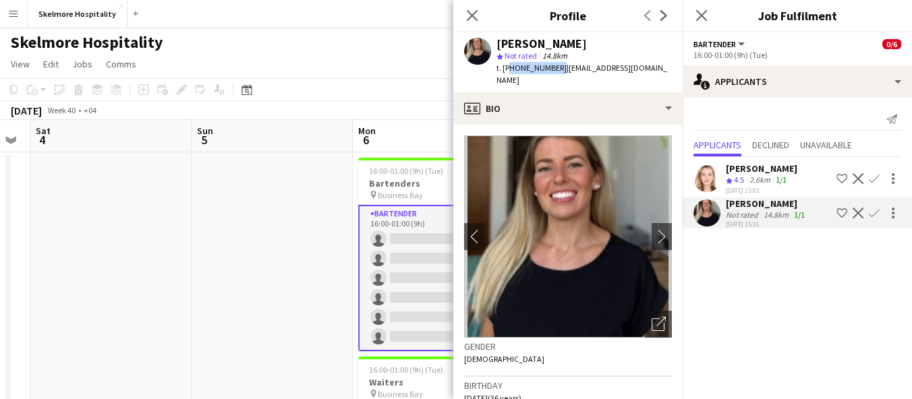
copy span "971561603895"
click at [786, 299] on mat-expansion-panel "users2 Applicants Send notification Applicants Declined Unavailable [PERSON_NAM…" at bounding box center [797, 249] width 229 height 302
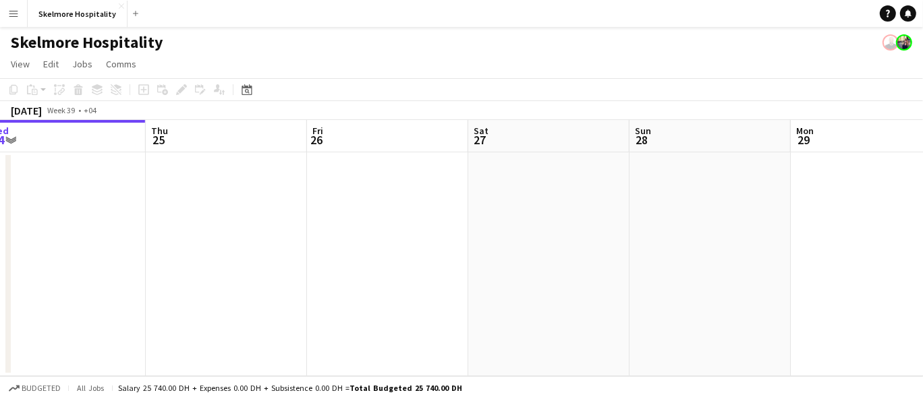
drag, startPoint x: 658, startPoint y: 218, endPoint x: 0, endPoint y: 167, distance: 659.7
click at [0, 167] on app-calendar-viewport "Sun 21 Mon 22 Tue 23 Wed 24 Thu 25 Fri 26 Sat 27 Sun 28 Mon 29 Tue 30 Wed 1" at bounding box center [461, 248] width 923 height 256
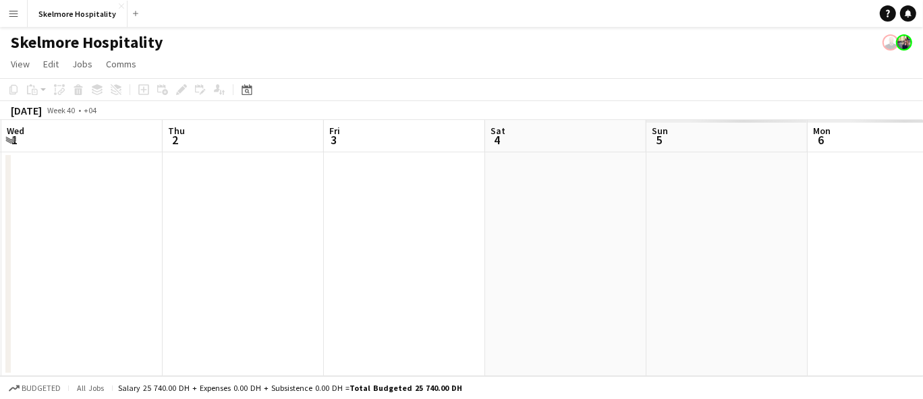
drag, startPoint x: 686, startPoint y: 237, endPoint x: 0, endPoint y: 221, distance: 686.3
click at [0, 221] on app-calendar-viewport "Sun 28 Mon 29 Tue 30 Wed 1 Thu 2 Fri 3 Sat 4 Sun 5 Mon 6 Tue 7 Wed 8" at bounding box center [461, 248] width 923 height 256
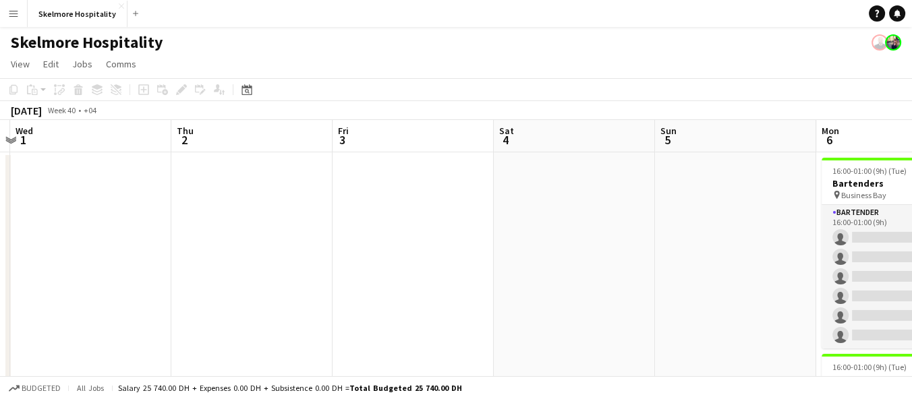
scroll to position [0, 492]
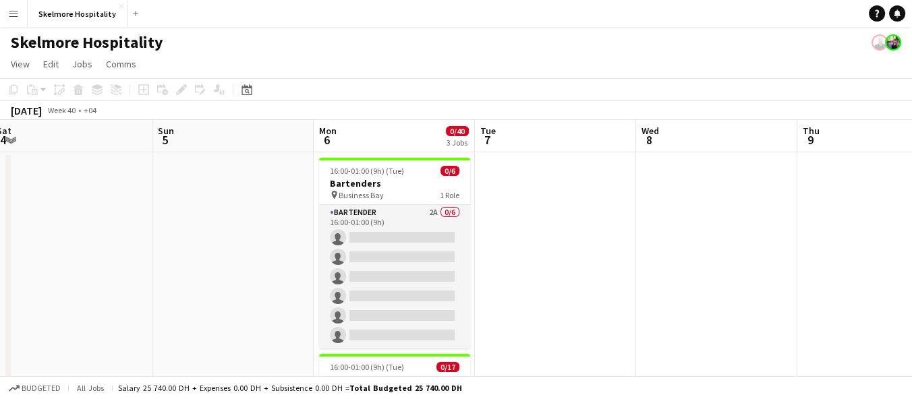
drag, startPoint x: 736, startPoint y: 247, endPoint x: 300, endPoint y: 232, distance: 436.1
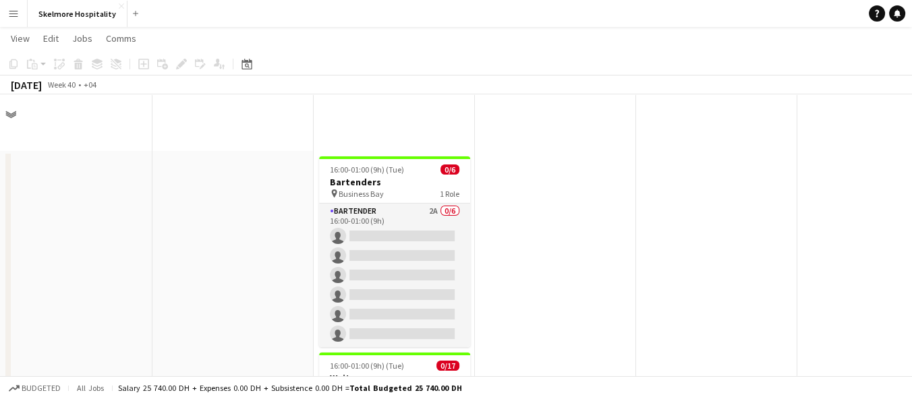
scroll to position [374, 0]
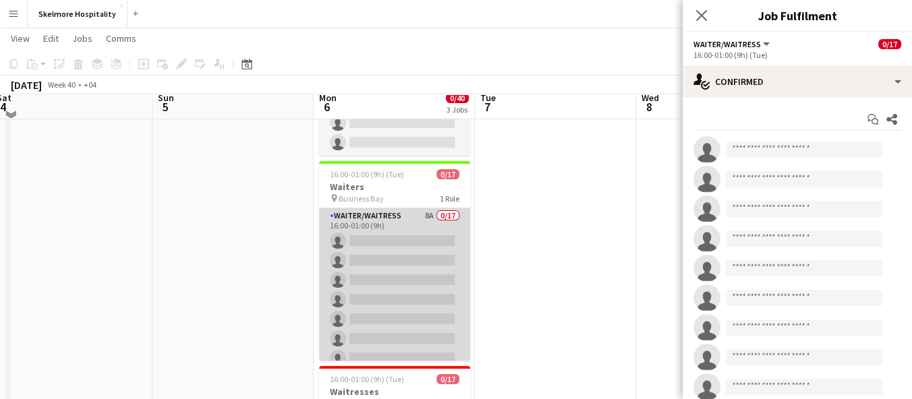
scroll to position [184, 0]
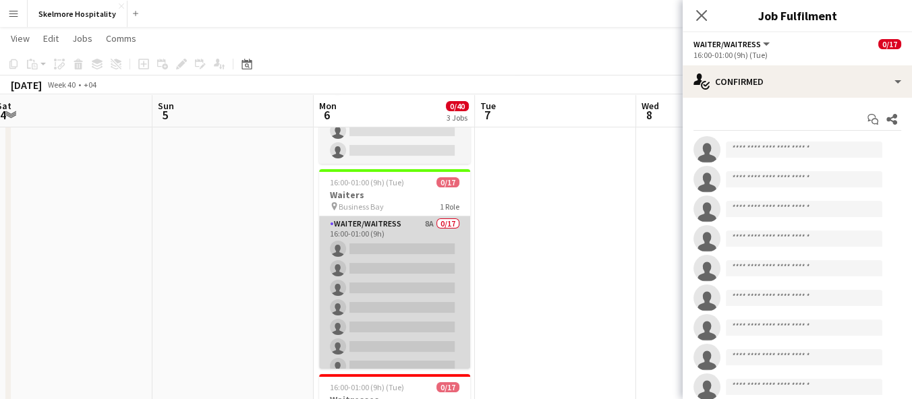
click at [423, 231] on app-card-role "Waiter/Waitress 8A 0/17 16:00-01:00 (9h) single-neutral-actions single-neutral-…" at bounding box center [394, 396] width 151 height 359
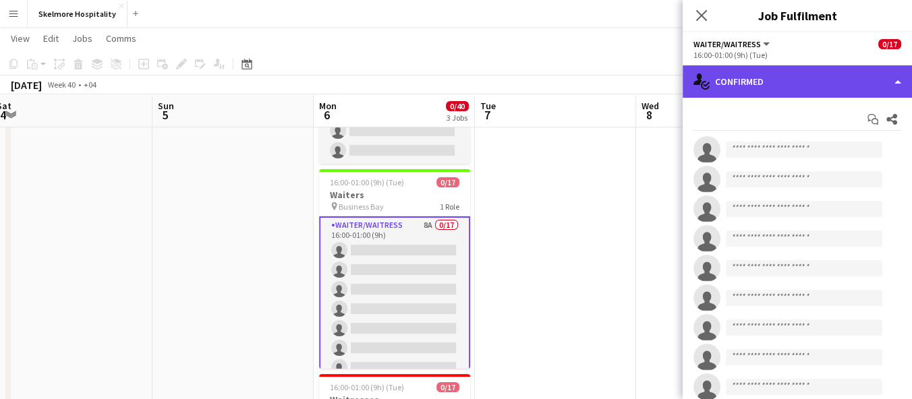
click at [737, 90] on div "single-neutral-actions-check-2 Confirmed" at bounding box center [797, 81] width 229 height 32
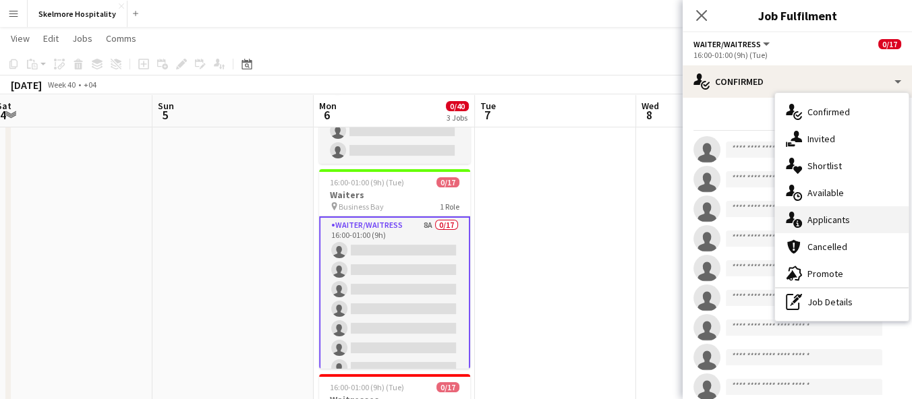
click at [839, 212] on div "single-neutral-actions-information Applicants" at bounding box center [842, 219] width 134 height 27
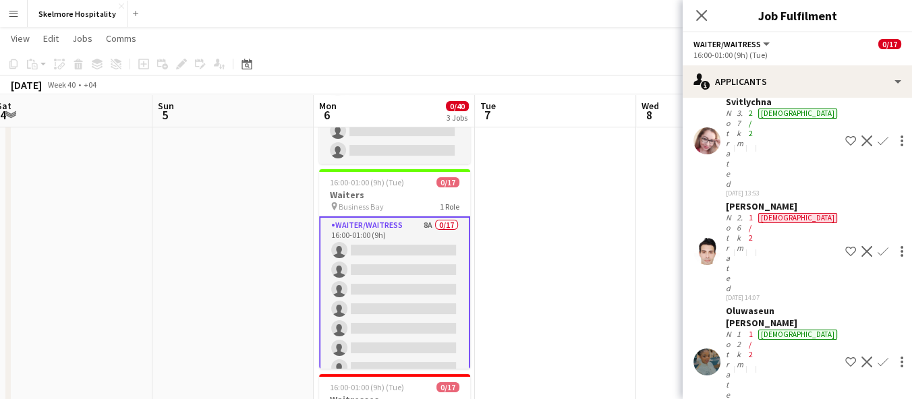
scroll to position [198, 0]
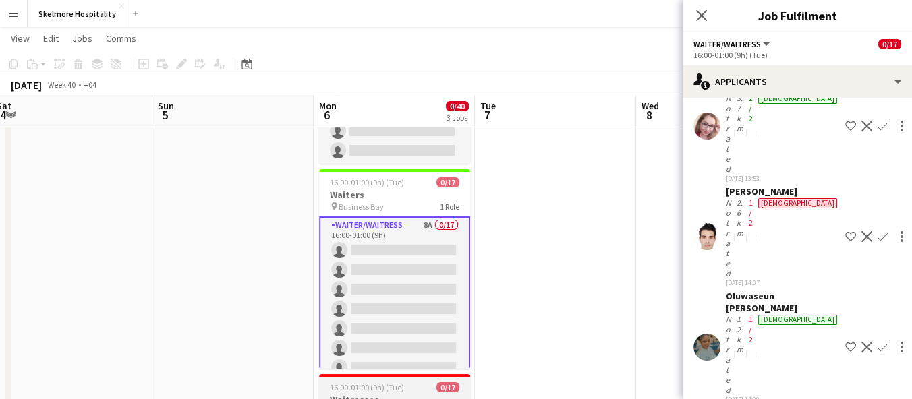
click at [432, 394] on h3 "Waitresses" at bounding box center [394, 400] width 151 height 12
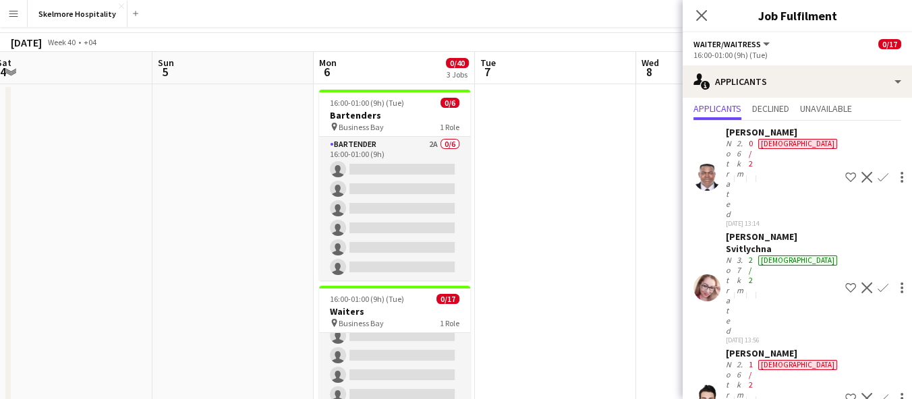
scroll to position [0, 0]
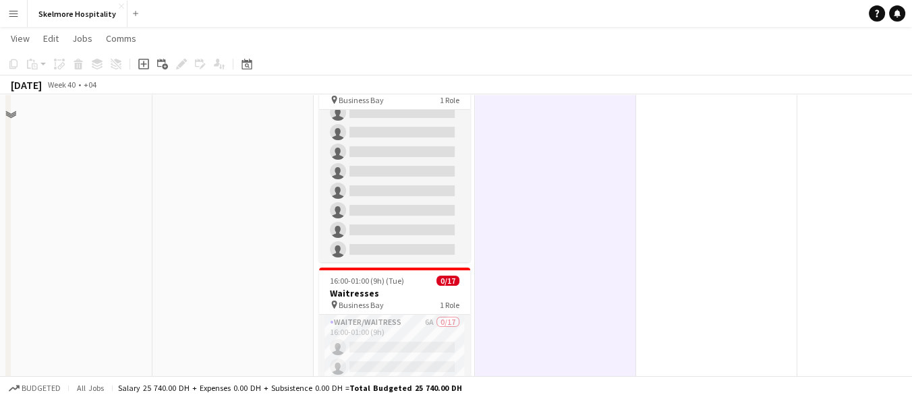
scroll to position [300, 0]
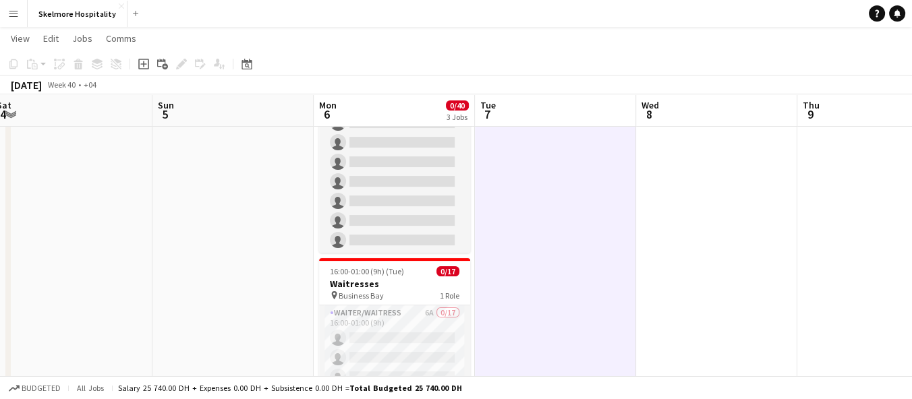
click at [8, 8] on app-icon "Menu" at bounding box center [13, 13] width 11 height 11
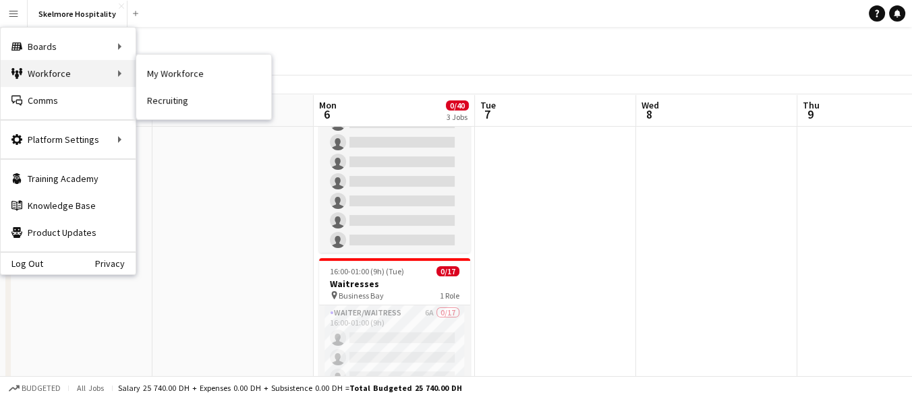
click at [115, 72] on div "Workforce Workforce" at bounding box center [68, 73] width 135 height 27
click at [169, 74] on link "My Workforce" at bounding box center [203, 73] width 135 height 27
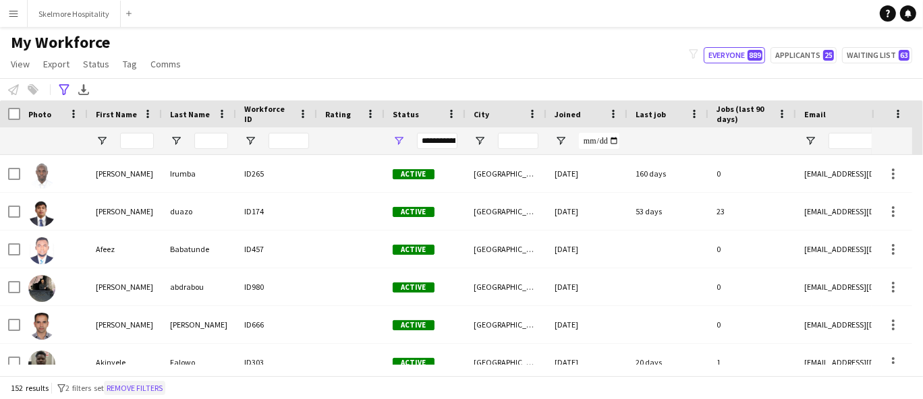
drag, startPoint x: 152, startPoint y: 383, endPoint x: 200, endPoint y: 277, distance: 117.1
click at [152, 381] on button "Remove filters" at bounding box center [134, 388] width 61 height 15
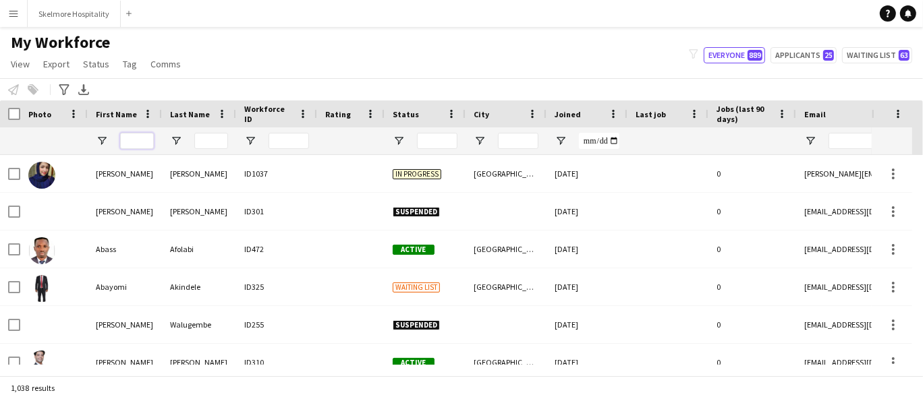
click at [137, 136] on input "First Name Filter Input" at bounding box center [137, 141] width 34 height 16
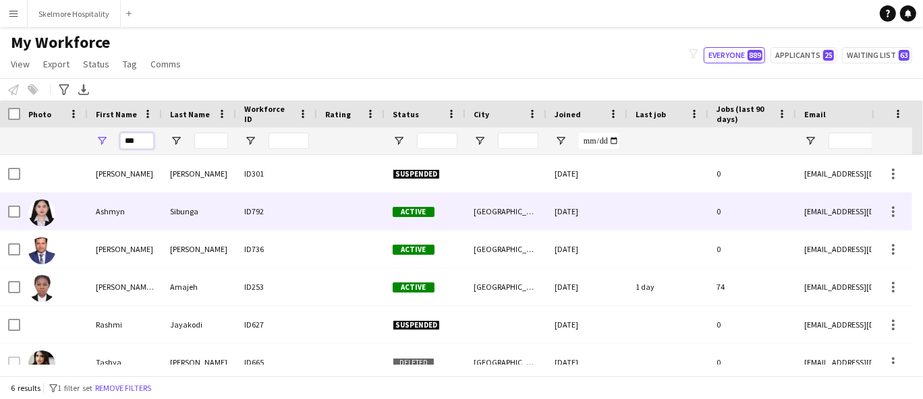
type input "***"
click at [140, 215] on div "Ashmyn" at bounding box center [125, 211] width 74 height 37
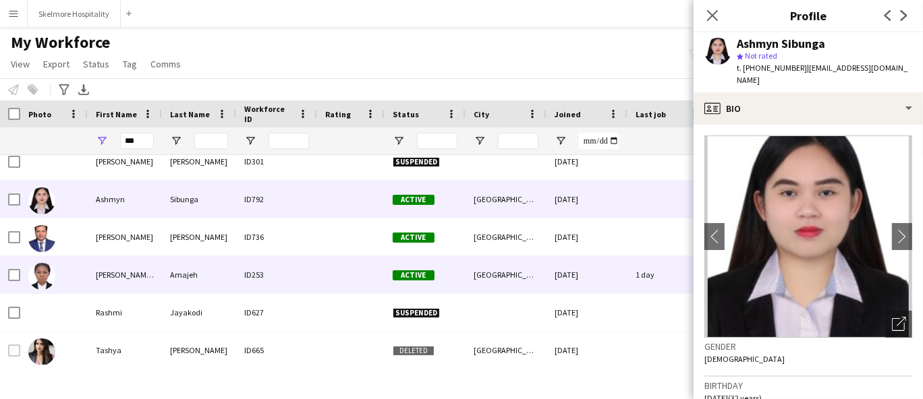
scroll to position [16, 0]
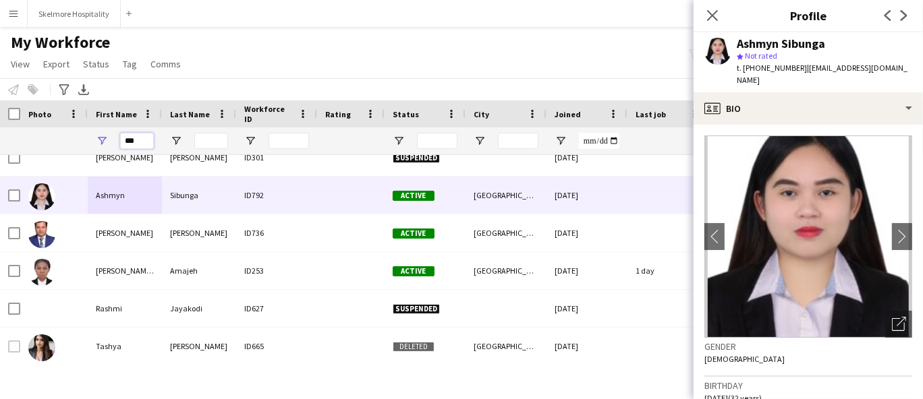
click at [139, 134] on input "***" at bounding box center [137, 141] width 34 height 16
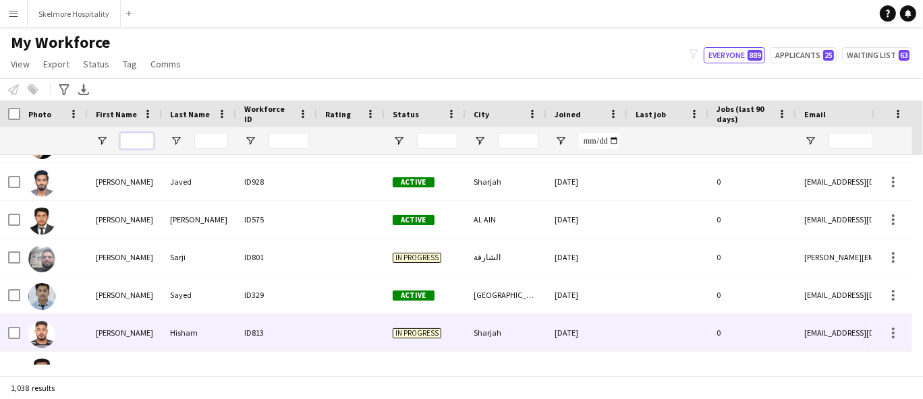
scroll to position [0, 0]
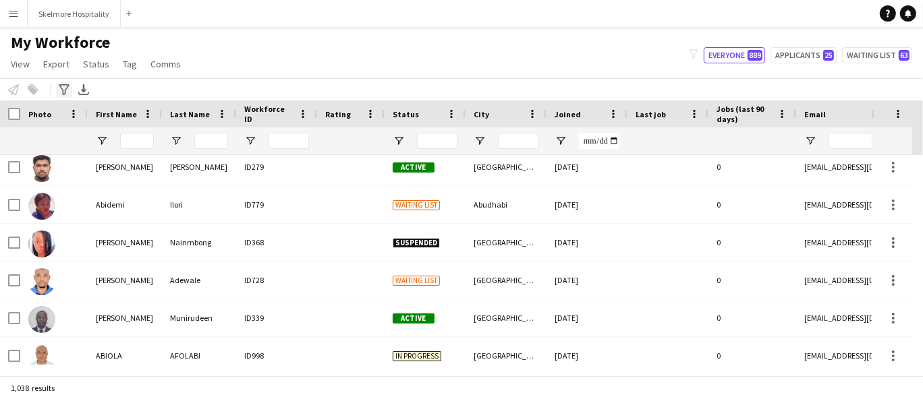
click at [57, 87] on div "Advanced filters" at bounding box center [64, 90] width 16 height 16
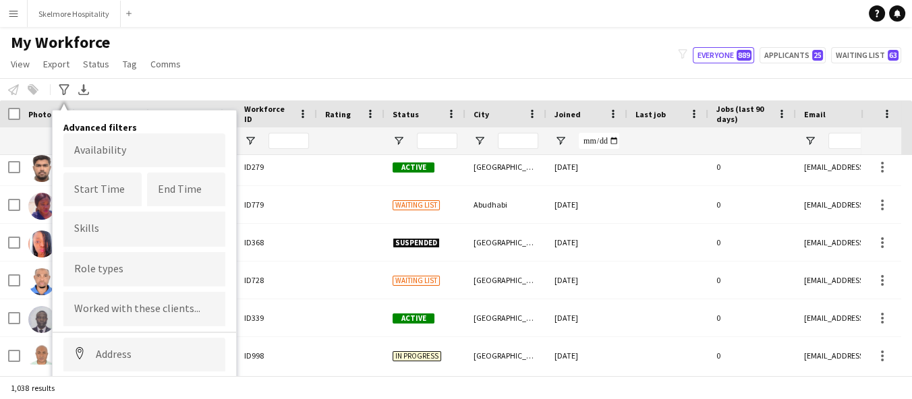
click at [134, 259] on div at bounding box center [144, 269] width 162 height 34
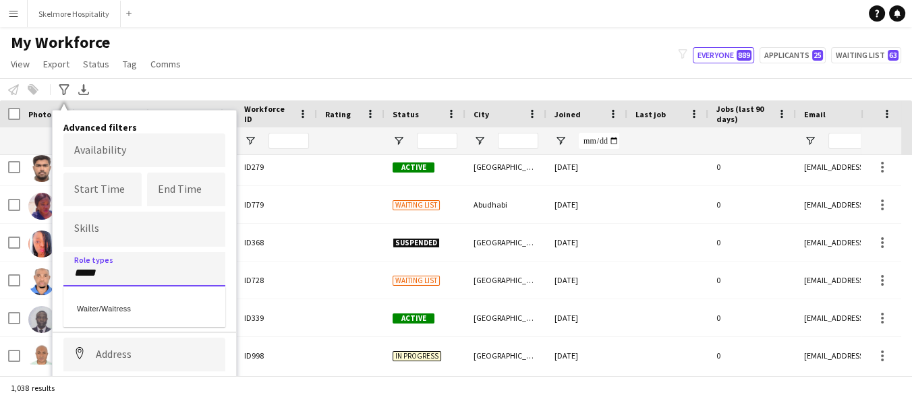
type input "*****"
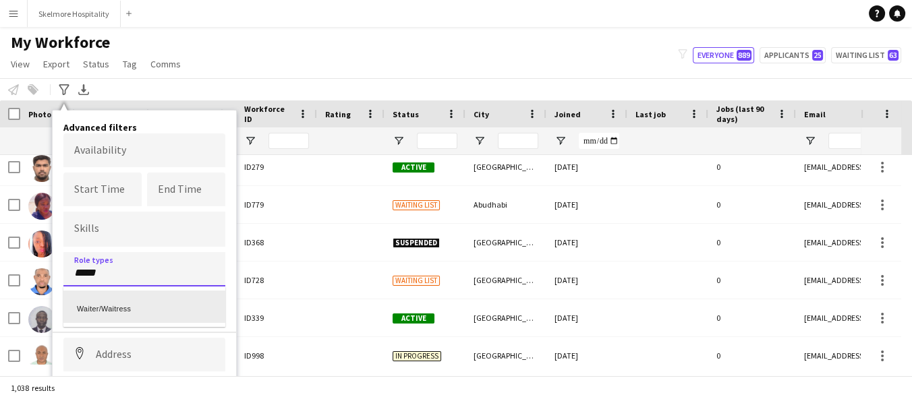
click at [156, 305] on div "Waiter/Waitress" at bounding box center [144, 307] width 162 height 32
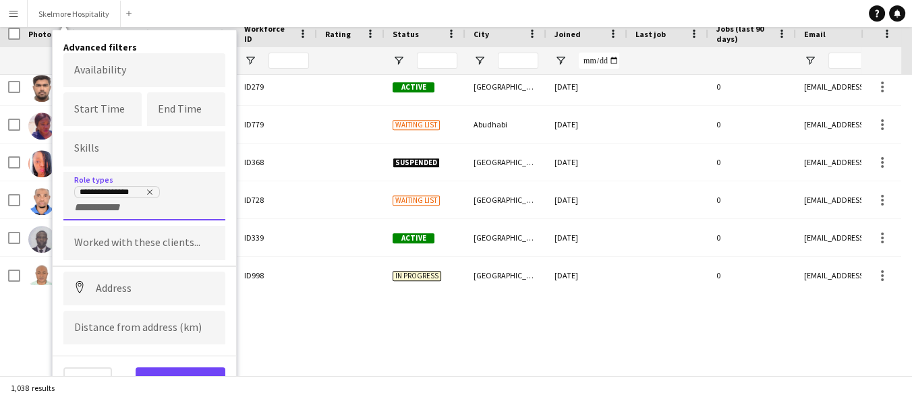
scroll to position [82, 0]
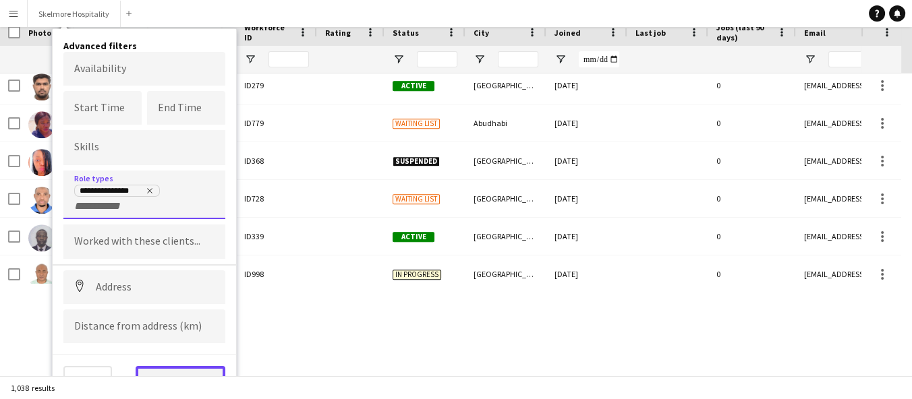
click at [178, 369] on button "View results" at bounding box center [181, 379] width 90 height 27
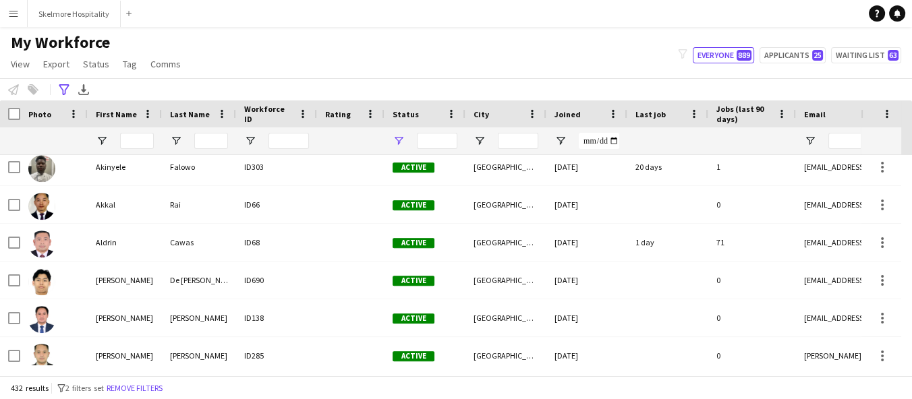
type input "**********"
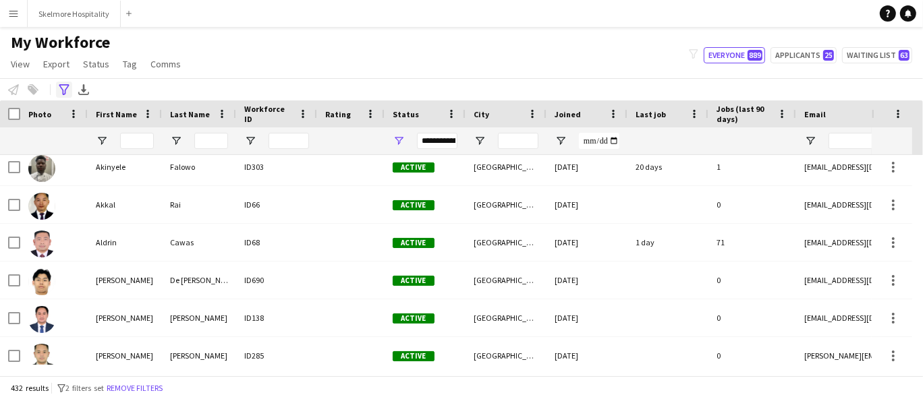
click at [65, 94] on icon "Advanced filters" at bounding box center [64, 89] width 11 height 11
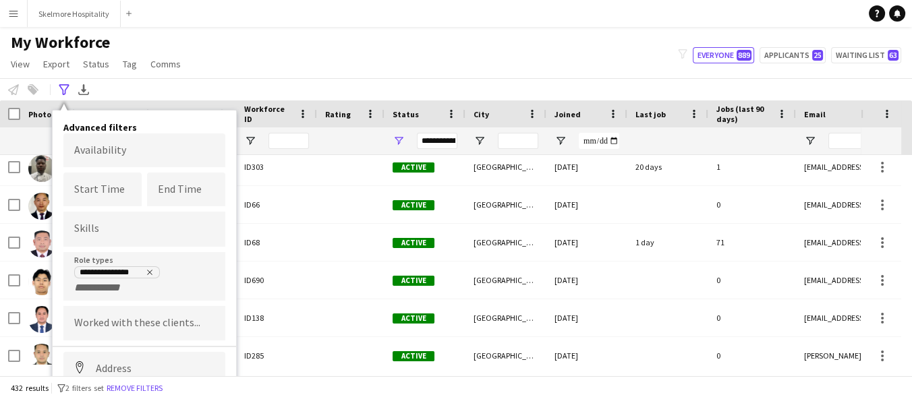
click at [134, 284] on div "**********" at bounding box center [144, 280] width 140 height 28
type input "******"
click at [117, 310] on div "Host/Hostess" at bounding box center [144, 321] width 162 height 32
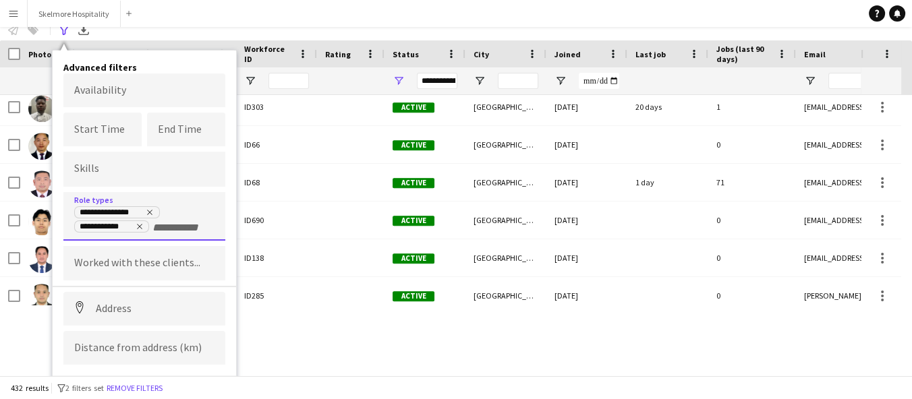
scroll to position [82, 0]
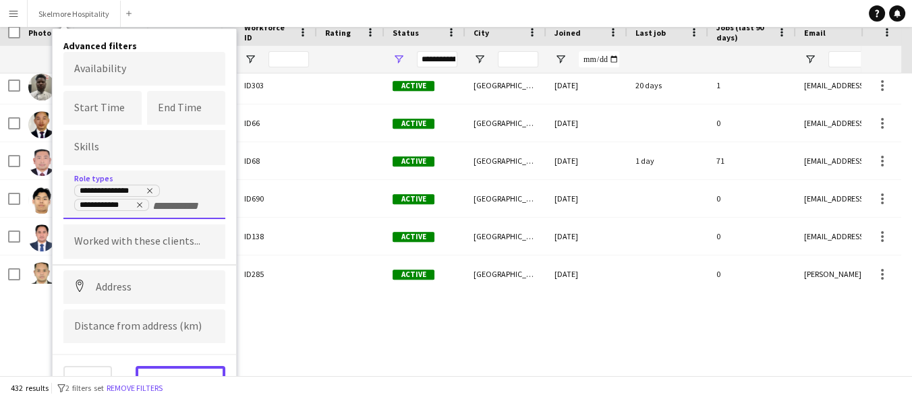
click at [197, 370] on button "View results" at bounding box center [181, 379] width 90 height 27
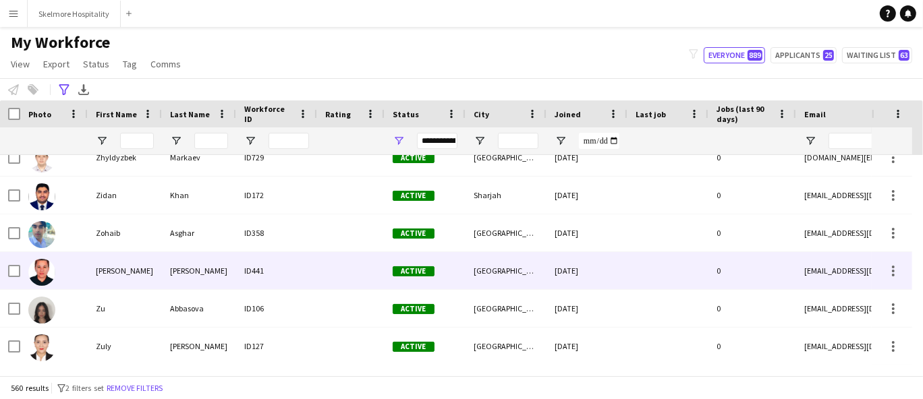
scroll to position [20796, 0]
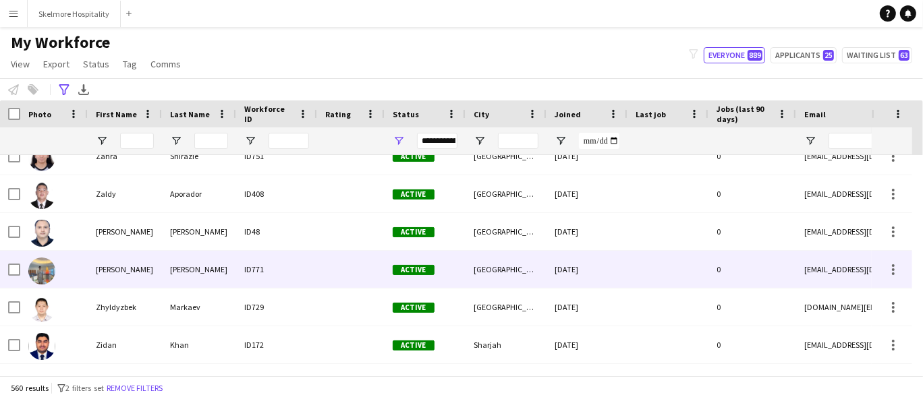
click at [142, 278] on div "[PERSON_NAME]" at bounding box center [125, 269] width 74 height 37
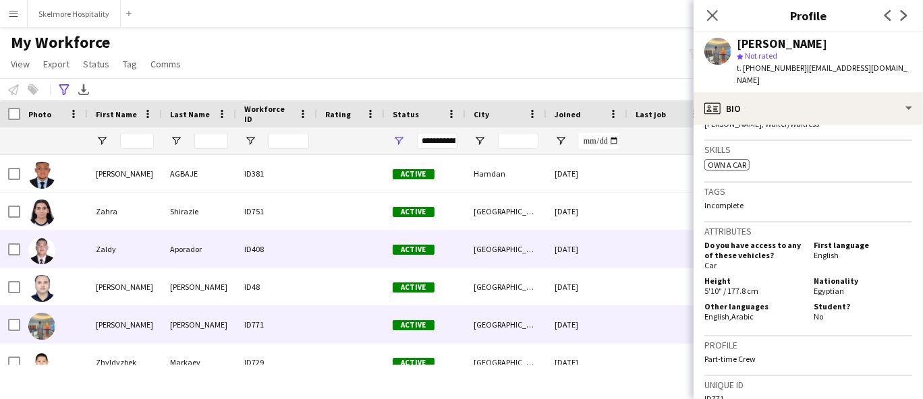
scroll to position [20721, 0]
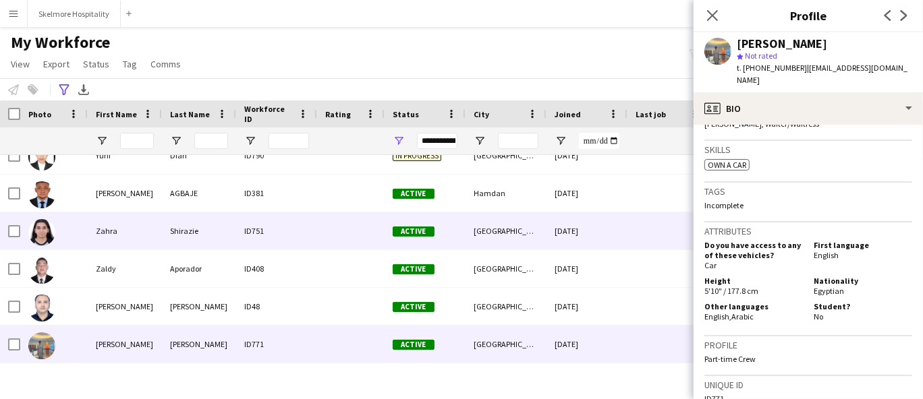
click at [177, 228] on div "Shirazie" at bounding box center [199, 231] width 74 height 37
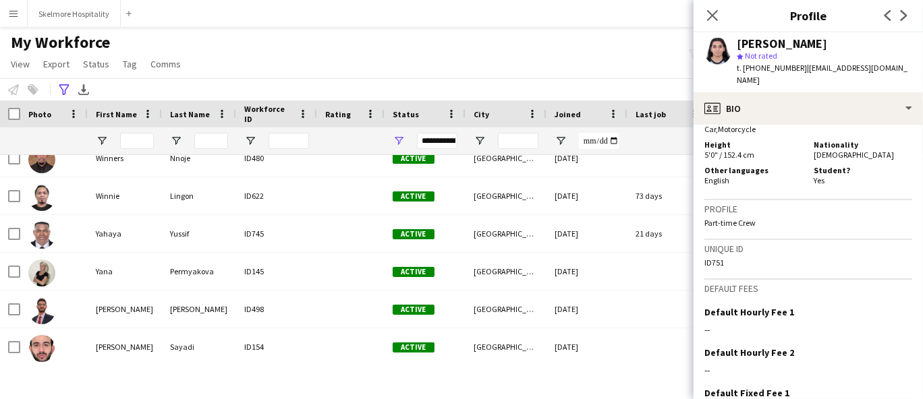
scroll to position [20421, 0]
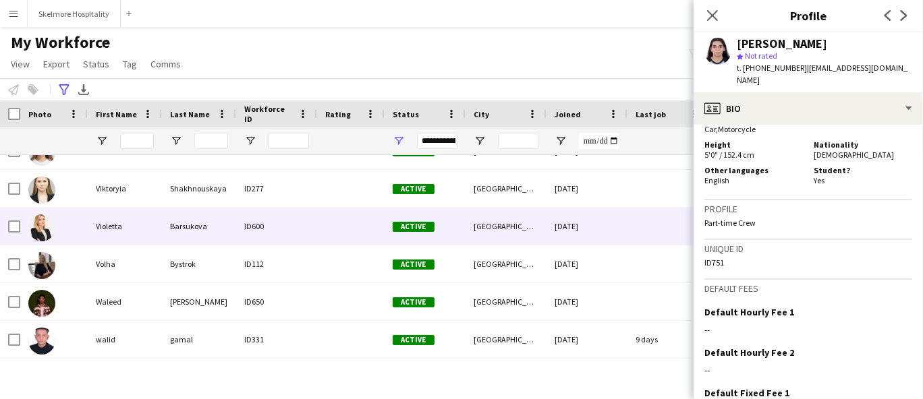
click at [169, 206] on div "Shakhnouskaya" at bounding box center [199, 188] width 74 height 37
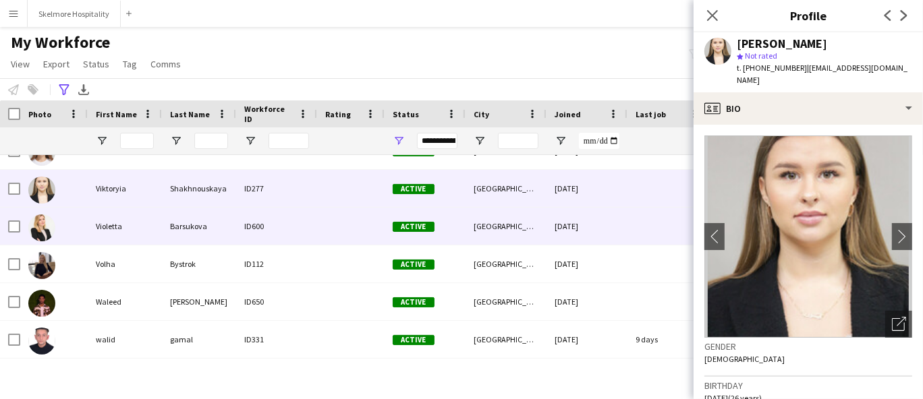
click at [177, 231] on div "Barsukova" at bounding box center [199, 226] width 74 height 37
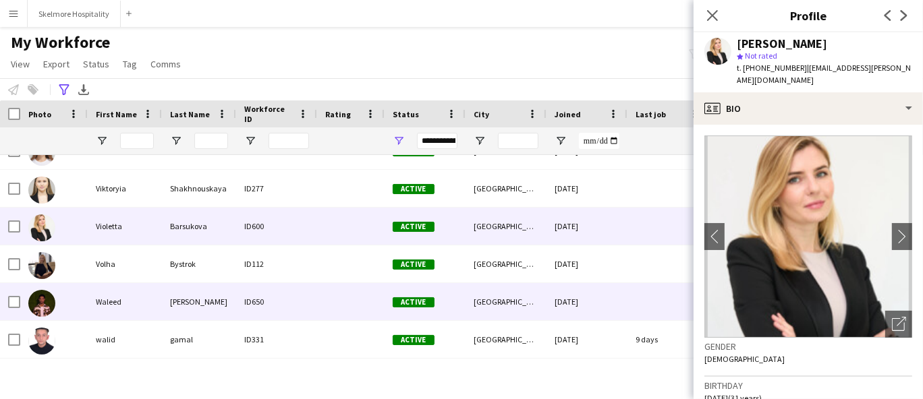
click at [171, 270] on div "Bystrok" at bounding box center [199, 264] width 74 height 37
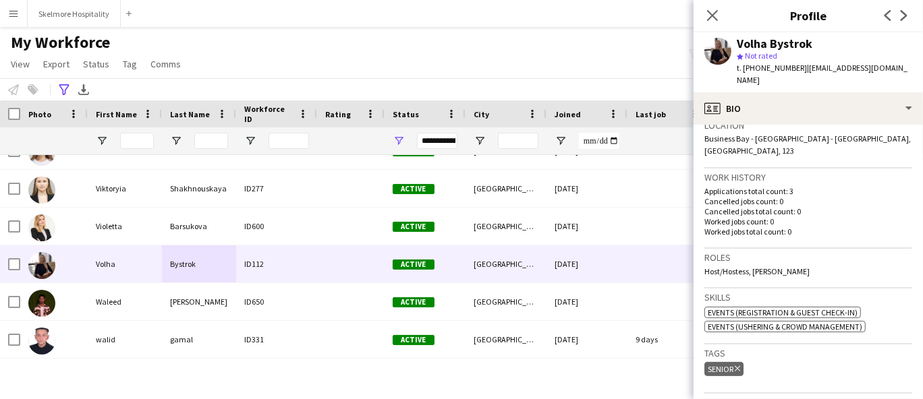
click at [761, 63] on span "t. [PHONE_NUMBER]" at bounding box center [772, 68] width 70 height 10
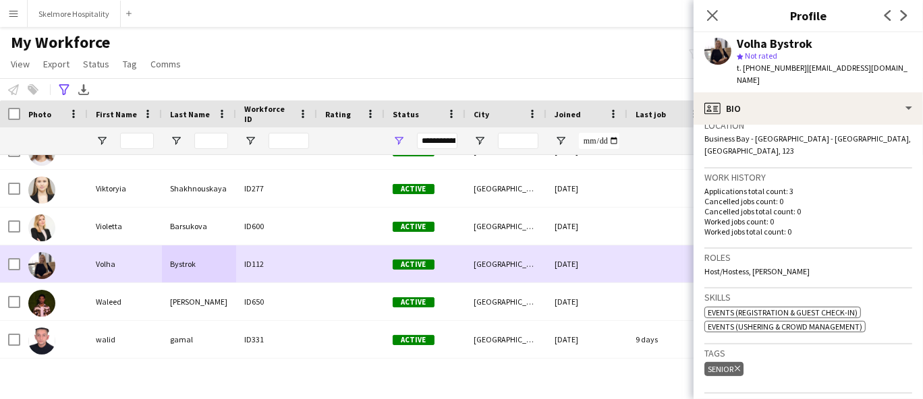
copy span "971506628996"
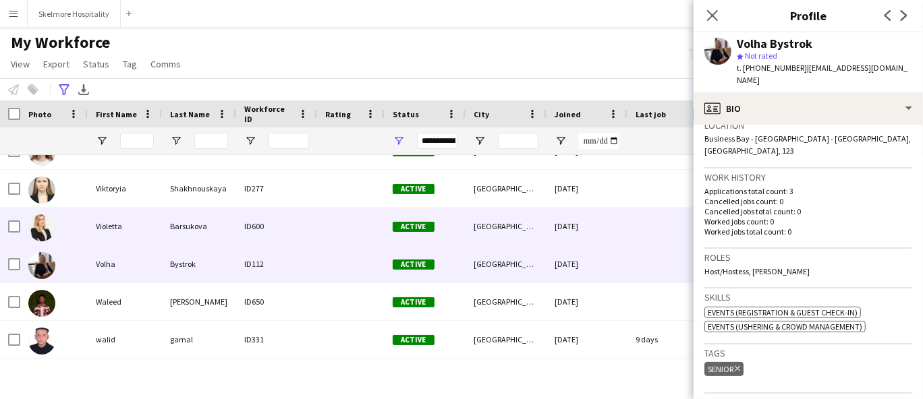
click at [164, 221] on div "Barsukova" at bounding box center [199, 226] width 74 height 37
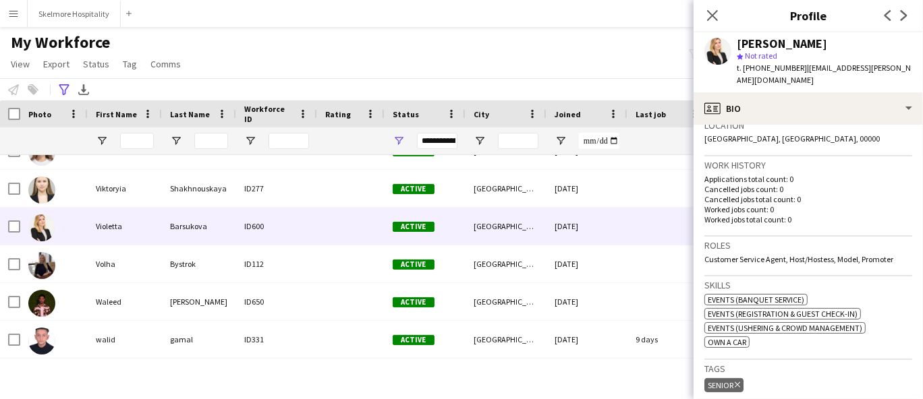
scroll to position [449, 0]
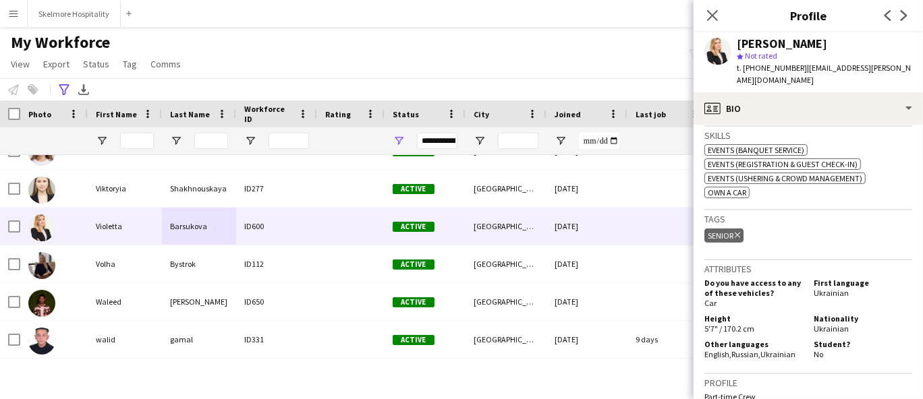
click at [759, 67] on span "t. [PHONE_NUMBER]" at bounding box center [772, 68] width 70 height 10
copy span "971547841961"
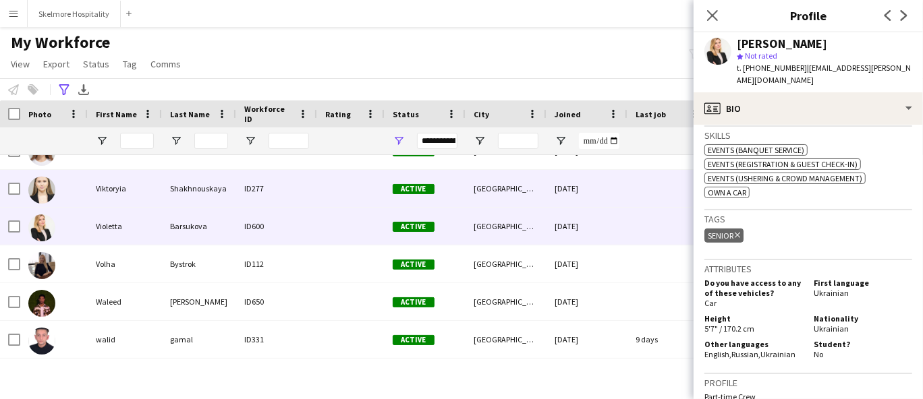
click at [168, 194] on div "Shakhnouskaya" at bounding box center [199, 188] width 74 height 37
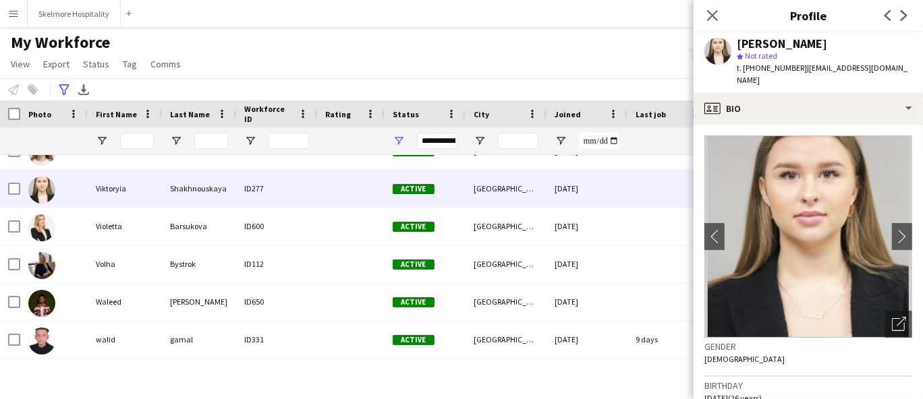
click at [764, 66] on span "t. [PHONE_NUMBER]" at bounding box center [772, 68] width 70 height 10
copy span "971506627572"
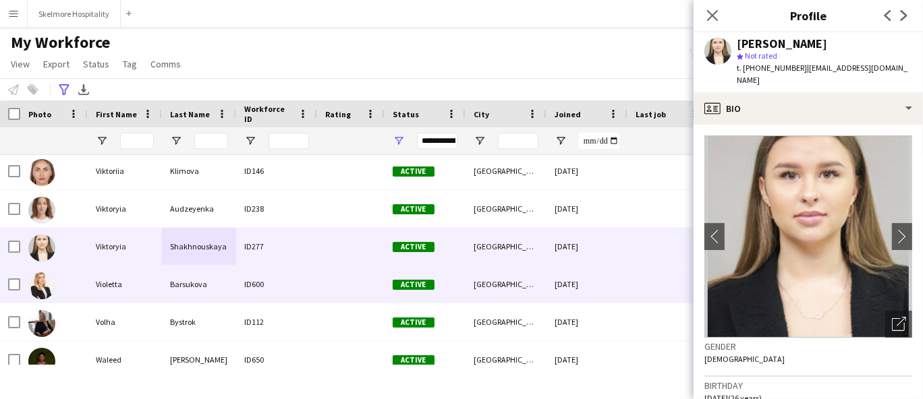
scroll to position [20047, 0]
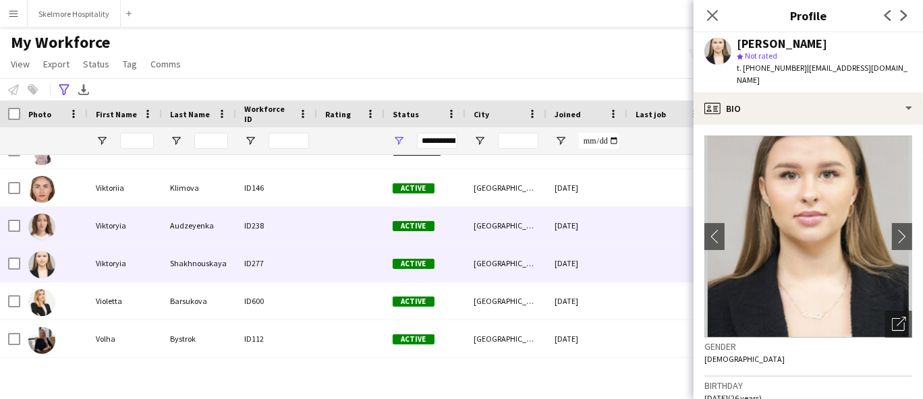
click at [131, 225] on div "Viktoryia" at bounding box center [125, 225] width 74 height 37
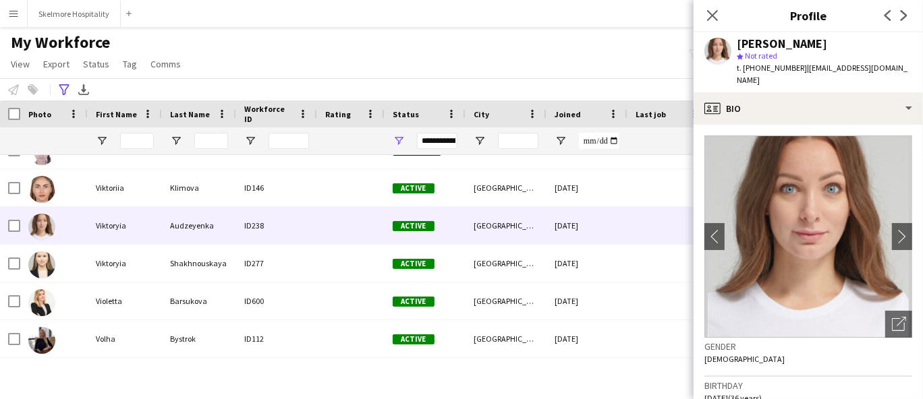
click at [760, 63] on span "t. [PHONE_NUMBER]" at bounding box center [772, 68] width 70 height 10
copy span "971505721174"
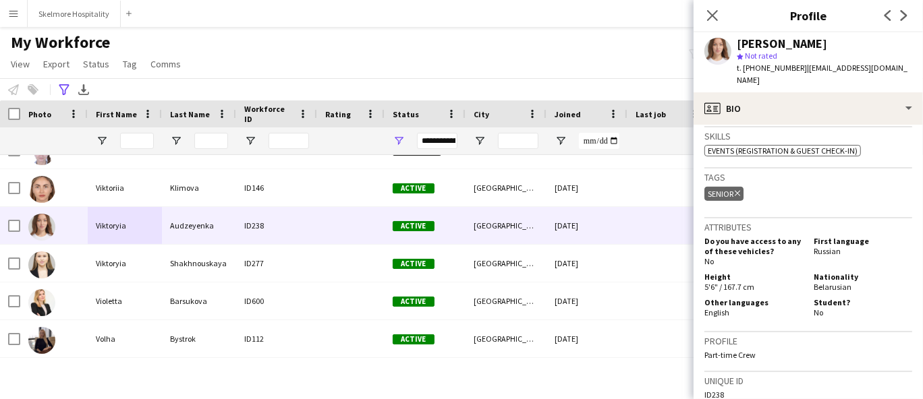
scroll to position [449, 0]
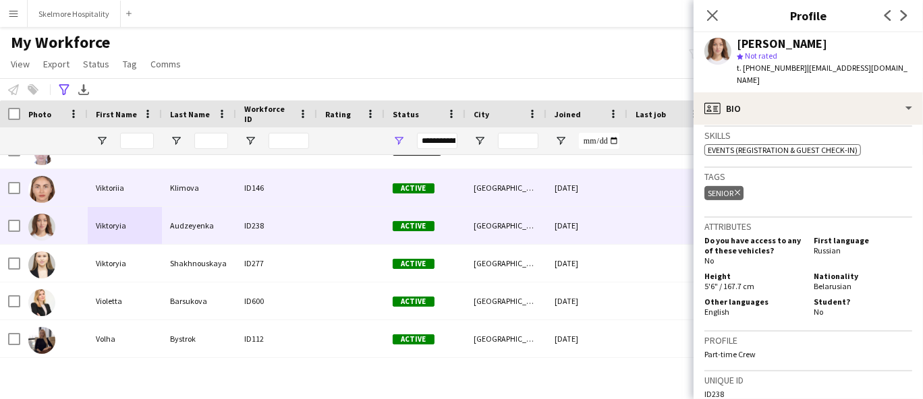
click at [202, 190] on div "Klimova" at bounding box center [199, 187] width 74 height 37
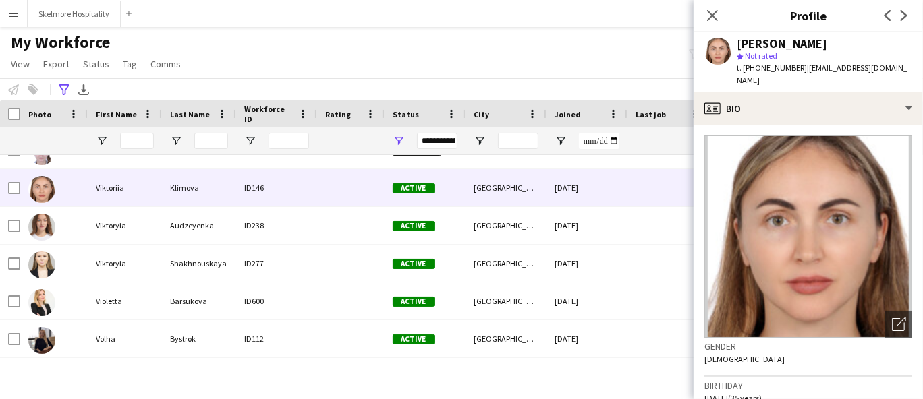
click at [773, 68] on span "t. [PHONE_NUMBER]" at bounding box center [772, 68] width 70 height 10
copy span "971555720449"
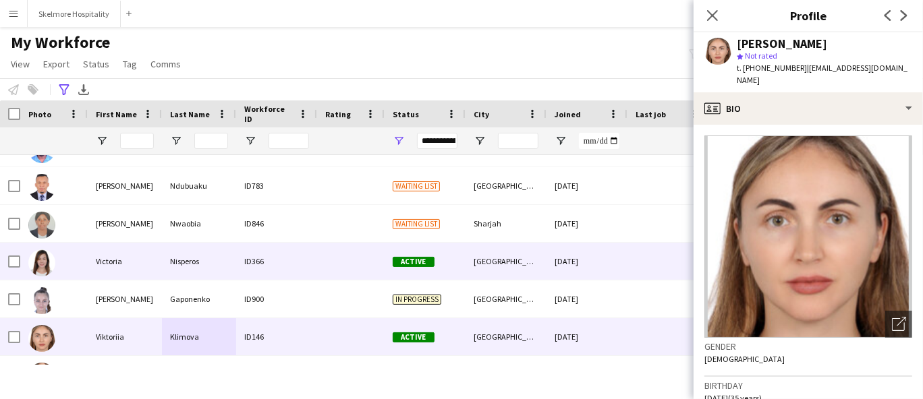
scroll to position [19896, 0]
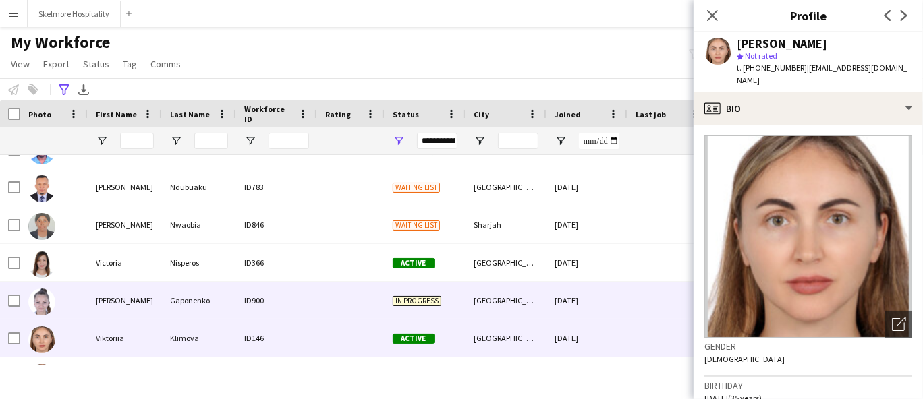
click at [123, 299] on div "[PERSON_NAME]" at bounding box center [125, 300] width 74 height 37
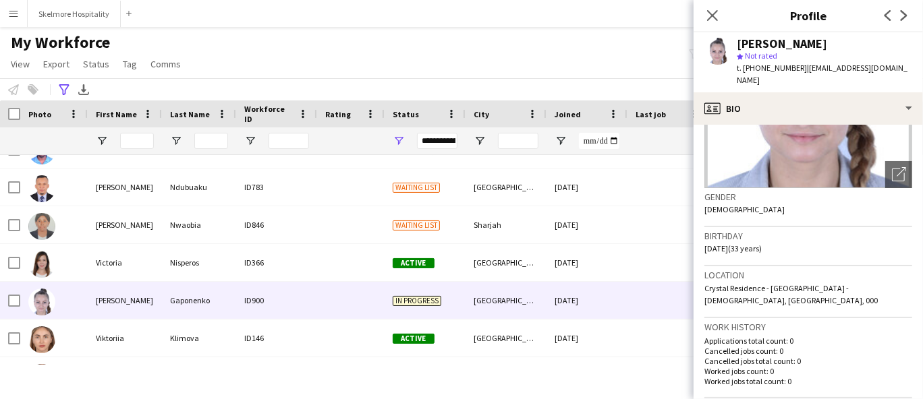
scroll to position [524, 0]
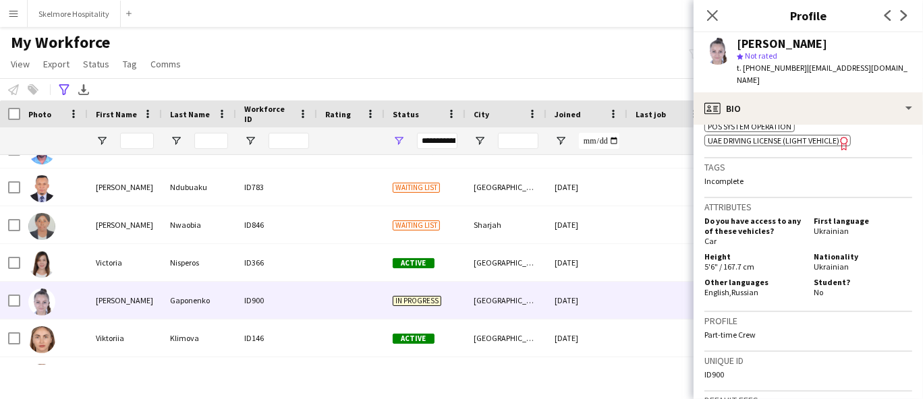
click at [753, 65] on span "t. [PHONE_NUMBER]" at bounding box center [772, 68] width 70 height 10
copy span "971551399533"
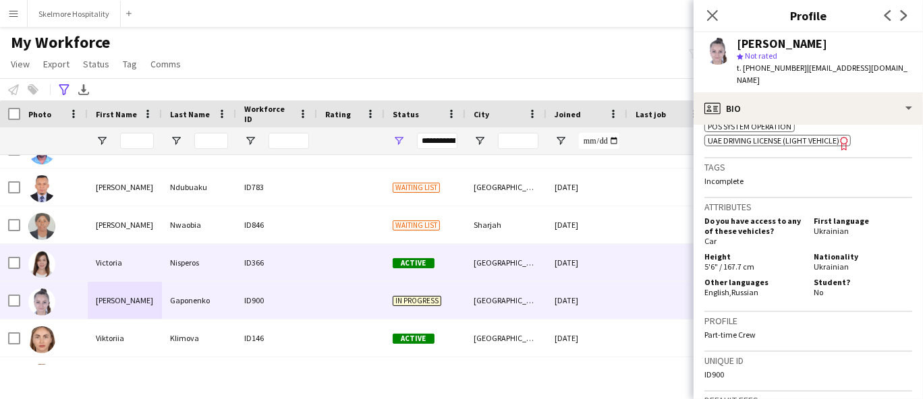
click at [96, 271] on div "Victoria" at bounding box center [125, 262] width 74 height 37
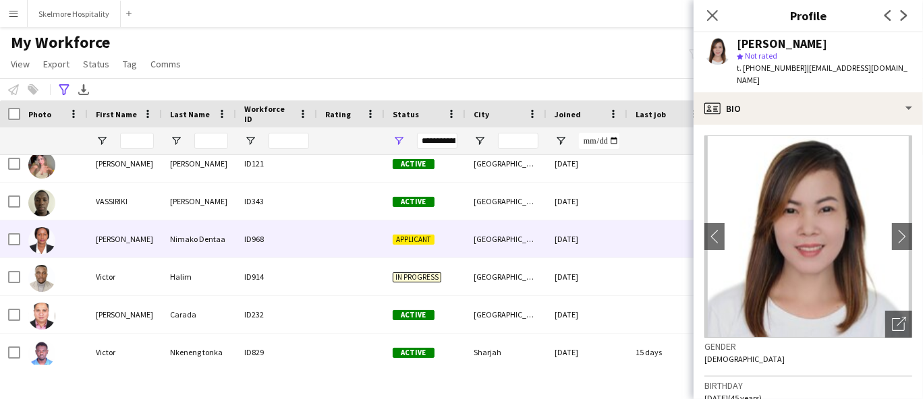
scroll to position [19672, 0]
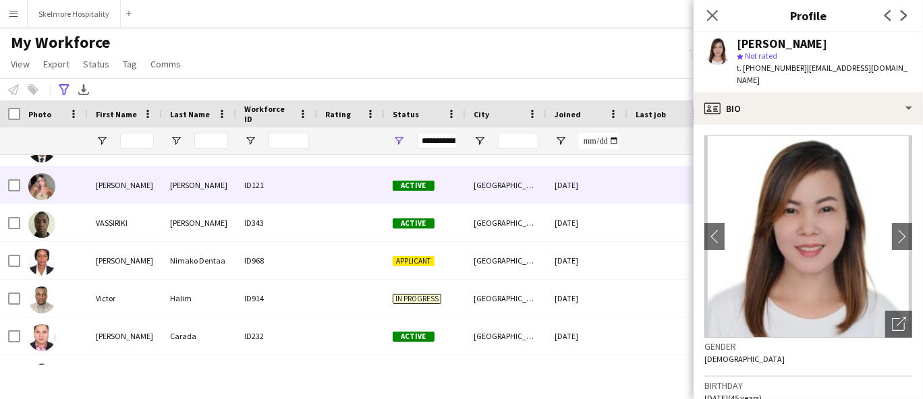
click at [150, 188] on div "[PERSON_NAME]" at bounding box center [125, 185] width 74 height 37
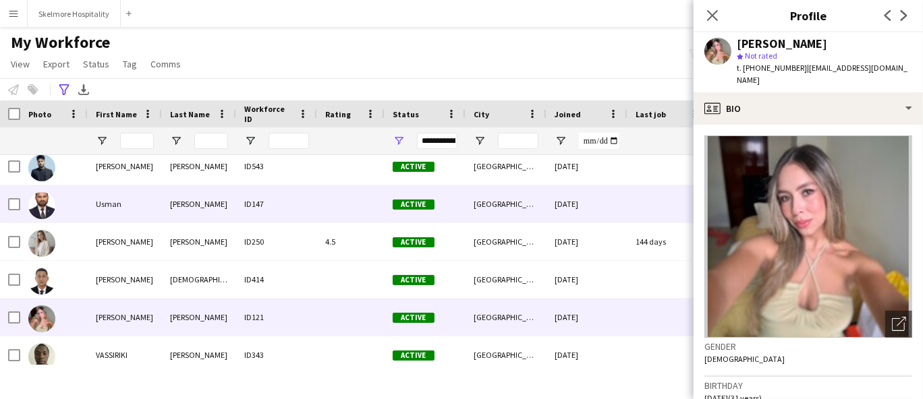
scroll to position [19522, 0]
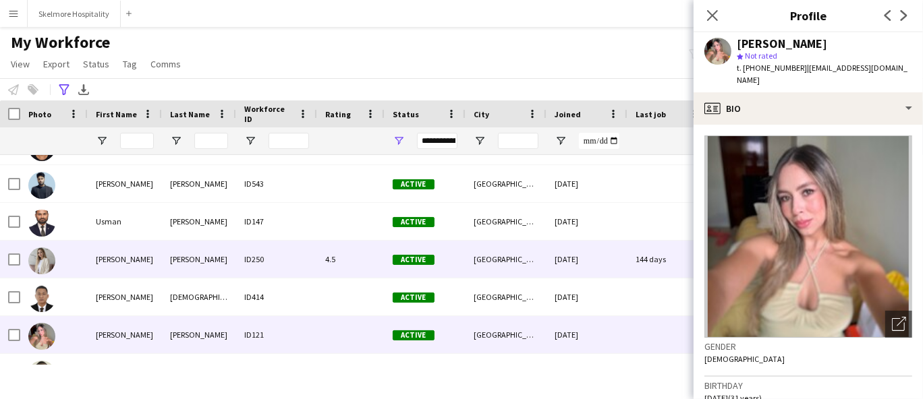
click at [144, 259] on div "[PERSON_NAME]" at bounding box center [125, 259] width 74 height 37
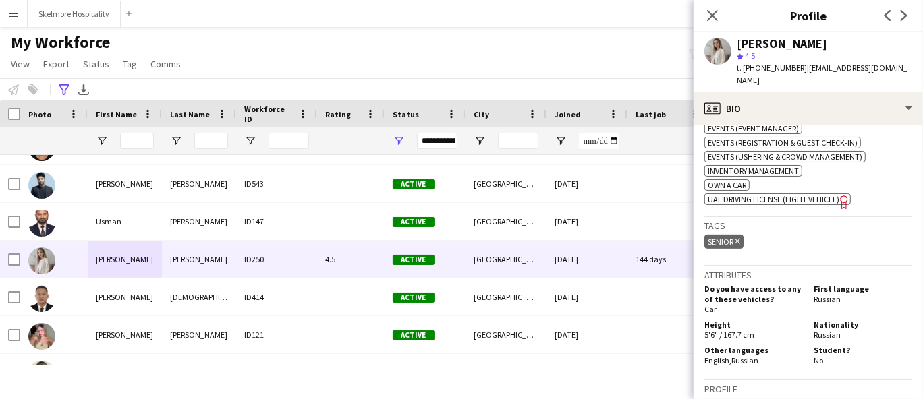
click at [768, 63] on span "t. [PHONE_NUMBER]" at bounding box center [772, 68] width 70 height 10
copy span "971527008245"
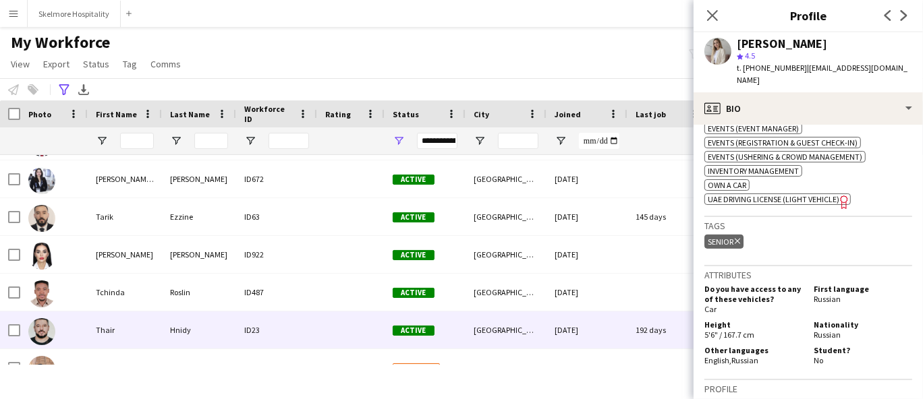
click at [136, 324] on div "Thair" at bounding box center [125, 330] width 74 height 37
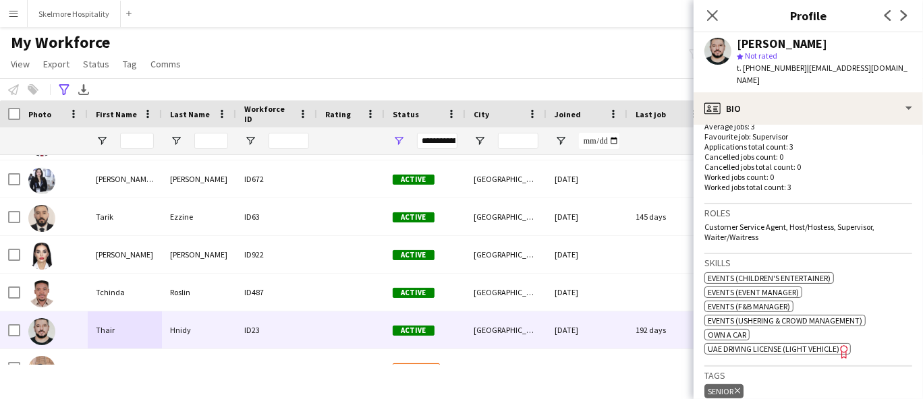
click at [768, 69] on span "t. [PHONE_NUMBER]" at bounding box center [772, 68] width 70 height 10
copy span "971503485474"
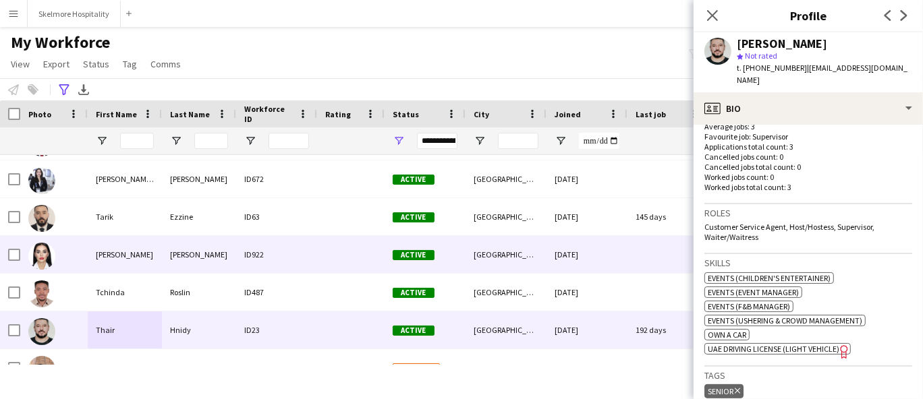
click at [147, 269] on div "[PERSON_NAME]" at bounding box center [125, 254] width 74 height 37
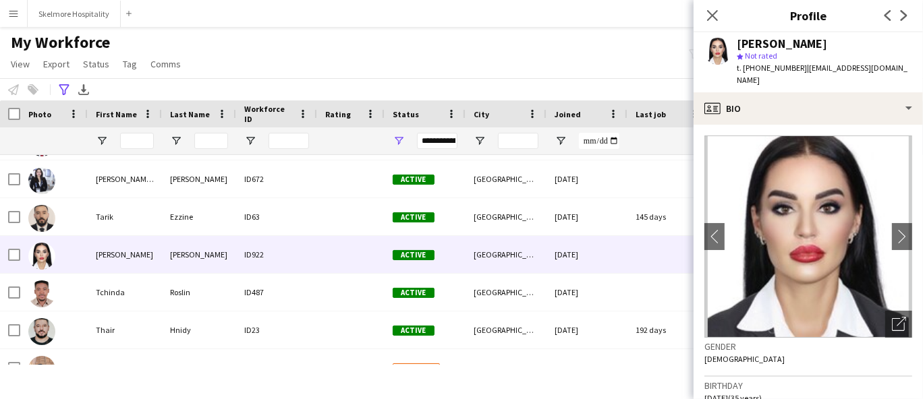
click at [753, 71] on span "t. [PHONE_NUMBER]" at bounding box center [772, 68] width 70 height 10
copy span "971528869626"
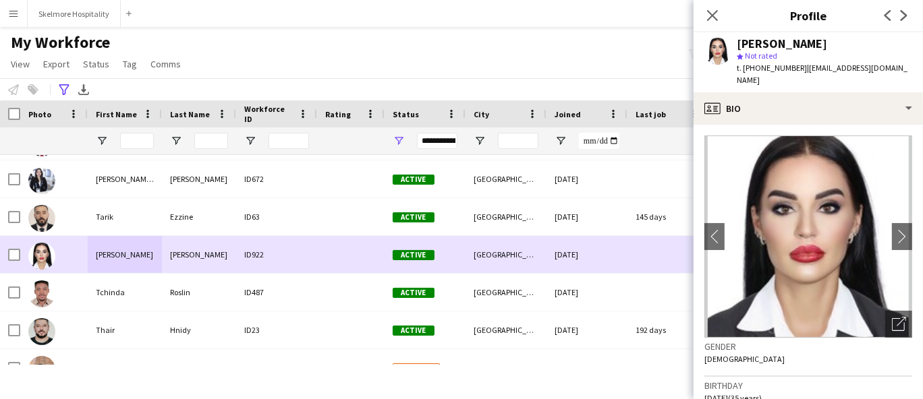
click at [118, 266] on div "[PERSON_NAME]" at bounding box center [125, 254] width 74 height 37
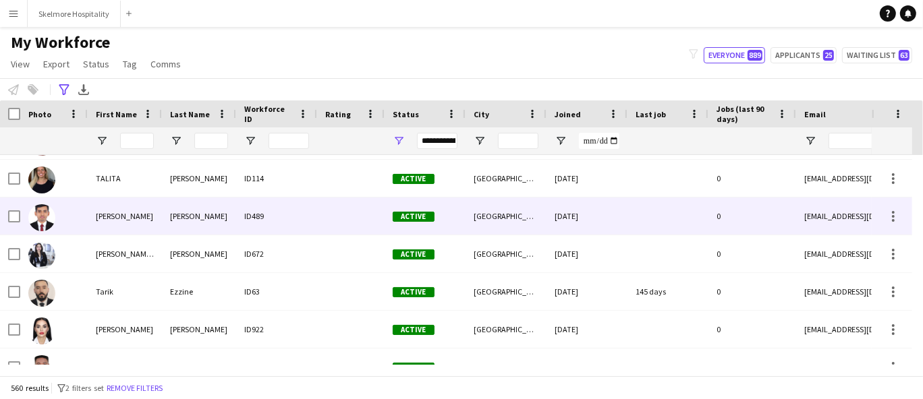
scroll to position [18772, 0]
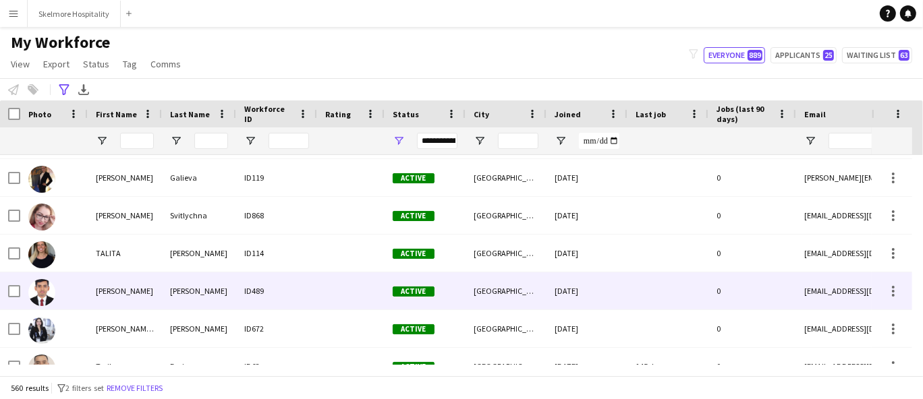
click at [125, 306] on div "[PERSON_NAME]" at bounding box center [125, 291] width 74 height 37
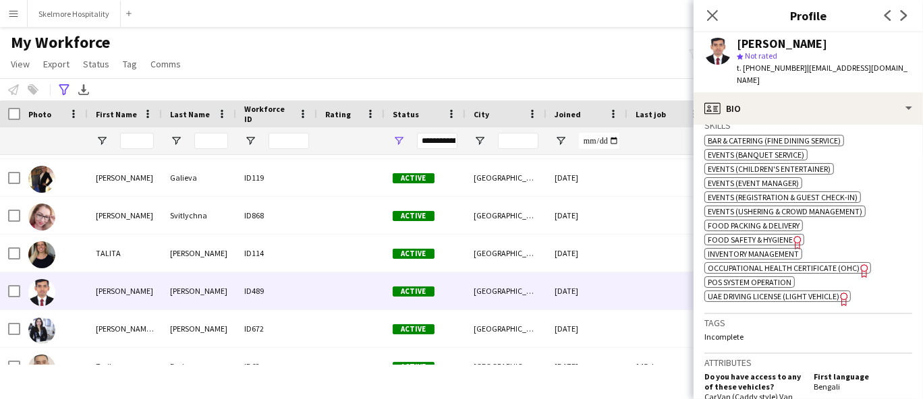
scroll to position [524, 0]
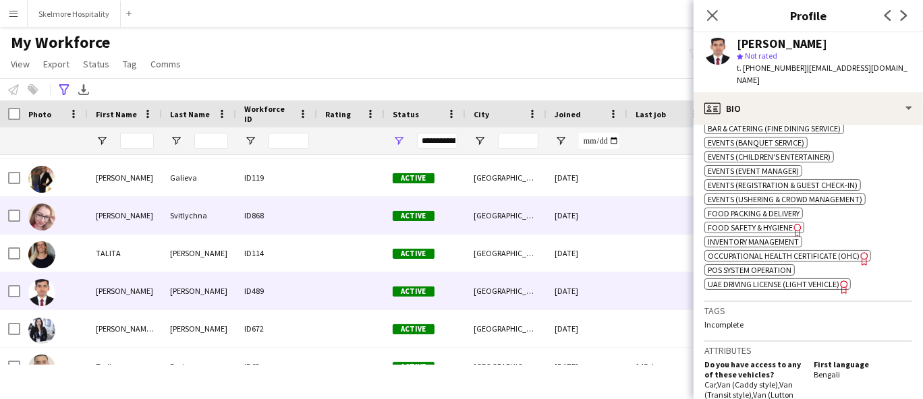
click at [159, 219] on div "[PERSON_NAME]" at bounding box center [125, 215] width 74 height 37
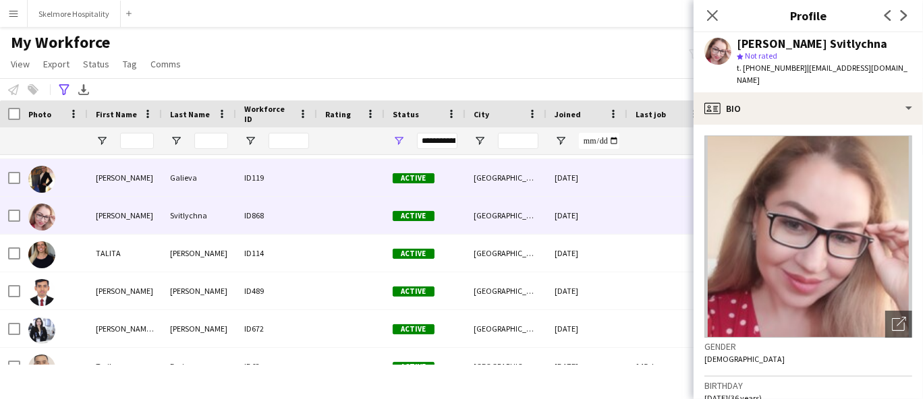
click at [163, 184] on div "Galieva" at bounding box center [199, 177] width 74 height 37
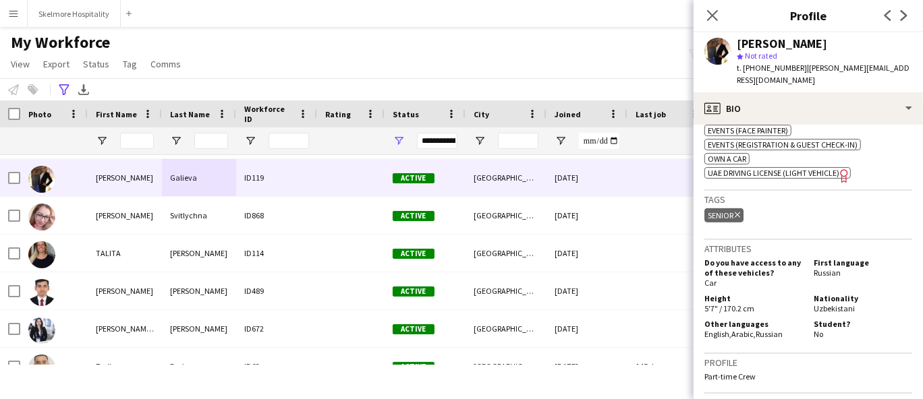
click at [754, 64] on span "t. [PHONE_NUMBER]" at bounding box center [772, 68] width 70 height 10
copy span "971557771397"
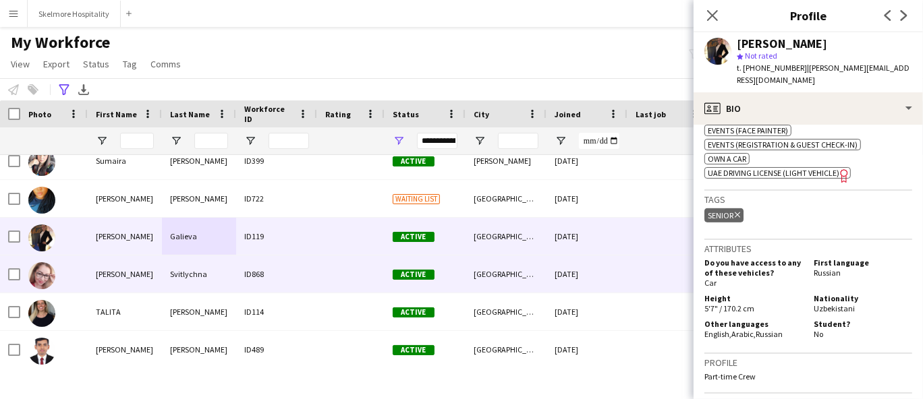
scroll to position [18698, 0]
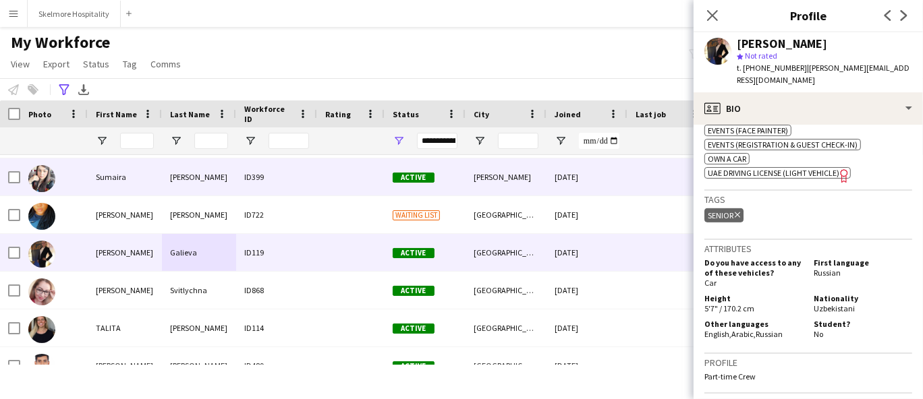
click at [175, 179] on div "[PERSON_NAME]" at bounding box center [199, 177] width 74 height 37
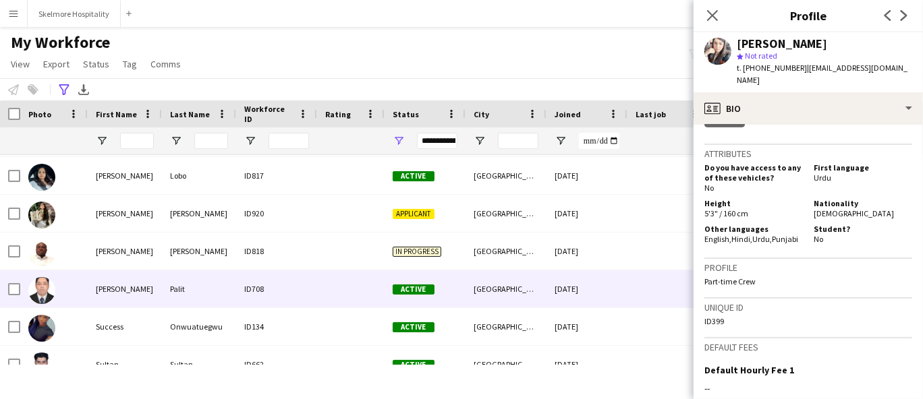
scroll to position [18397, 0]
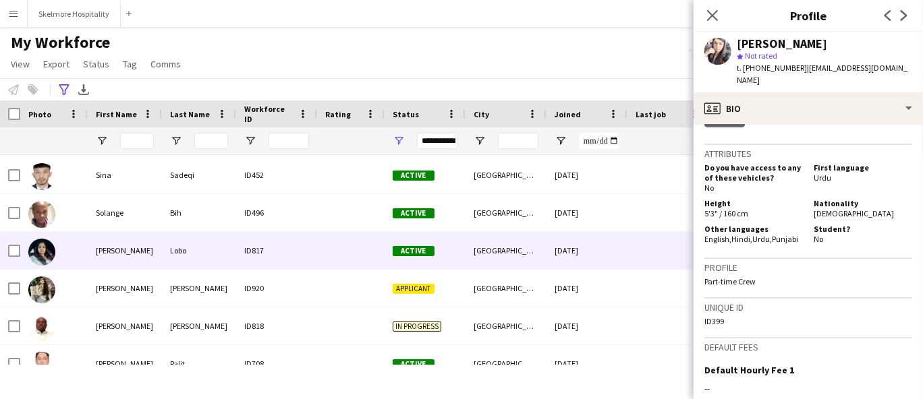
click at [140, 256] on div "[PERSON_NAME]" at bounding box center [125, 250] width 74 height 37
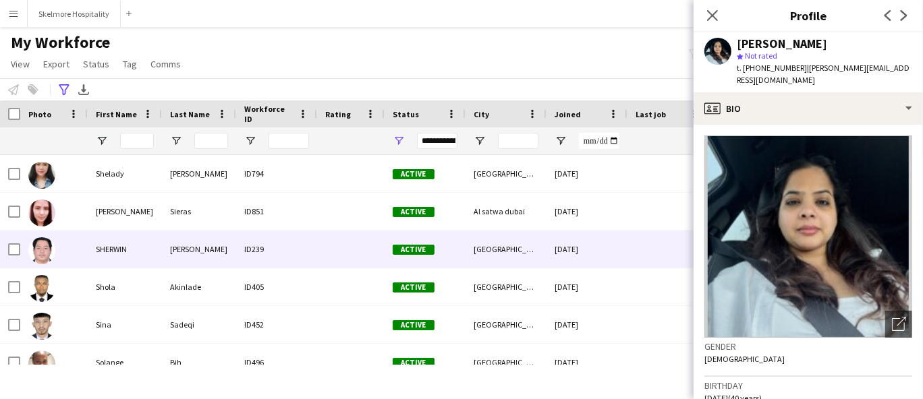
scroll to position [18134, 0]
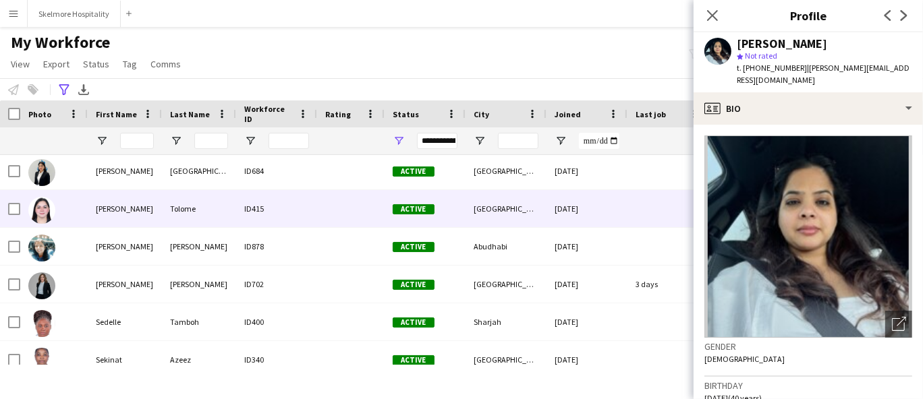
click at [145, 204] on div "[PERSON_NAME]" at bounding box center [125, 208] width 74 height 37
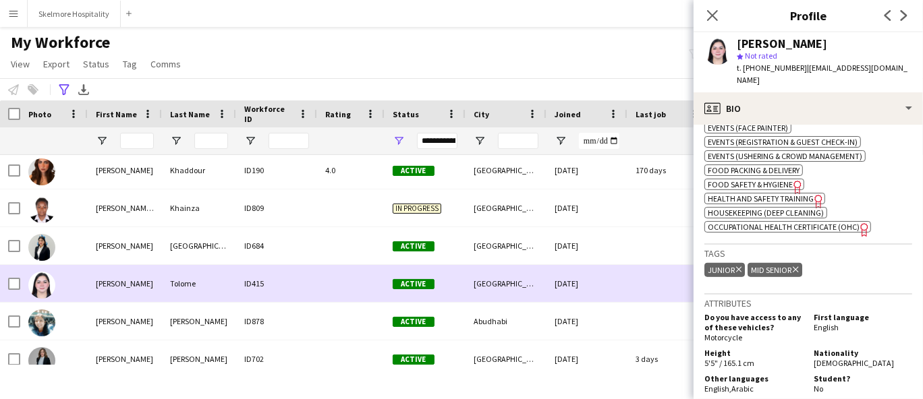
click at [197, 273] on div "Tolome" at bounding box center [199, 283] width 74 height 37
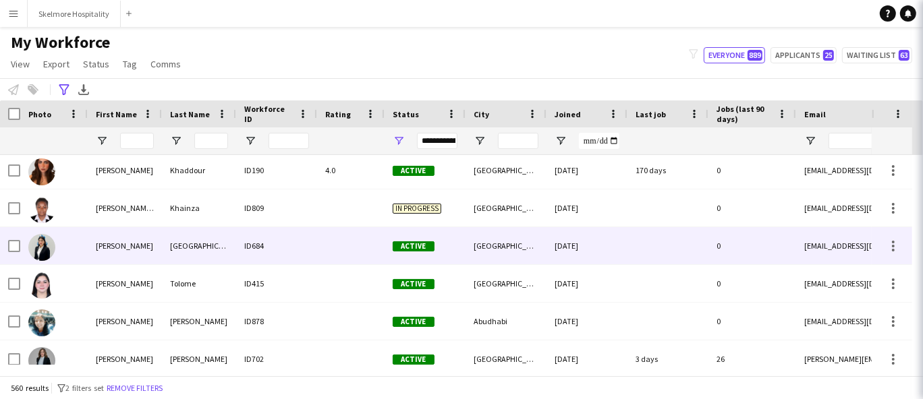
click at [198, 248] on div "[GEOGRAPHIC_DATA]" at bounding box center [199, 245] width 74 height 37
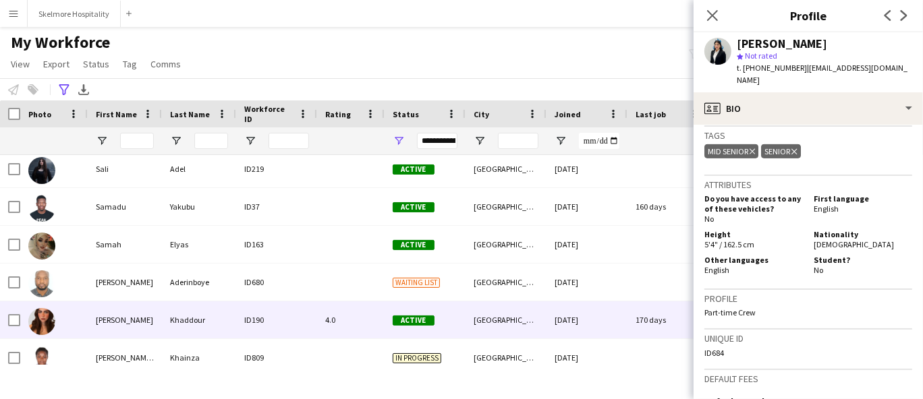
click at [125, 310] on div "[PERSON_NAME]" at bounding box center [125, 320] width 74 height 37
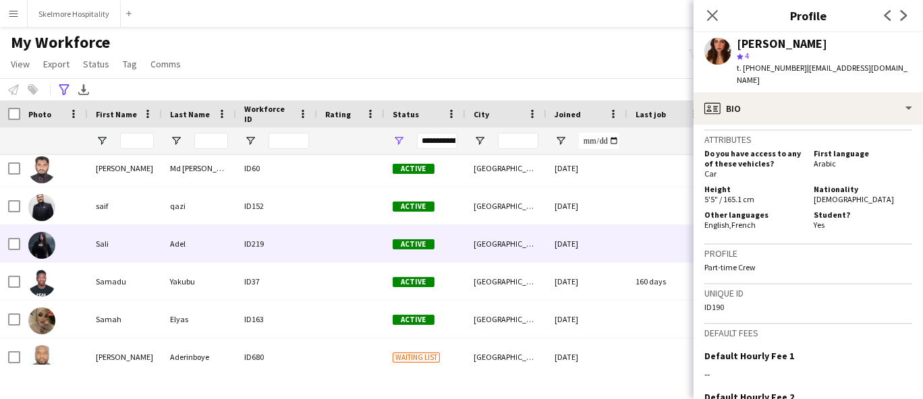
click at [201, 247] on div "Adel" at bounding box center [199, 243] width 74 height 37
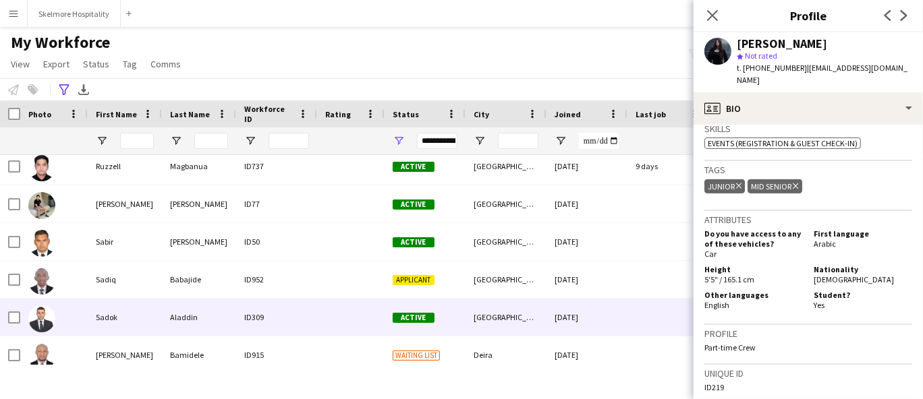
click at [134, 327] on div "Sadok" at bounding box center [125, 317] width 74 height 37
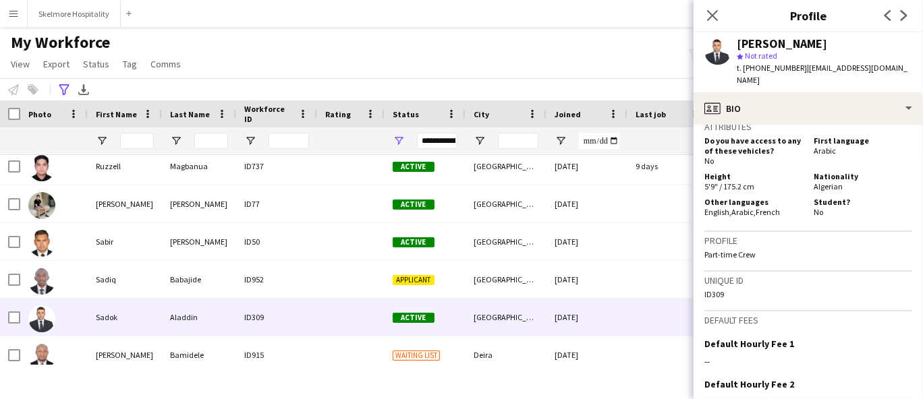
click at [760, 69] on span "t. [PHONE_NUMBER]" at bounding box center [772, 68] width 70 height 10
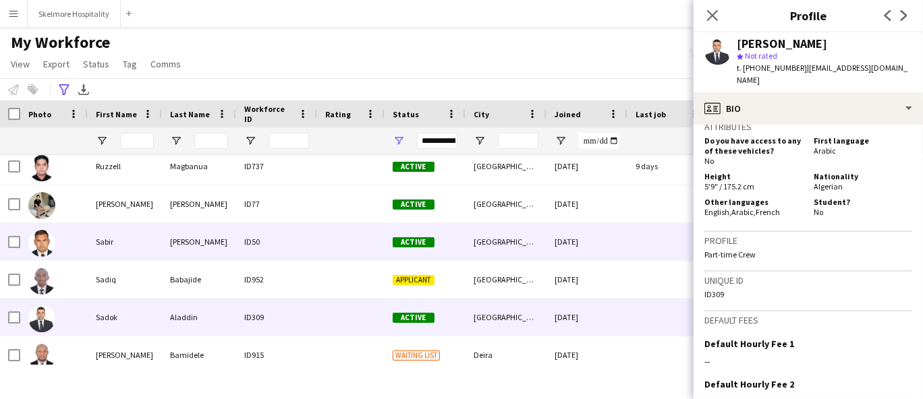
click at [107, 244] on div "Sabir" at bounding box center [125, 241] width 74 height 37
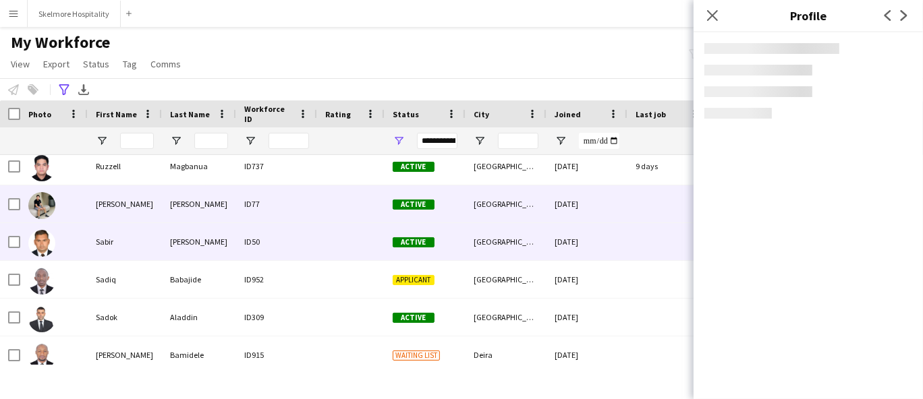
click at [113, 206] on div "[PERSON_NAME]" at bounding box center [125, 204] width 74 height 37
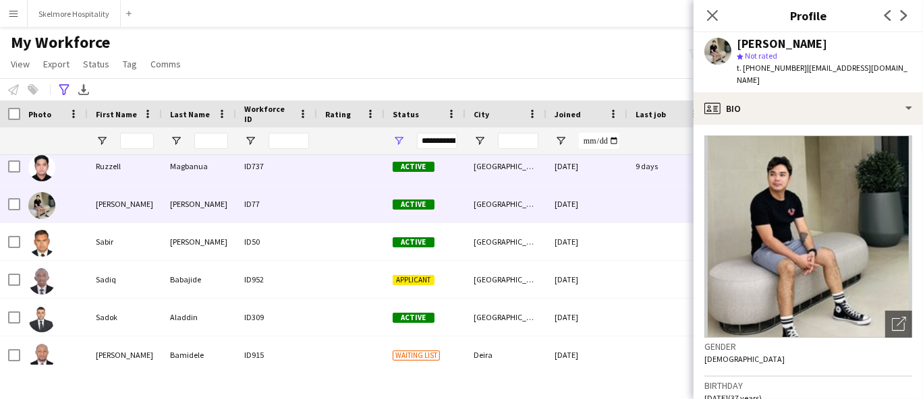
click at [110, 162] on div "Ruzzell" at bounding box center [125, 166] width 74 height 37
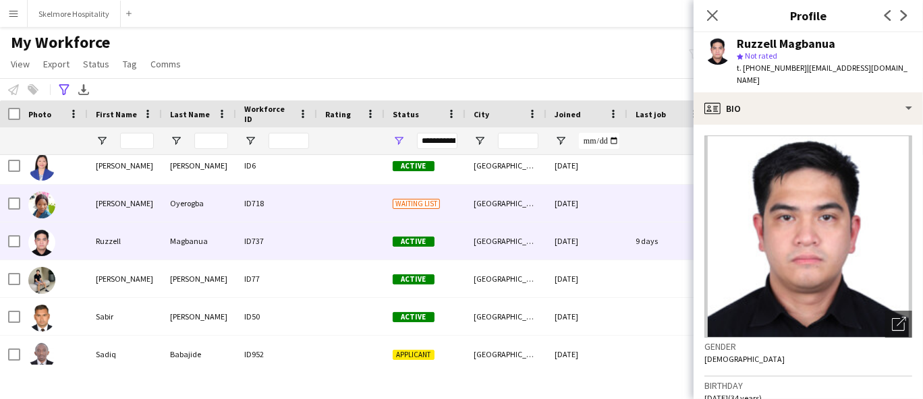
click at [110, 208] on div "[PERSON_NAME]" at bounding box center [125, 203] width 74 height 37
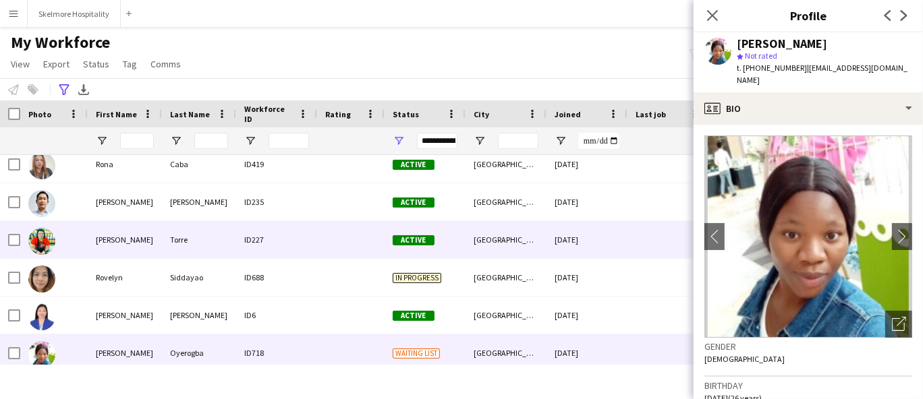
click at [120, 233] on div "[PERSON_NAME]" at bounding box center [125, 239] width 74 height 37
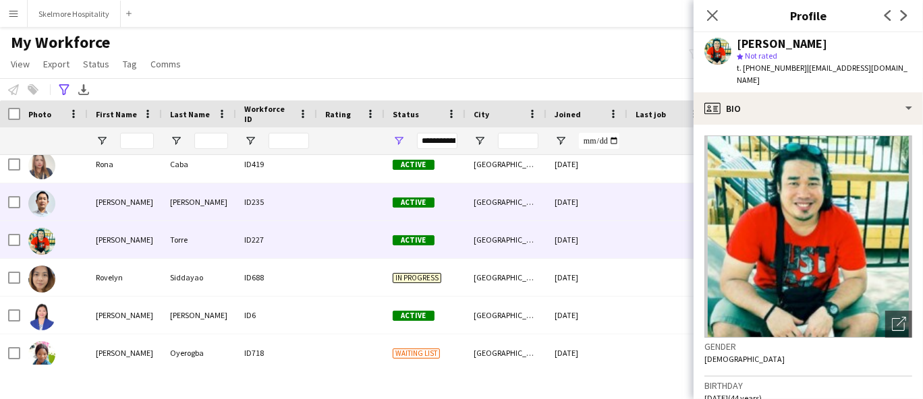
click at [140, 194] on div "[PERSON_NAME]" at bounding box center [125, 202] width 74 height 37
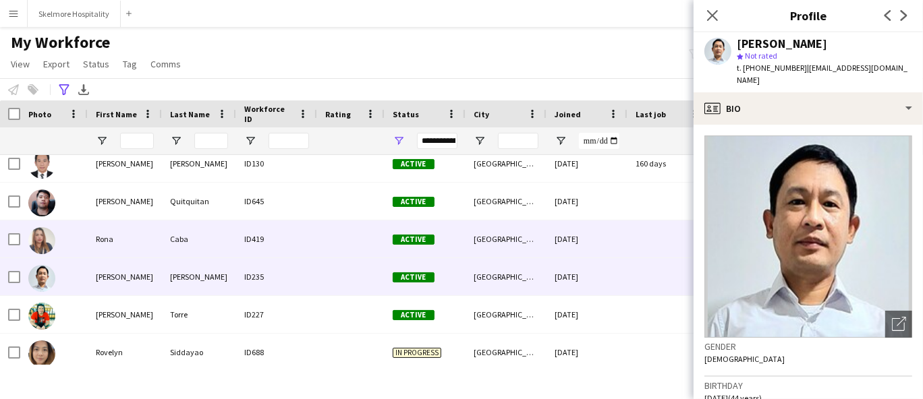
click at [152, 254] on div "Rona" at bounding box center [125, 239] width 74 height 37
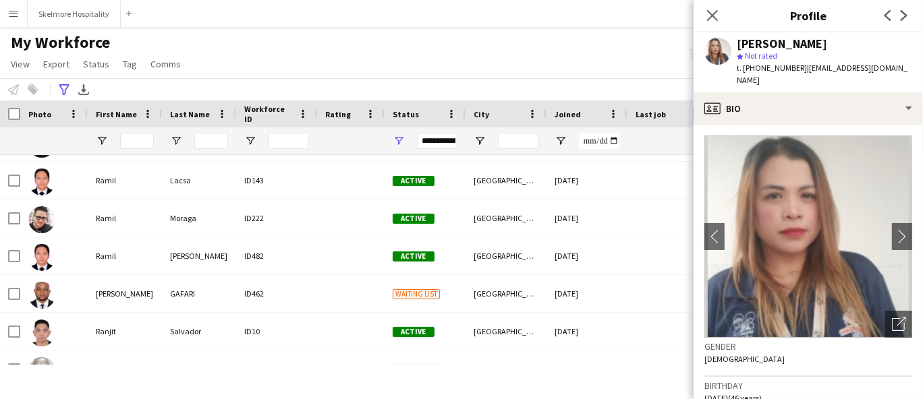
scroll to position [15999, 0]
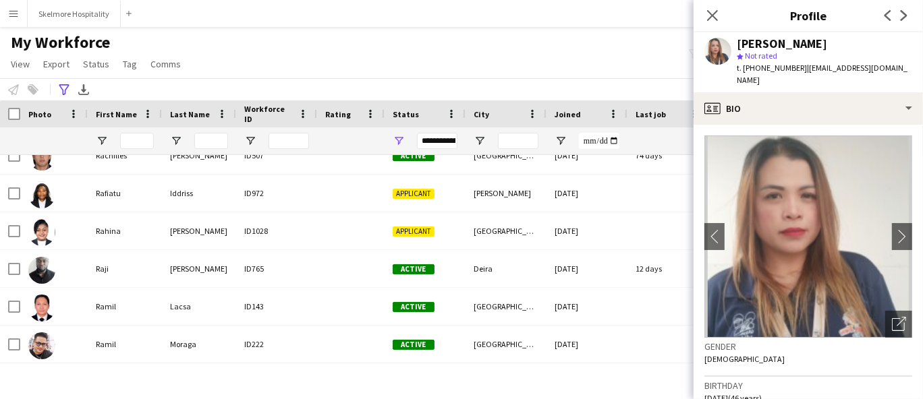
drag, startPoint x: 267, startPoint y: 16, endPoint x: 69, endPoint y: 154, distance: 240.9
click at [267, 18] on app-navbar "Menu Boards Boards Boards All jobs Status Workforce Workforce My Workforce Recr…" at bounding box center [461, 13] width 923 height 27
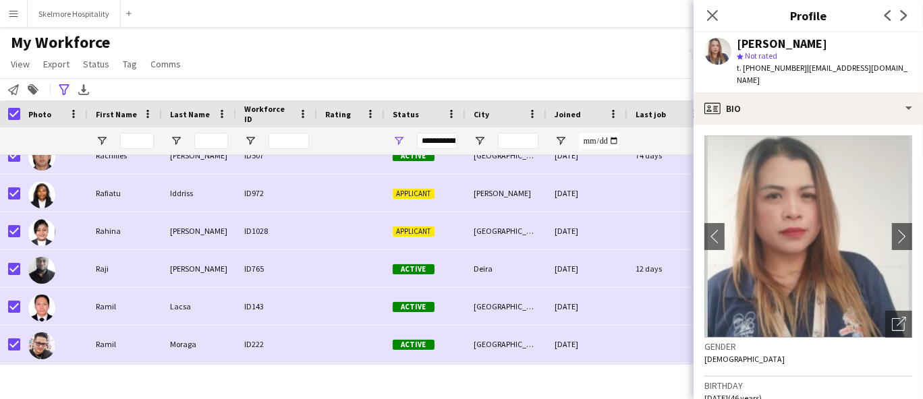
click at [482, 32] on main "**********" at bounding box center [461, 204] width 923 height 354
click at [507, 55] on div "My Workforce View Views Default view New view Update view Delete view Edit name…" at bounding box center [461, 55] width 923 height 46
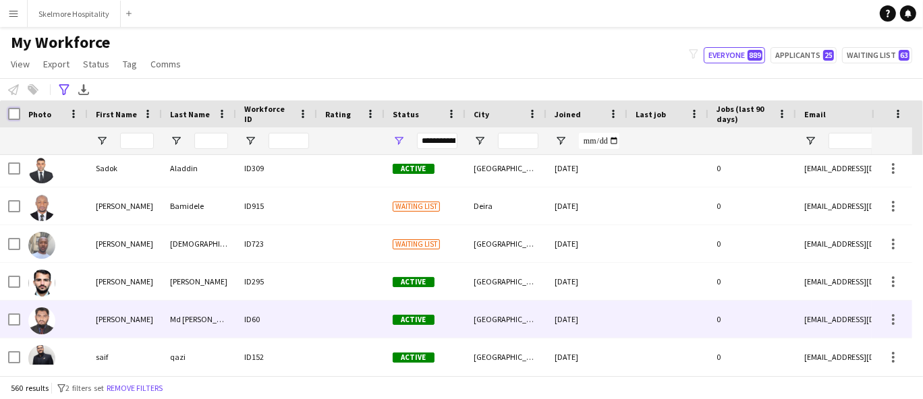
scroll to position [17423, 0]
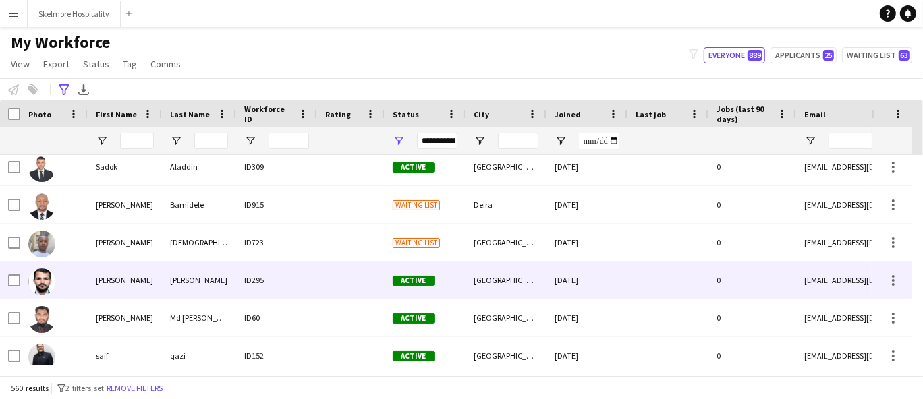
click at [178, 276] on div "[PERSON_NAME]" at bounding box center [199, 280] width 74 height 37
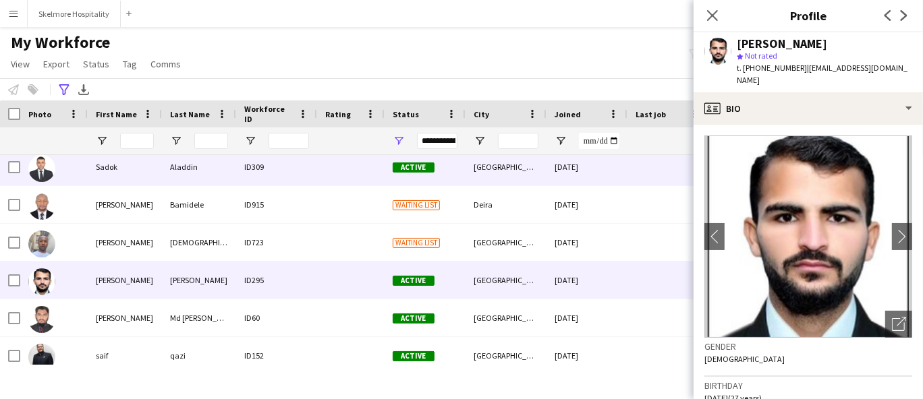
click at [179, 172] on div "Aladdin" at bounding box center [199, 166] width 74 height 37
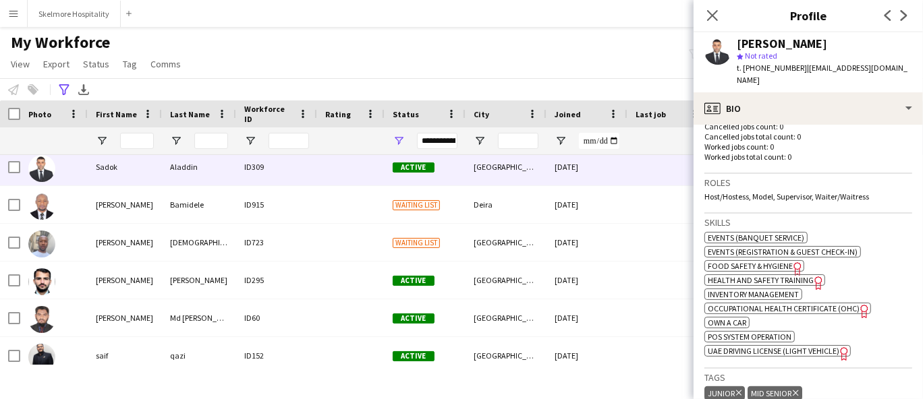
scroll to position [675, 0]
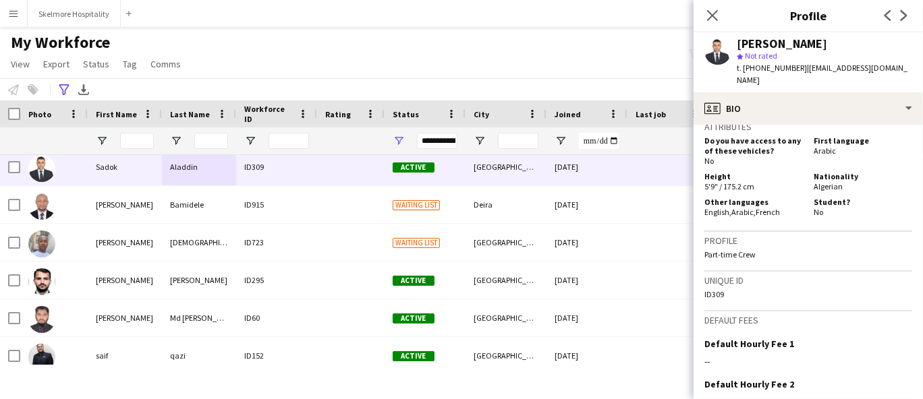
click at [760, 65] on span "t. [PHONE_NUMBER]" at bounding box center [772, 68] width 70 height 10
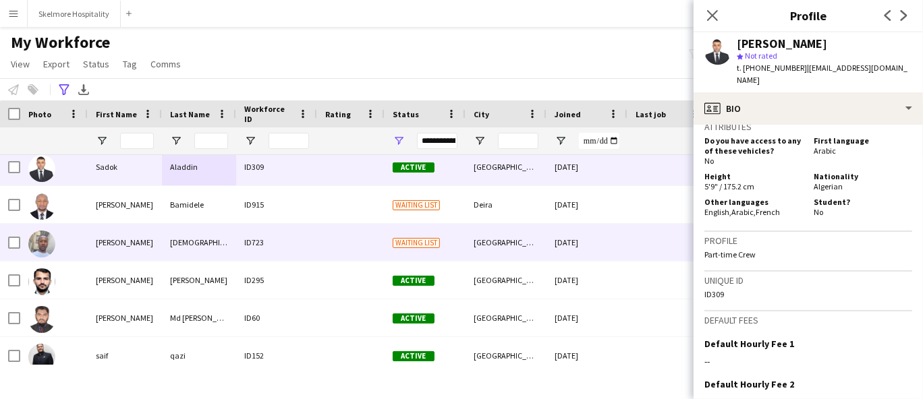
scroll to position [17348, 0]
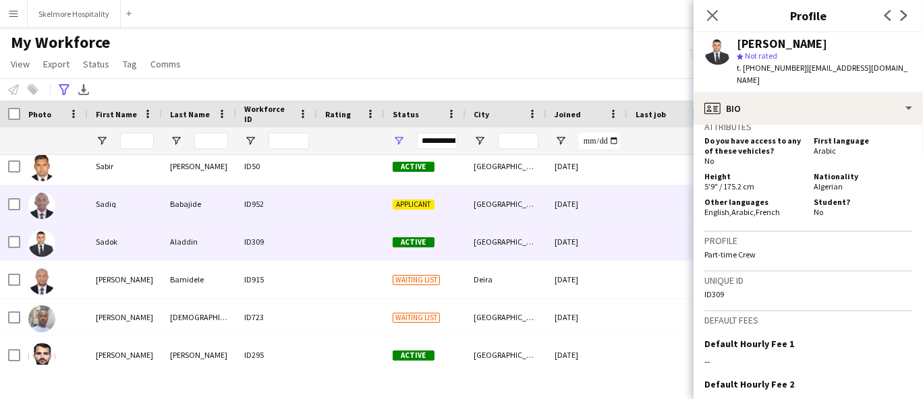
click at [117, 207] on div "Sadiq" at bounding box center [125, 204] width 74 height 37
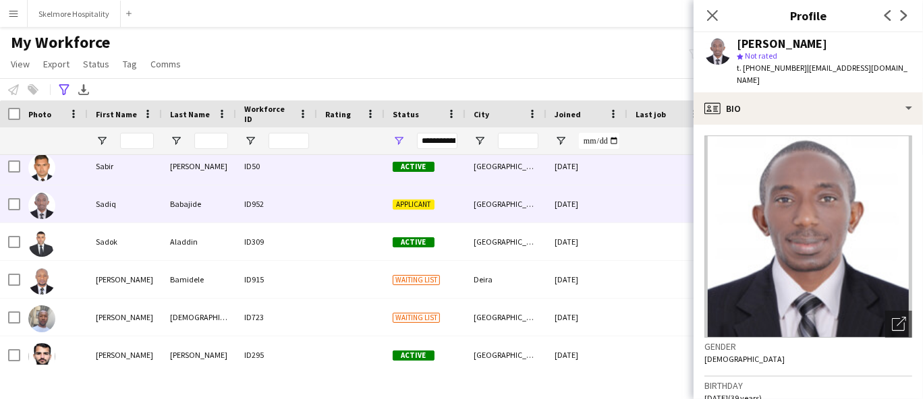
click at [136, 159] on div "Sabir" at bounding box center [125, 166] width 74 height 37
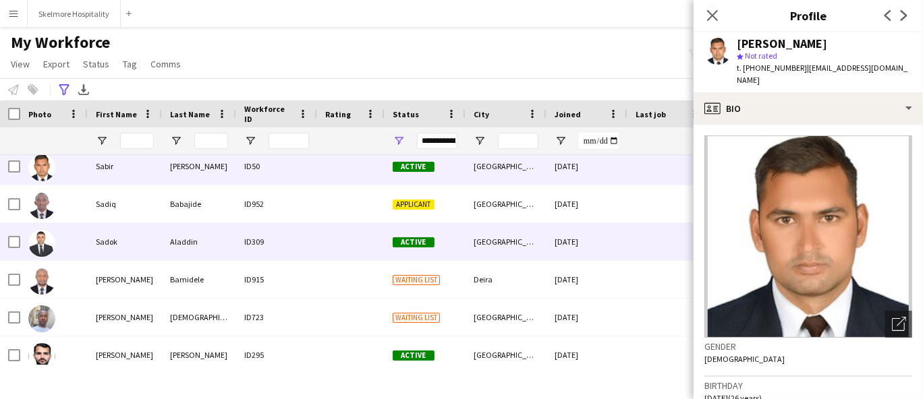
scroll to position [17283, 0]
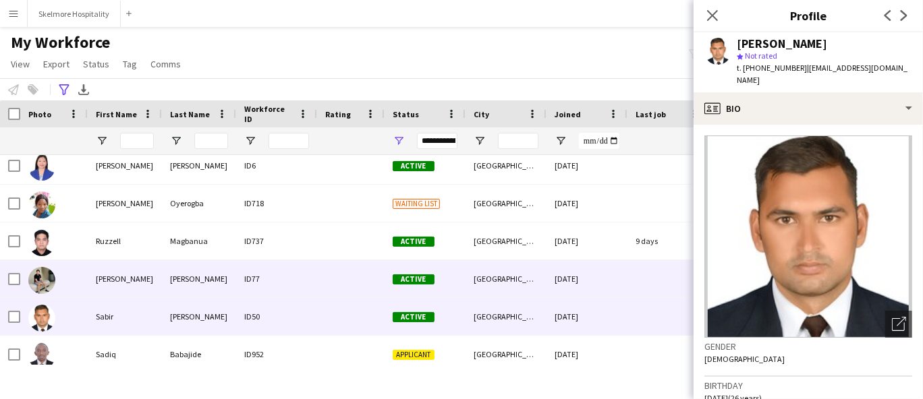
click at [140, 287] on div "[PERSON_NAME]" at bounding box center [125, 278] width 74 height 37
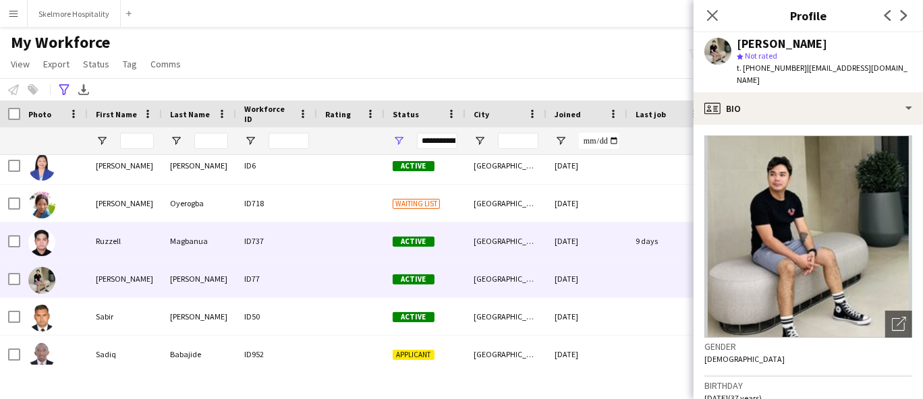
click at [150, 250] on div "Ruzzell" at bounding box center [125, 241] width 74 height 37
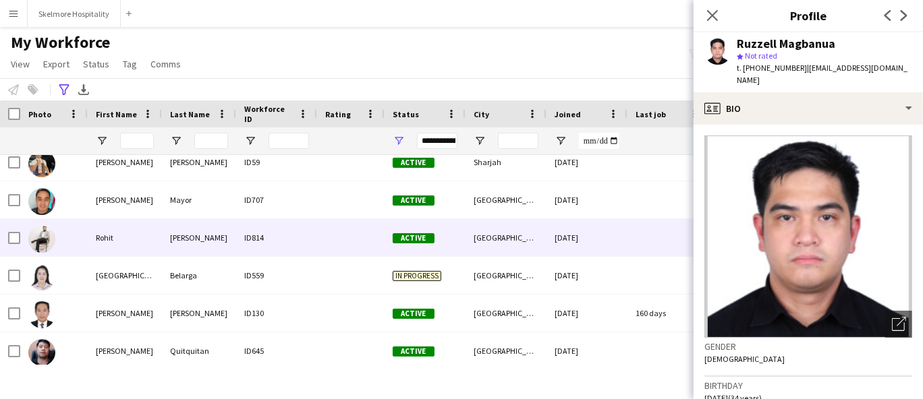
click at [124, 233] on div "Rohit" at bounding box center [125, 237] width 74 height 37
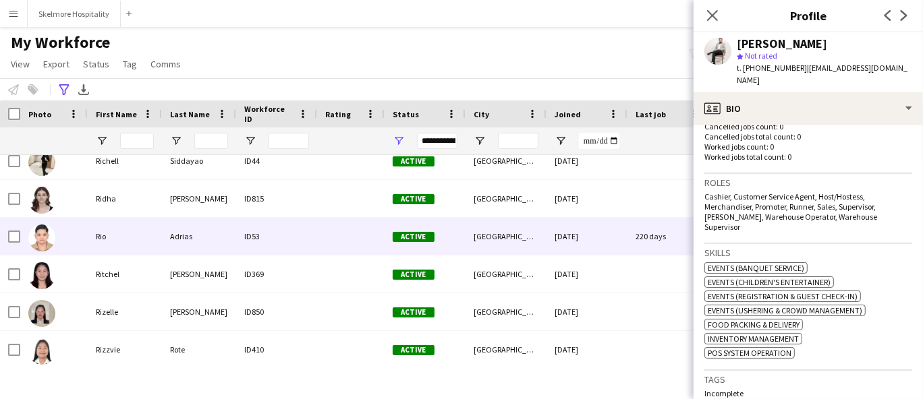
click at [188, 221] on div "Adrias" at bounding box center [199, 236] width 74 height 37
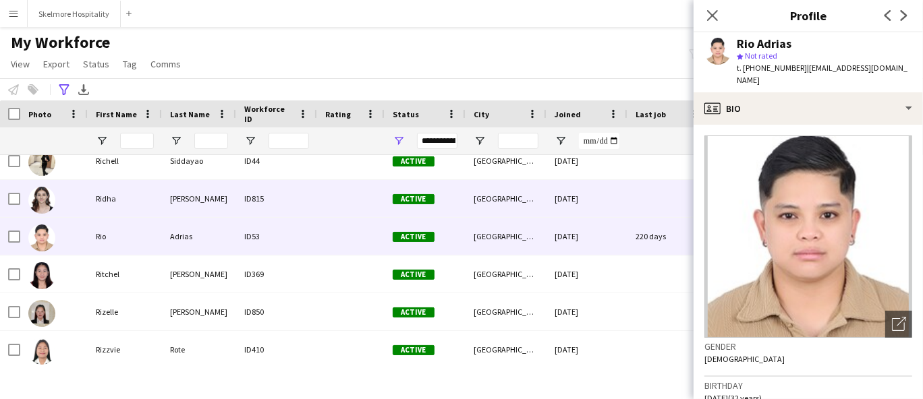
click at [198, 209] on div "[PERSON_NAME]" at bounding box center [199, 198] width 74 height 37
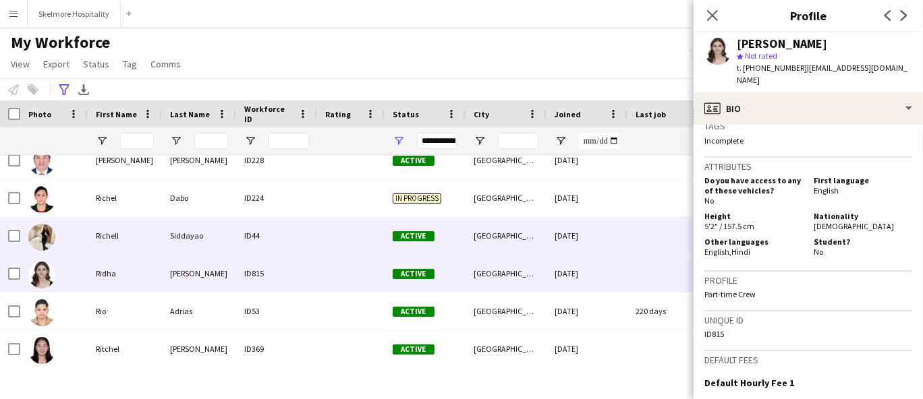
click at [180, 242] on div "Siddayao" at bounding box center [199, 235] width 74 height 37
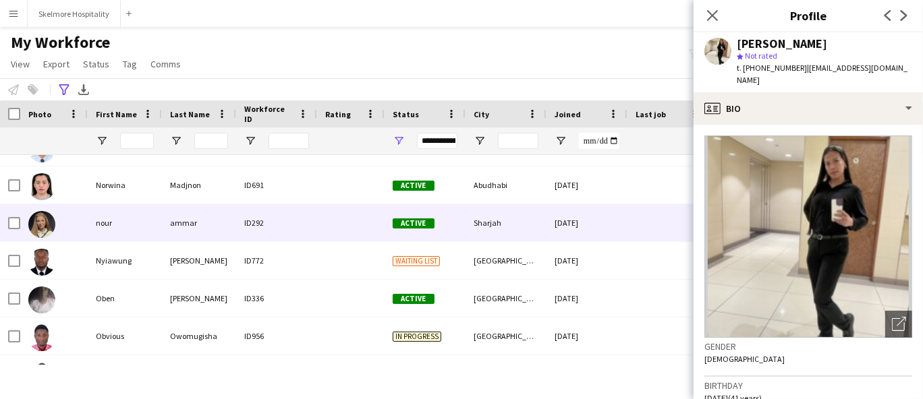
click at [128, 224] on div "nour" at bounding box center [125, 222] width 74 height 37
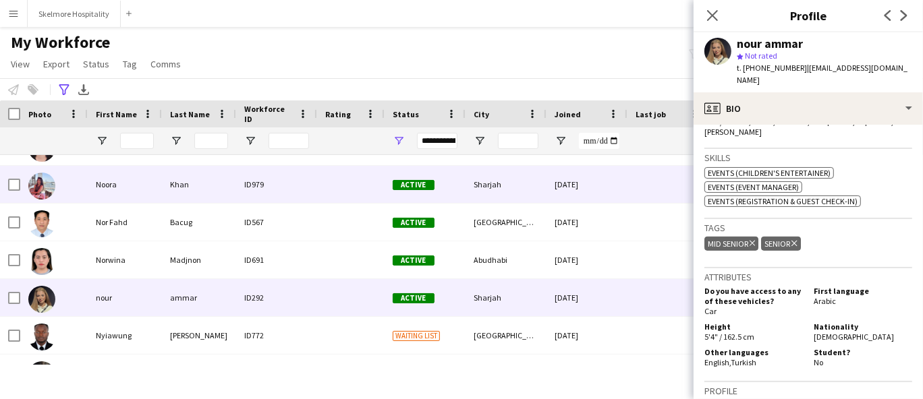
click at [197, 176] on div "Khan" at bounding box center [199, 184] width 74 height 37
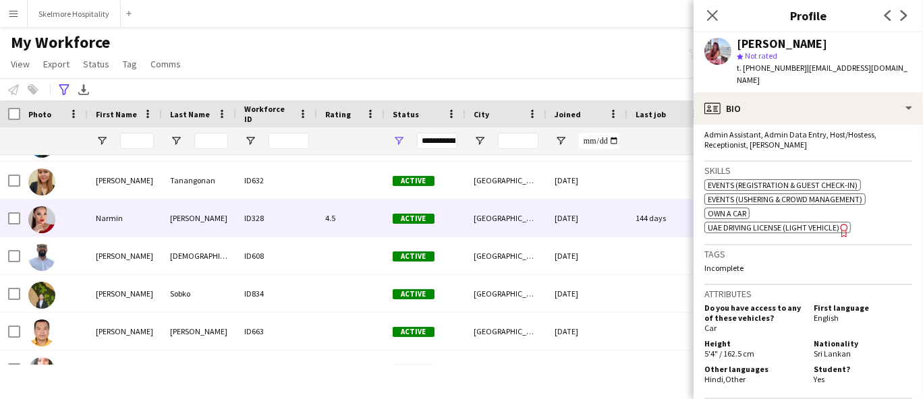
click at [190, 220] on div "[PERSON_NAME]" at bounding box center [199, 218] width 74 height 37
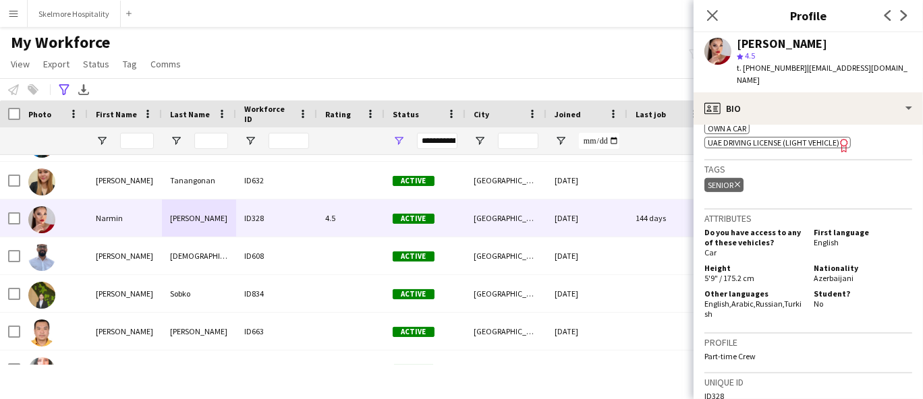
click at [778, 69] on span "t. [PHONE_NUMBER]" at bounding box center [772, 68] width 70 height 10
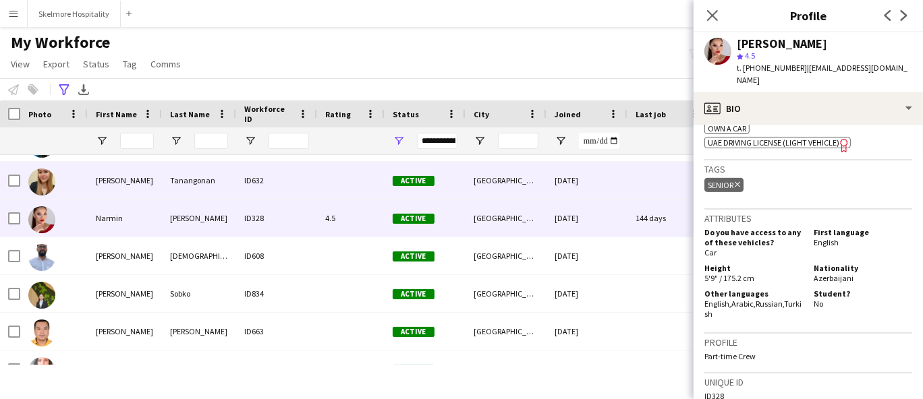
click at [122, 190] on div "[PERSON_NAME]" at bounding box center [125, 180] width 74 height 37
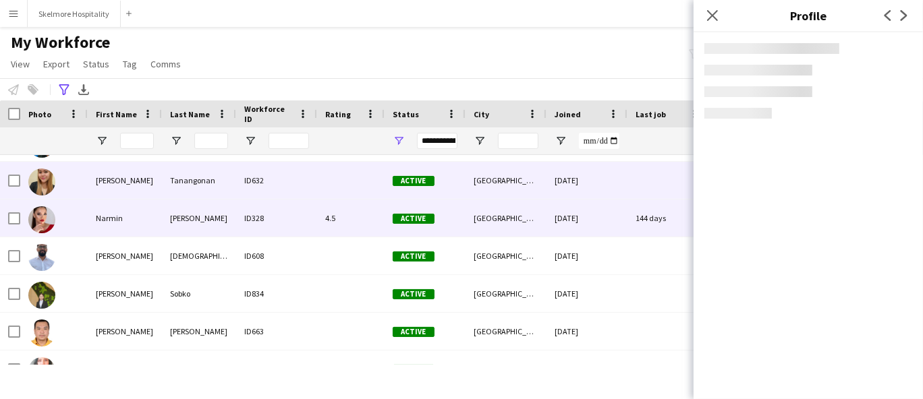
scroll to position [14292, 0]
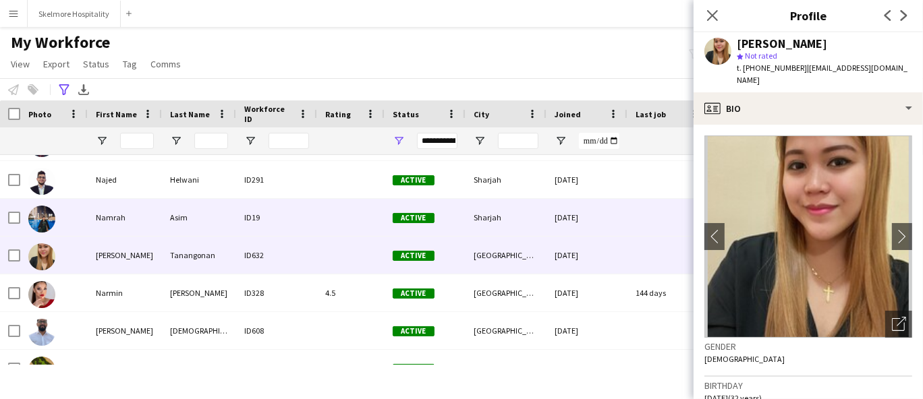
click at [142, 223] on div "Namrah" at bounding box center [125, 217] width 74 height 37
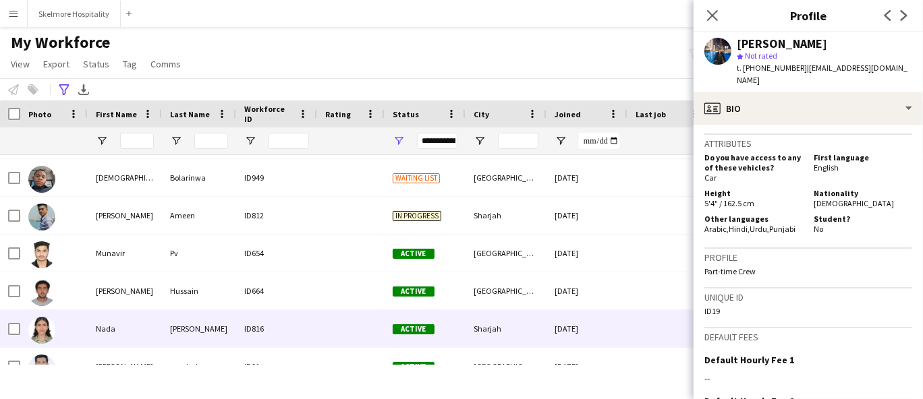
click at [96, 322] on div "Nada" at bounding box center [125, 328] width 74 height 37
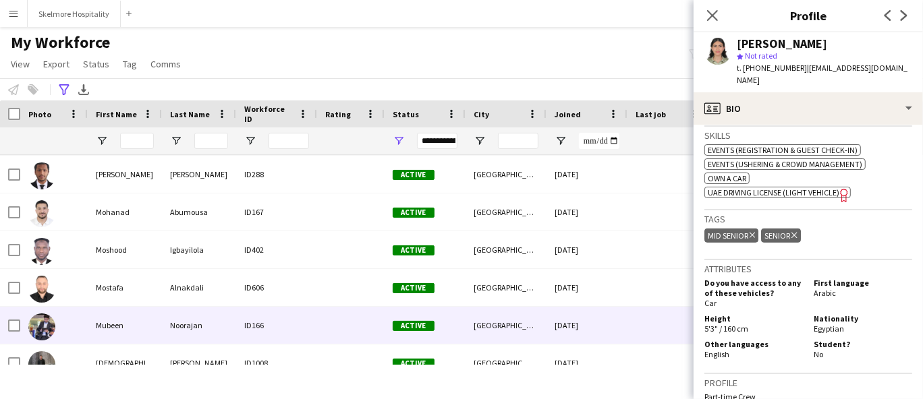
click at [134, 328] on div "Mubeen" at bounding box center [125, 325] width 74 height 37
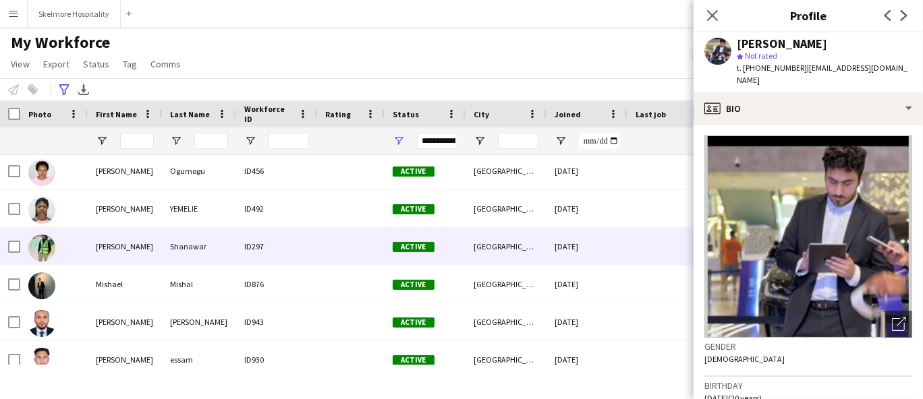
click at [142, 256] on div "[PERSON_NAME]" at bounding box center [125, 246] width 74 height 37
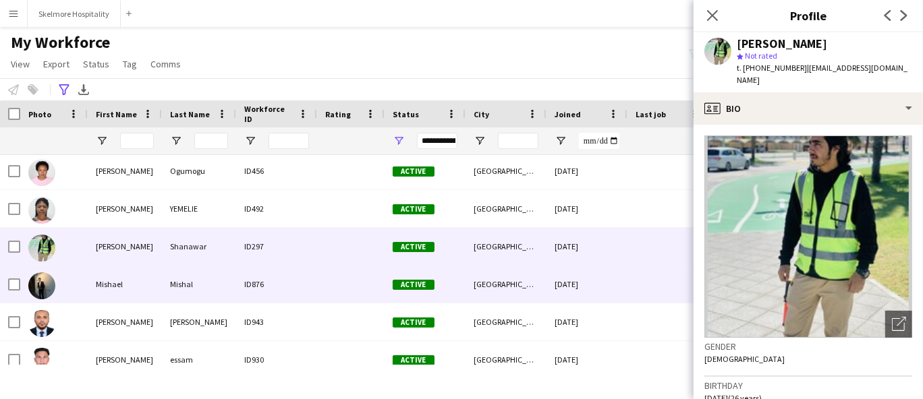
click at [134, 293] on div "Mishael" at bounding box center [125, 284] width 74 height 37
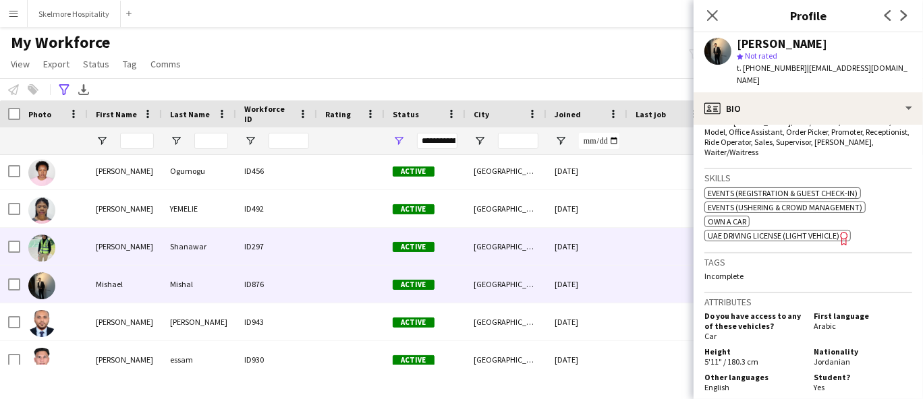
click at [101, 250] on div "[PERSON_NAME]" at bounding box center [125, 246] width 74 height 37
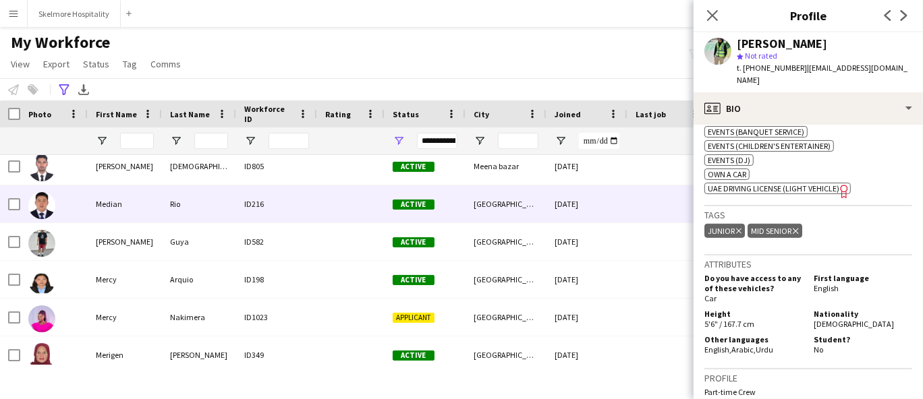
click at [145, 214] on div "Median" at bounding box center [125, 204] width 74 height 37
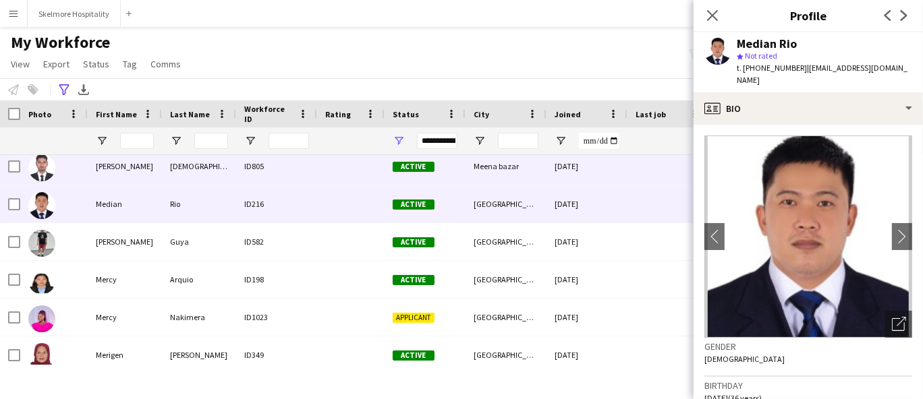
click at [165, 167] on div "[DEMOGRAPHIC_DATA]" at bounding box center [199, 166] width 74 height 37
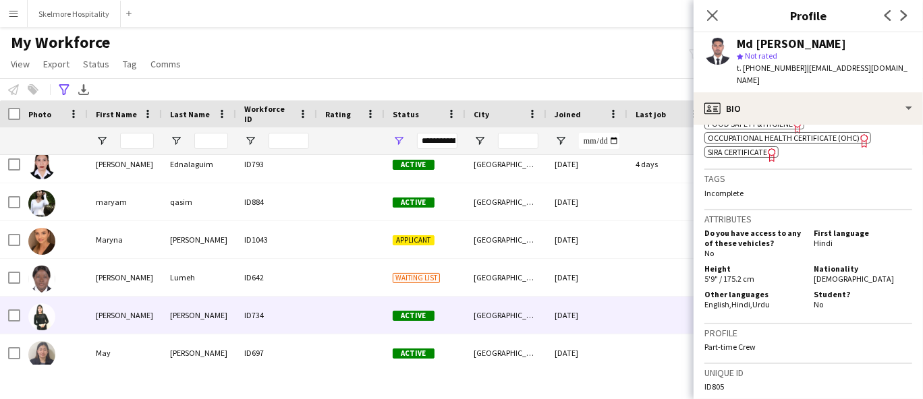
click at [198, 316] on div "[PERSON_NAME]" at bounding box center [199, 315] width 74 height 37
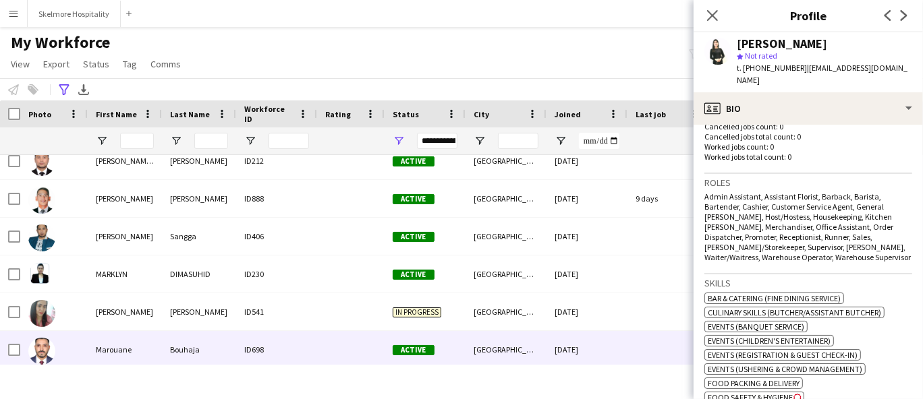
click at [163, 342] on div "Bouhaja" at bounding box center [199, 349] width 74 height 37
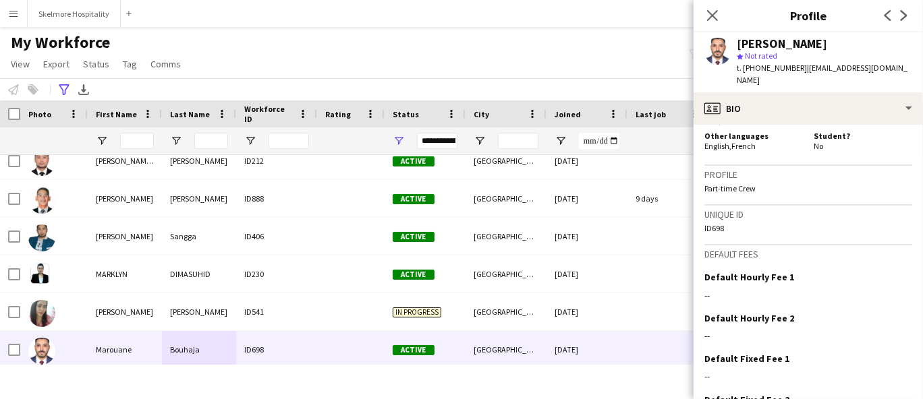
click at [781, 67] on span "t. [PHONE_NUMBER]" at bounding box center [772, 68] width 70 height 10
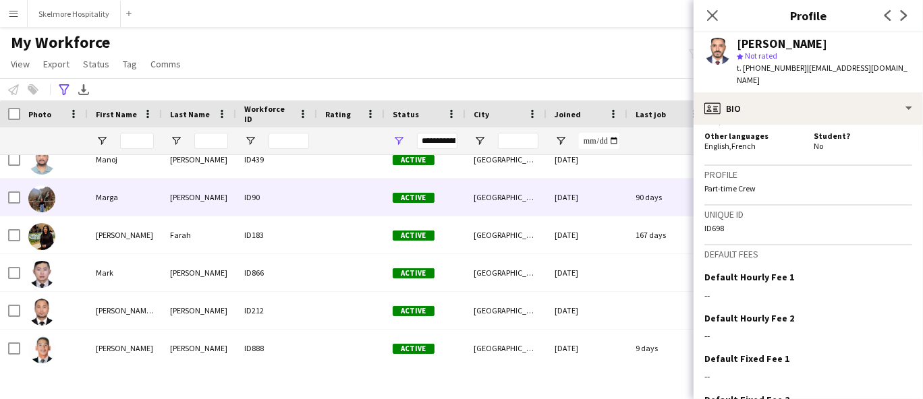
click at [159, 198] on div "Marga" at bounding box center [125, 197] width 74 height 37
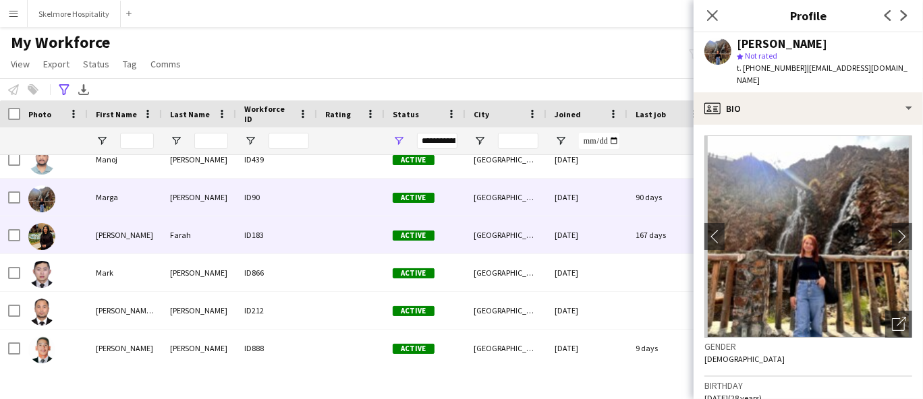
click at [156, 226] on div "[PERSON_NAME]" at bounding box center [125, 235] width 74 height 37
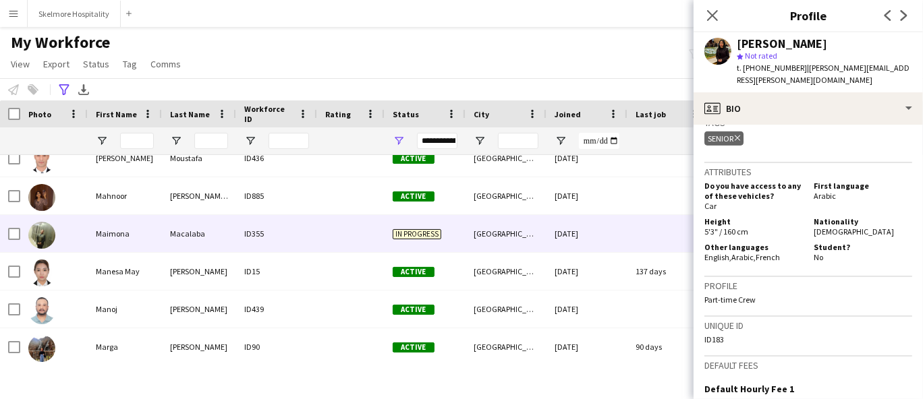
click at [145, 241] on div "Maimona" at bounding box center [125, 233] width 74 height 37
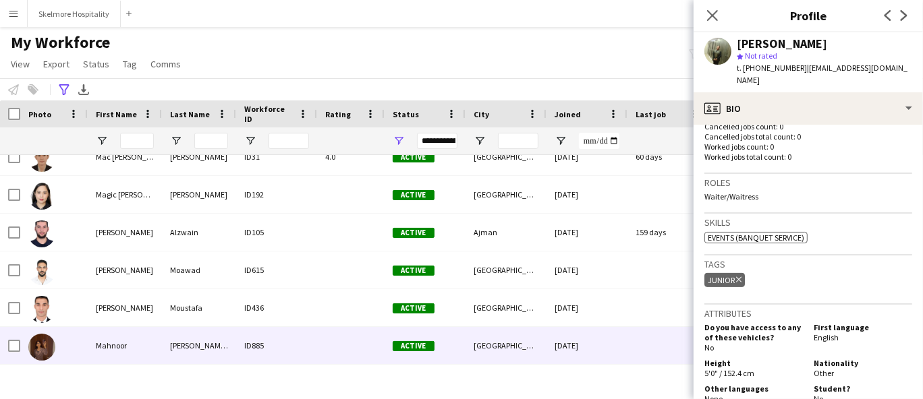
click at [180, 339] on div "[PERSON_NAME] [PERSON_NAME]" at bounding box center [199, 345] width 74 height 37
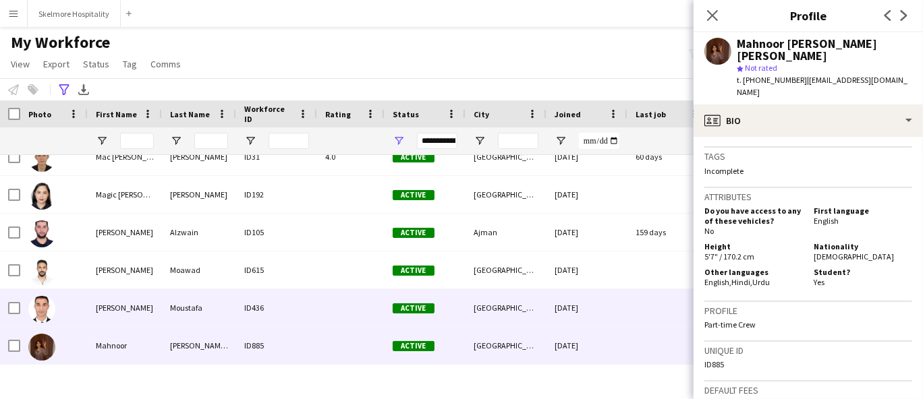
click at [159, 289] on div "[PERSON_NAME]" at bounding box center [125, 307] width 74 height 37
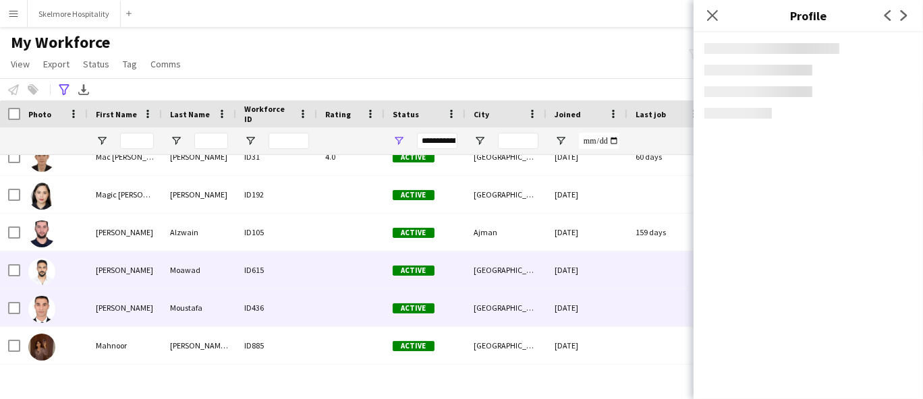
click at [159, 267] on div "[PERSON_NAME]" at bounding box center [125, 270] width 74 height 37
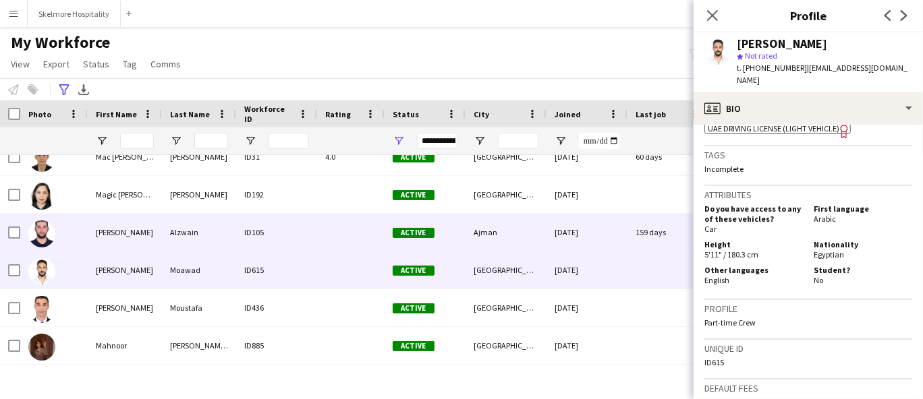
click at [224, 237] on div "Alzwain" at bounding box center [199, 232] width 74 height 37
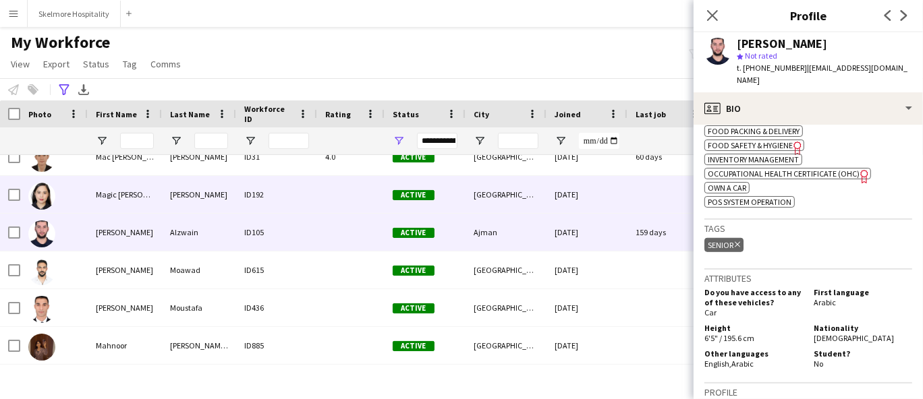
click at [177, 199] on div "[PERSON_NAME]" at bounding box center [199, 194] width 74 height 37
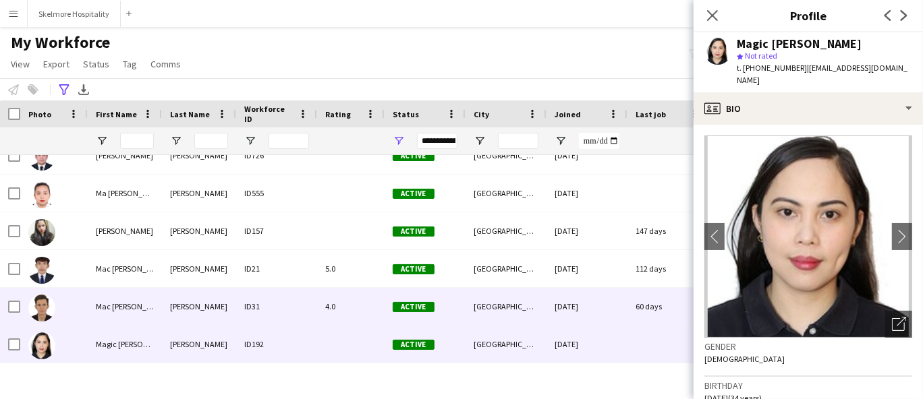
click at [162, 299] on div "[PERSON_NAME]" at bounding box center [199, 306] width 74 height 37
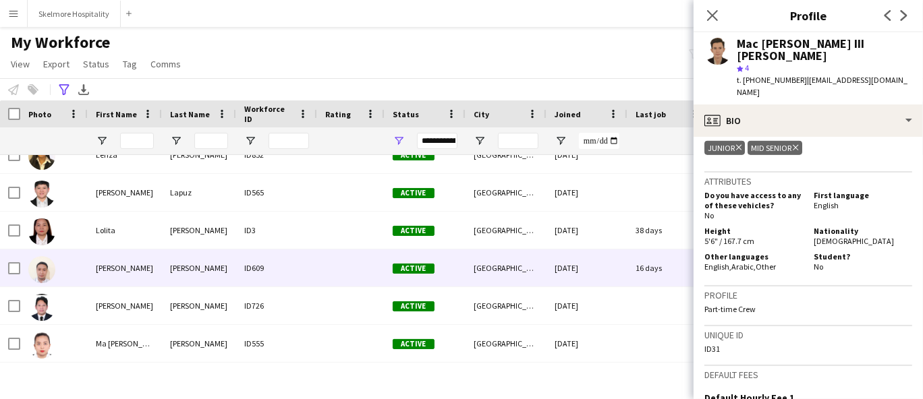
click at [113, 284] on div "[PERSON_NAME]" at bounding box center [125, 268] width 74 height 37
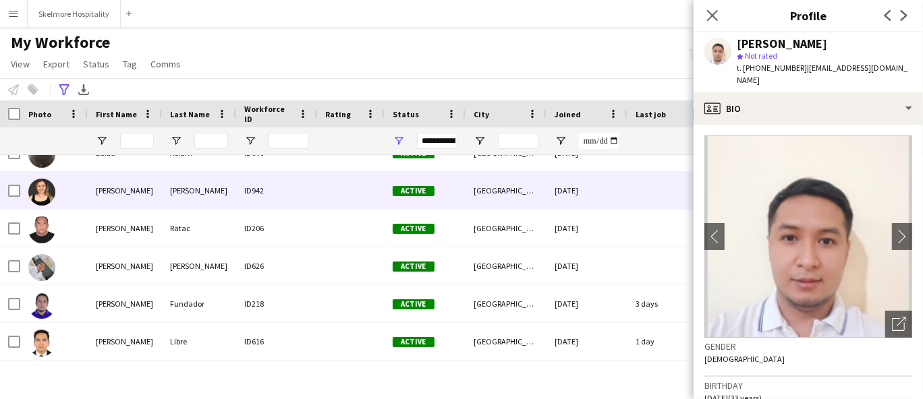
click at [130, 190] on div "[PERSON_NAME]" at bounding box center [125, 190] width 74 height 37
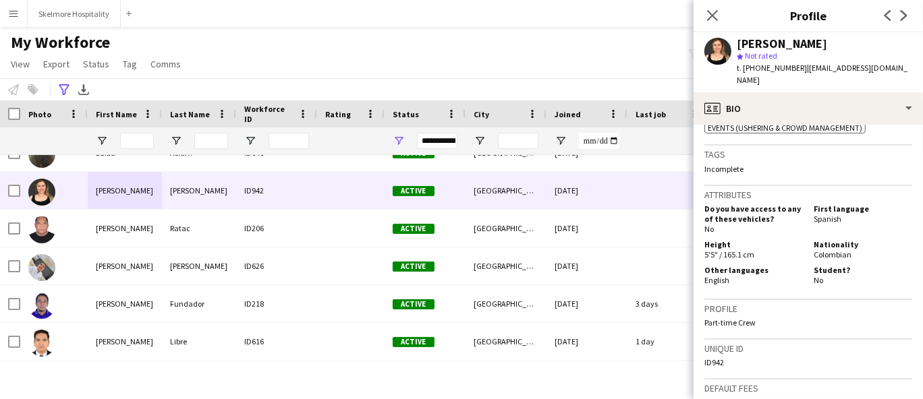
click at [760, 63] on span "t. [PHONE_NUMBER]" at bounding box center [772, 68] width 70 height 10
click at [783, 60] on div "star Not rated" at bounding box center [824, 56] width 175 height 12
click at [783, 69] on span "t. [PHONE_NUMBER]" at bounding box center [772, 68] width 70 height 10
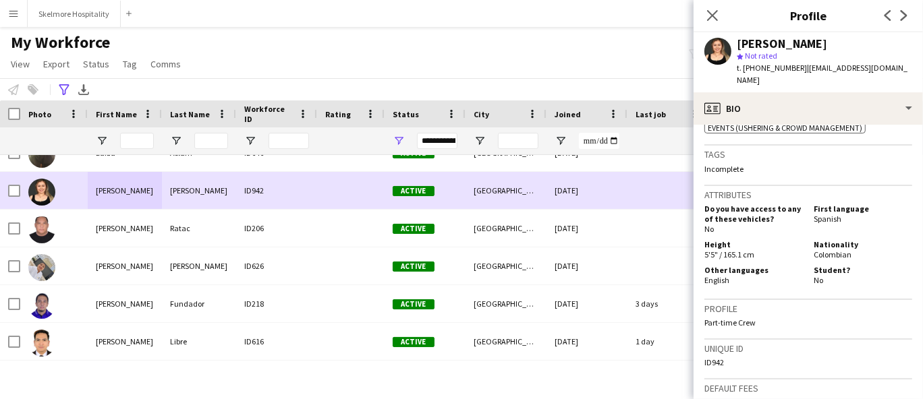
scroll to position [10843, 0]
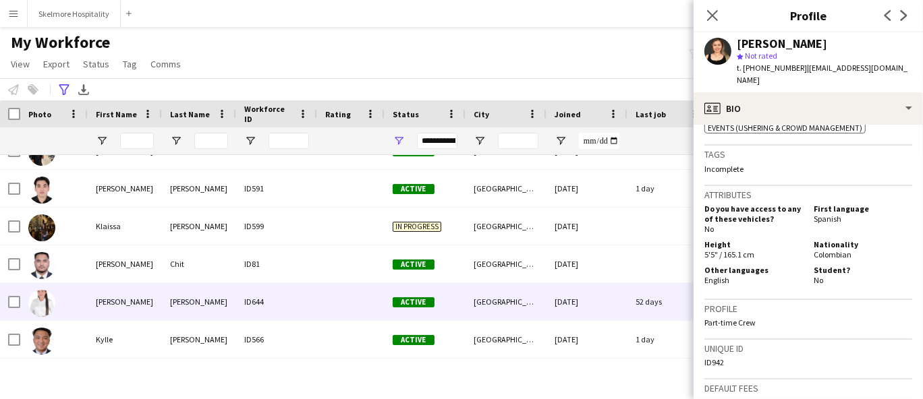
click at [190, 304] on div "[PERSON_NAME]" at bounding box center [199, 301] width 74 height 37
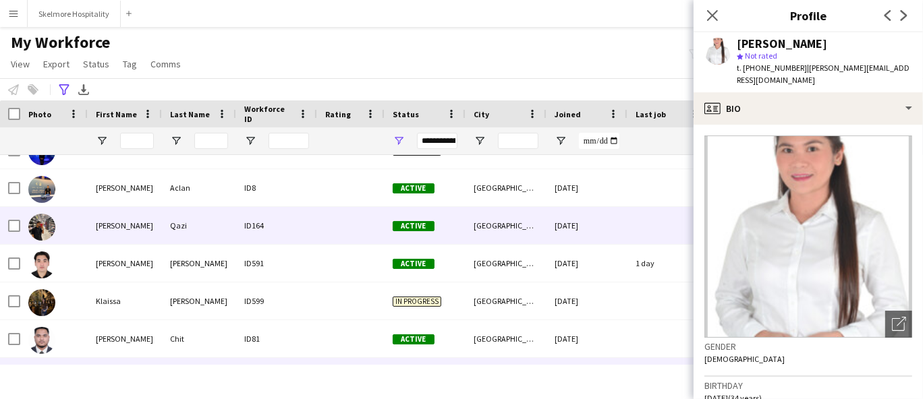
click at [148, 226] on div "[PERSON_NAME]" at bounding box center [125, 225] width 74 height 37
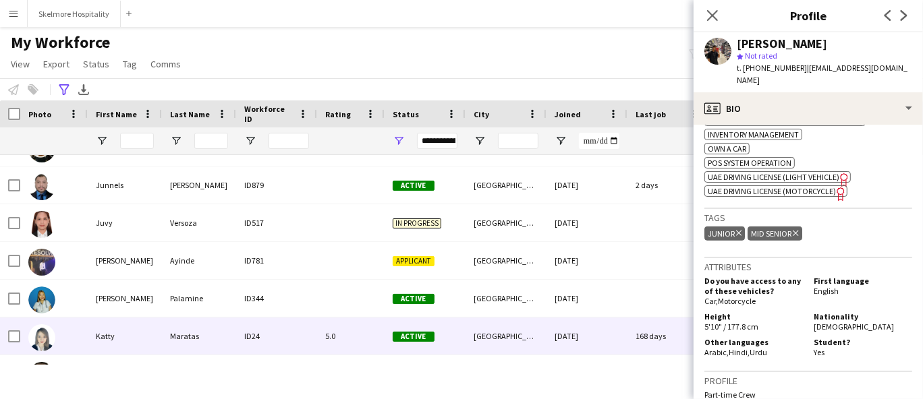
click at [125, 331] on div "Katty" at bounding box center [125, 336] width 74 height 37
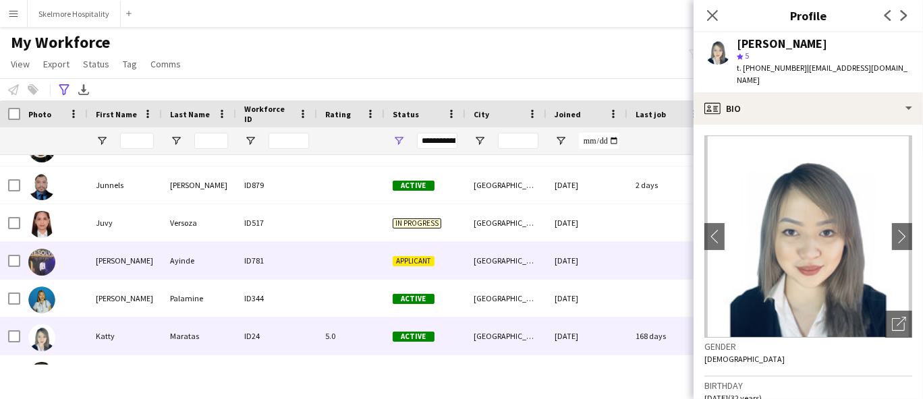
click at [136, 261] on div "[PERSON_NAME]" at bounding box center [125, 260] width 74 height 37
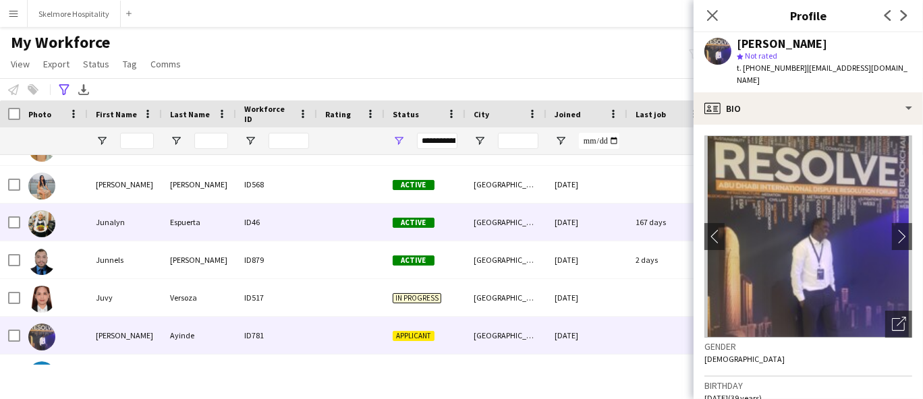
click at [130, 223] on div "Junalyn" at bounding box center [125, 222] width 74 height 37
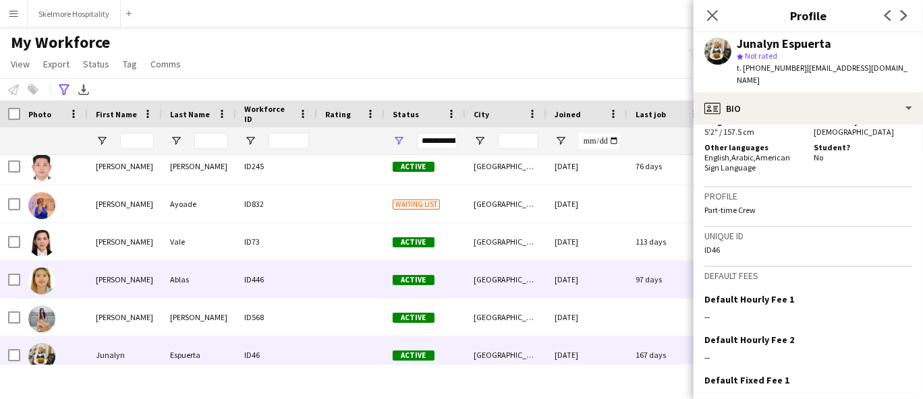
scroll to position [10002, 0]
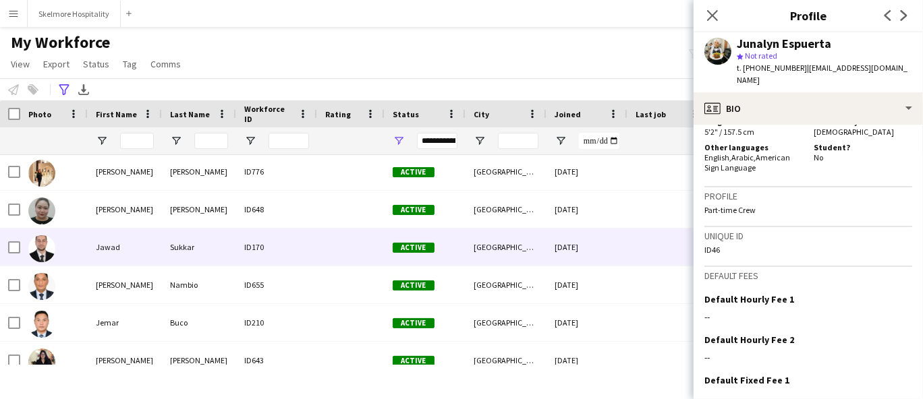
click at [145, 249] on div "Jawad" at bounding box center [125, 247] width 74 height 37
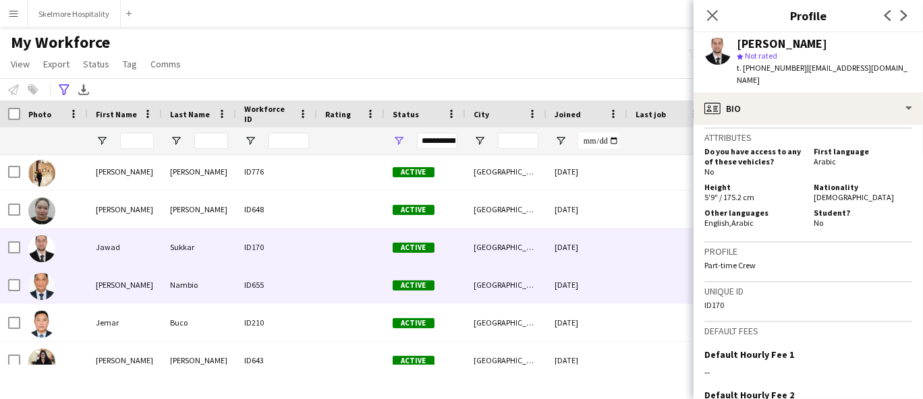
click at [138, 283] on div "[PERSON_NAME]" at bounding box center [125, 284] width 74 height 37
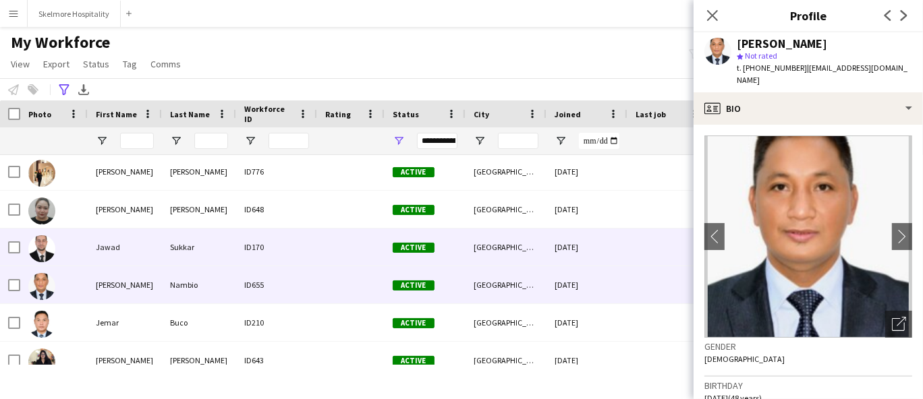
click at [259, 260] on div "ID170" at bounding box center [276, 247] width 81 height 37
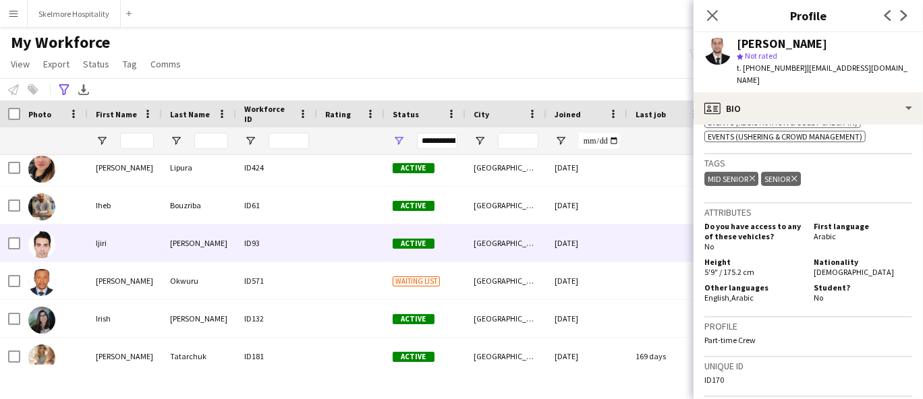
click at [94, 241] on div "Ijiri" at bounding box center [125, 243] width 74 height 37
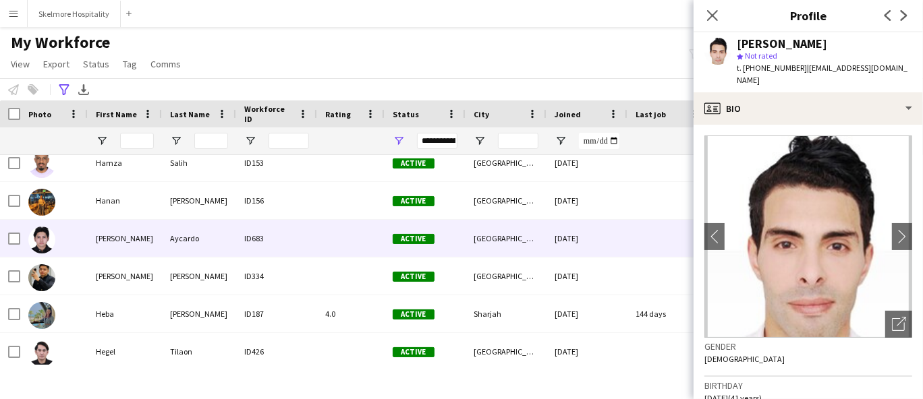
click at [202, 234] on div "Aycardo" at bounding box center [199, 238] width 74 height 37
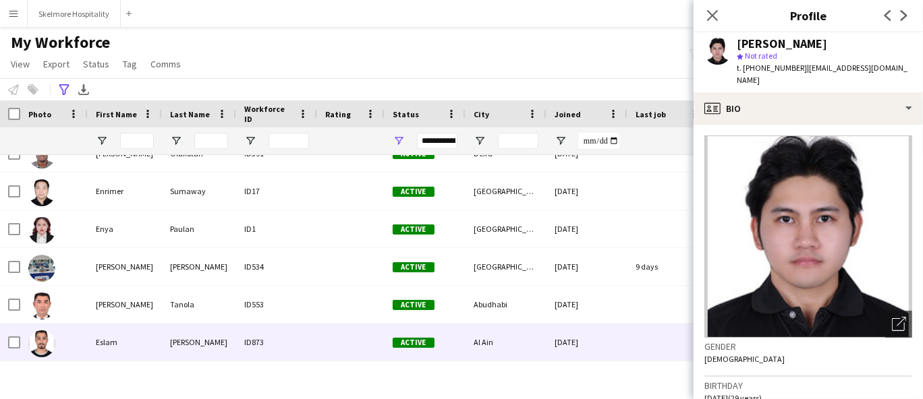
click at [180, 331] on div "[PERSON_NAME]" at bounding box center [199, 342] width 74 height 37
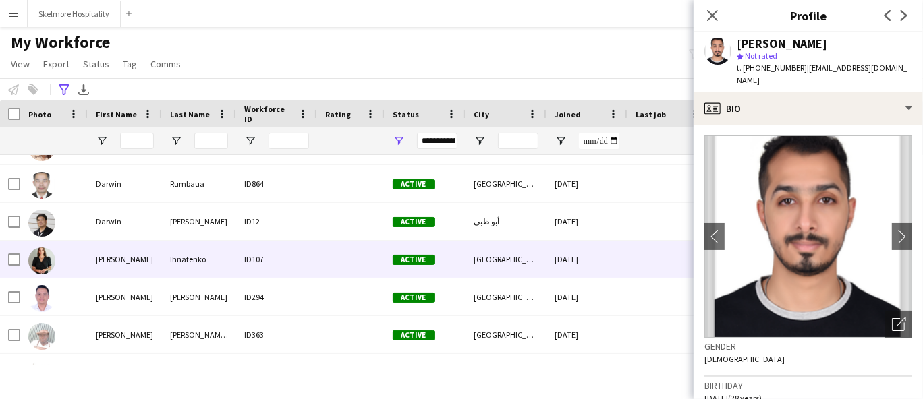
click at [221, 271] on div "Ihnatenko" at bounding box center [199, 259] width 74 height 37
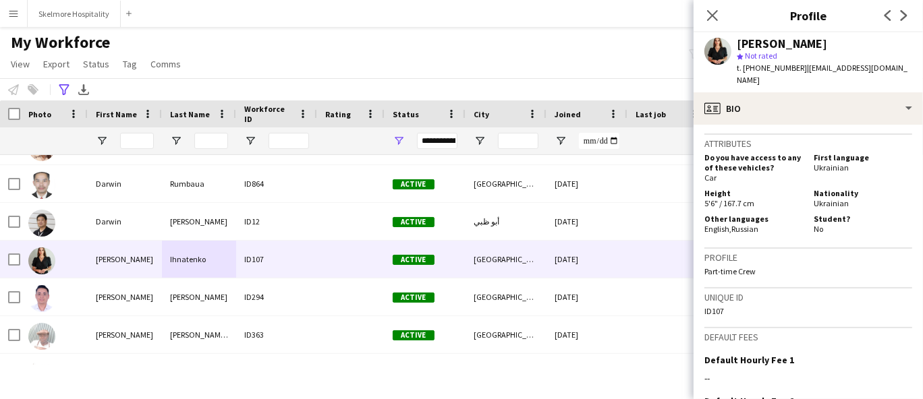
click at [754, 69] on span "t. [PHONE_NUMBER]" at bounding box center [772, 68] width 70 height 10
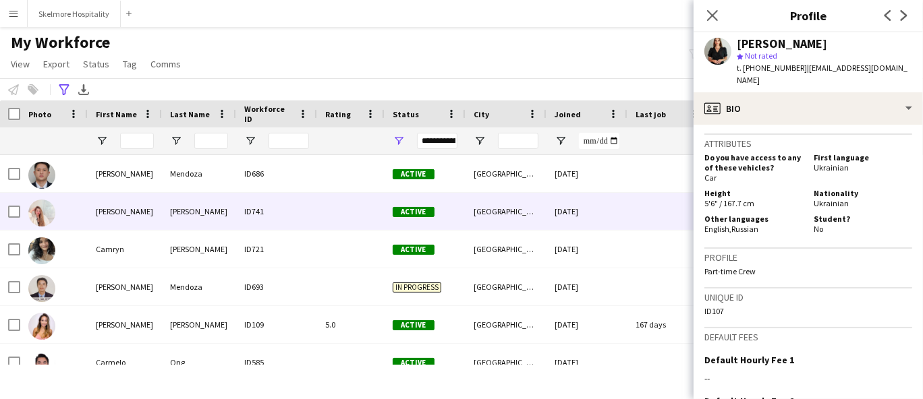
click at [162, 227] on div "[PERSON_NAME]" at bounding box center [199, 211] width 74 height 37
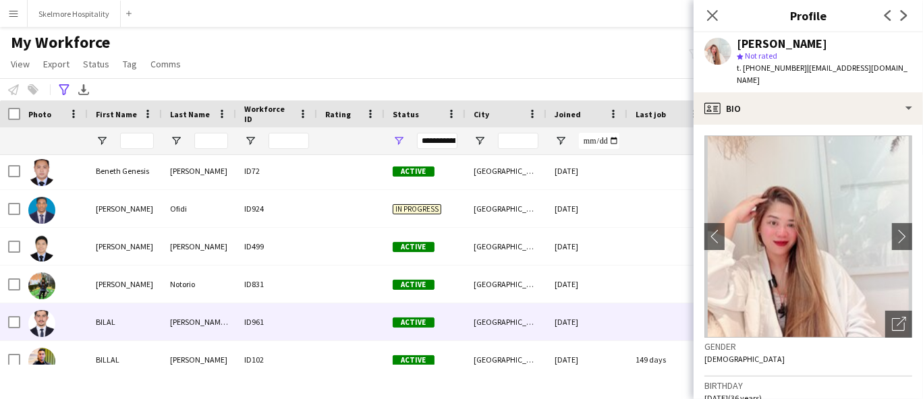
click at [155, 330] on div "BILAL" at bounding box center [125, 322] width 74 height 37
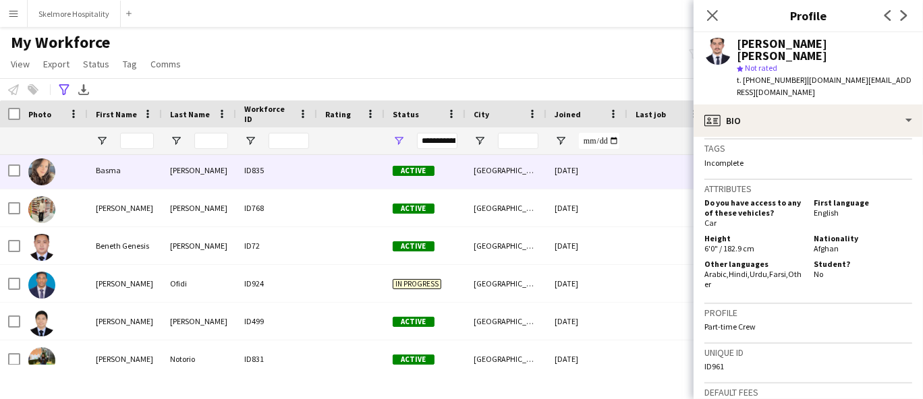
click at [167, 174] on div "[PERSON_NAME]" at bounding box center [199, 170] width 74 height 37
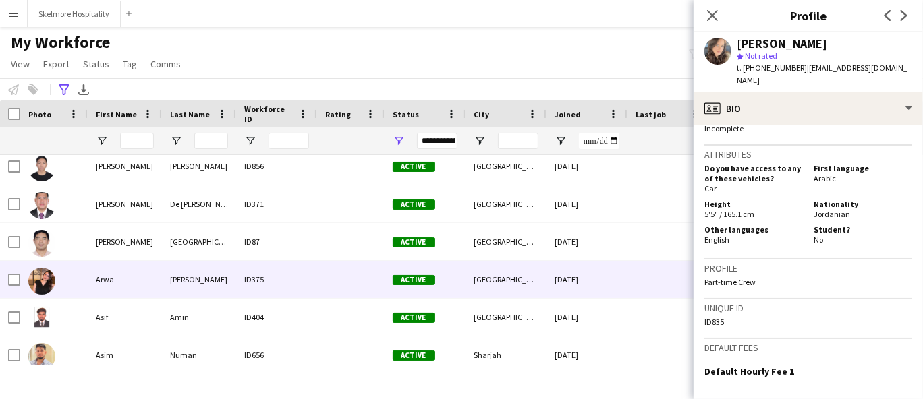
click at [134, 279] on div "Arwa" at bounding box center [125, 279] width 74 height 37
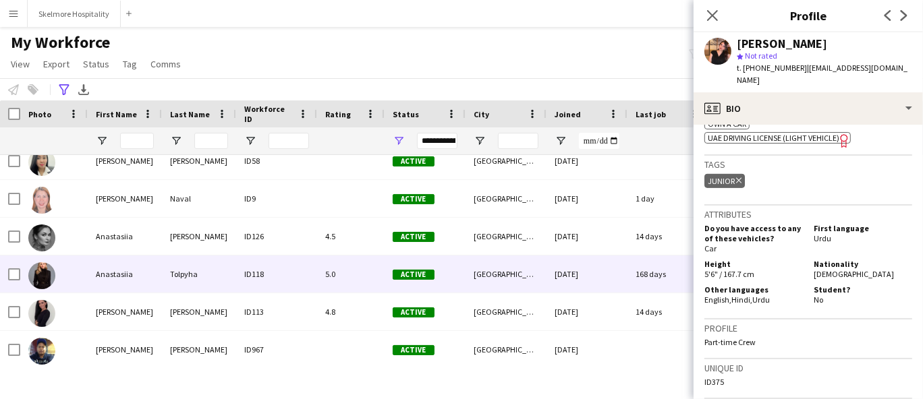
click at [194, 289] on div "Tolpyha" at bounding box center [199, 274] width 74 height 37
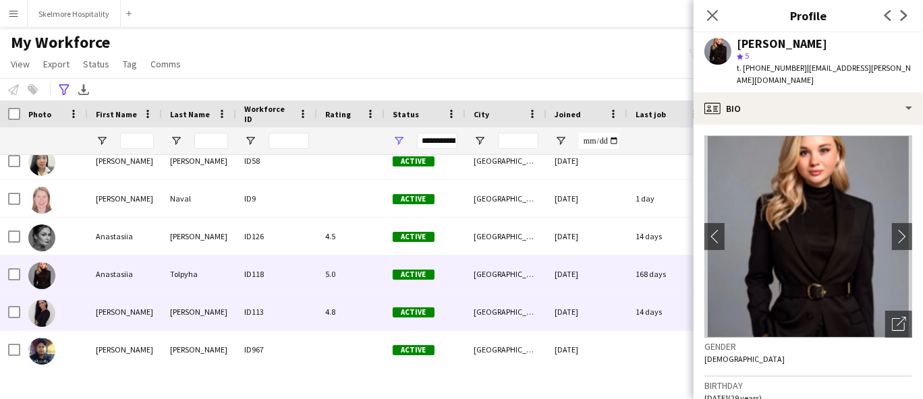
click at [194, 312] on div "[PERSON_NAME]" at bounding box center [199, 311] width 74 height 37
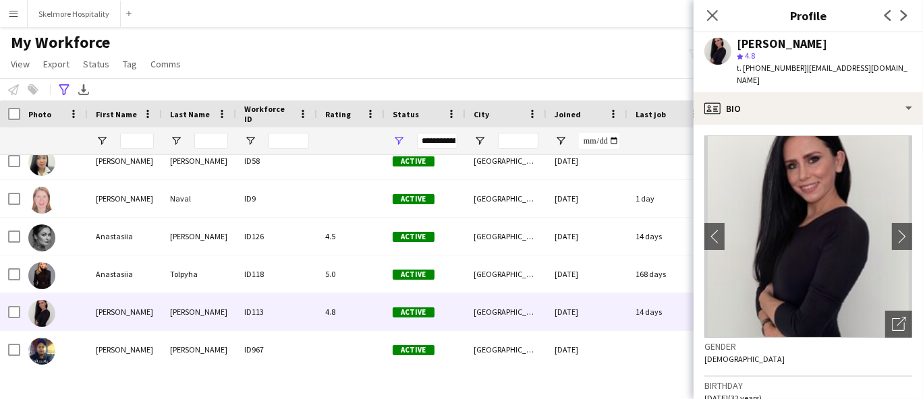
click at [776, 67] on span "t. [PHONE_NUMBER]" at bounding box center [772, 68] width 70 height 10
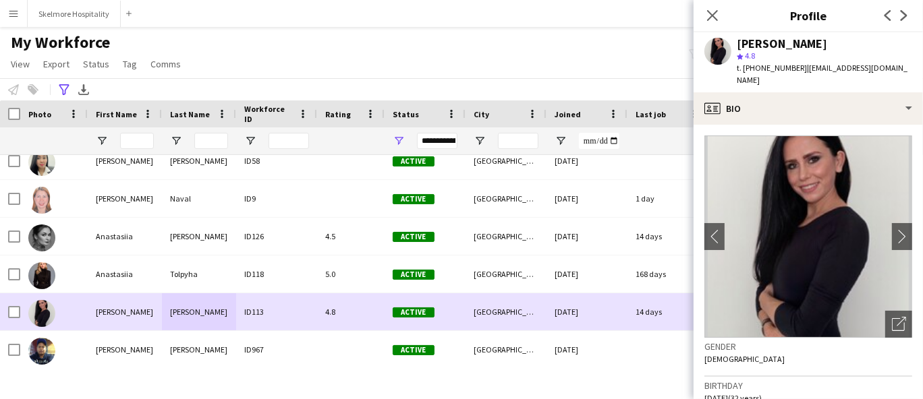
click at [95, 288] on div "Anastasiia" at bounding box center [125, 274] width 74 height 37
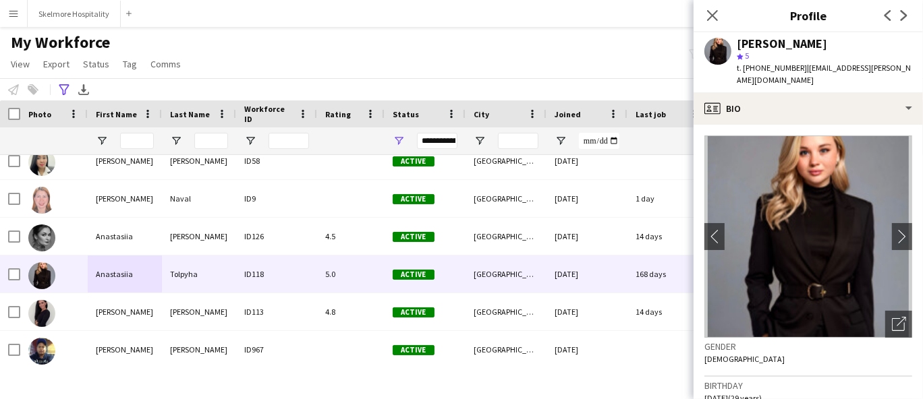
click at [783, 69] on span "t. [PHONE_NUMBER]" at bounding box center [772, 68] width 70 height 10
click at [783, 68] on span "t. [PHONE_NUMBER]" at bounding box center [772, 68] width 70 height 10
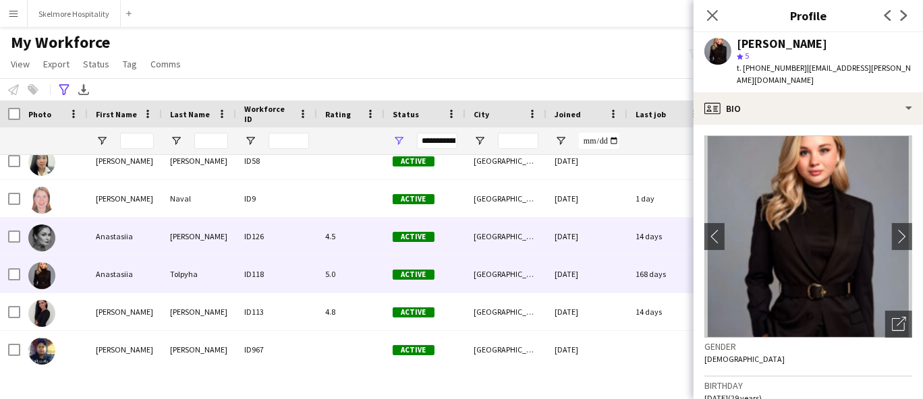
click at [140, 254] on div "Anastasiia" at bounding box center [125, 236] width 74 height 37
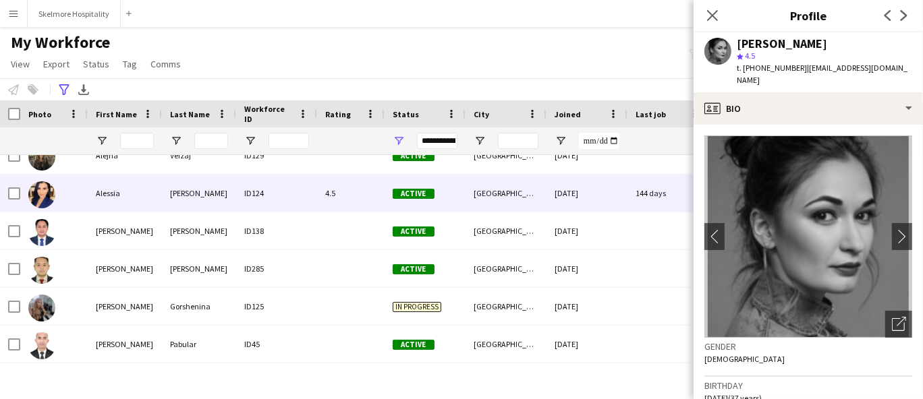
click at [156, 205] on div "Alessia" at bounding box center [125, 193] width 74 height 37
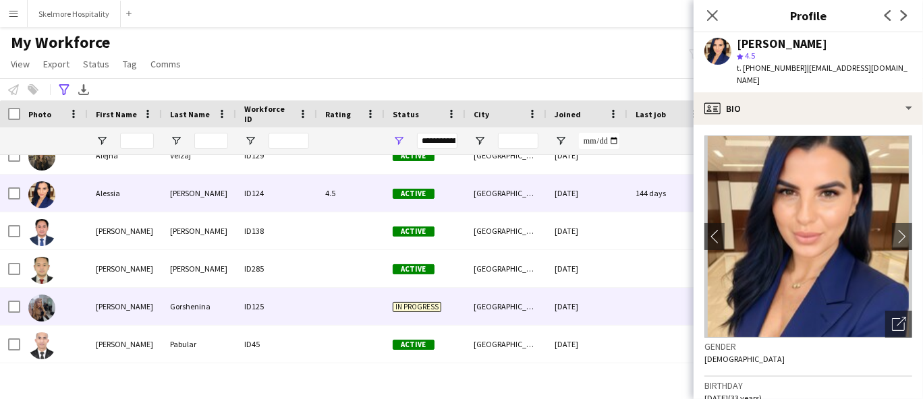
click at [261, 308] on div "ID125" at bounding box center [276, 306] width 81 height 37
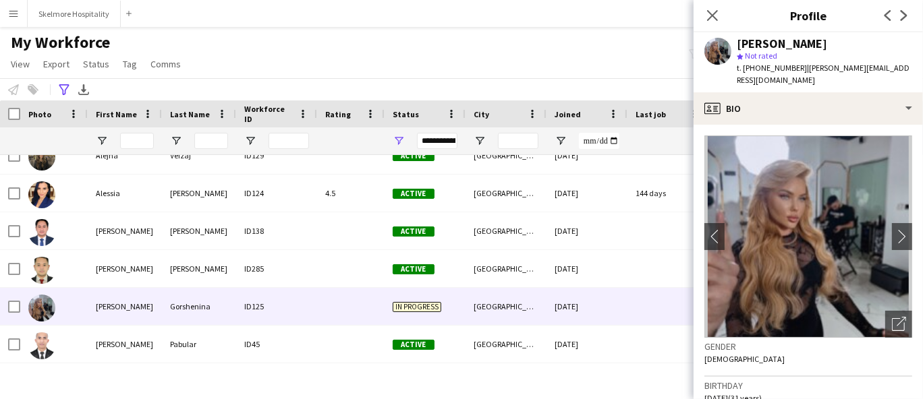
click at [779, 65] on span "t. [PHONE_NUMBER]" at bounding box center [772, 68] width 70 height 10
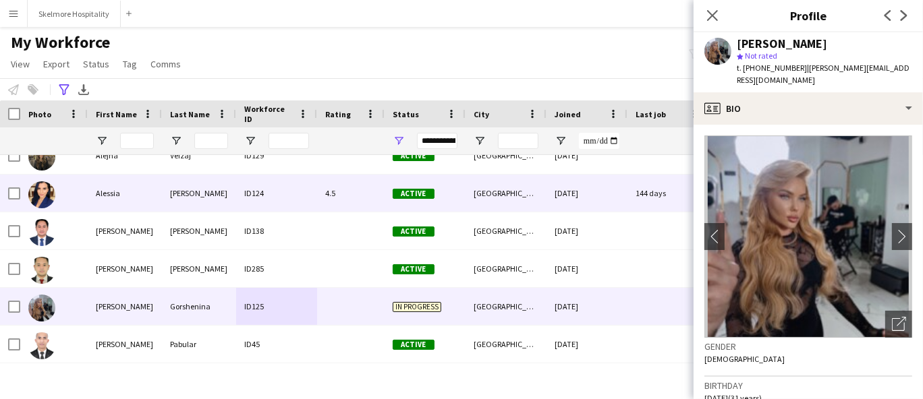
click at [117, 179] on div "Alessia" at bounding box center [125, 193] width 74 height 37
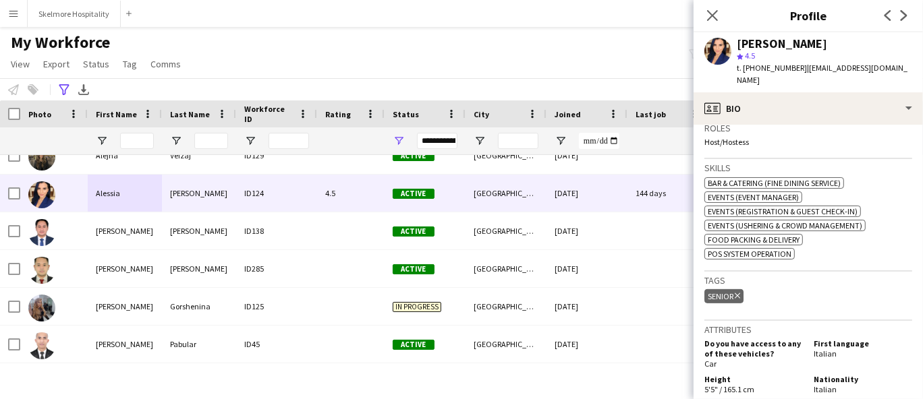
click at [753, 70] on span "t. [PHONE_NUMBER]" at bounding box center [772, 68] width 70 height 10
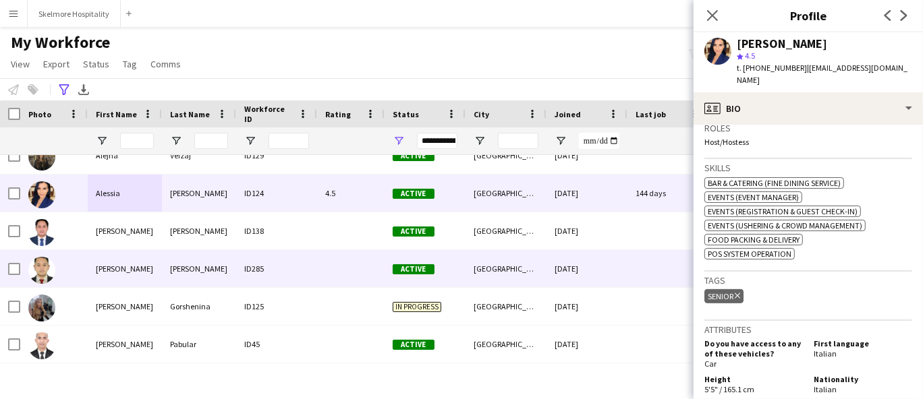
scroll to position [1711, 0]
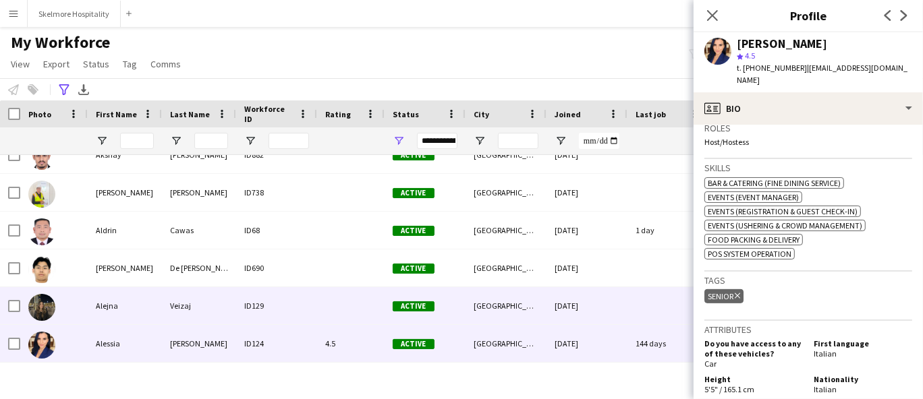
click at [186, 302] on div "Veizaj" at bounding box center [199, 305] width 74 height 37
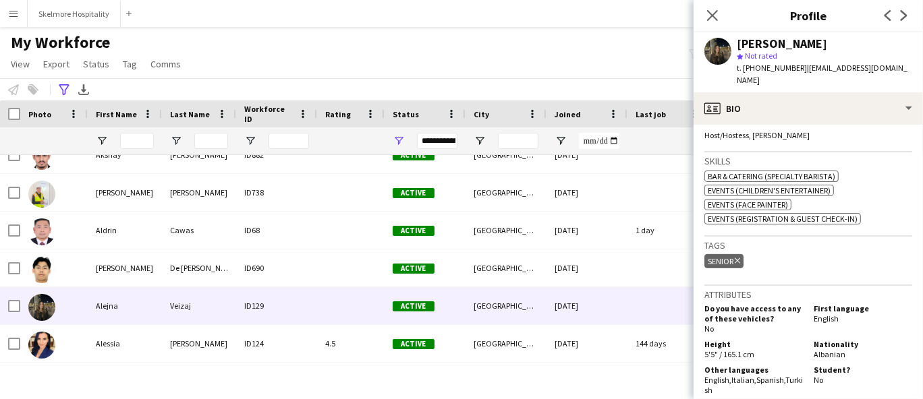
scroll to position [524, 0]
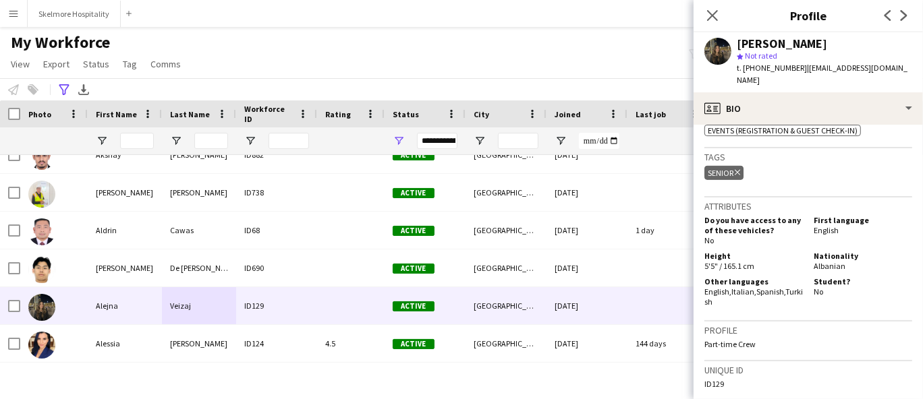
click at [755, 69] on span "t. [PHONE_NUMBER]" at bounding box center [772, 68] width 70 height 10
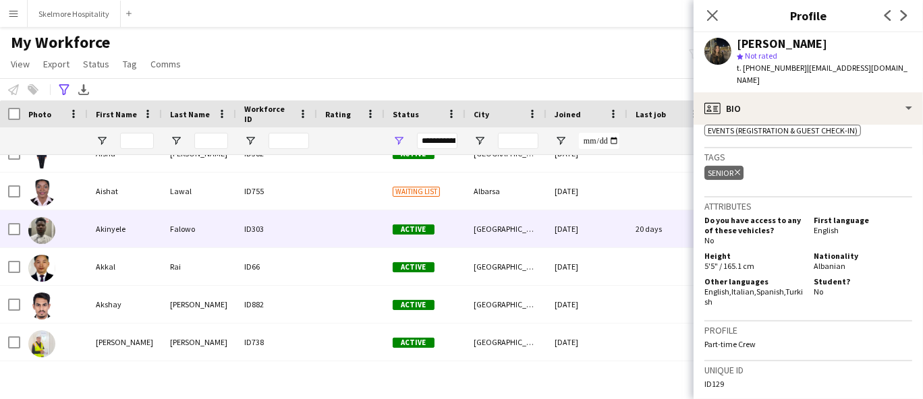
scroll to position [1382, 0]
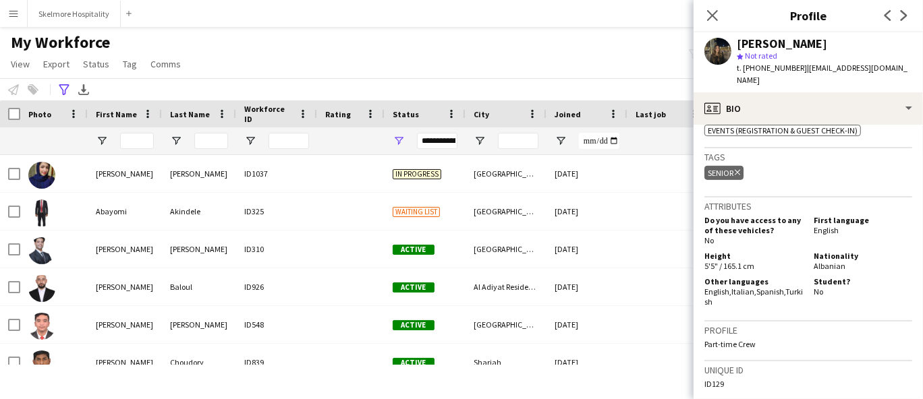
drag, startPoint x: 252, startPoint y: 59, endPoint x: 486, endPoint y: 101, distance: 237.7
click at [254, 60] on div "My Workforce View Views Default view New view Update view Delete view Edit name…" at bounding box center [461, 55] width 923 height 46
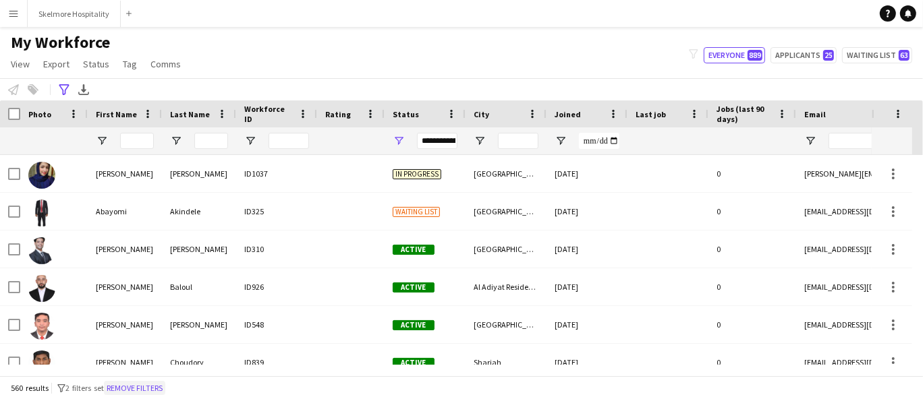
click at [141, 384] on button "Remove filters" at bounding box center [134, 388] width 61 height 15
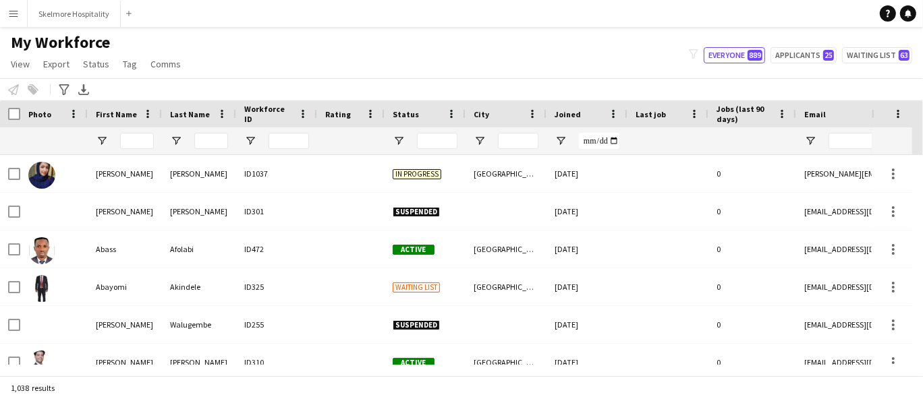
click at [10, 10] on app-icon "Menu" at bounding box center [13, 13] width 11 height 11
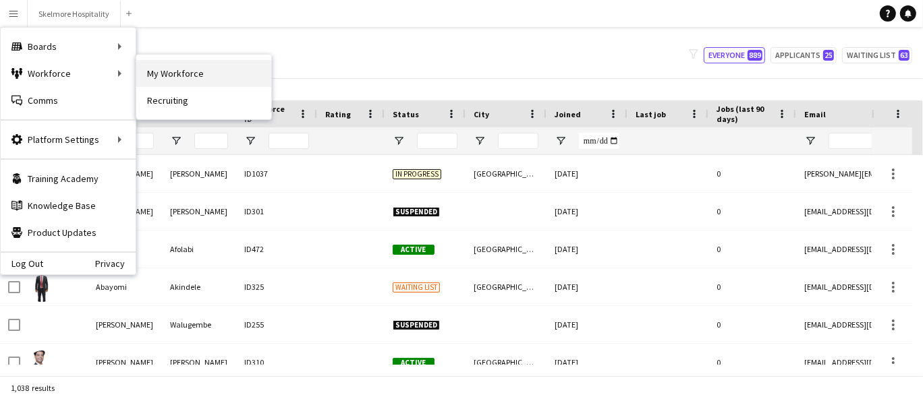
click at [181, 78] on link "My Workforce" at bounding box center [203, 73] width 135 height 27
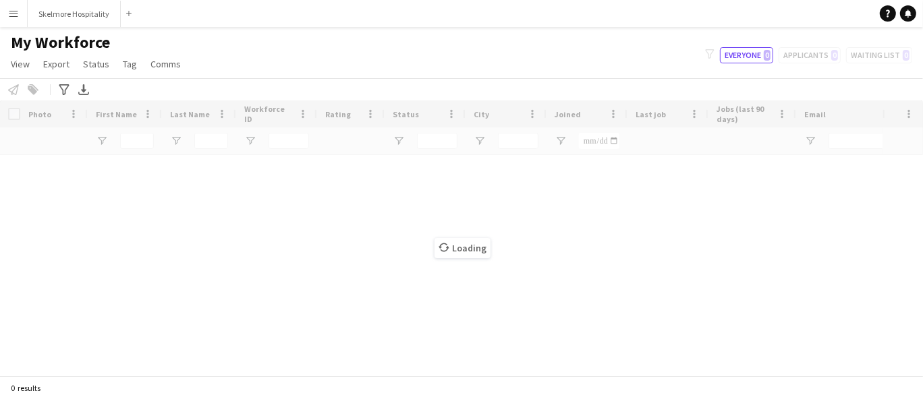
click at [8, 18] on app-icon "Menu" at bounding box center [13, 13] width 11 height 11
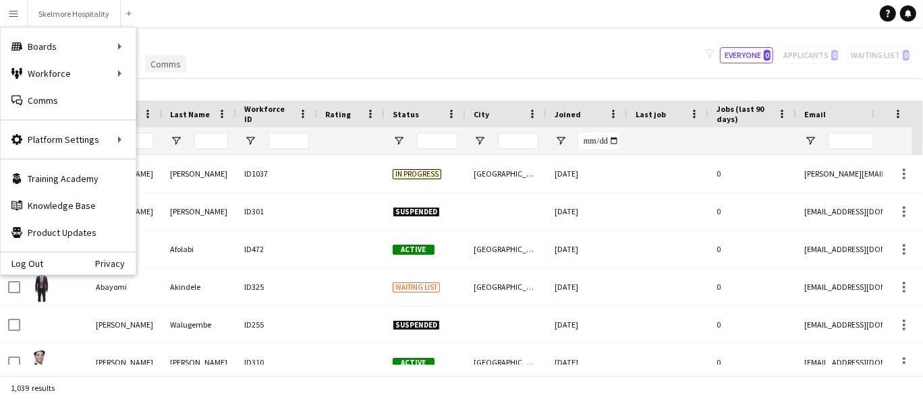
click at [162, 69] on link "Comms" at bounding box center [165, 64] width 41 height 18
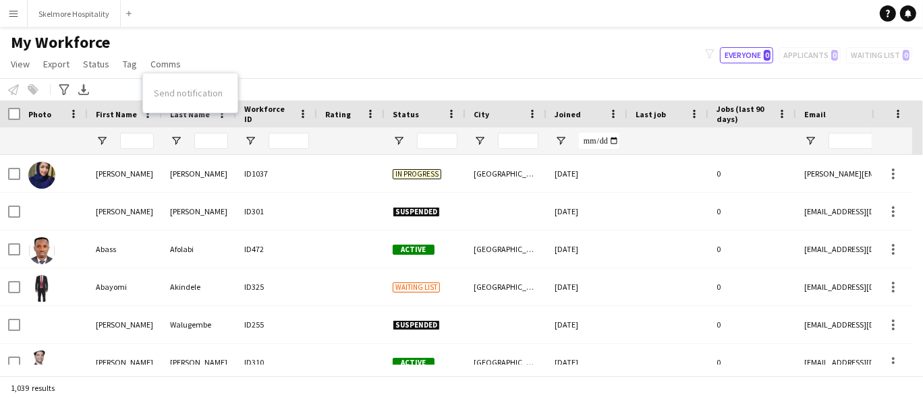
click at [16, 10] on app-icon "Menu" at bounding box center [13, 13] width 11 height 11
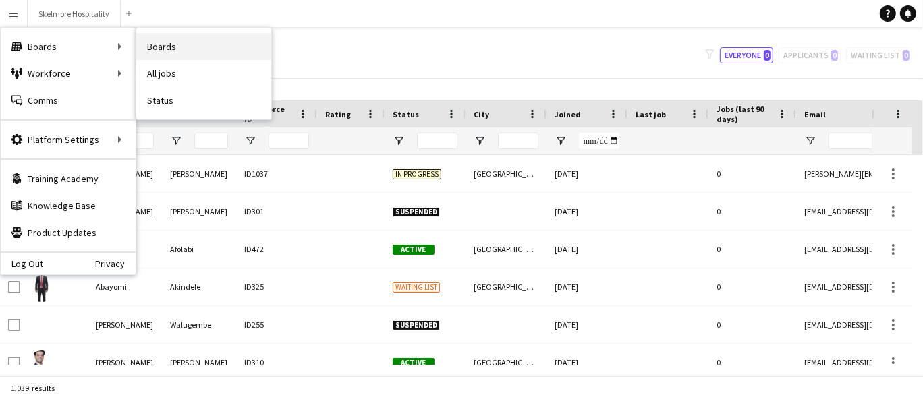
click at [163, 49] on link "Boards" at bounding box center [203, 46] width 135 height 27
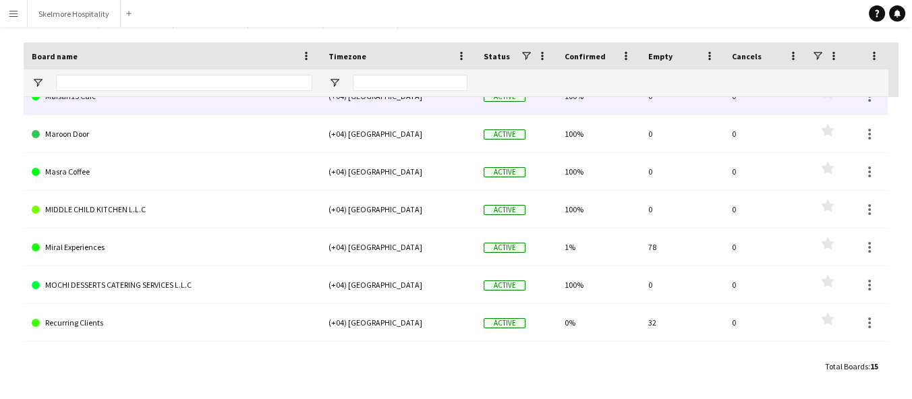
scroll to position [96, 0]
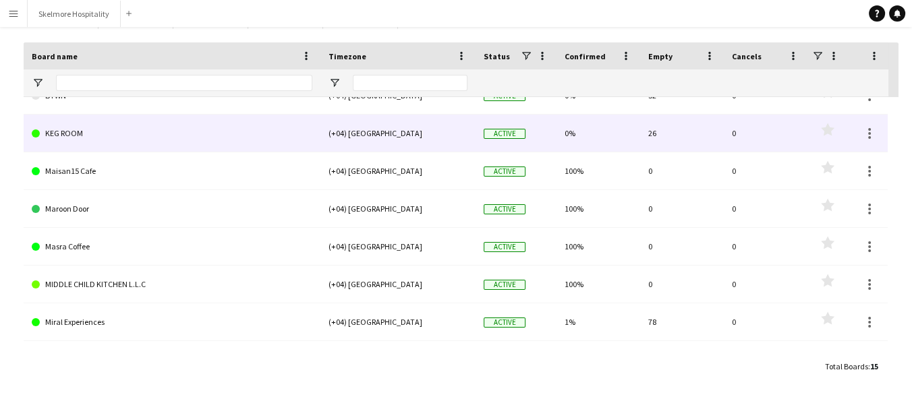
click at [73, 135] on link "KEG ROOM" at bounding box center [172, 134] width 281 height 38
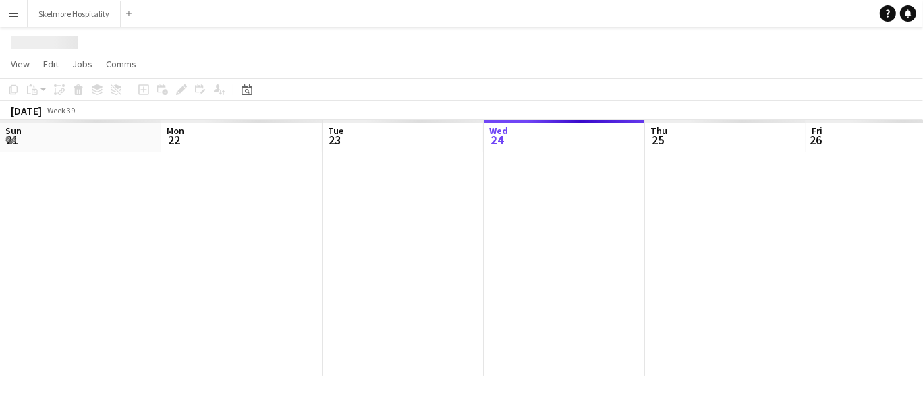
click at [73, 135] on app-calendar-dates-header "Sun 21 Mon 22 Tue 23 Wed 24 Thu 25 Fri 26 Sat 27 Sun 28 Mon 29 Tue 30 Wed 1" at bounding box center [887, 136] width 1774 height 32
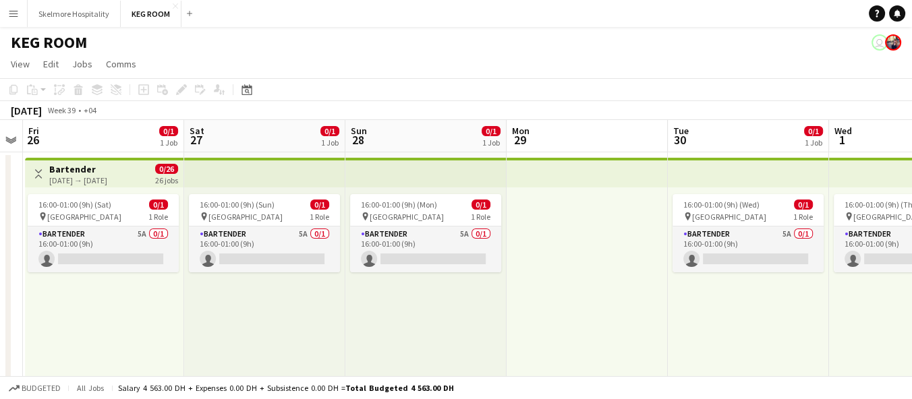
drag, startPoint x: 748, startPoint y: 284, endPoint x: 287, endPoint y: 303, distance: 461.8
click at [287, 303] on app-calendar-viewport "Tue 23 Wed 24 Thu 25 Fri 26 0/1 1 Job Sat 27 0/1 1 Job Sun 28 0/1 1 Job Mon 29 …" at bounding box center [456, 261] width 912 height 282
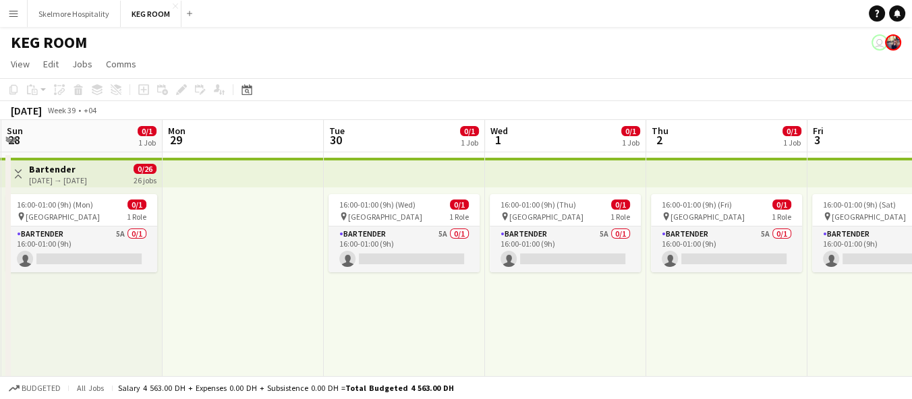
drag, startPoint x: 585, startPoint y: 317, endPoint x: 245, endPoint y: 323, distance: 340.1
click at [242, 324] on app-calendar-viewport "Thu 25 Fri 26 0/1 1 Job Sat 27 0/1 1 Job Sun 28 0/1 1 Job Mon 29 Tue 30 0/1 1 J…" at bounding box center [456, 261] width 912 height 282
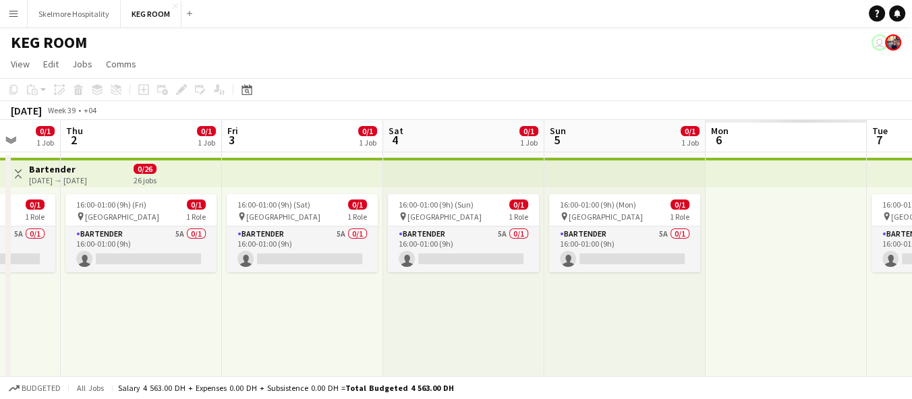
drag, startPoint x: 834, startPoint y: 306, endPoint x: 233, endPoint y: 329, distance: 600.9
click at [223, 335] on app-calendar-viewport "Sun 28 0/1 1 Job Mon 29 Tue 30 0/1 1 Job Wed 1 0/1 1 Job Thu 2 0/1 1 Job Fri 3 …" at bounding box center [456, 261] width 912 height 282
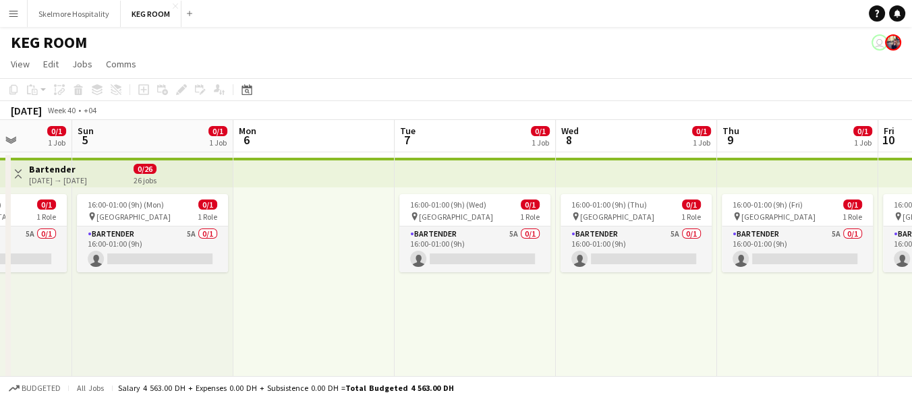
drag, startPoint x: 718, startPoint y: 323, endPoint x: 268, endPoint y: 316, distance: 450.0
click at [268, 316] on app-calendar-viewport "Wed 1 0/1 1 Job Thu 2 0/1 1 Job Fri 3 0/1 1 Job Sat 4 0/1 1 Job Sun 5 0/1 1 Job…" at bounding box center [456, 261] width 912 height 282
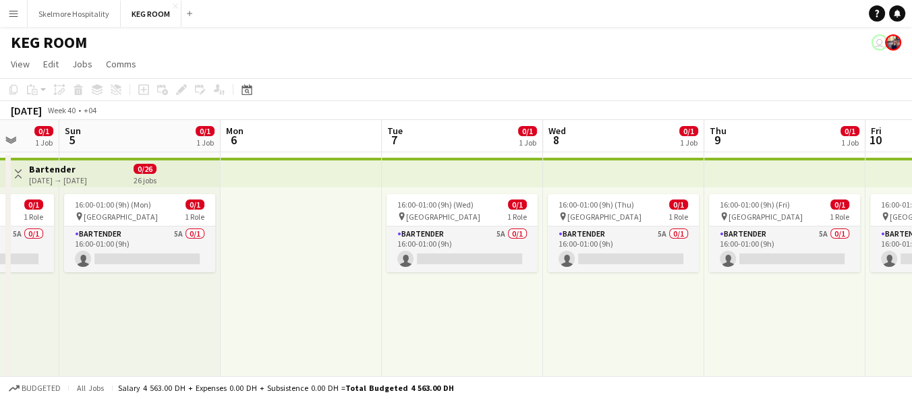
drag, startPoint x: 733, startPoint y: 310, endPoint x: 305, endPoint y: 313, distance: 427.7
click at [305, 313] on app-calendar-viewport "Wed 1 0/1 1 Job Thu 2 0/1 1 Job Fri 3 0/1 1 Job Sat 4 0/1 1 Job Sun 5 0/1 1 Job…" at bounding box center [456, 261] width 912 height 282
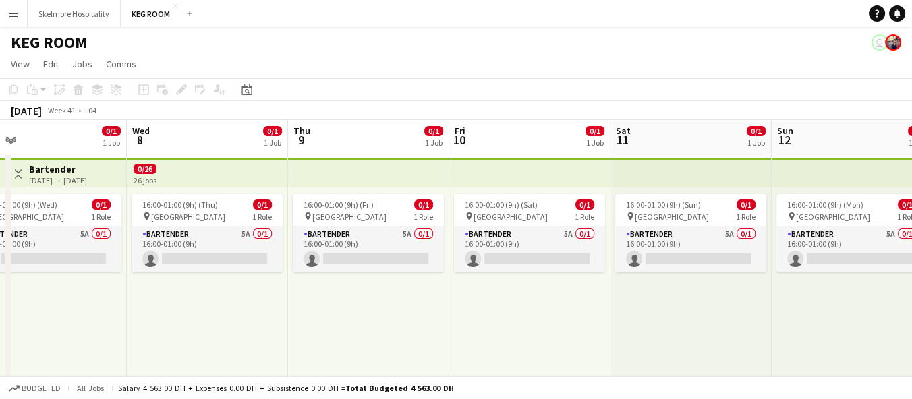
click at [403, 359] on div "16:00-01:00 (9h) (Fri) 0/1 pin Abu Dhabi 1 Role Bartender 5A 0/1 16:00-01:00 (9…" at bounding box center [368, 292] width 161 height 209
click at [0, 83] on app-toolbar "Copy Paste Paste Ctrl+V Paste with crew Ctrl+Shift+V Paste linked Job [GEOGRAPH…" at bounding box center [456, 89] width 912 height 23
